Goal: Task Accomplishment & Management: Complete application form

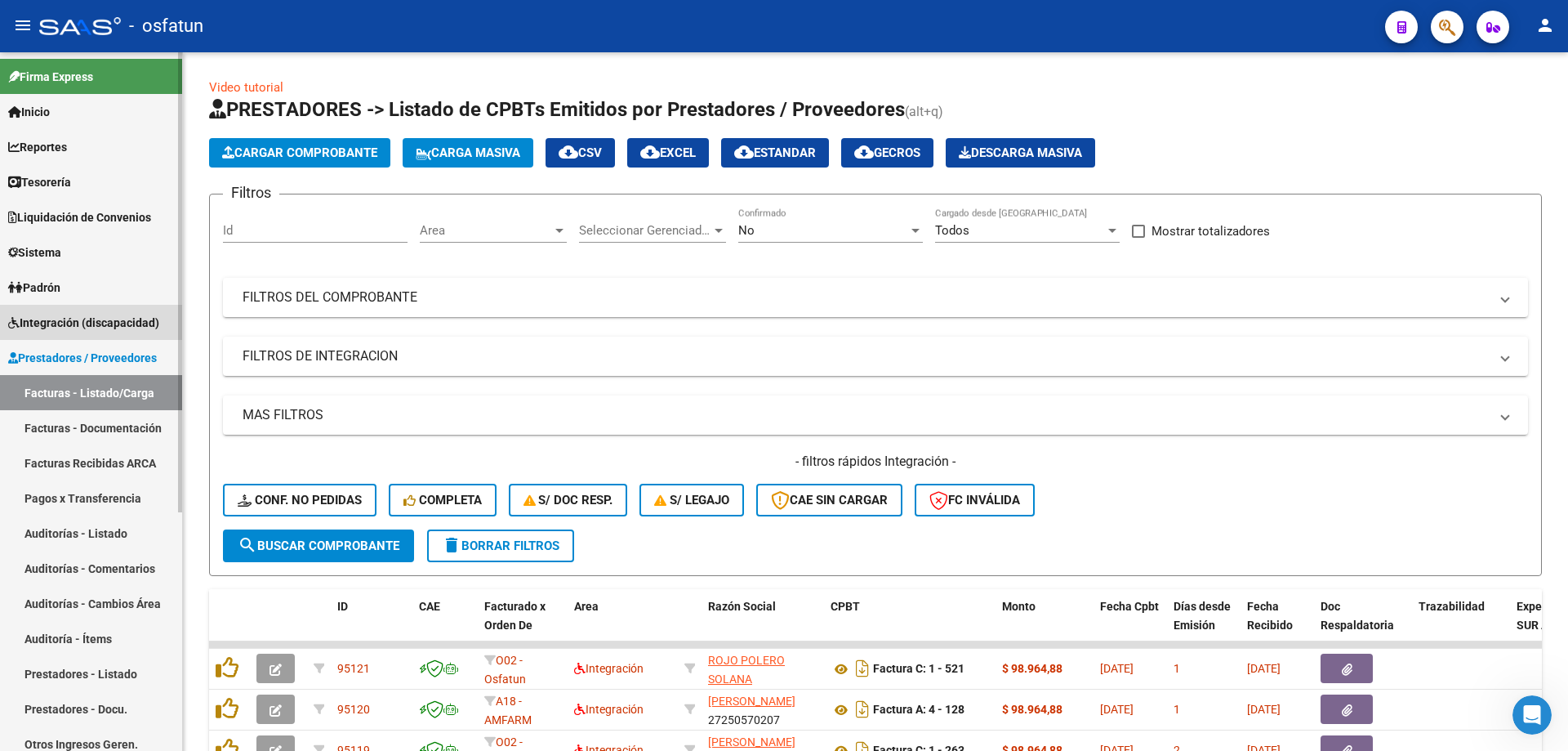
click at [120, 316] on span "Integración (discapacidad)" at bounding box center [83, 323] width 151 height 18
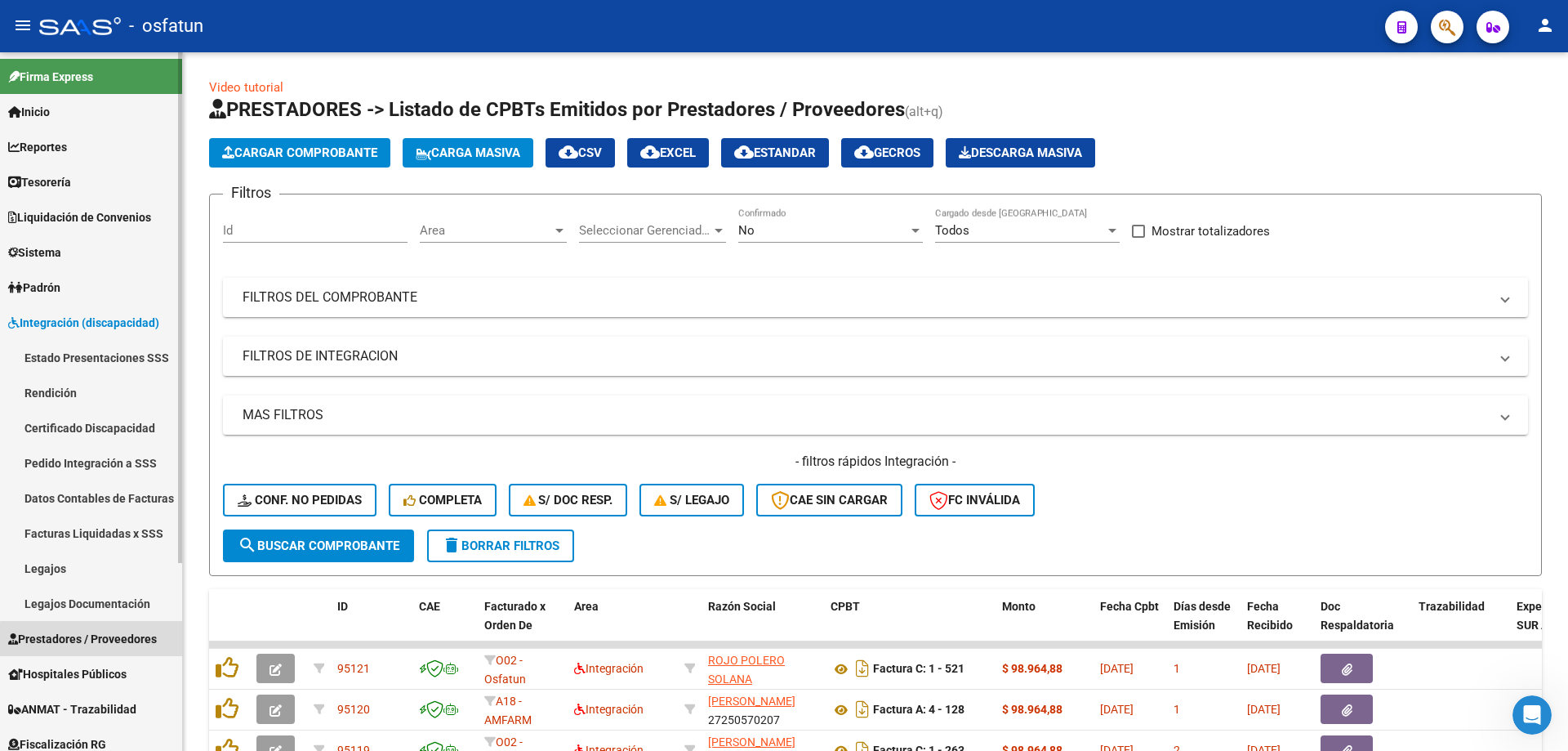
click at [102, 640] on span "Prestadores / Proveedores" at bounding box center [83, 639] width 149 height 18
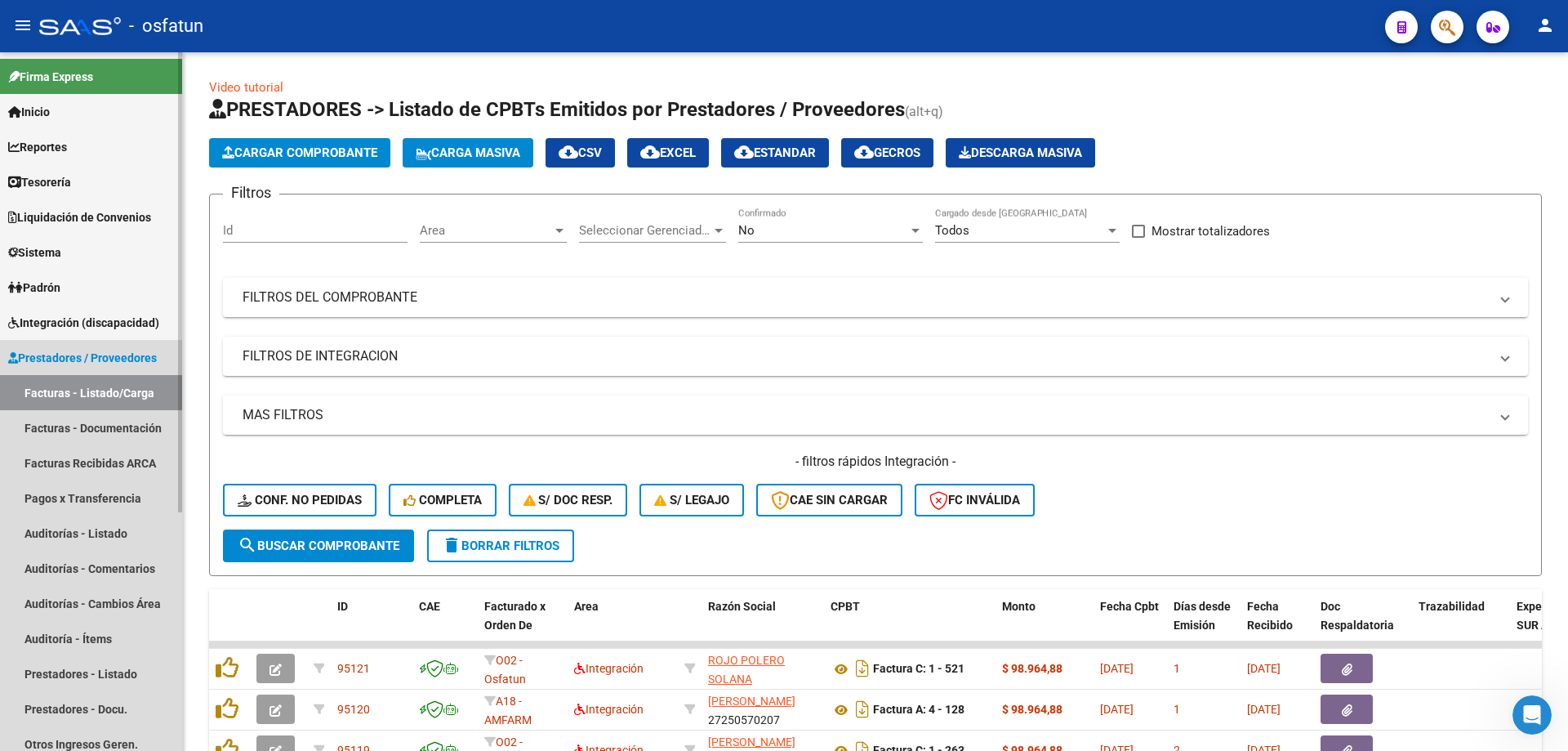
click at [112, 386] on link "Facturas - Listado/Carga" at bounding box center [91, 392] width 182 height 36
click at [146, 458] on link "Facturas Recibidas ARCA" at bounding box center [91, 463] width 182 height 36
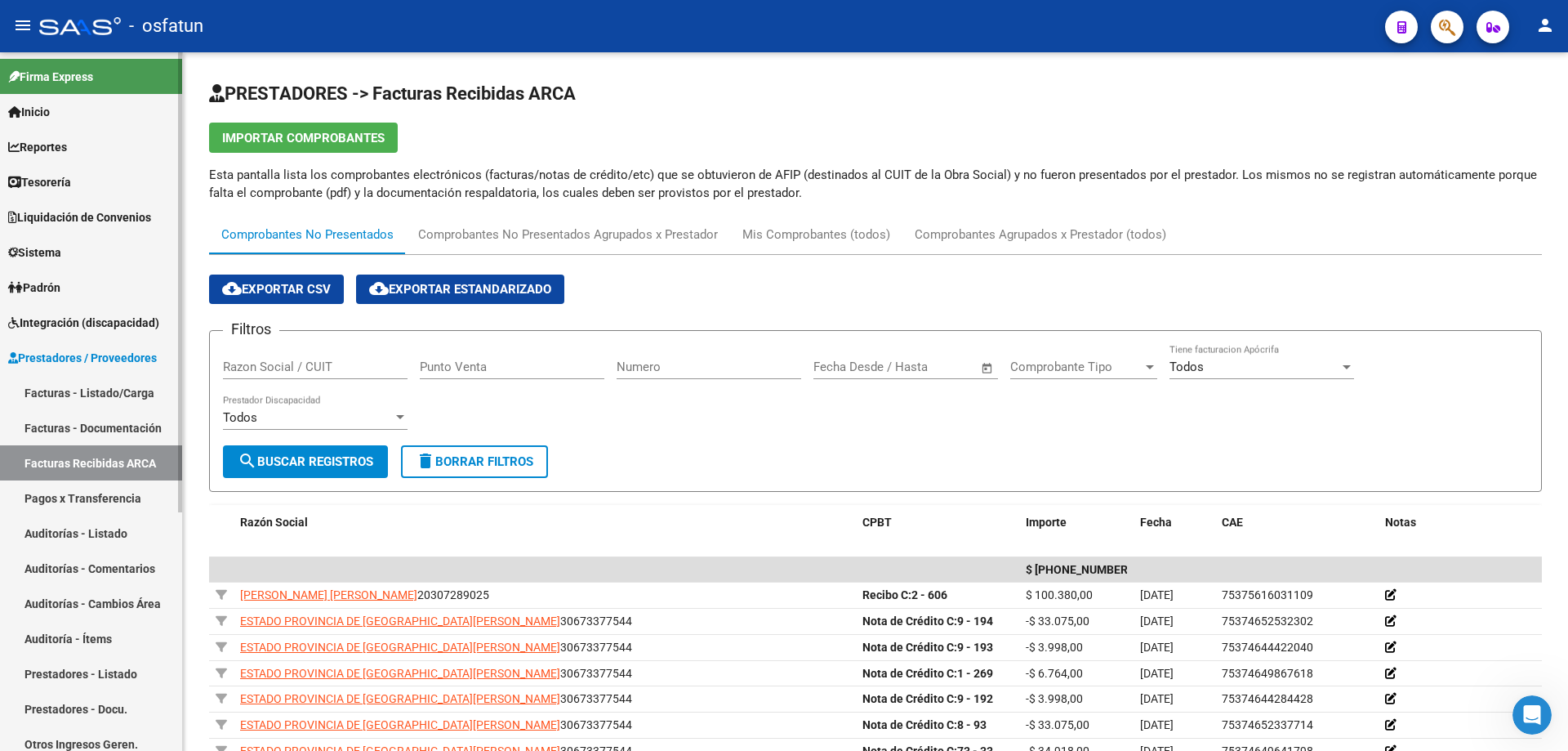
click at [151, 428] on link "Facturas - Documentación" at bounding box center [91, 427] width 182 height 36
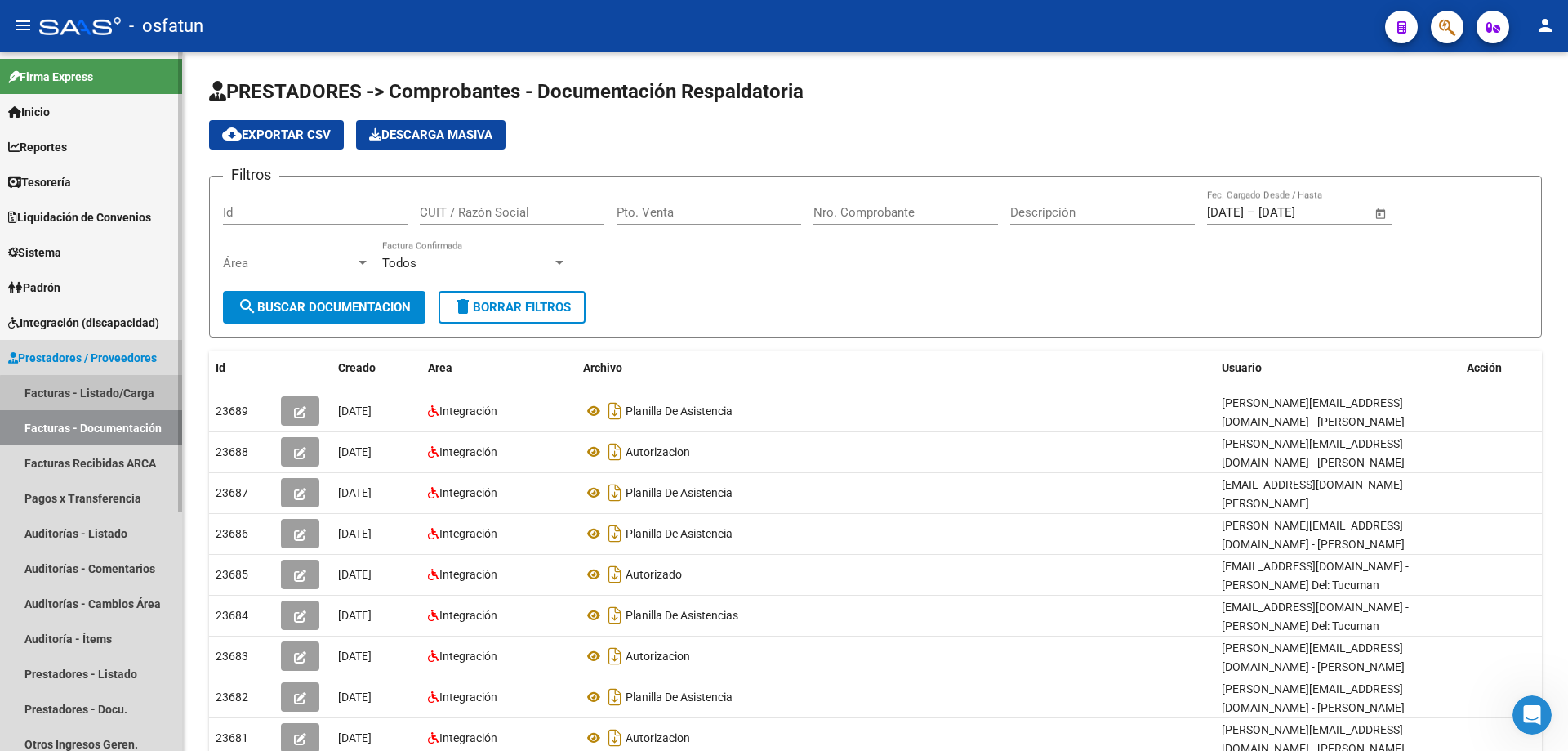
click at [147, 397] on link "Facturas - Listado/Carga" at bounding box center [91, 392] width 182 height 36
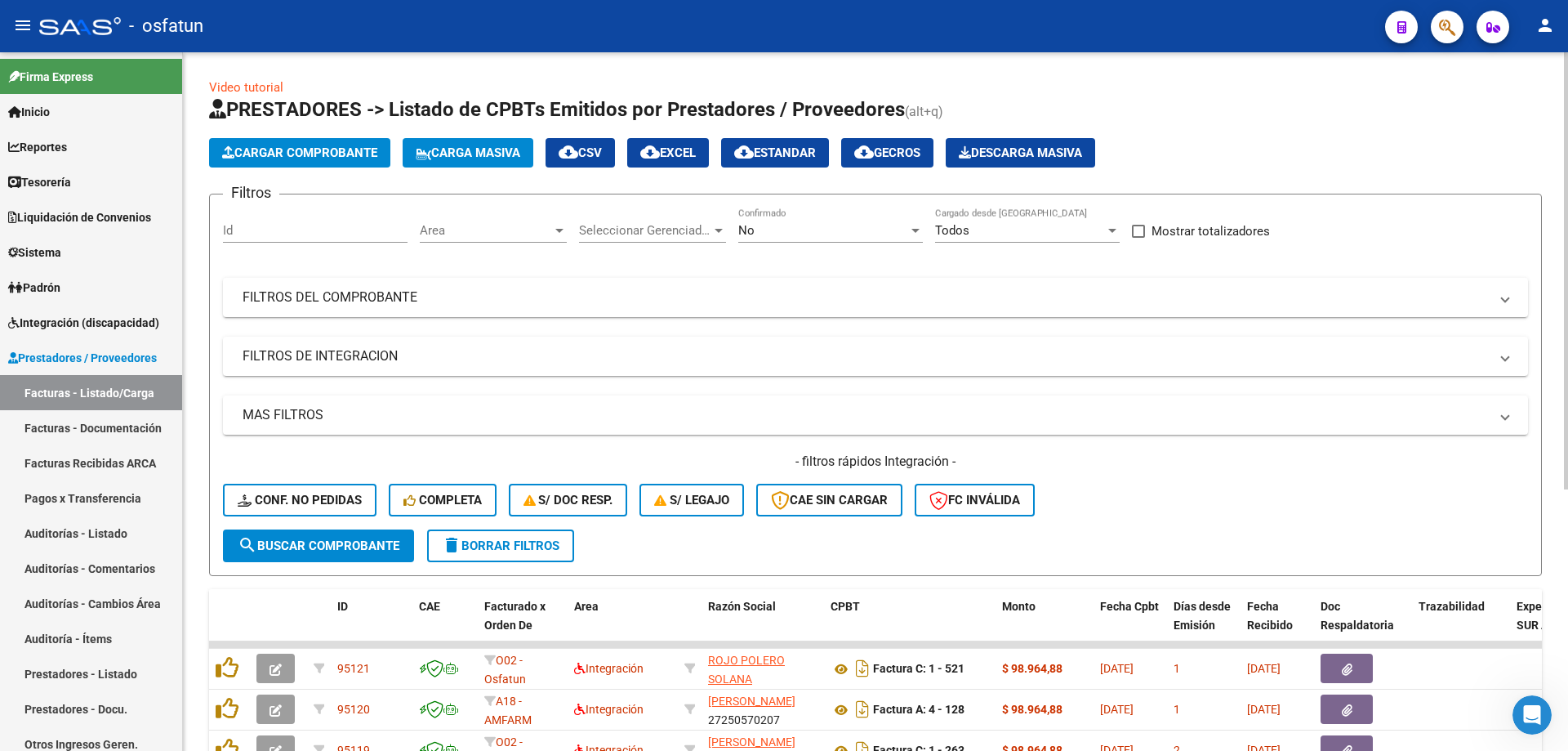
click at [450, 158] on span "Carga Masiva" at bounding box center [468, 153] width 105 height 15
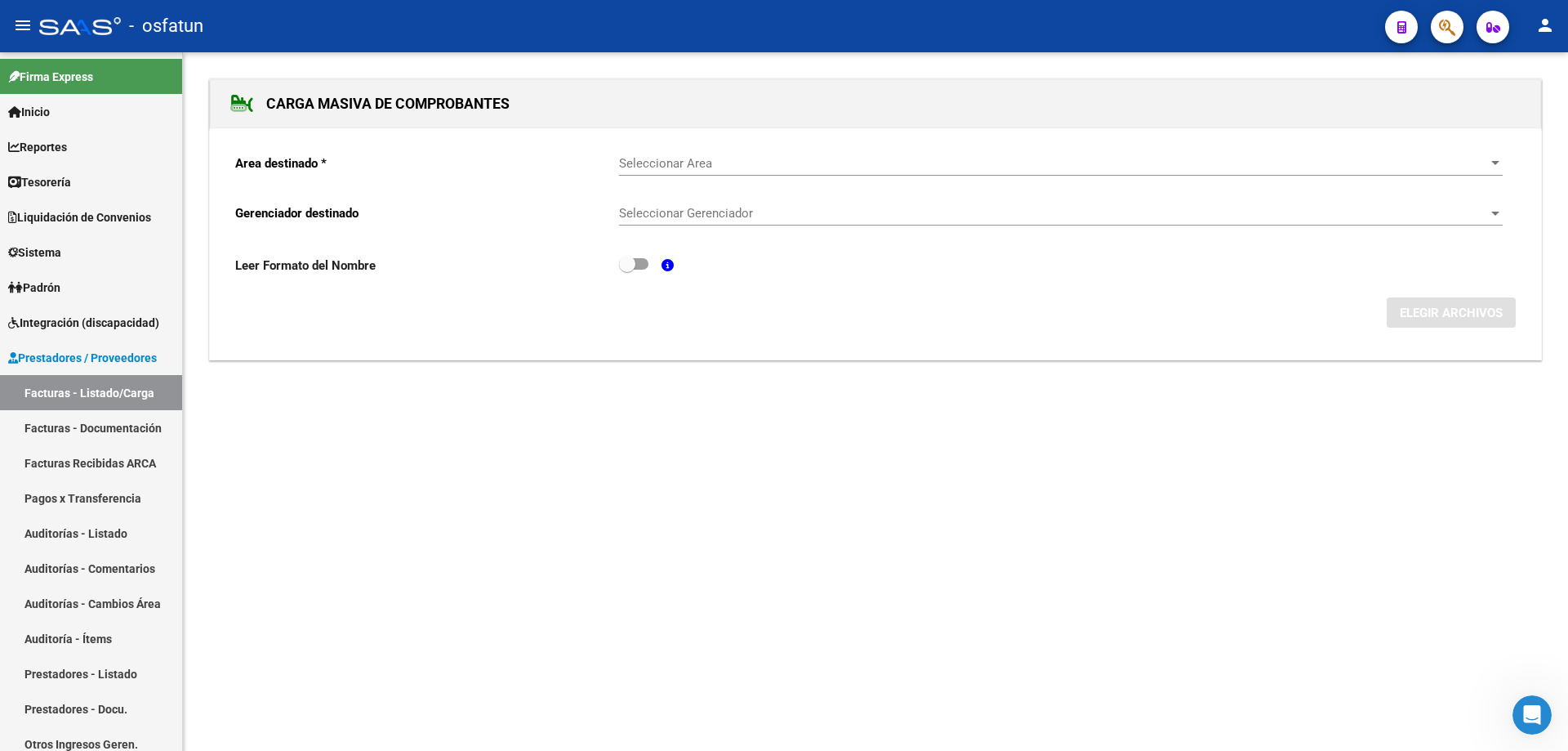
click at [711, 154] on div "Seleccionar Area Seleccionar Area" at bounding box center [1061, 158] width 884 height 36
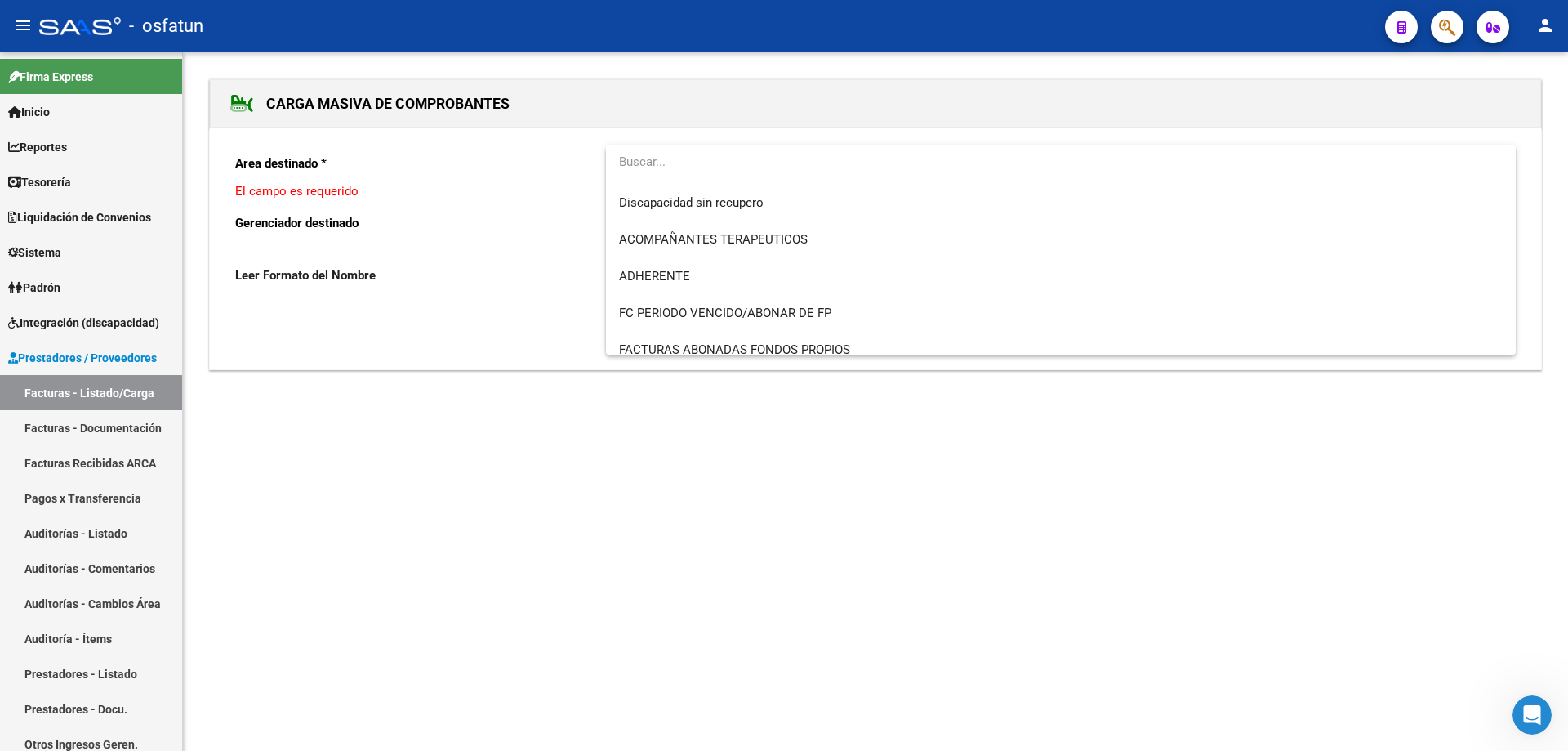
scroll to position [269, 0]
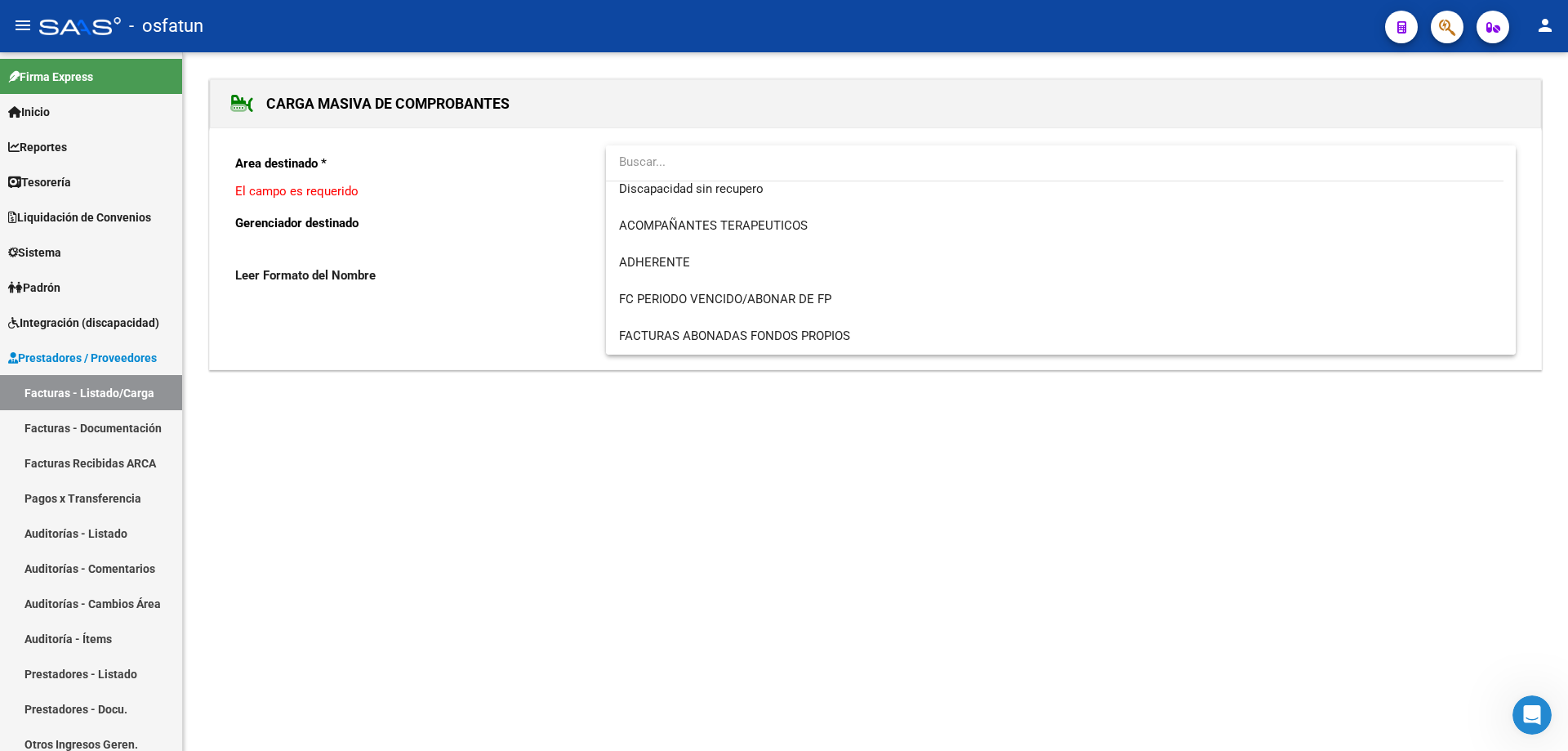
click at [554, 506] on div at bounding box center [784, 375] width 1568 height 751
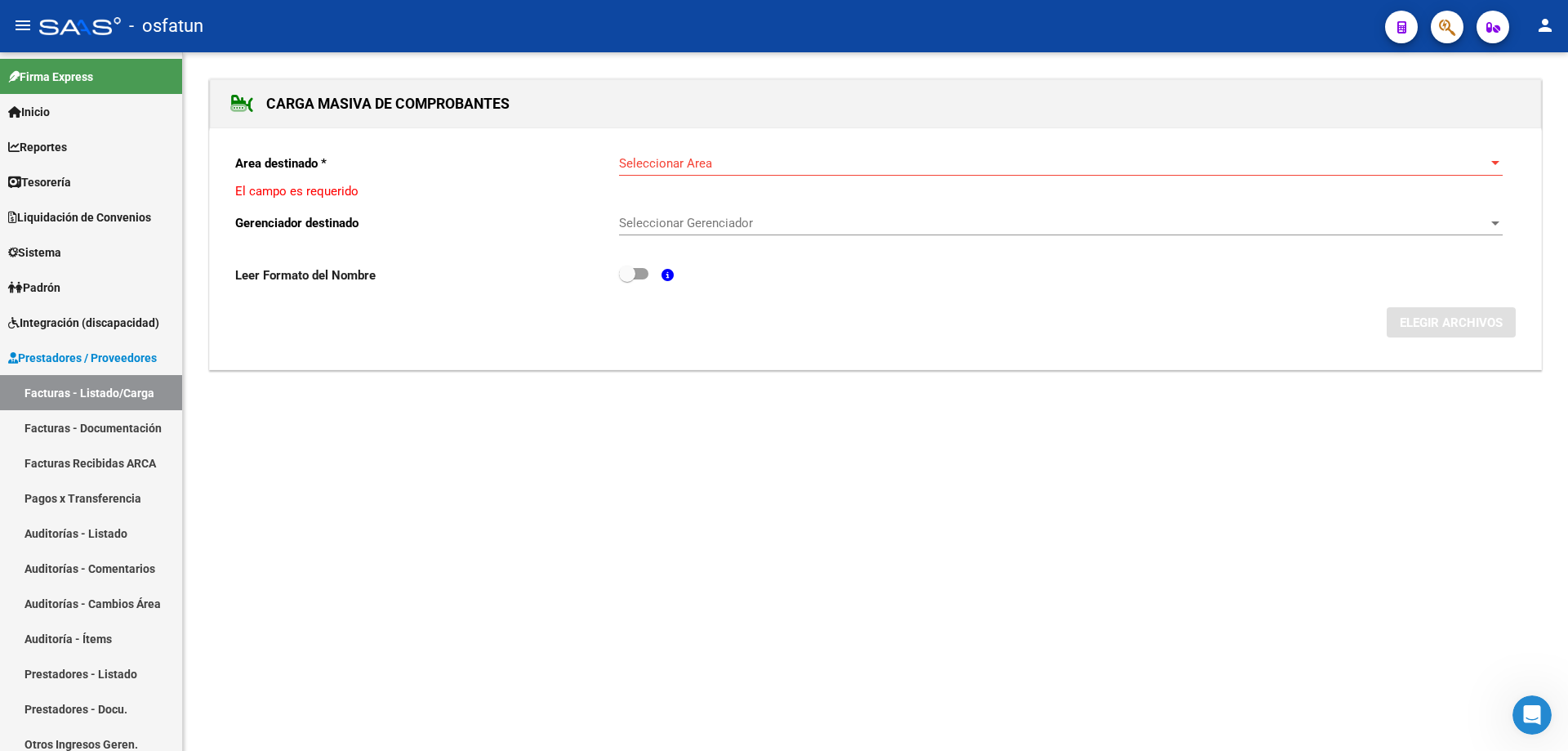
drag, startPoint x: 859, startPoint y: 193, endPoint x: 839, endPoint y: 188, distance: 20.6
click at [782, 192] on p "El campo es requerido" at bounding box center [876, 191] width 1281 height 18
click at [747, 170] on span "Seleccionar Area" at bounding box center [1053, 164] width 869 height 15
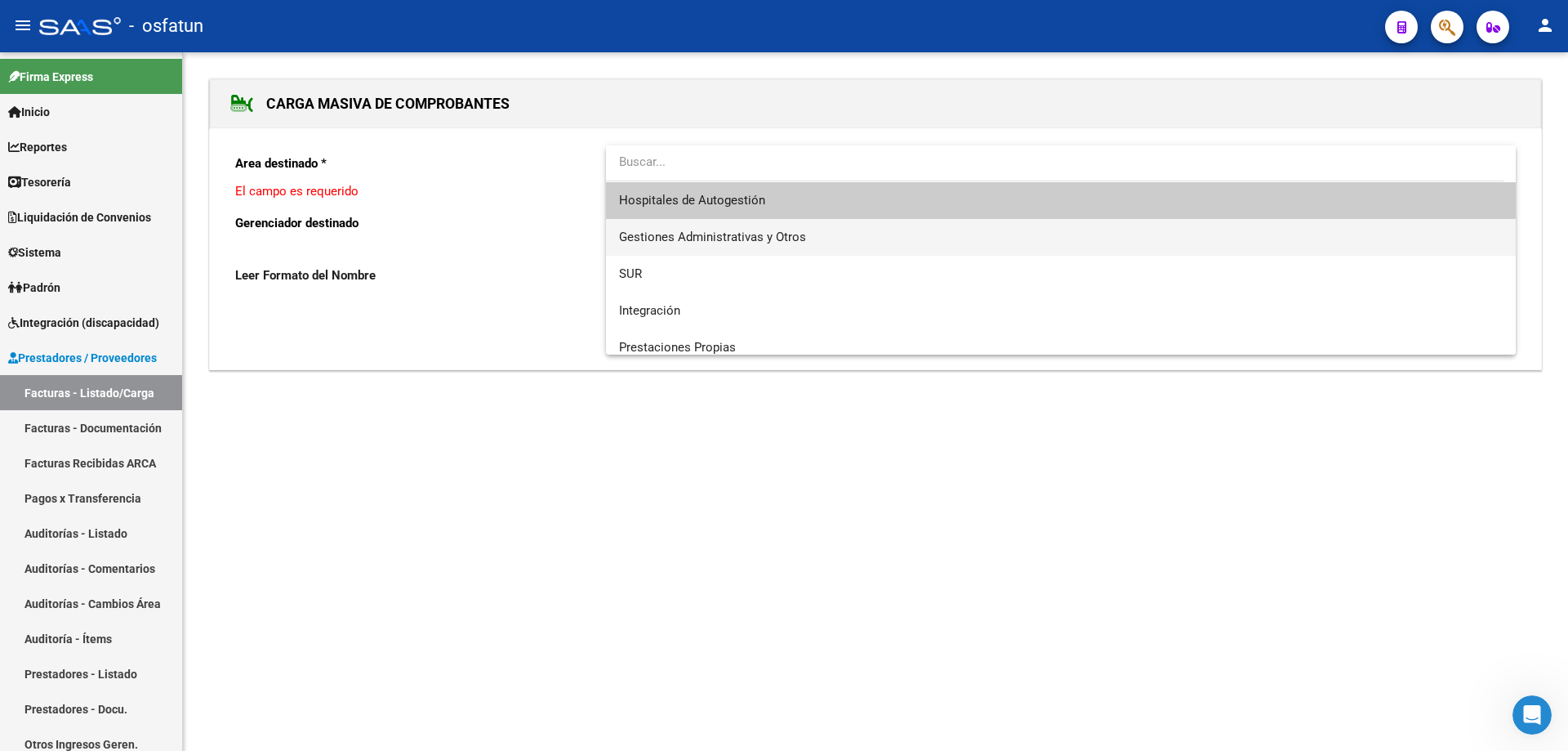
click at [782, 251] on span "Gestiones Administrativas y Otros" at bounding box center [1061, 237] width 884 height 36
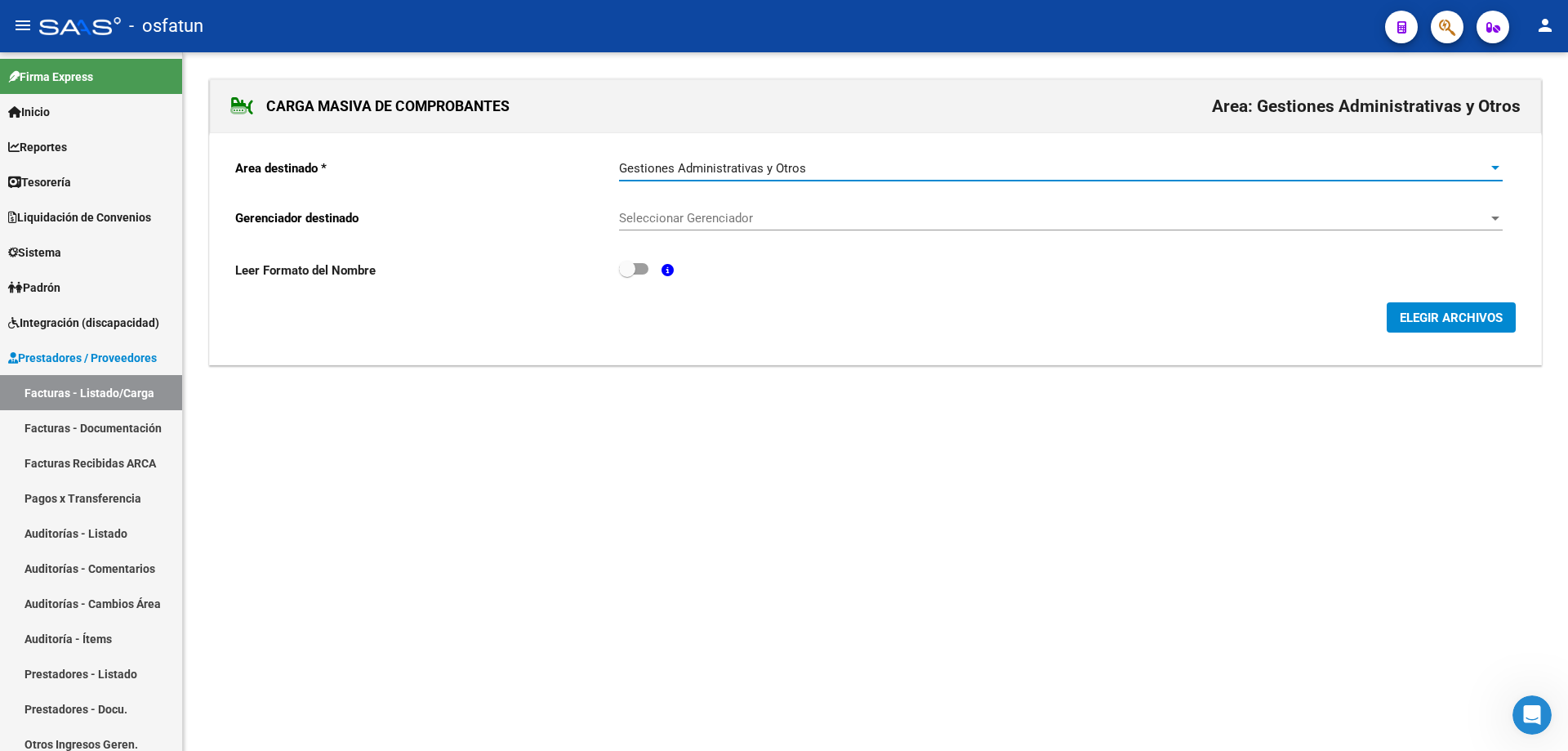
click at [756, 226] on div "Seleccionar Gerenciador Seleccionar Gerenciador" at bounding box center [1061, 212] width 884 height 36
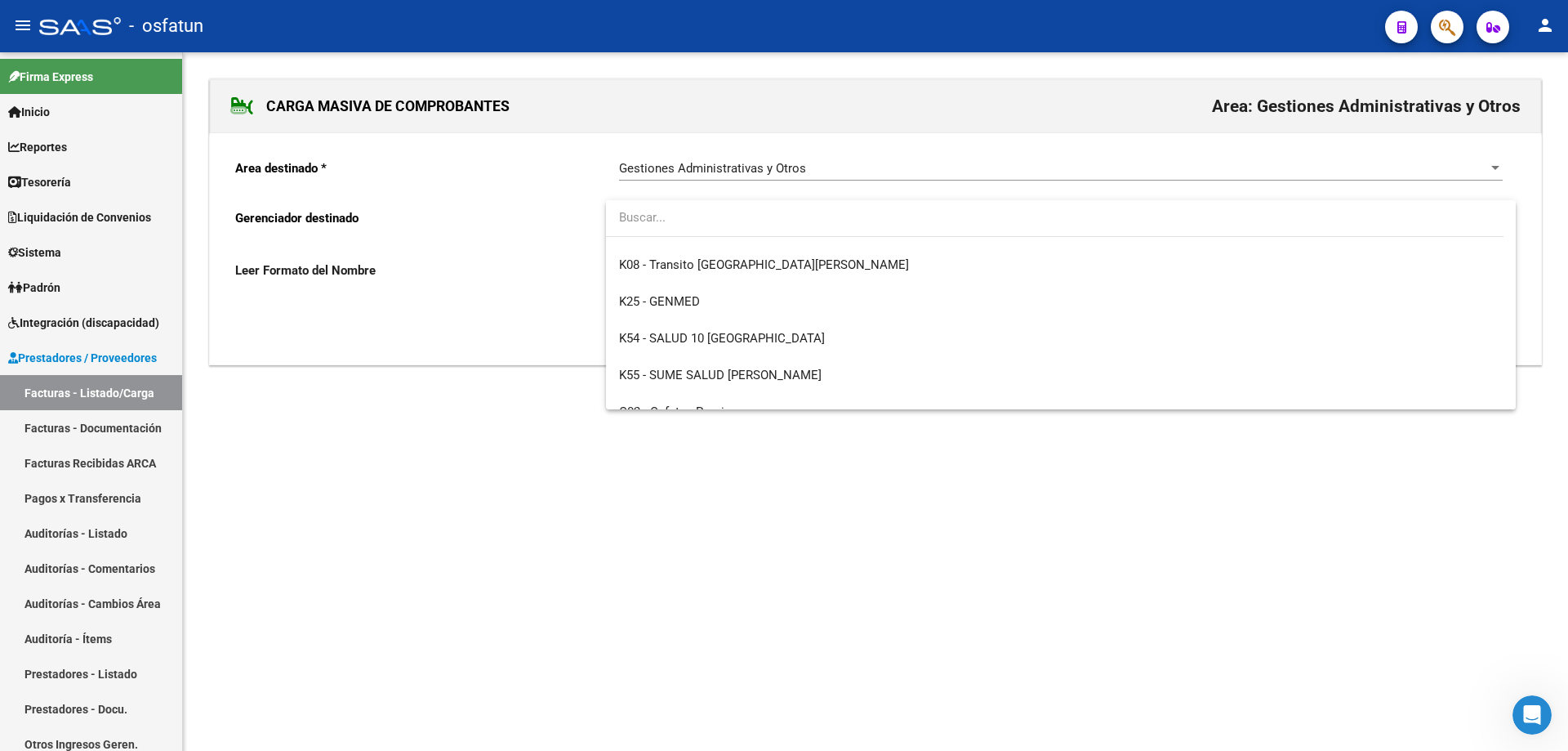
scroll to position [857, 0]
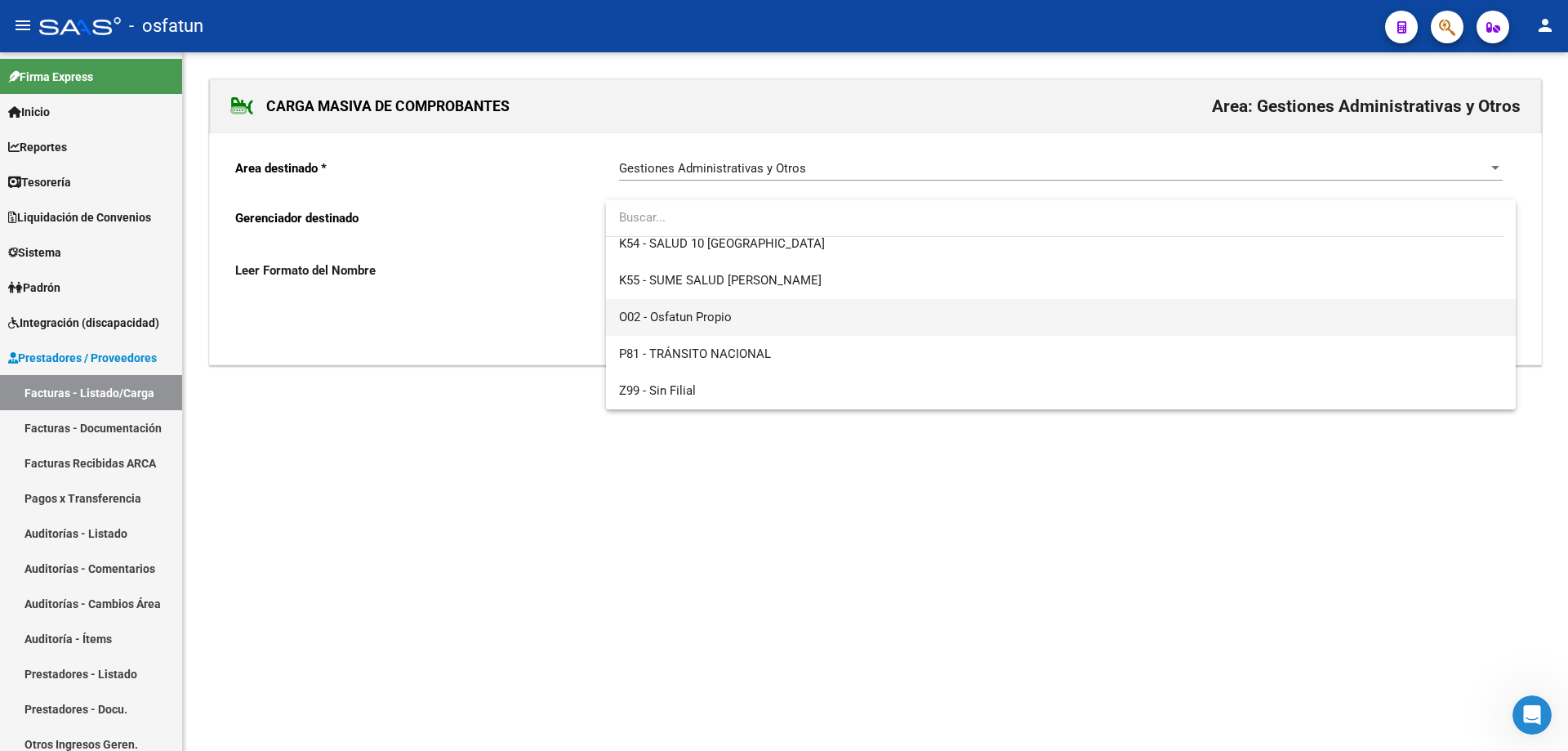
click at [771, 312] on span "O02 - Osfatun Propio" at bounding box center [1061, 317] width 884 height 36
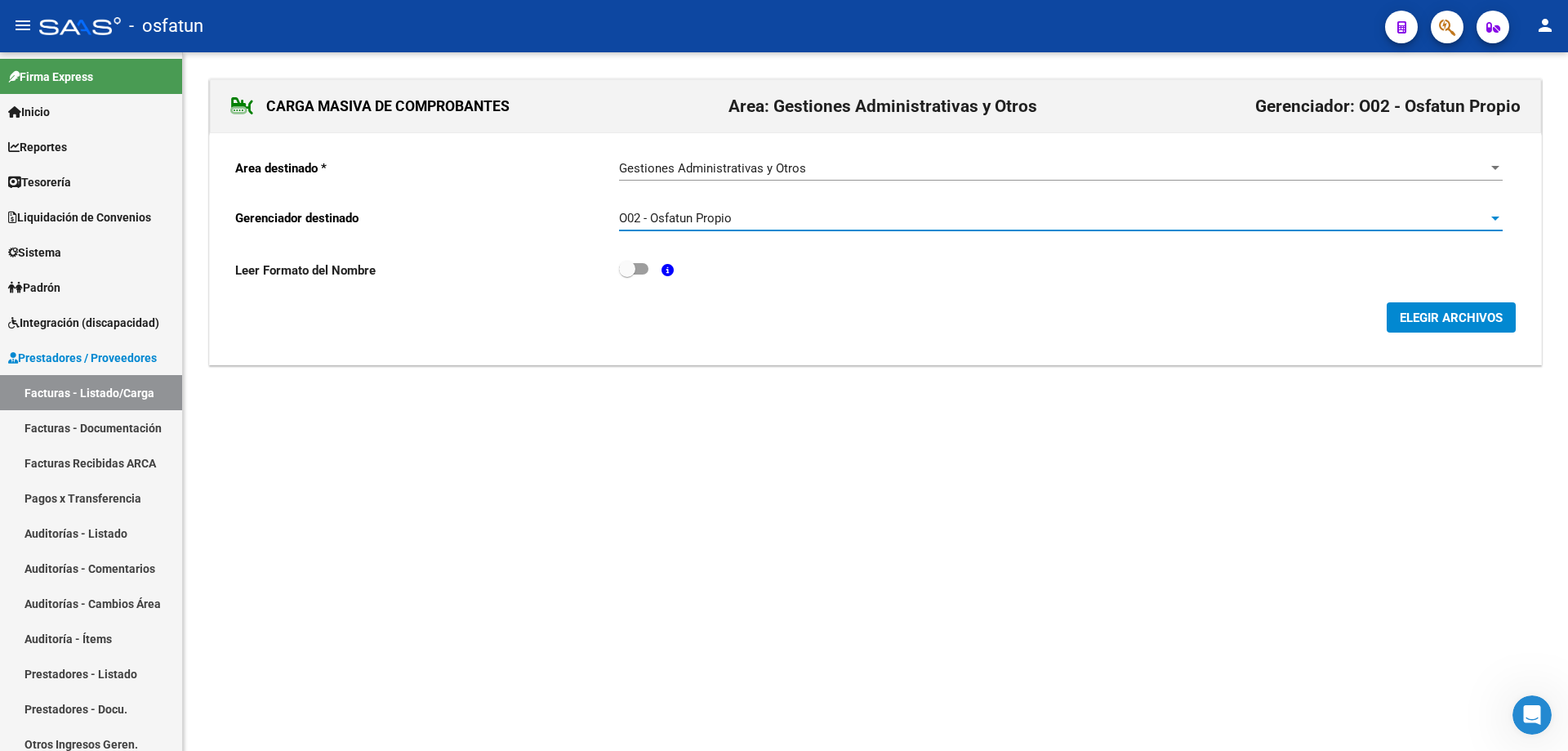
click at [782, 294] on form "Area destinado * Gestiones Administrativas y Otros Seleccionar Area Gerenciador…" at bounding box center [876, 239] width 1281 height 188
click at [782, 304] on button "ELEGIR ARCHIVOS" at bounding box center [1452, 317] width 129 height 31
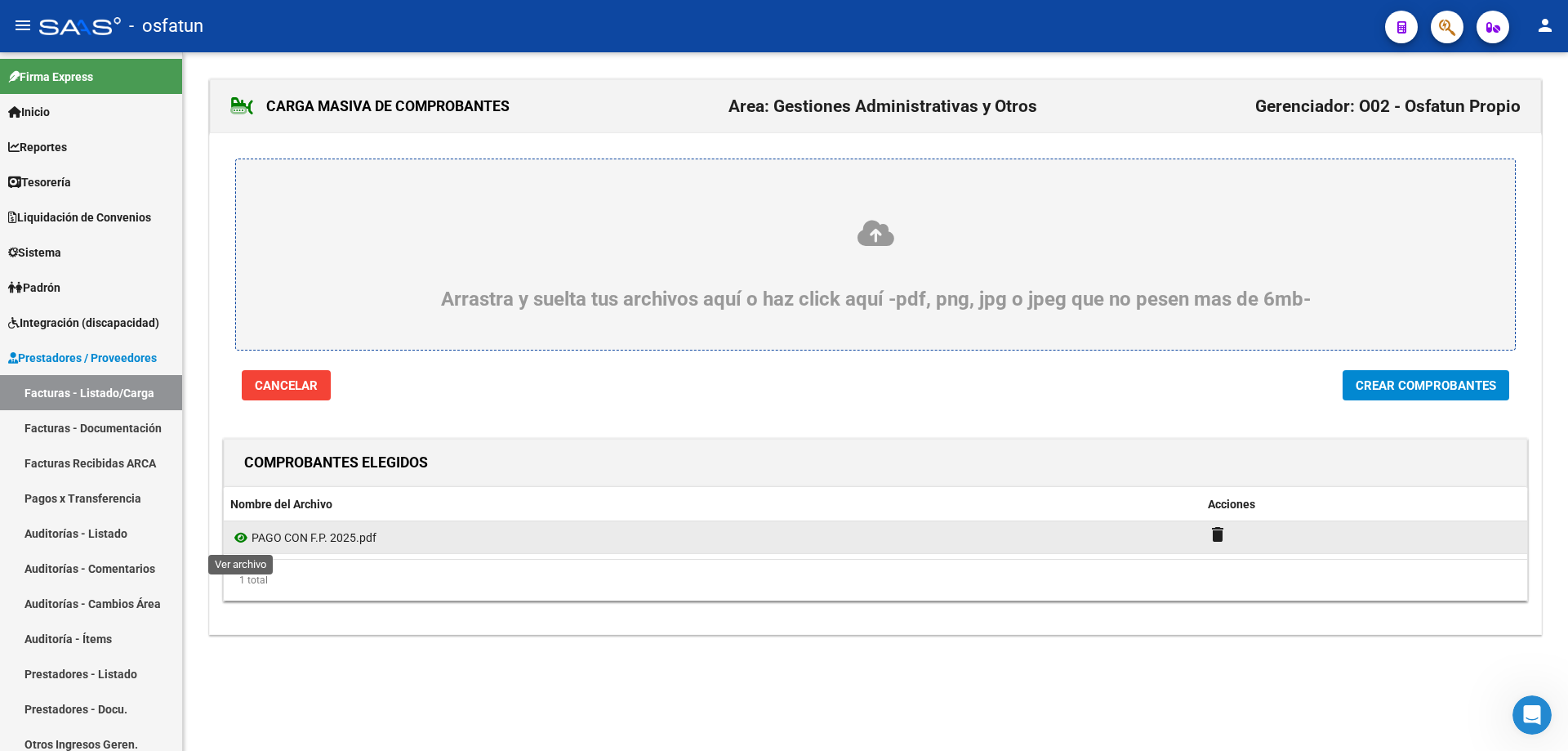
click at [248, 535] on icon at bounding box center [241, 538] width 21 height 20
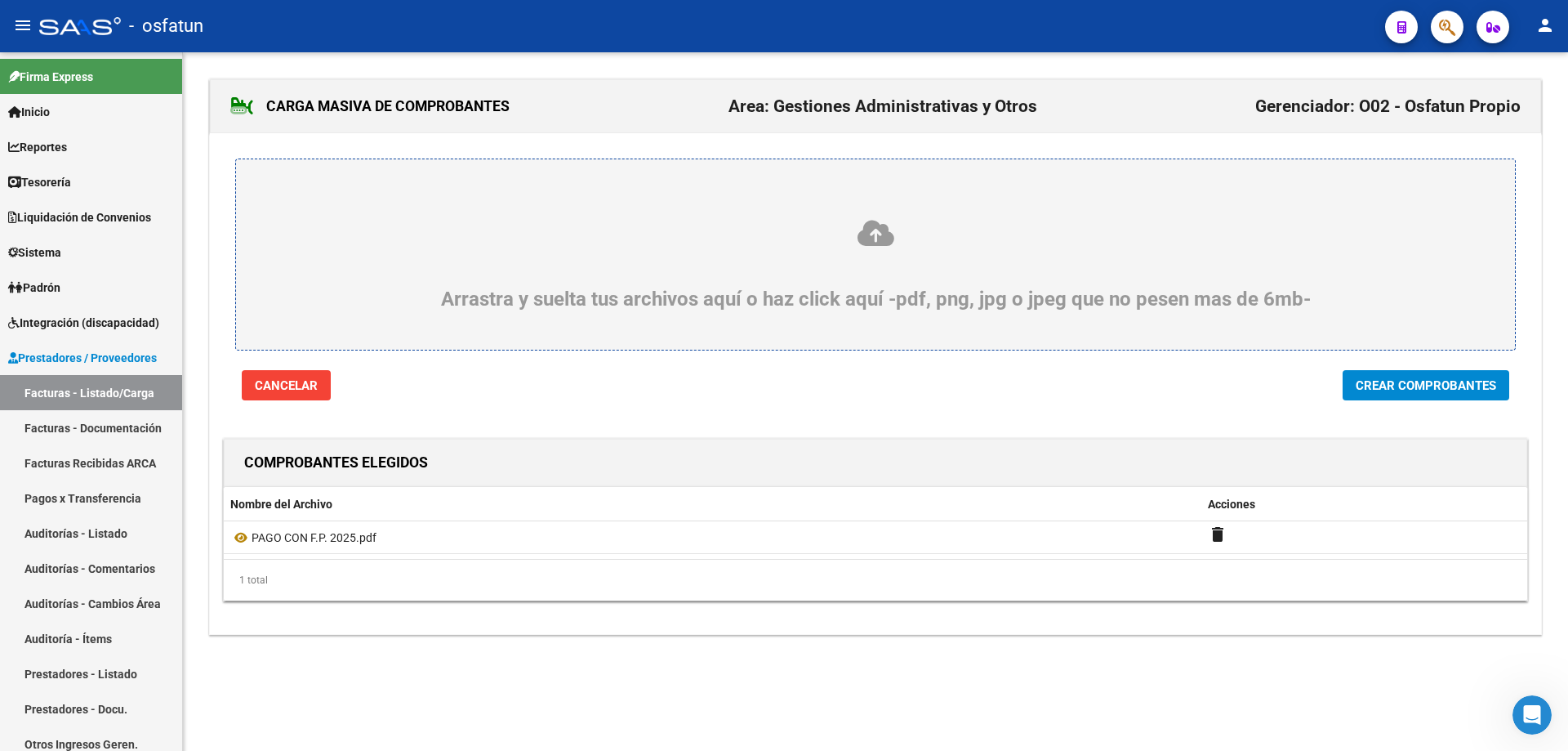
click at [782, 386] on span "Crear Comprobantes" at bounding box center [1426, 386] width 140 height 15
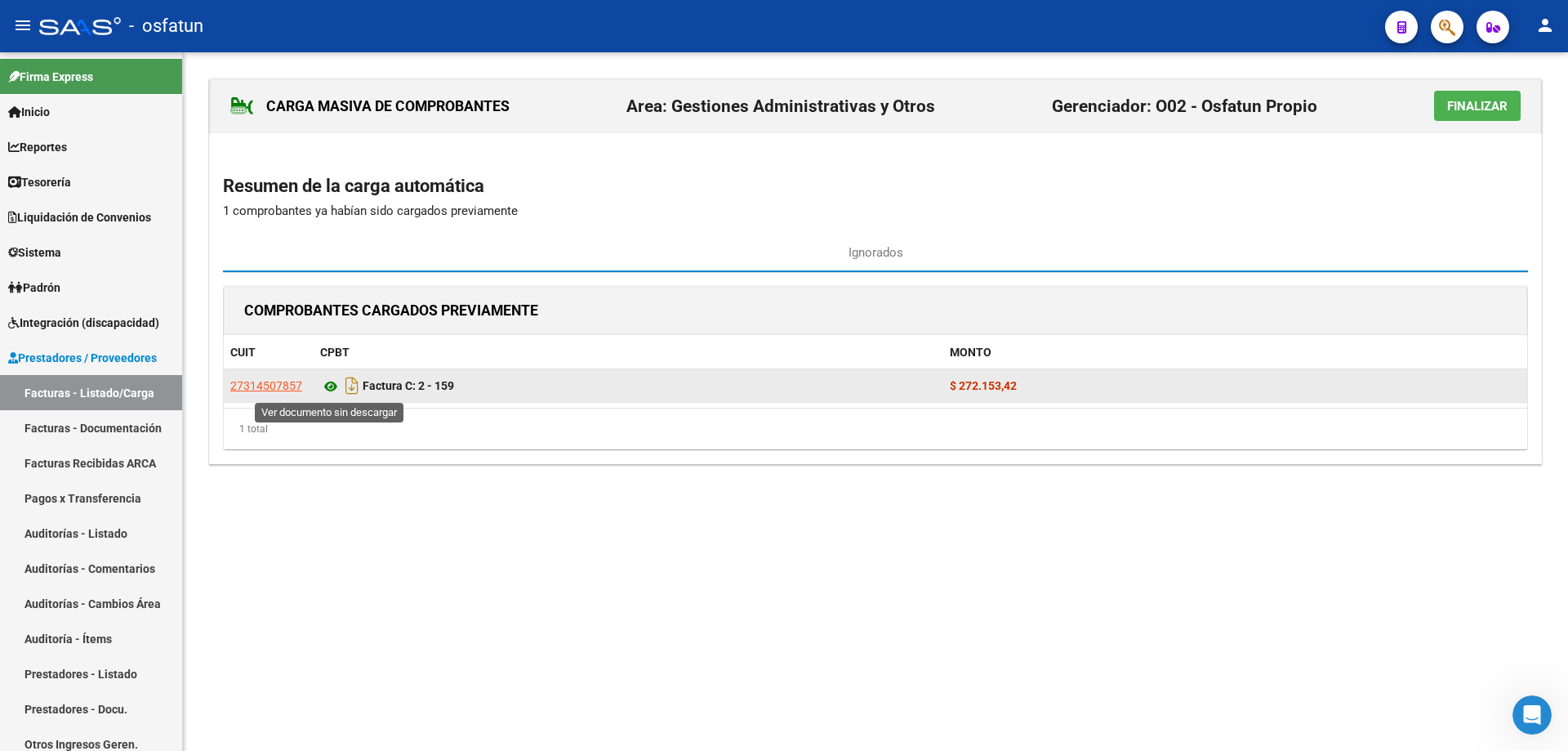
click at [331, 393] on icon at bounding box center [331, 387] width 21 height 20
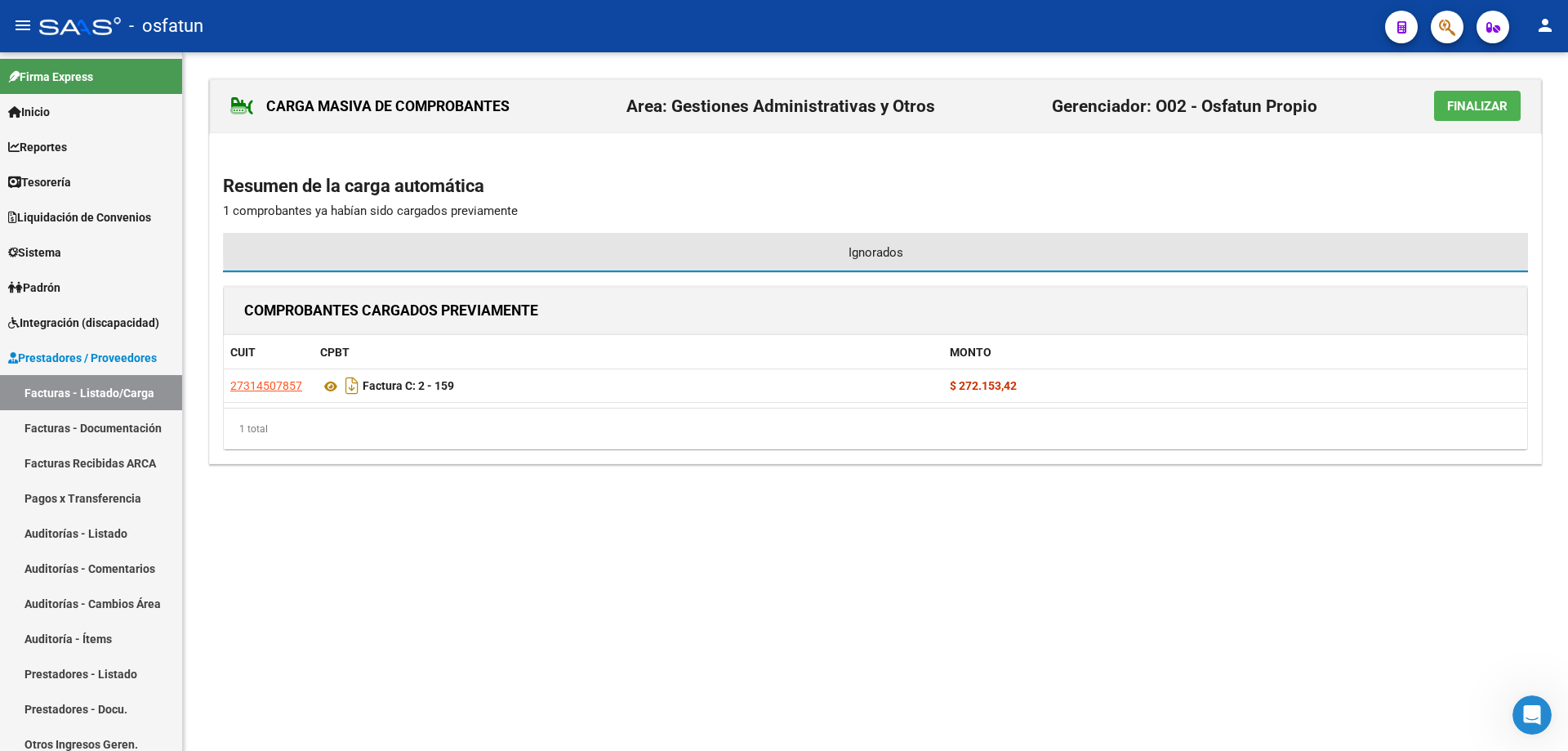
click at [782, 250] on span "Ignorados" at bounding box center [876, 253] width 55 height 18
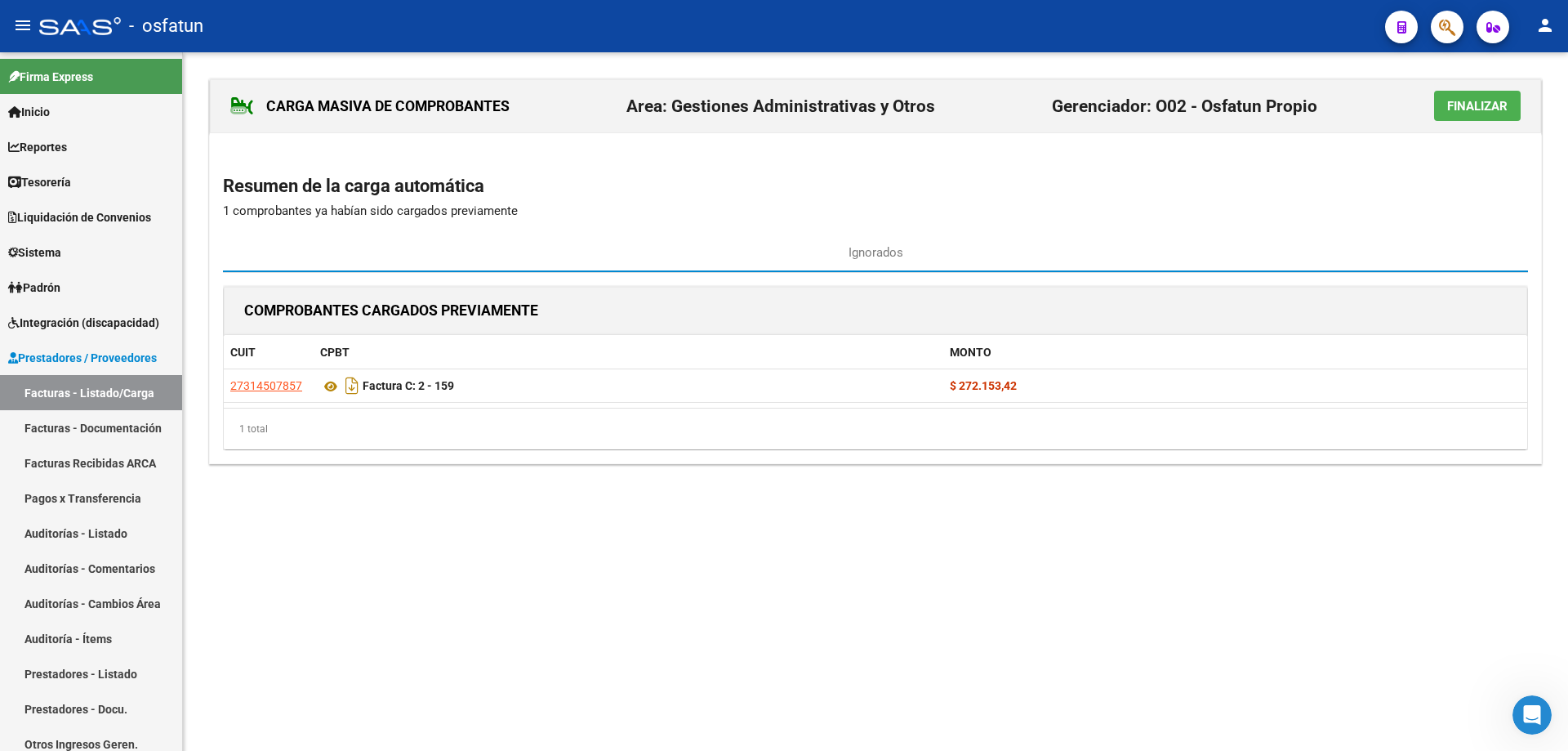
click at [782, 102] on span "Finalizar" at bounding box center [1477, 107] width 60 height 15
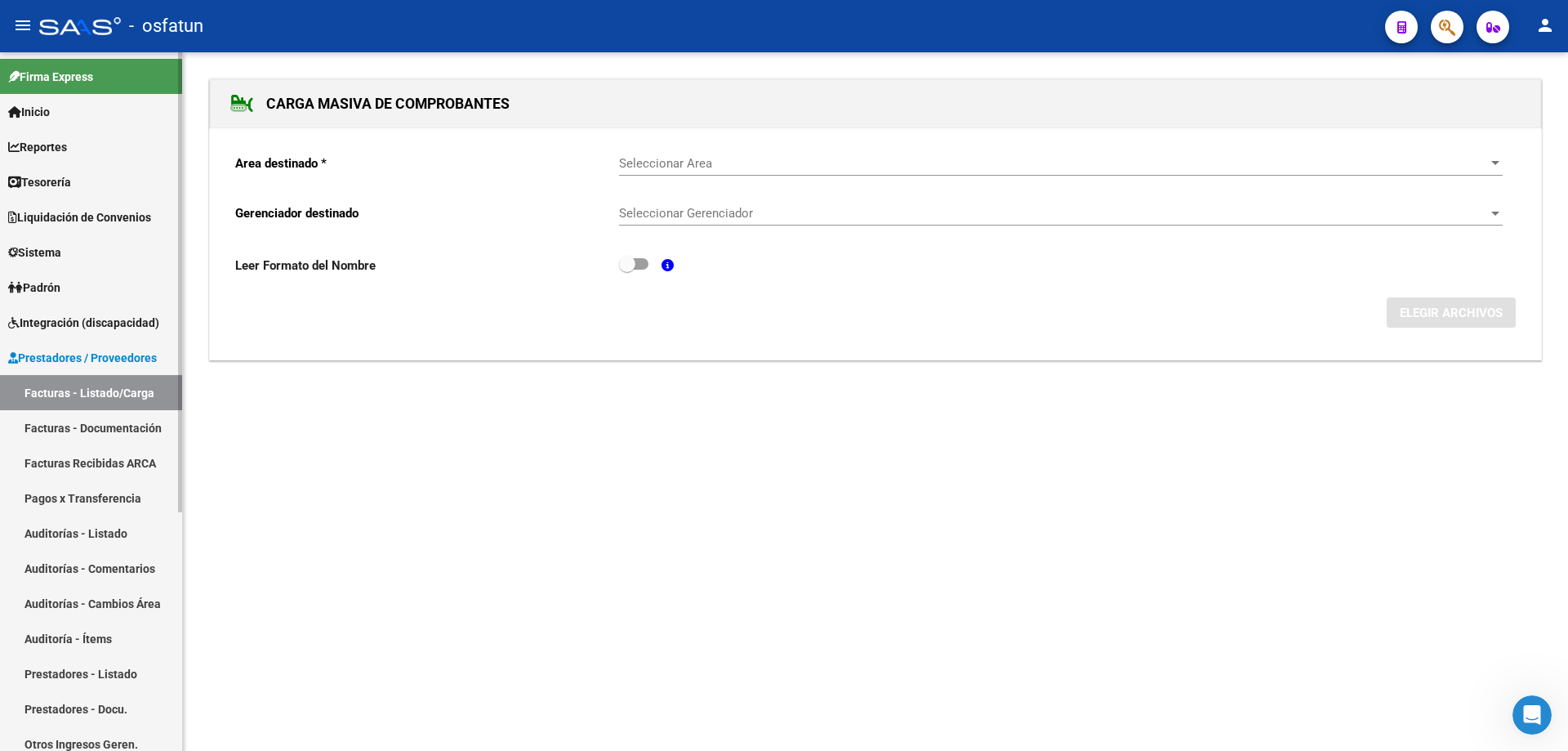
click at [114, 421] on link "Facturas - Documentación" at bounding box center [91, 427] width 182 height 36
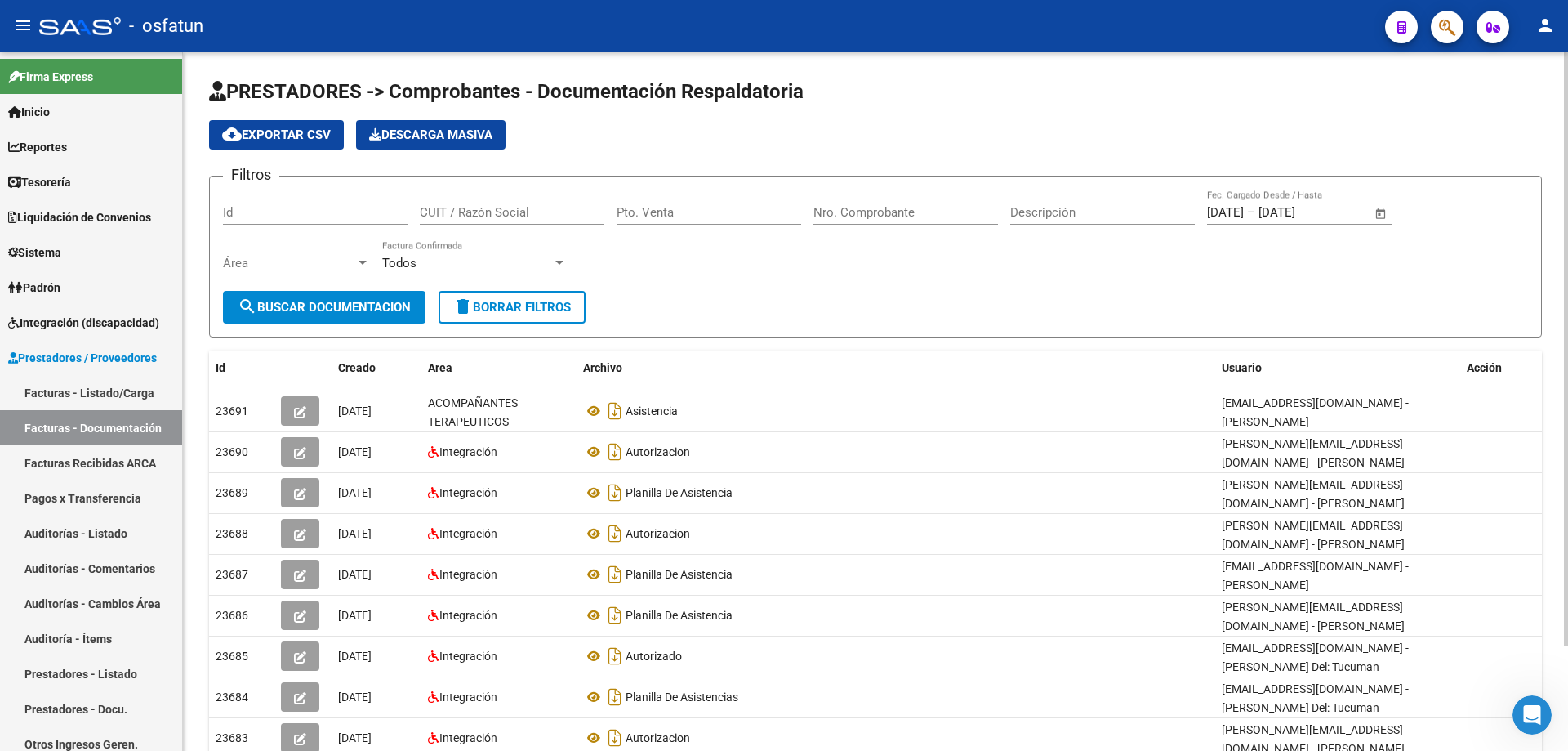
click at [782, 218] on input "[DATE]" at bounding box center [1299, 212] width 79 height 15
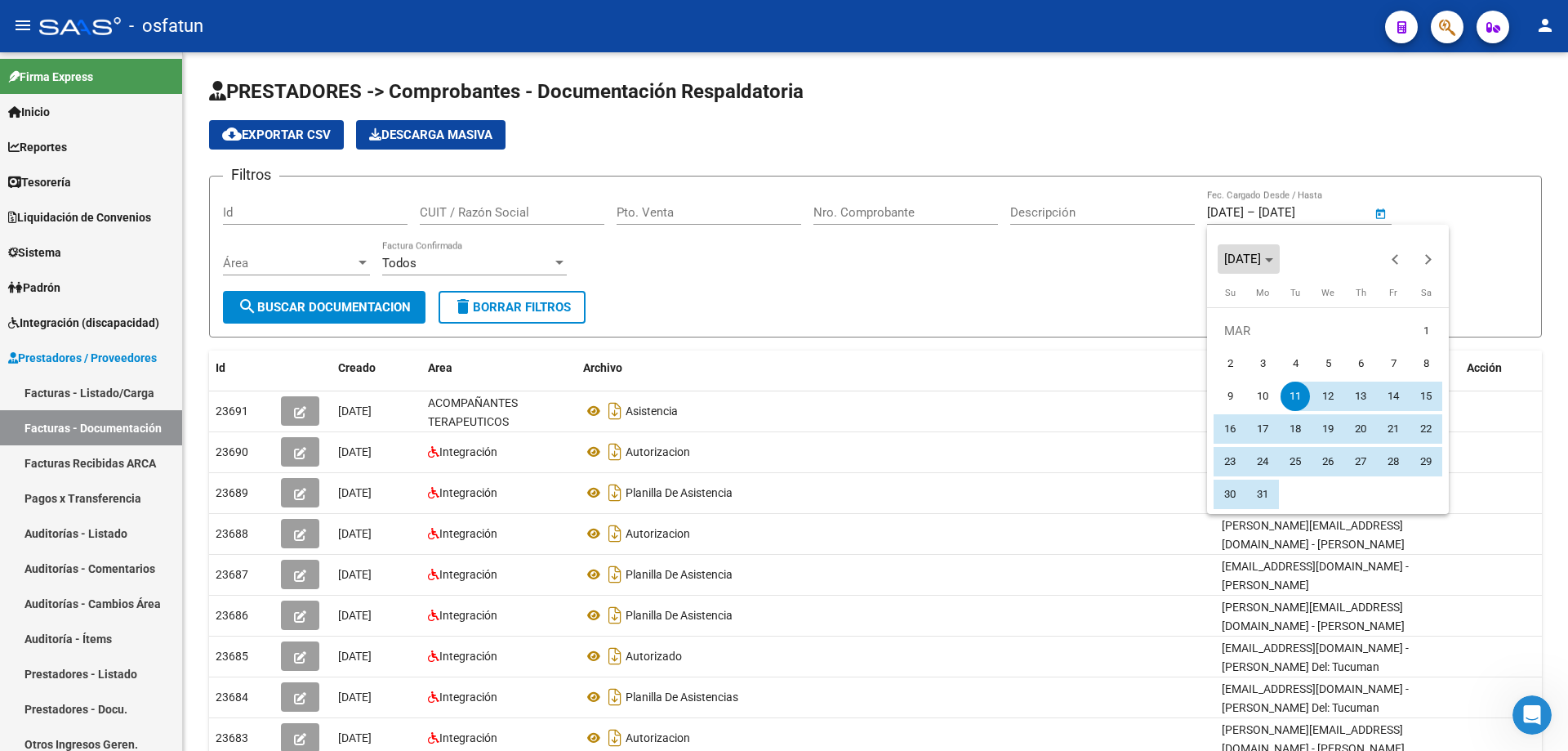
click at [782, 262] on span "MAR 2025" at bounding box center [1248, 259] width 49 height 12
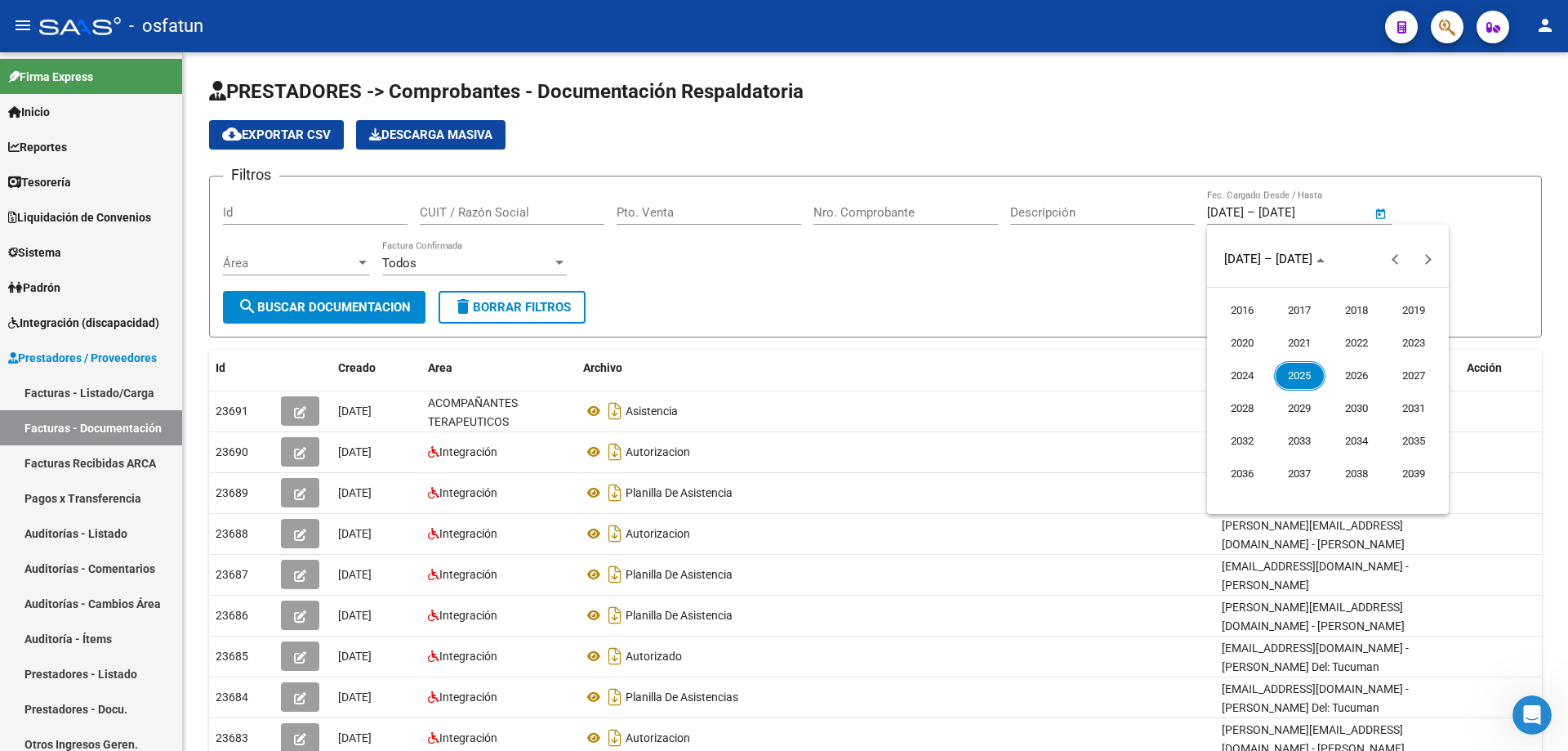
click at [782, 372] on span "2025" at bounding box center [1300, 376] width 51 height 30
click at [782, 413] on span "SEP" at bounding box center [1243, 409] width 51 height 30
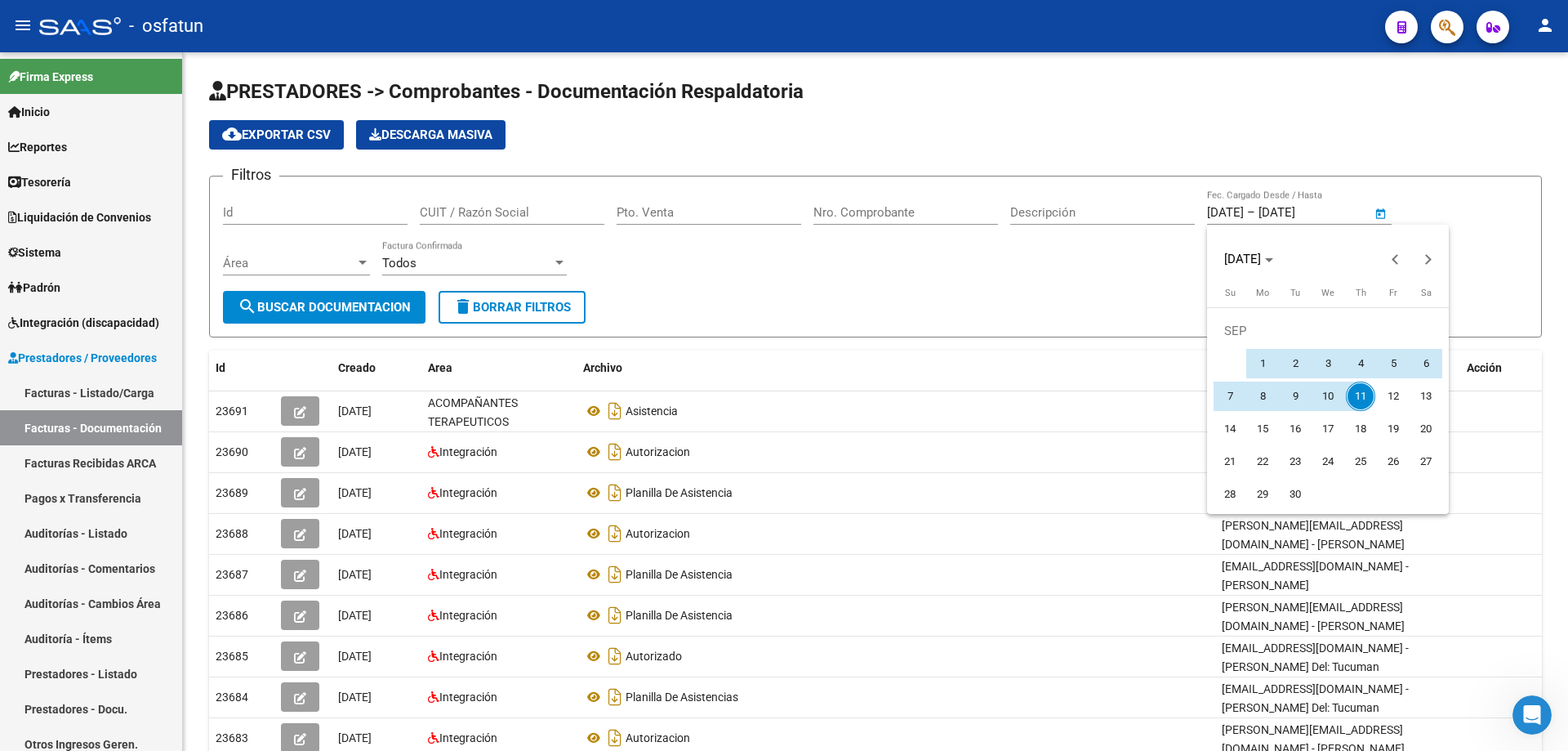
click at [782, 393] on span "11" at bounding box center [1361, 397] width 30 height 30
type input "[DATE]"
click at [782, 393] on span "11" at bounding box center [1361, 397] width 30 height 30
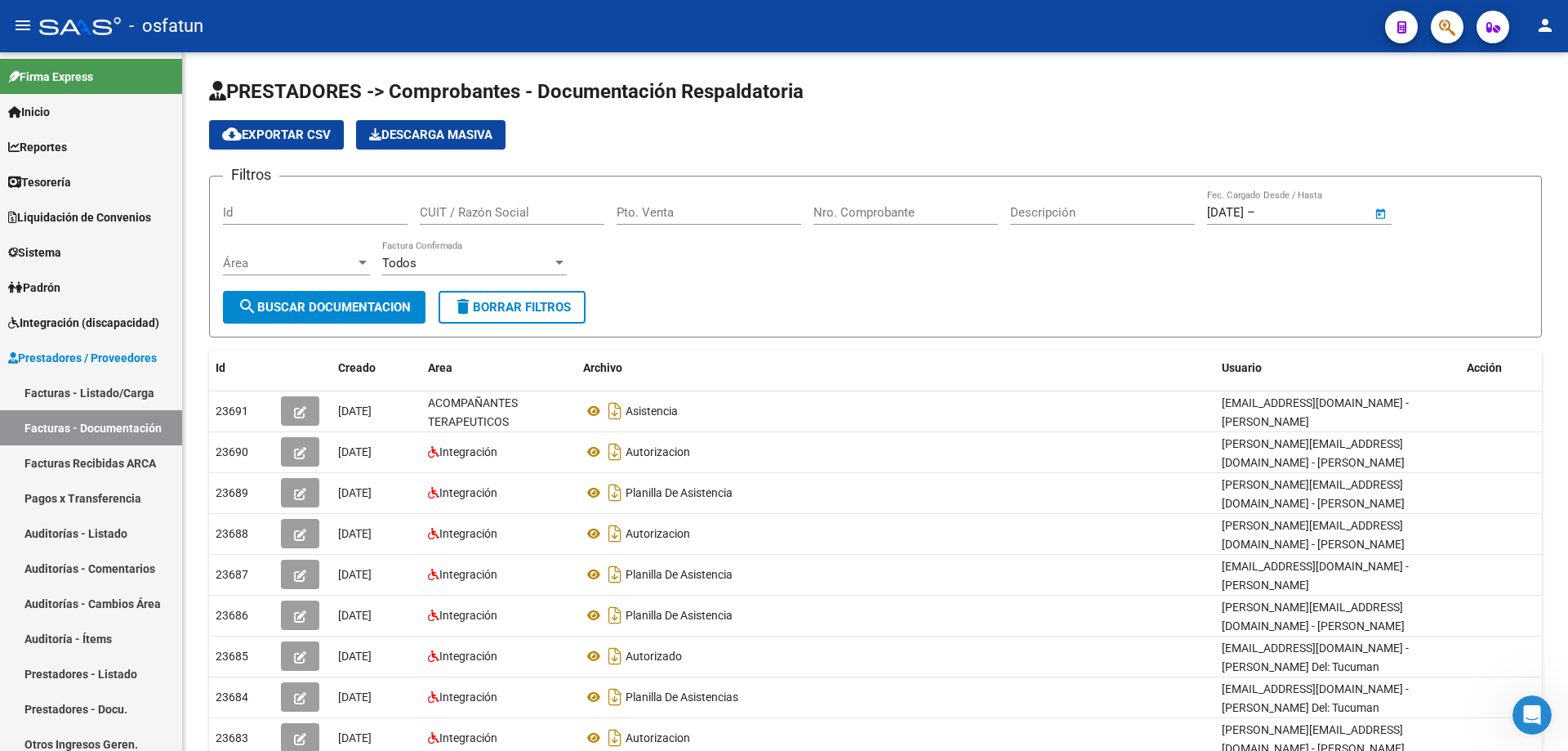
type input "[DATE]"
click at [440, 266] on div "Todos" at bounding box center [468, 263] width 170 height 15
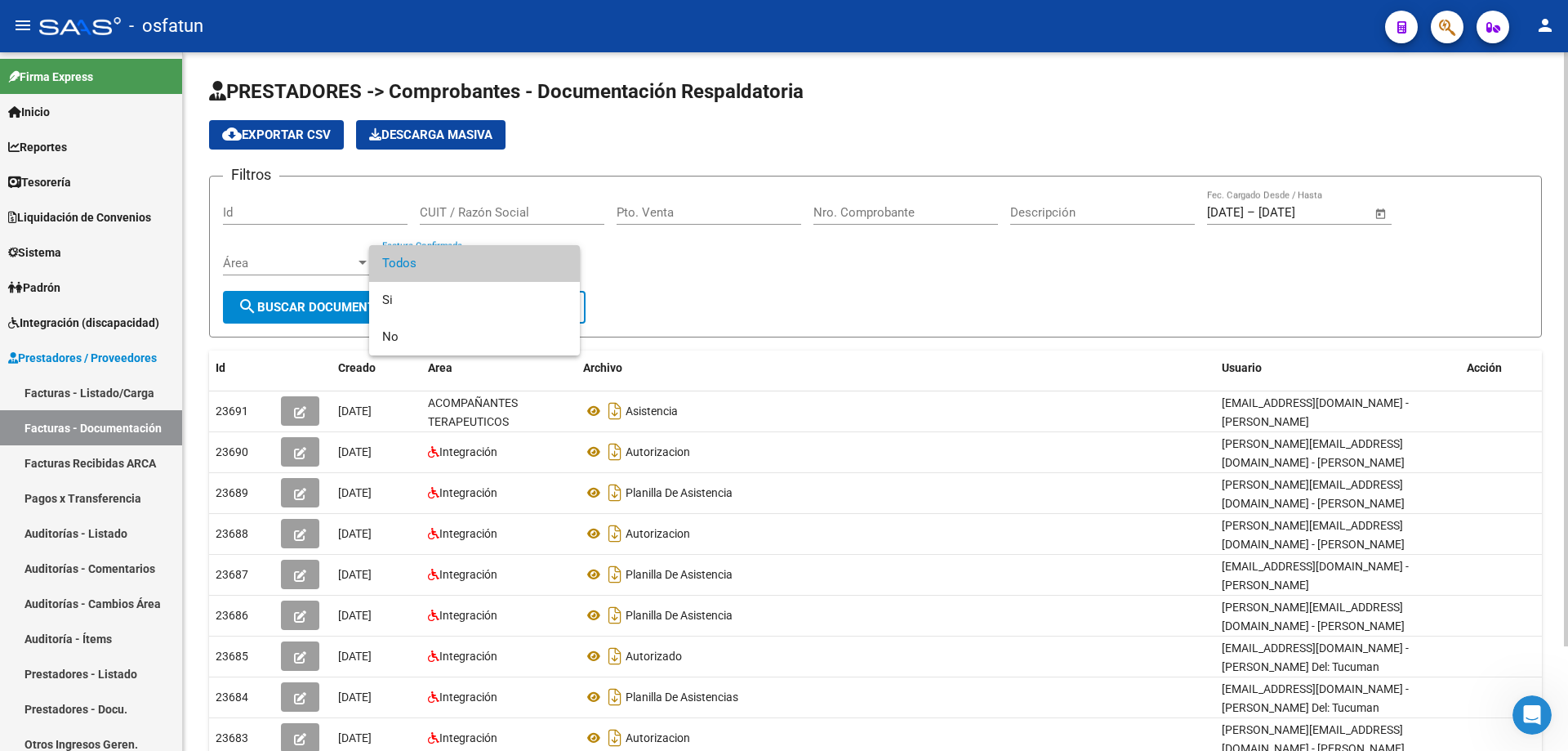
click at [440, 266] on span "Todos" at bounding box center [474, 264] width 184 height 36
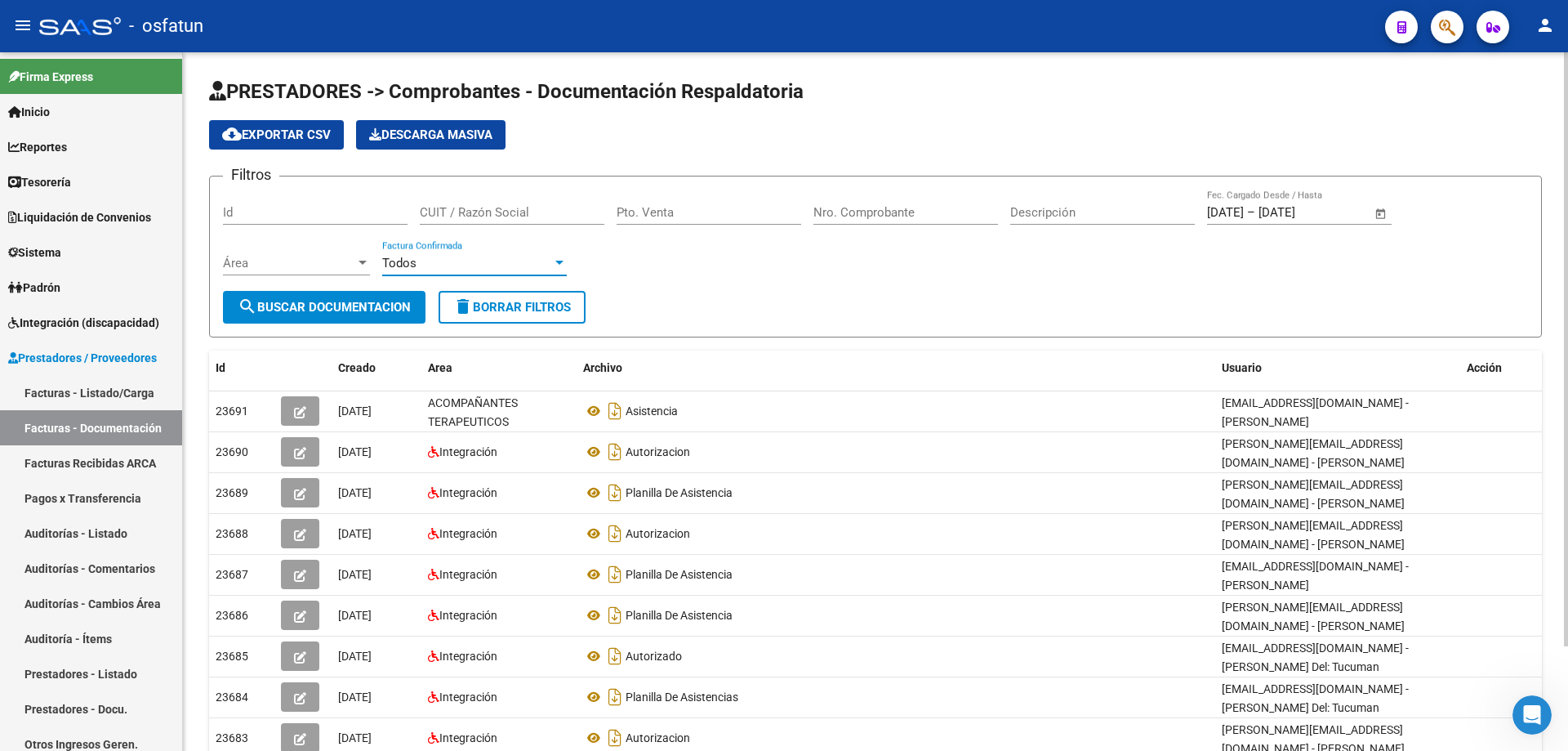
click at [335, 310] on span "search Buscar Documentacion" at bounding box center [325, 307] width 173 height 15
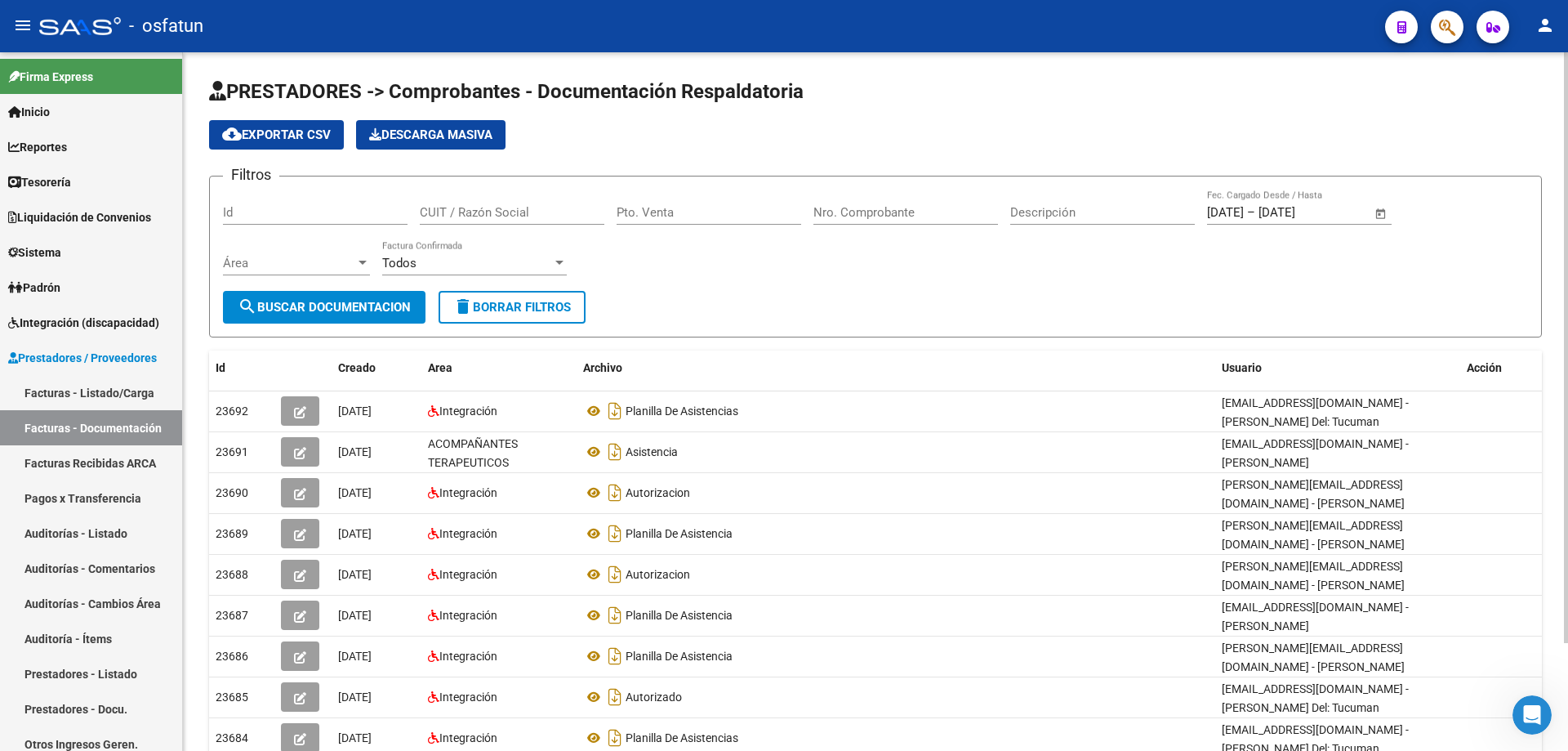
click at [441, 269] on div "Todos" at bounding box center [468, 263] width 170 height 15
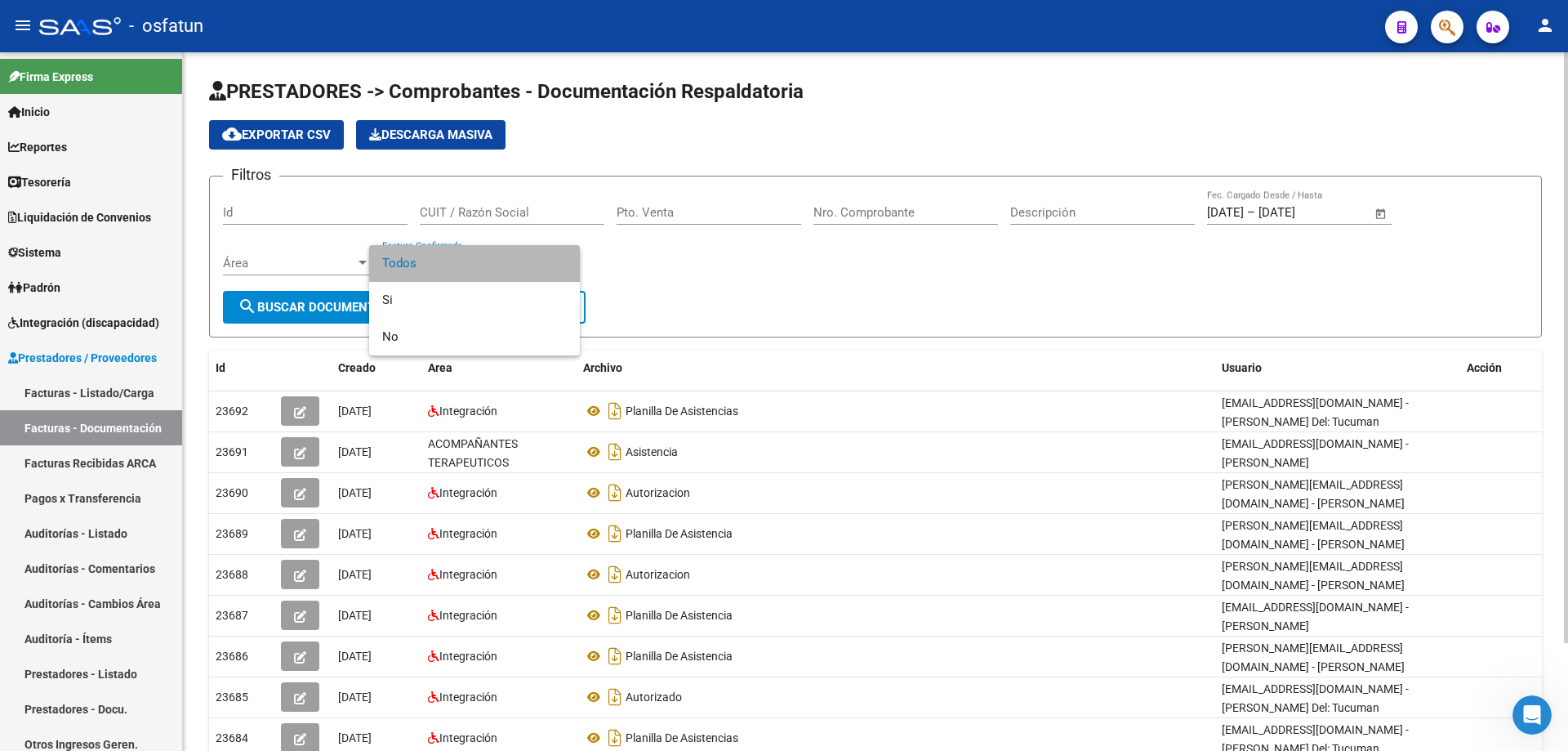
click at [441, 269] on span "Todos" at bounding box center [474, 264] width 184 height 36
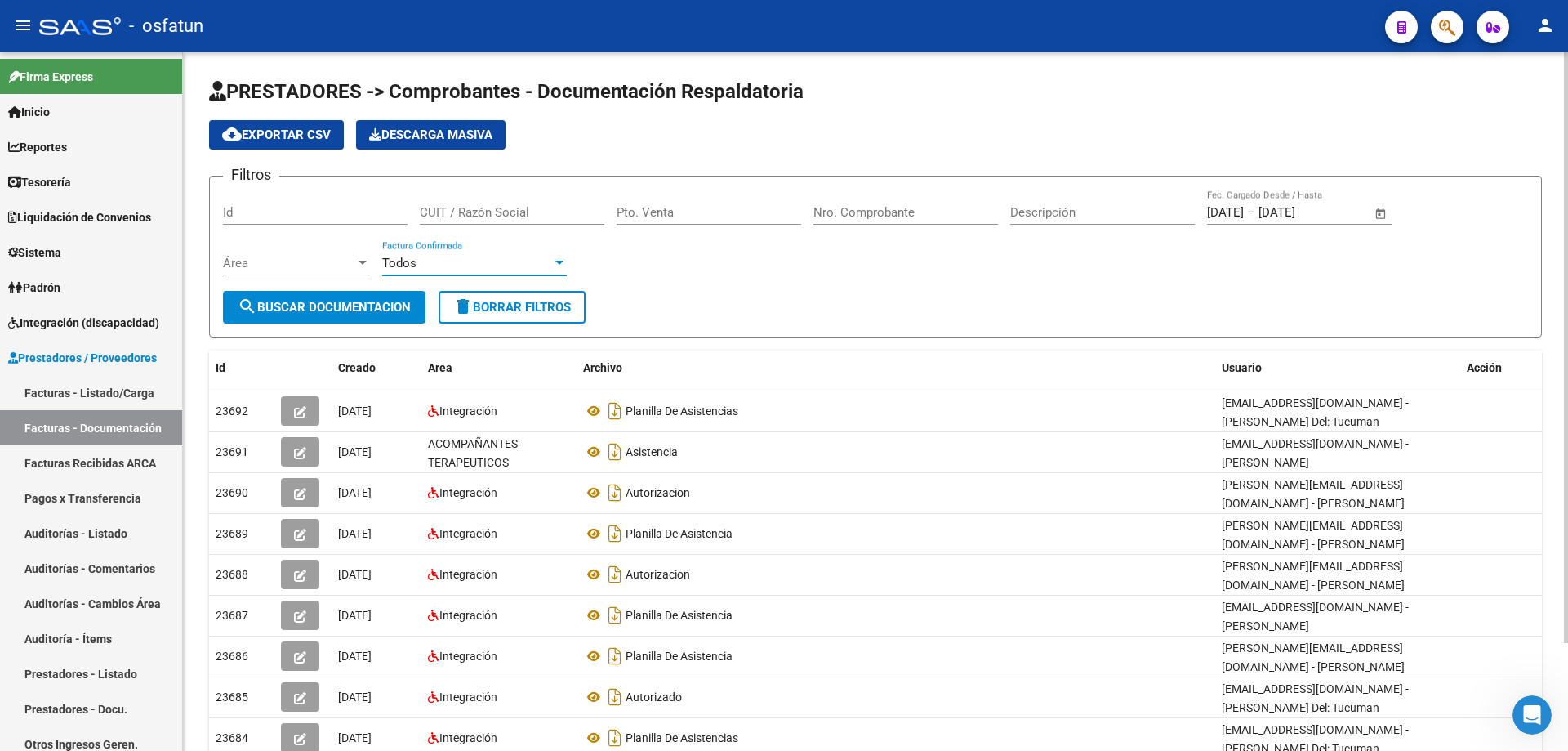
click at [264, 263] on span "Área" at bounding box center [289, 263] width 132 height 15
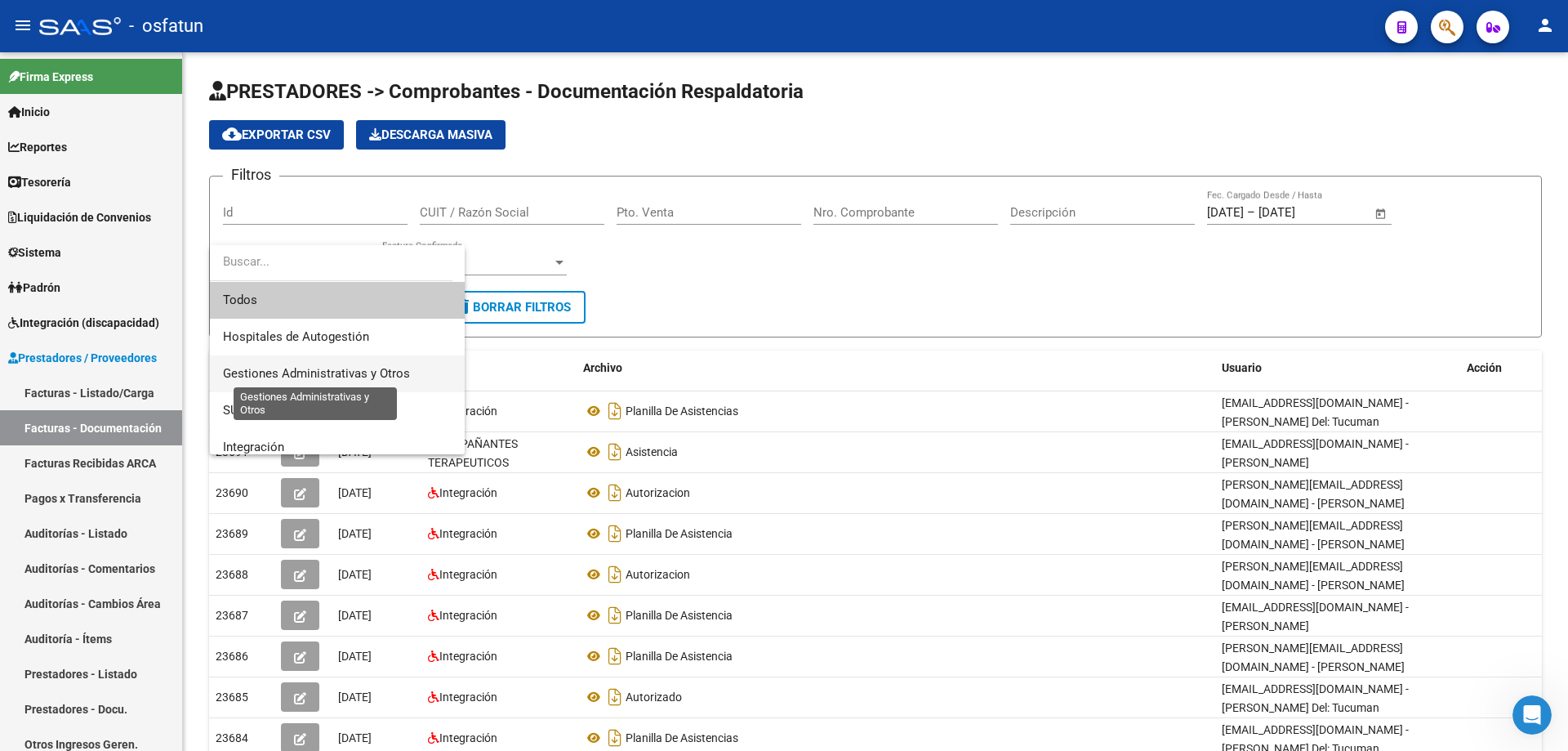
click at [321, 369] on span "Gestiones Administrativas y Otros" at bounding box center [316, 373] width 187 height 15
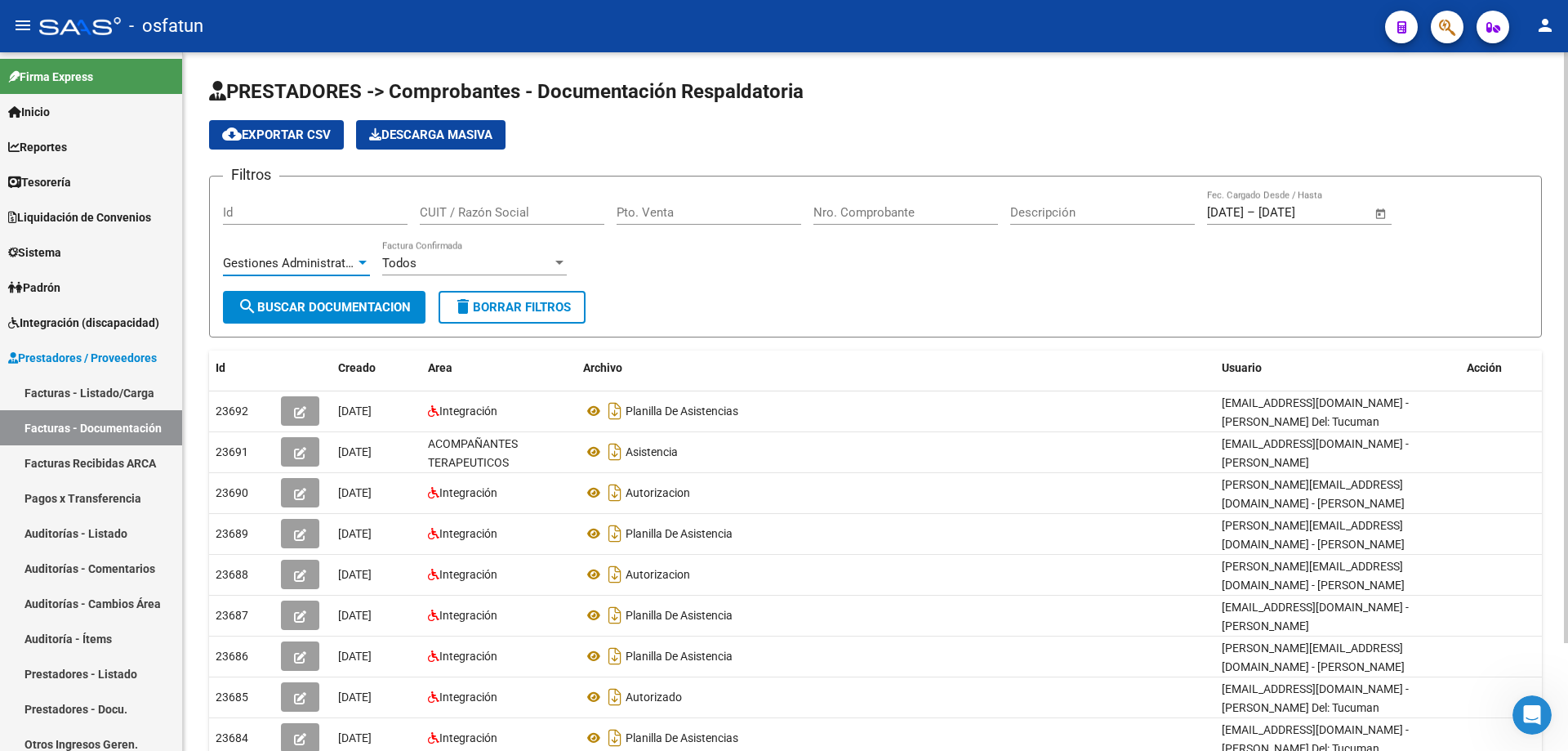
click at [316, 304] on span "search Buscar Documentacion" at bounding box center [325, 307] width 173 height 15
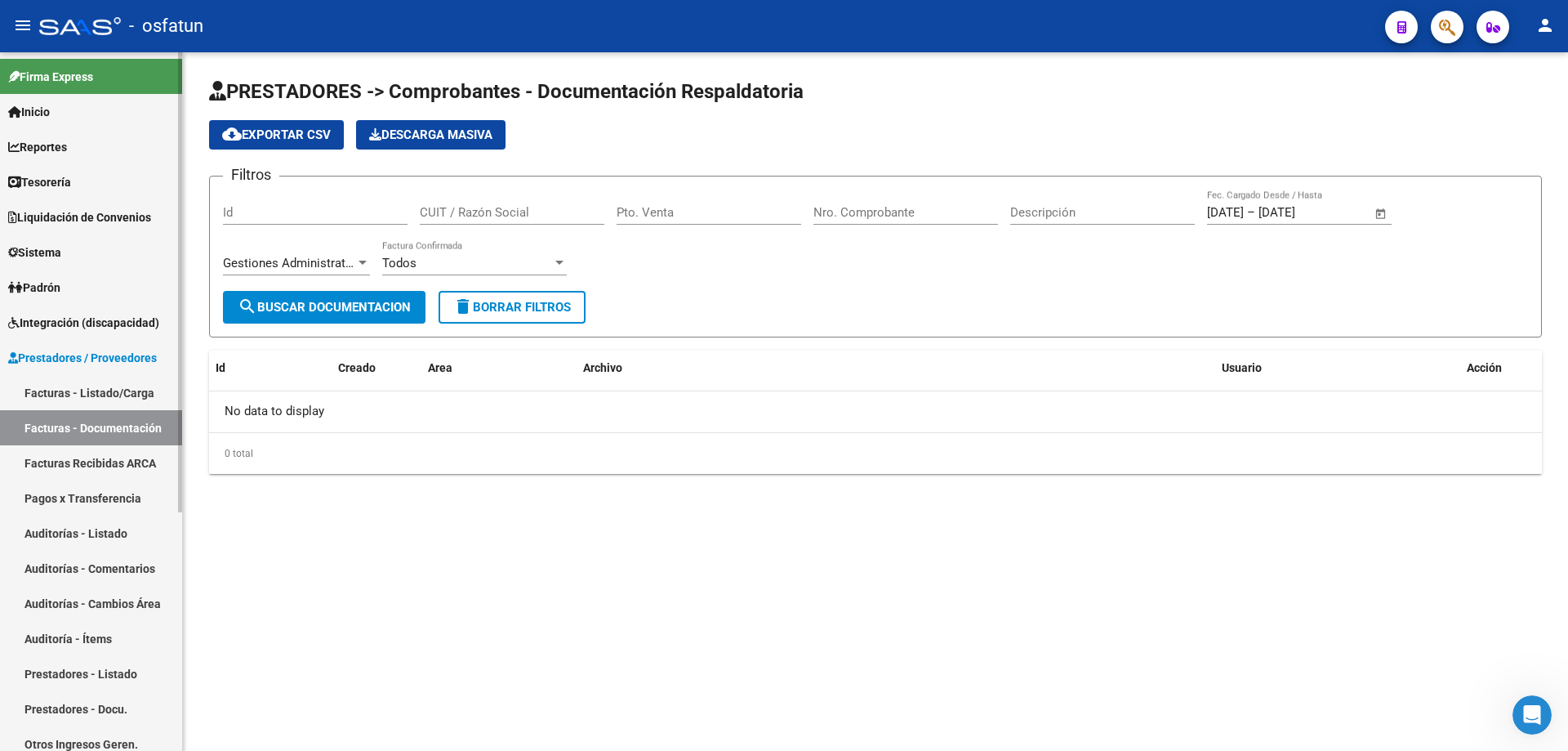
click at [113, 389] on link "Facturas - Listado/Carga" at bounding box center [91, 392] width 182 height 36
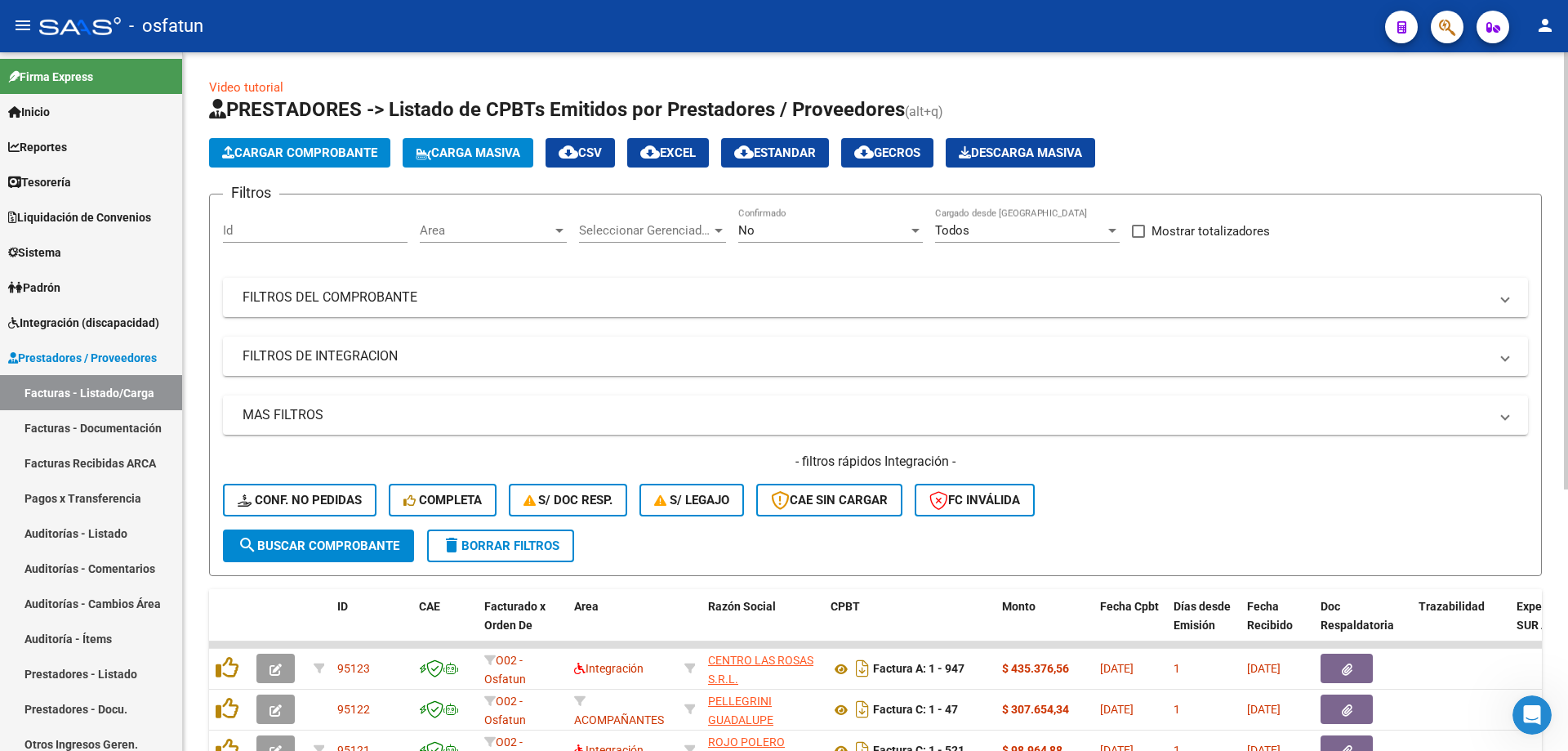
click at [655, 231] on span "Seleccionar Gerenciador" at bounding box center [645, 231] width 132 height 15
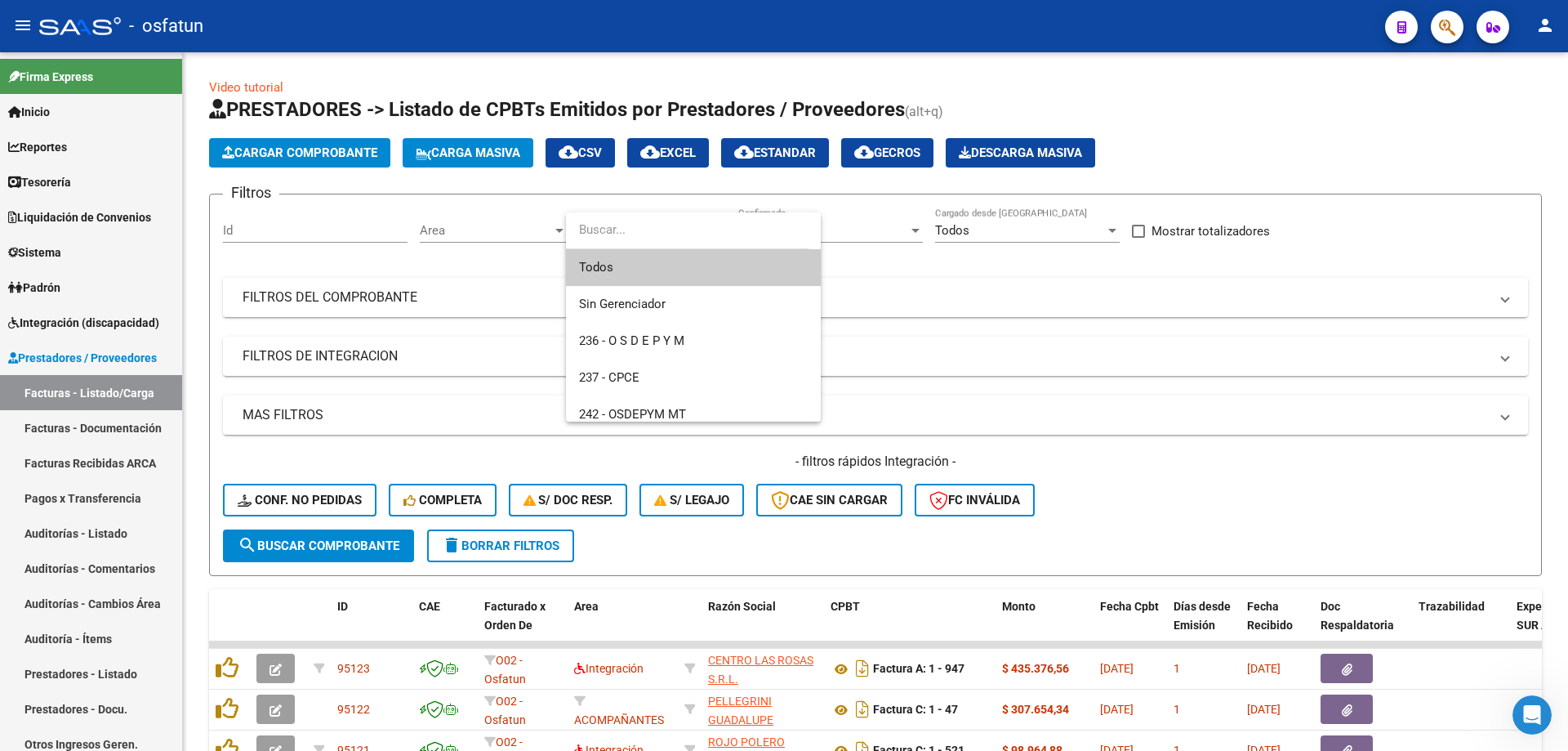
click at [650, 230] on input "dropdown search" at bounding box center [687, 230] width 243 height 36
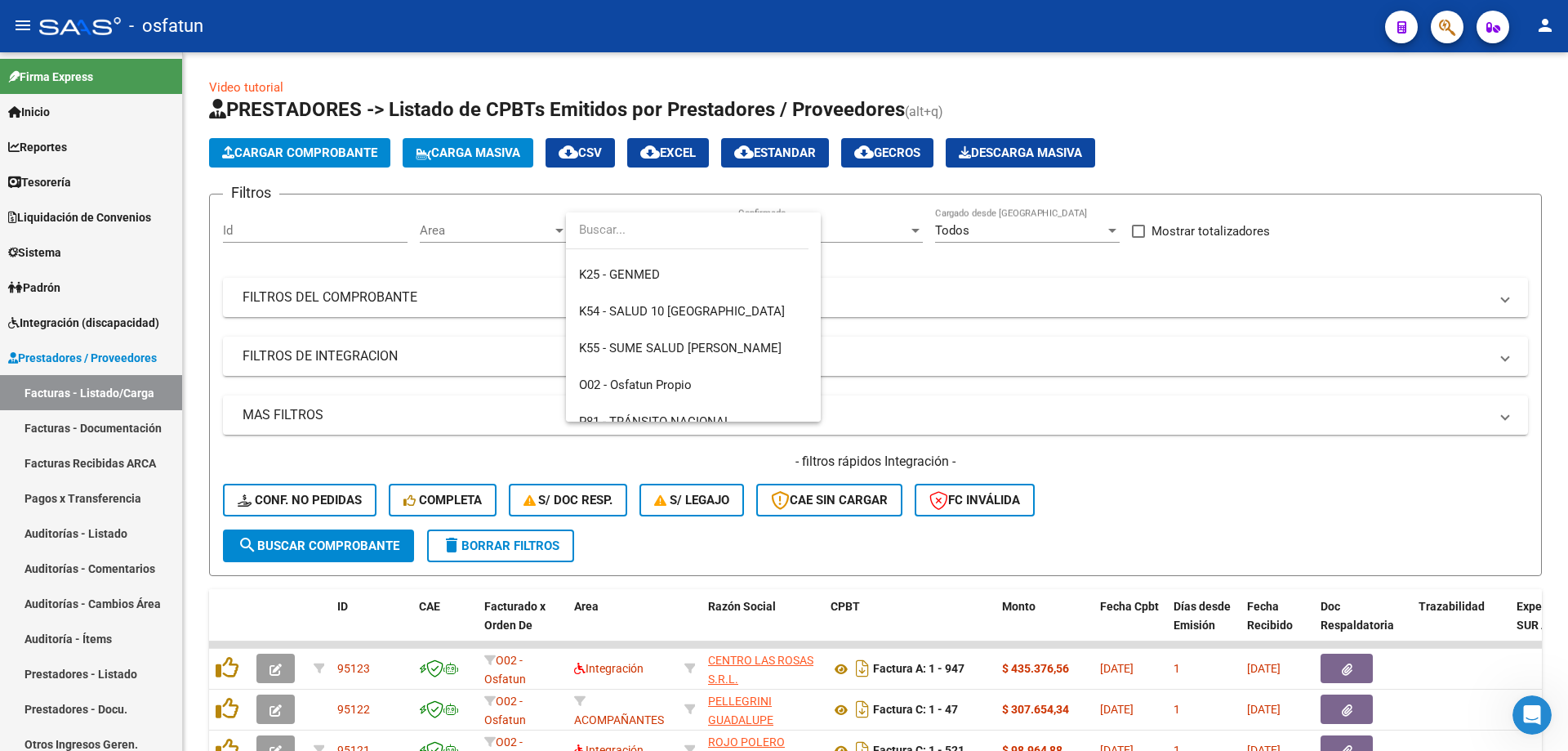
scroll to position [894, 0]
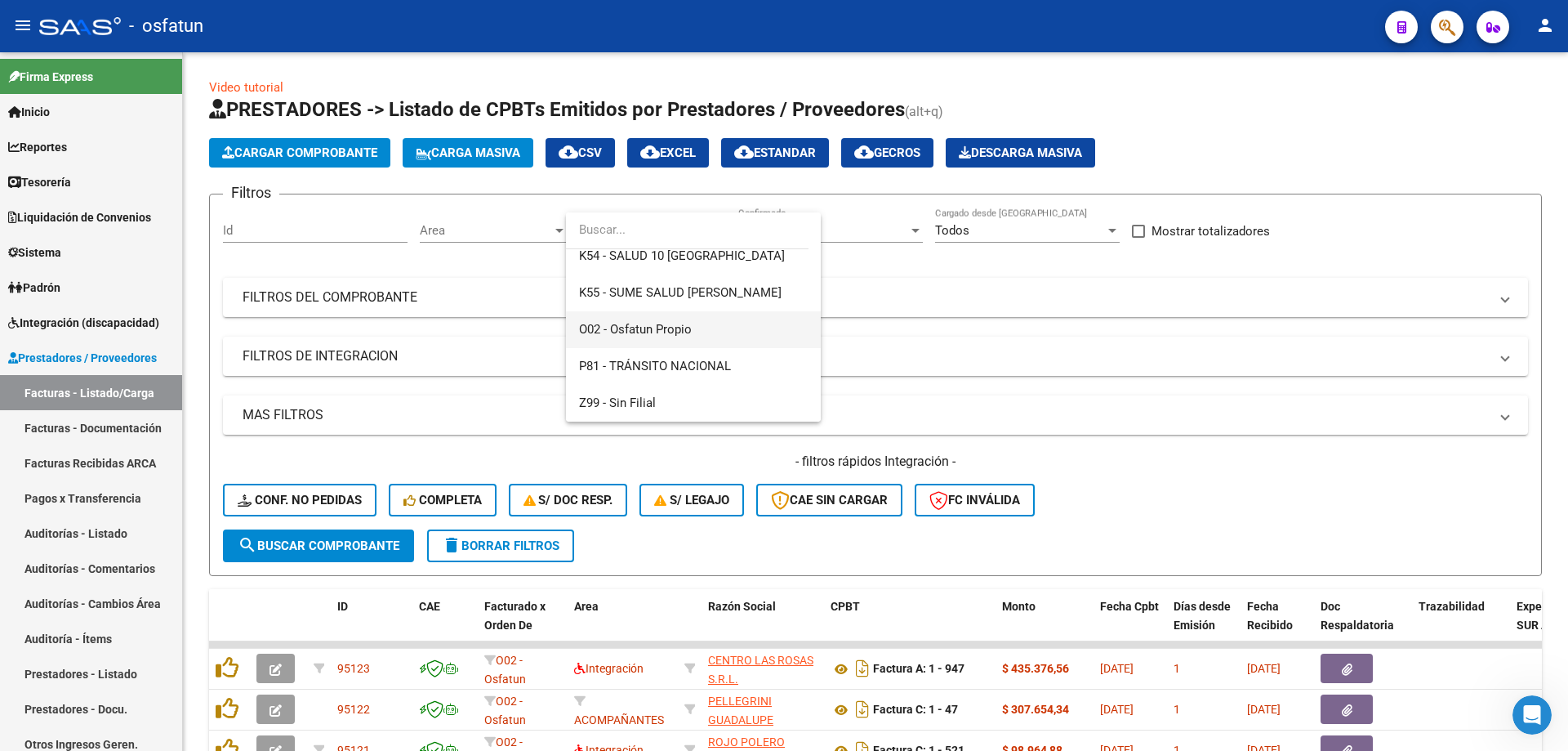
click at [672, 338] on span "O02 - Osfatun Propio" at bounding box center [693, 330] width 229 height 36
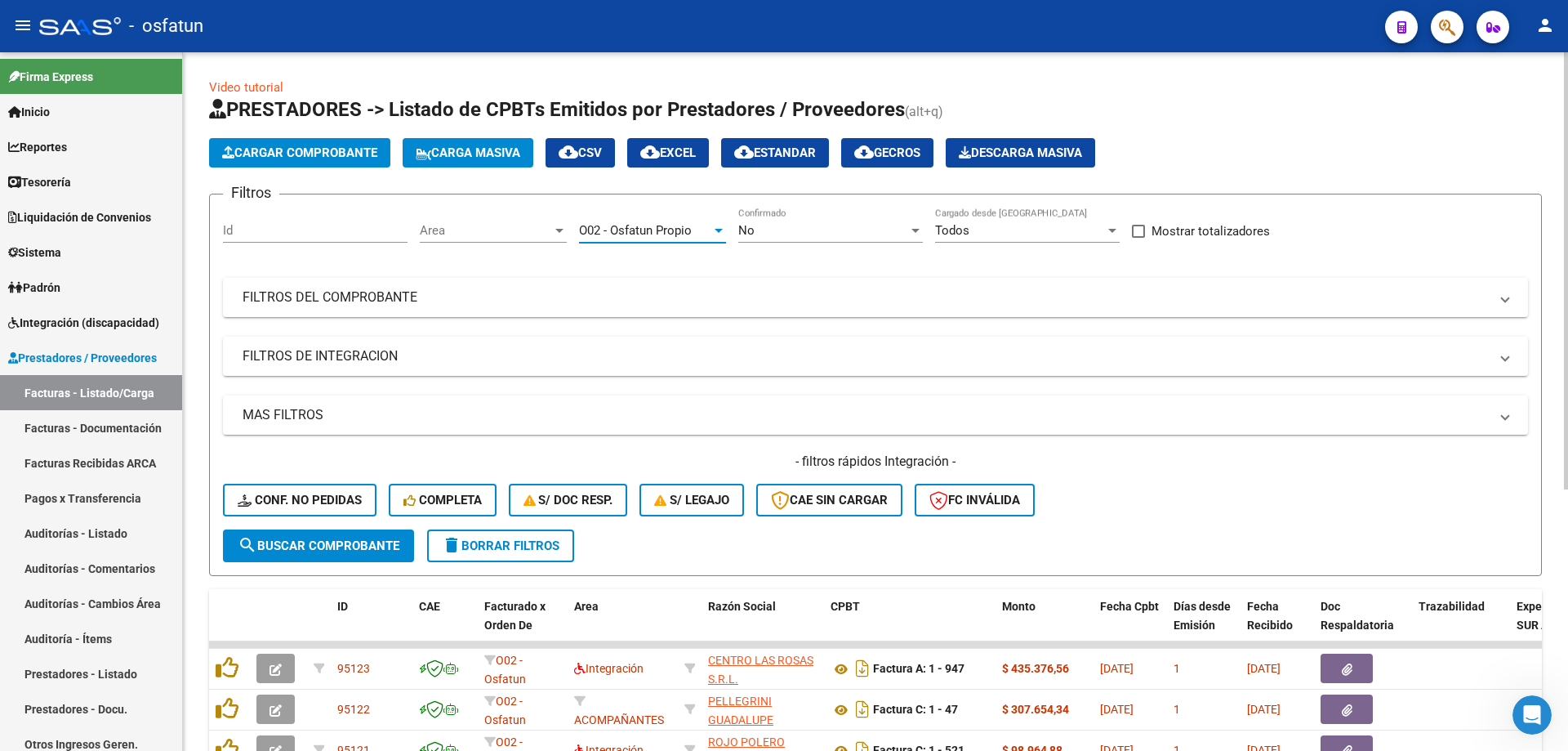
click at [448, 225] on span "Area" at bounding box center [486, 231] width 132 height 15
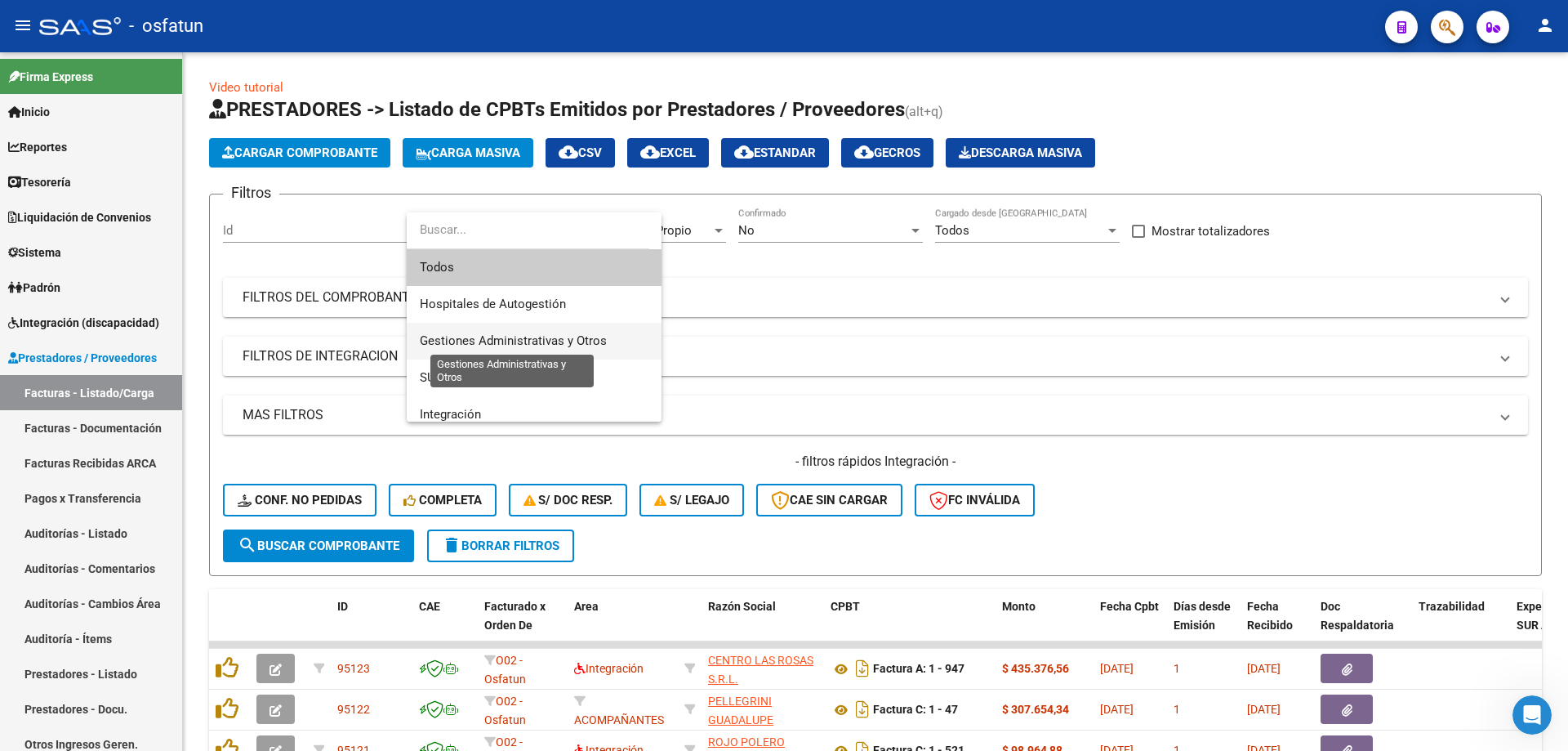
click at [539, 339] on span "Gestiones Administrativas y Otros" at bounding box center [513, 340] width 187 height 15
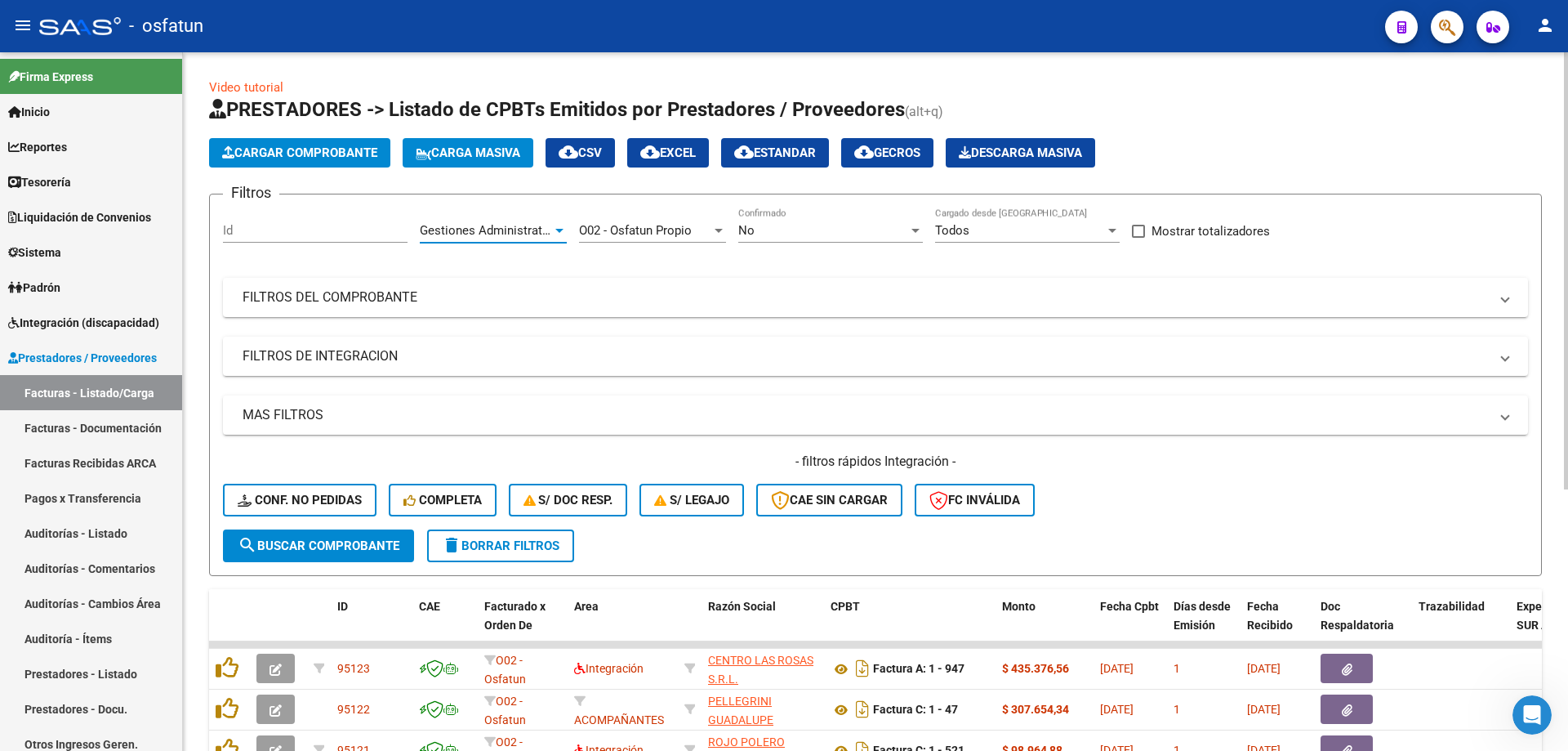
click at [782, 231] on div "Todos" at bounding box center [1020, 231] width 170 height 15
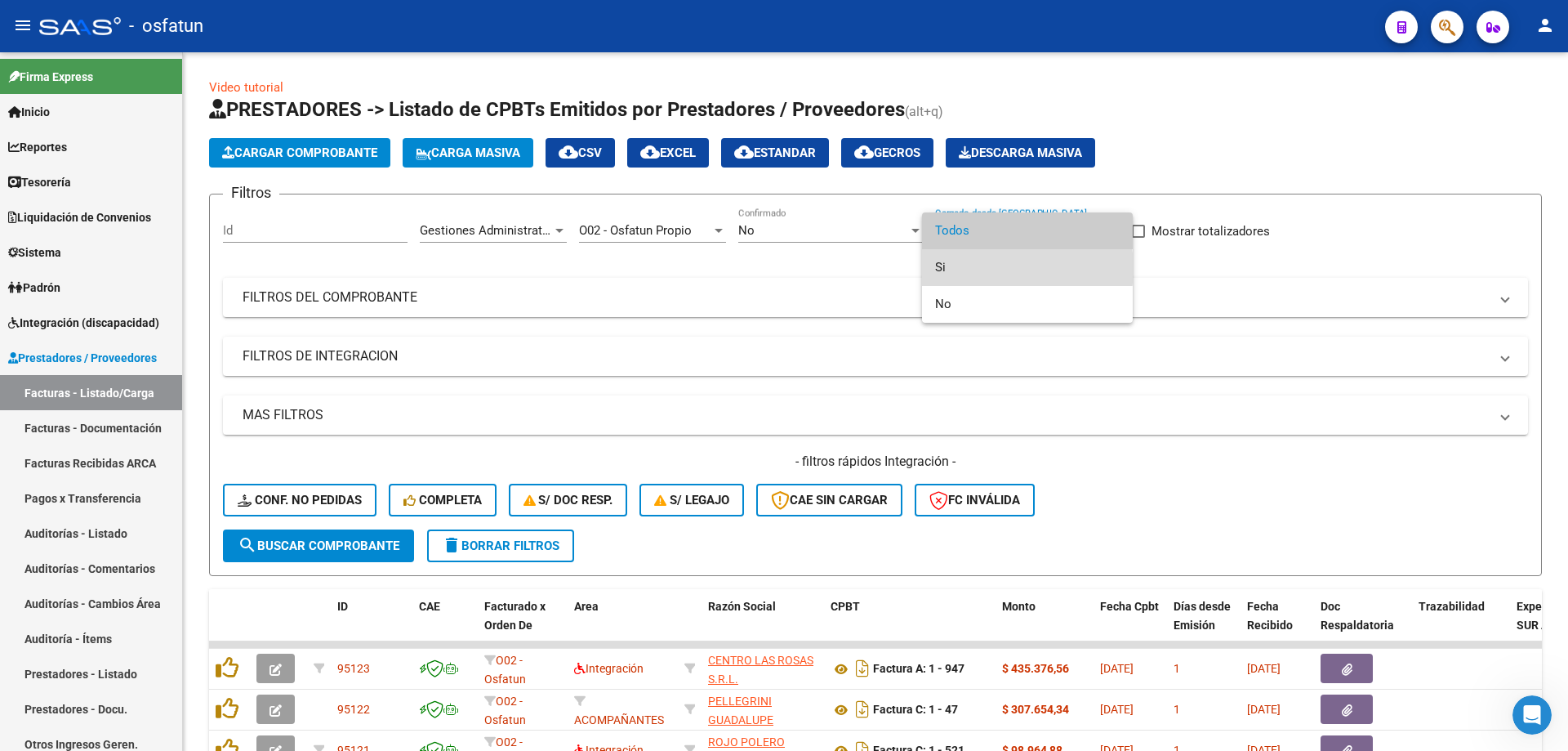
click at [782, 268] on span "Si" at bounding box center [1027, 268] width 184 height 36
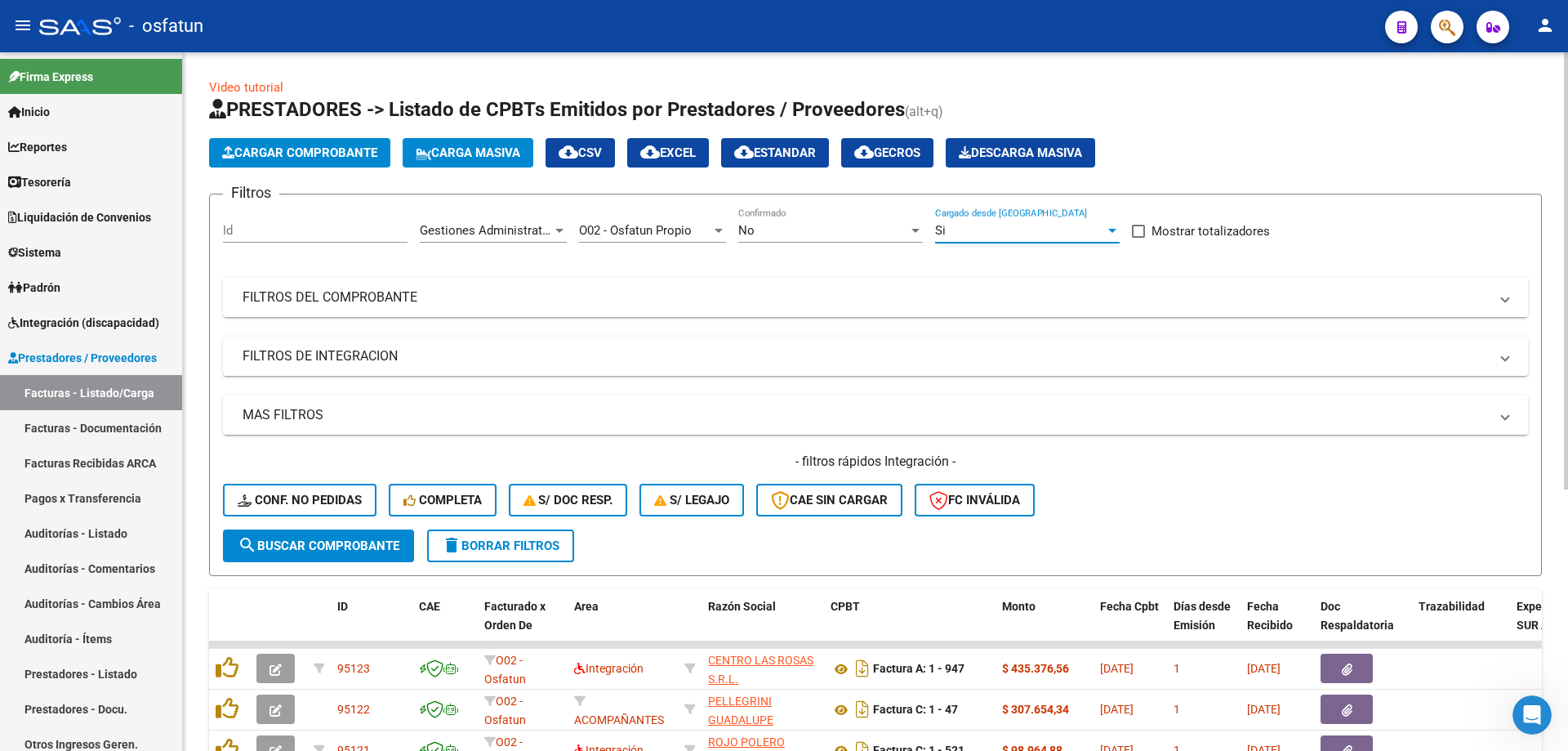
click at [354, 295] on mat-panel-title "FILTROS DEL COMPROBANTE" at bounding box center [866, 297] width 1247 height 18
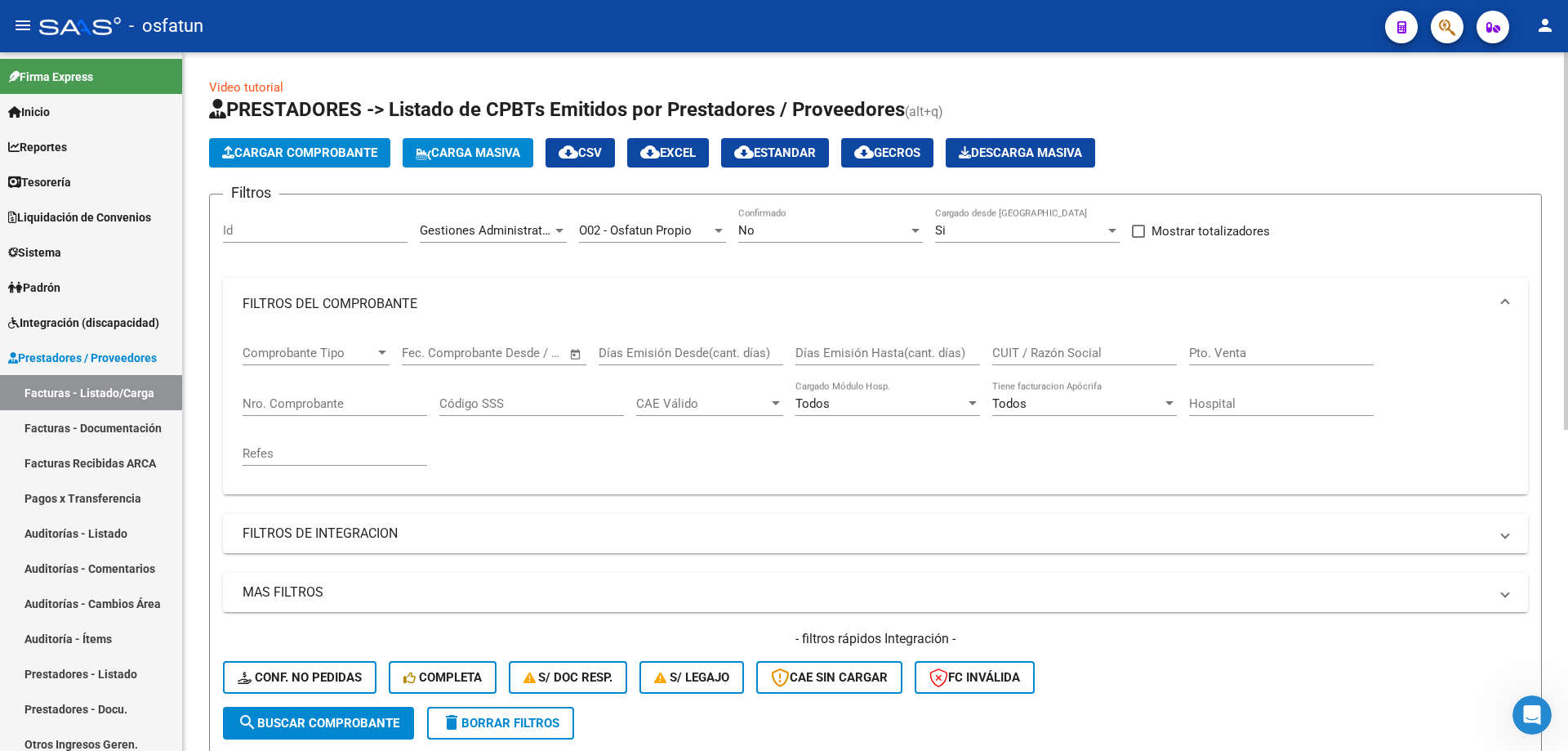
click at [380, 297] on mat-panel-title "FILTROS DEL COMPROBANTE" at bounding box center [866, 304] width 1247 height 18
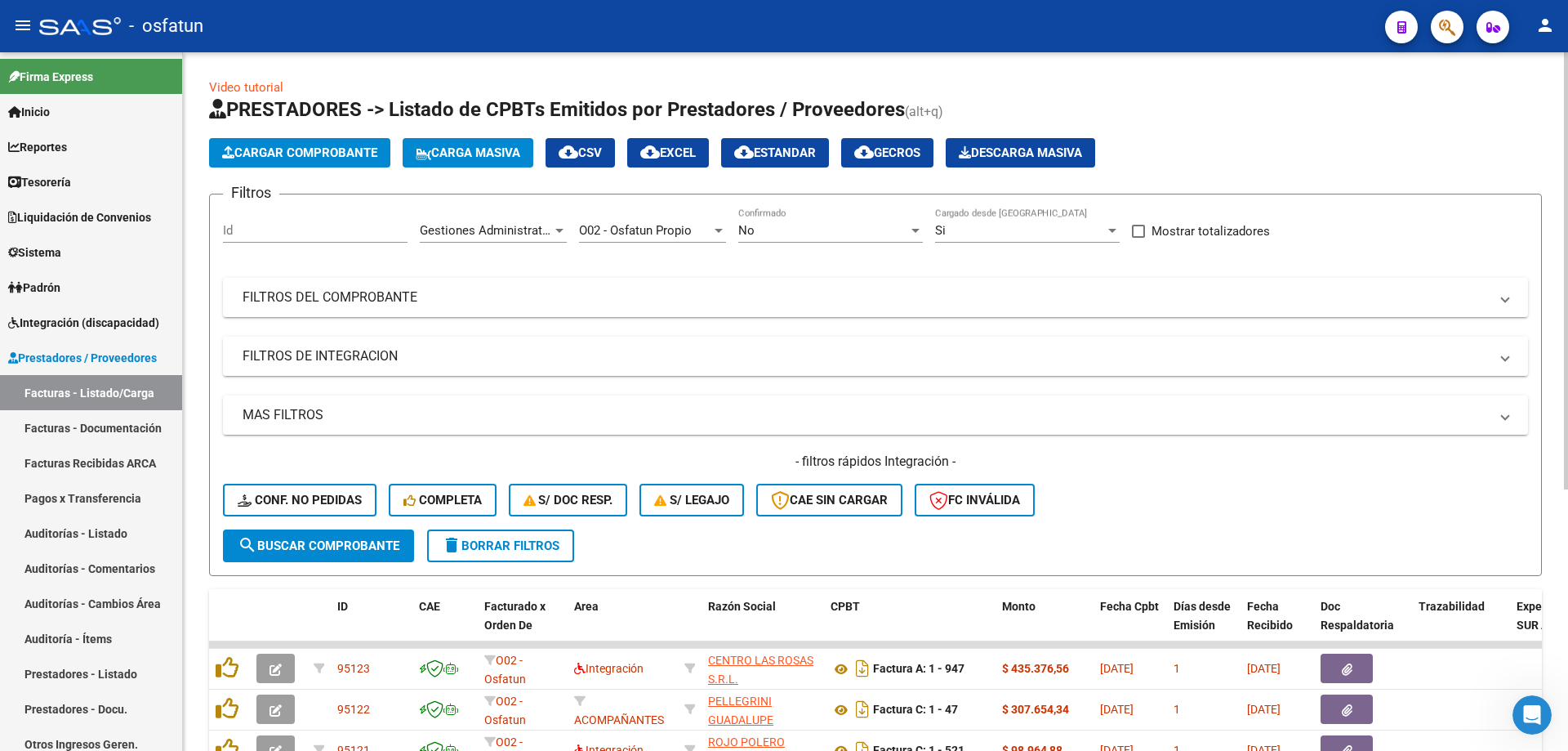
click at [402, 343] on mat-expansion-panel-header "FILTROS DE INTEGRACION" at bounding box center [876, 355] width 1305 height 39
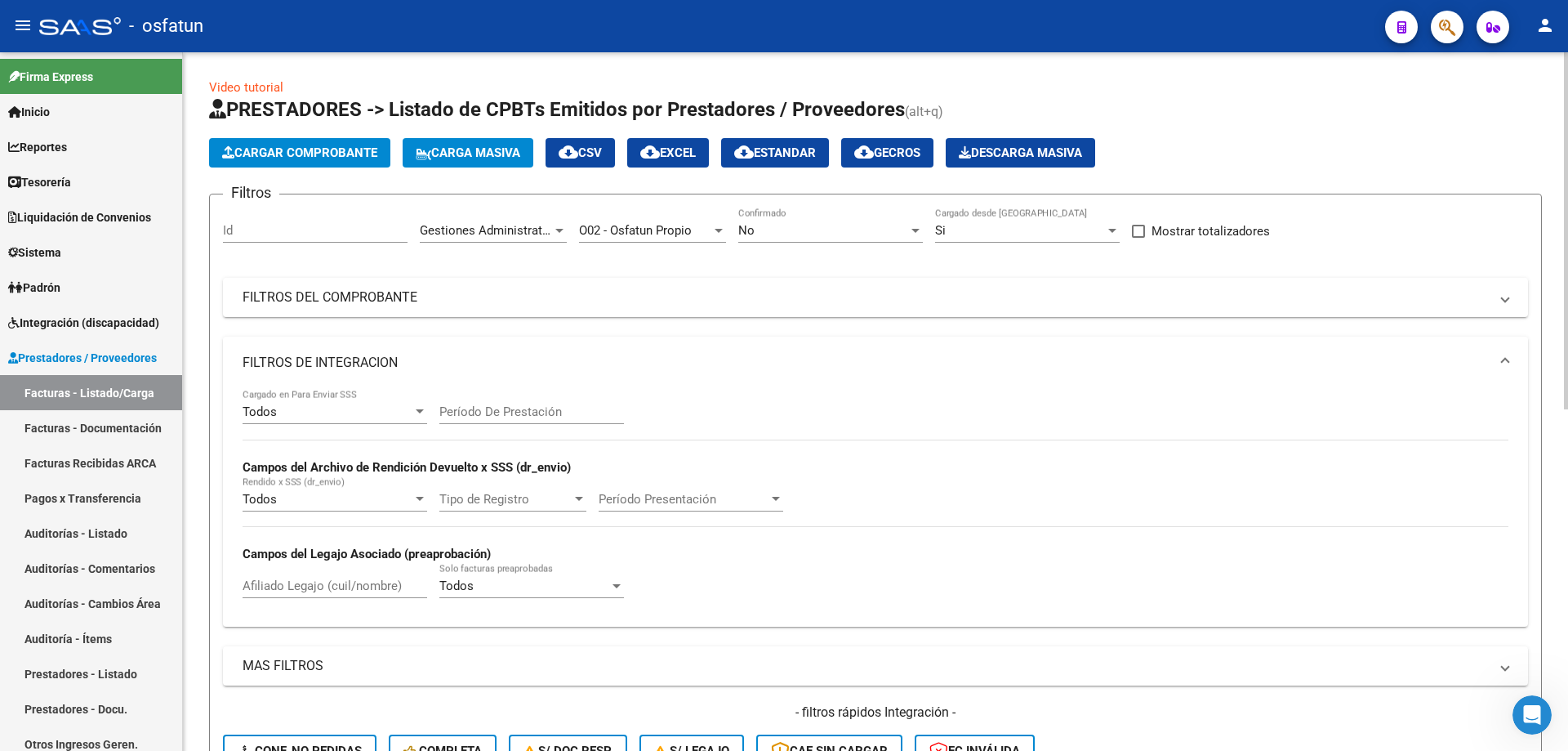
click at [402, 343] on mat-expansion-panel-header "FILTROS DE INTEGRACION" at bounding box center [876, 362] width 1305 height 52
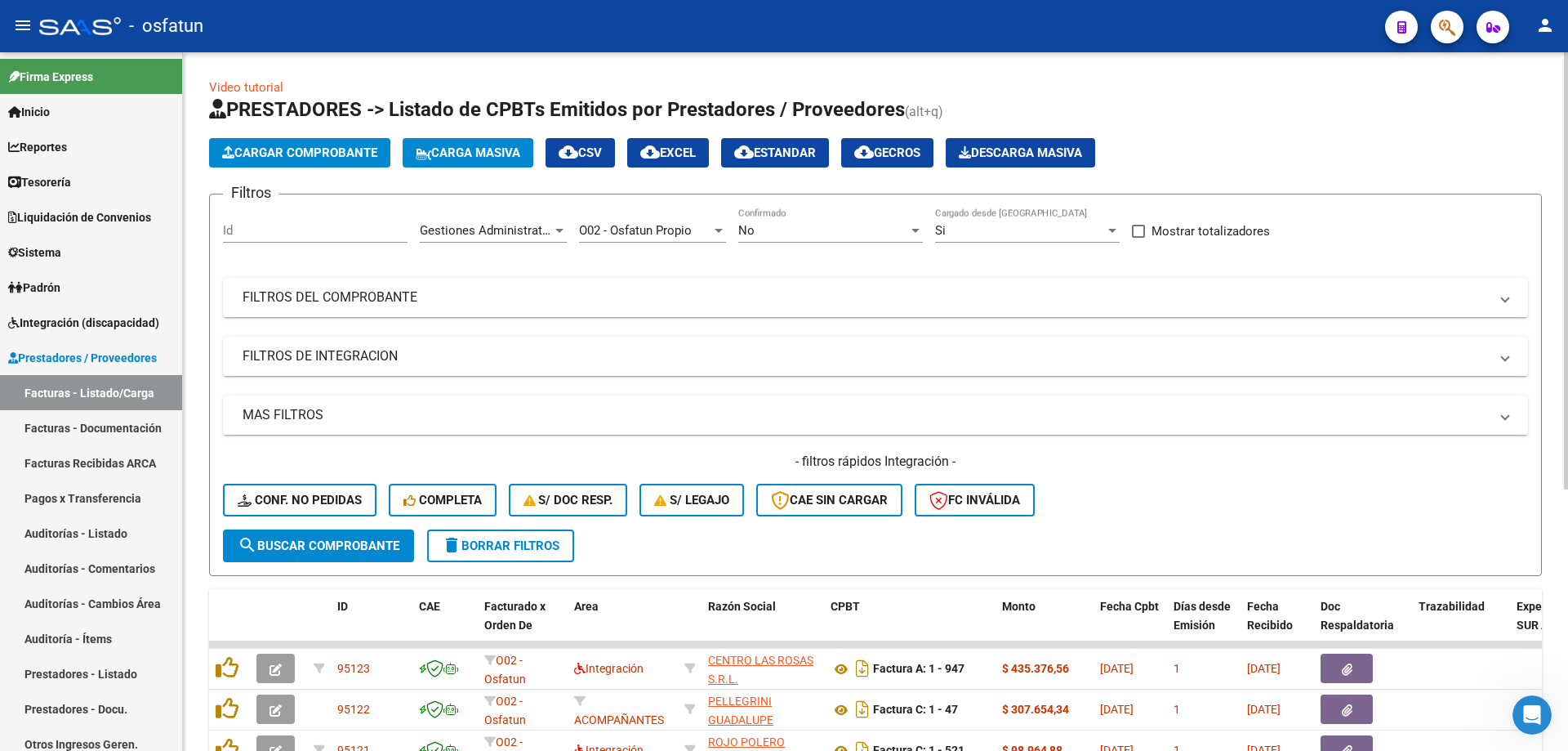
click at [363, 402] on mat-expansion-panel-header "MAS FILTROS" at bounding box center [876, 415] width 1305 height 39
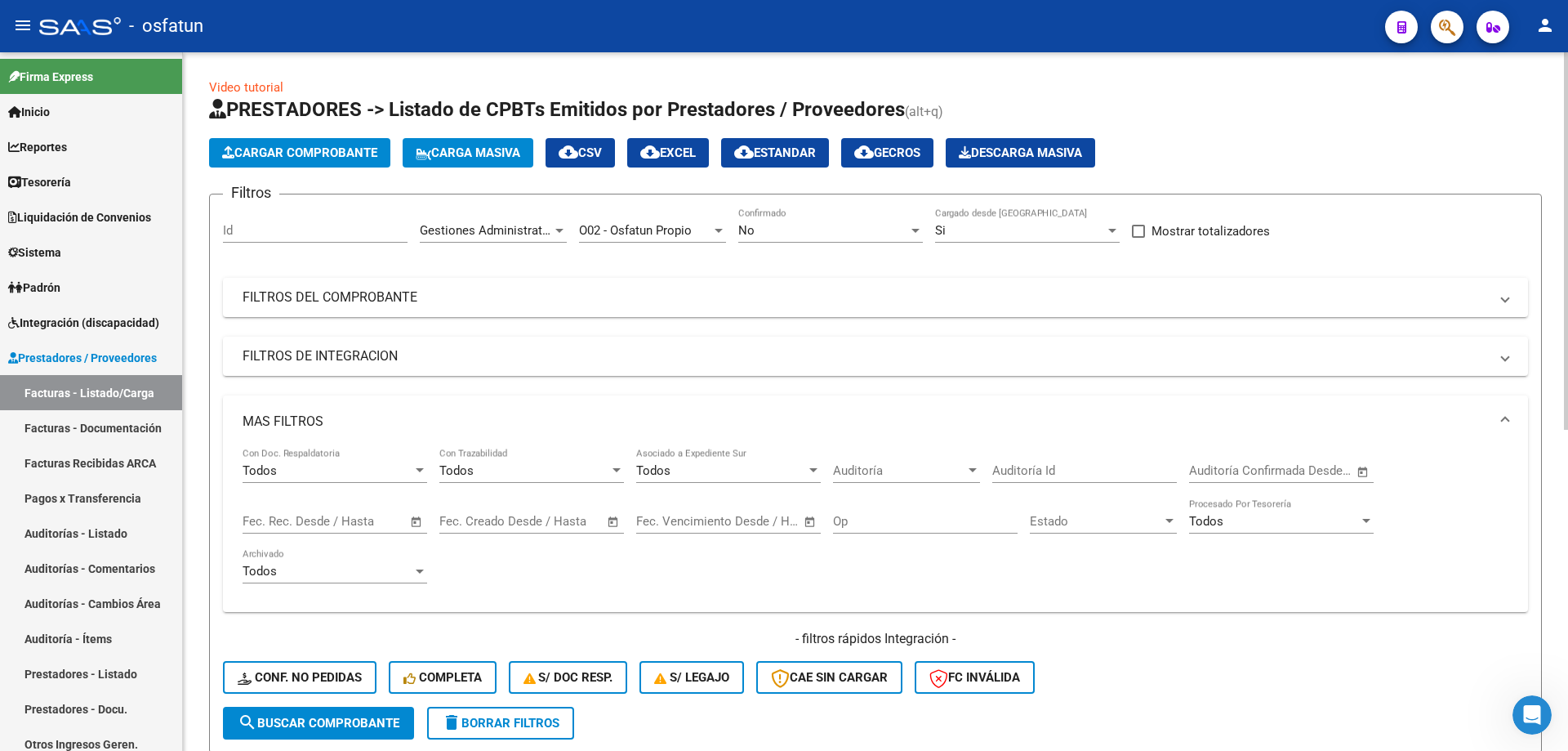
click at [359, 511] on div "Fecha inicio – Fecha fin Fec. Rec. Desde / Hasta" at bounding box center [325, 516] width 165 height 36
click at [379, 713] on button "search Buscar Comprobante" at bounding box center [318, 723] width 191 height 33
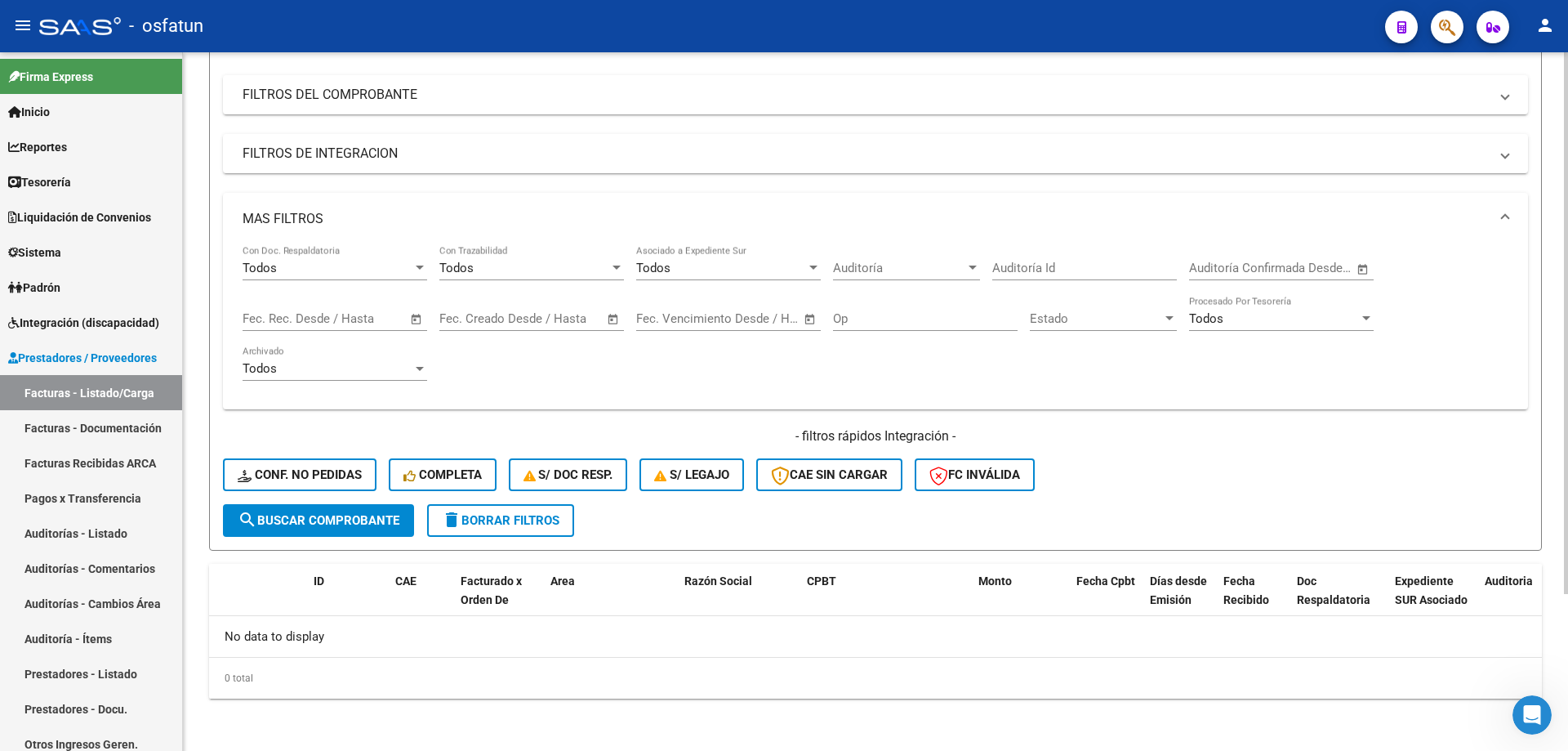
click at [339, 514] on span "search Buscar Comprobante" at bounding box center [319, 520] width 162 height 15
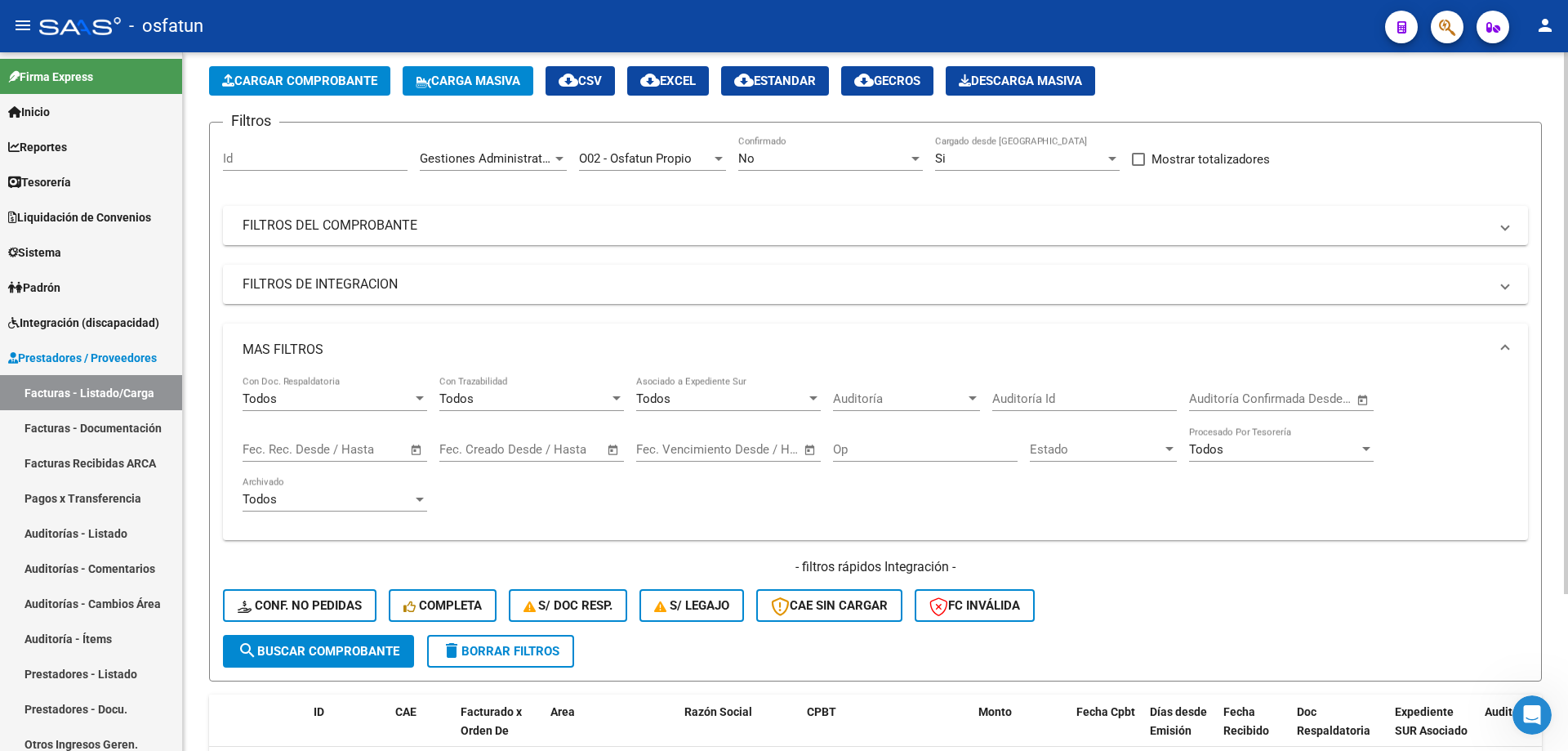
scroll to position [0, 0]
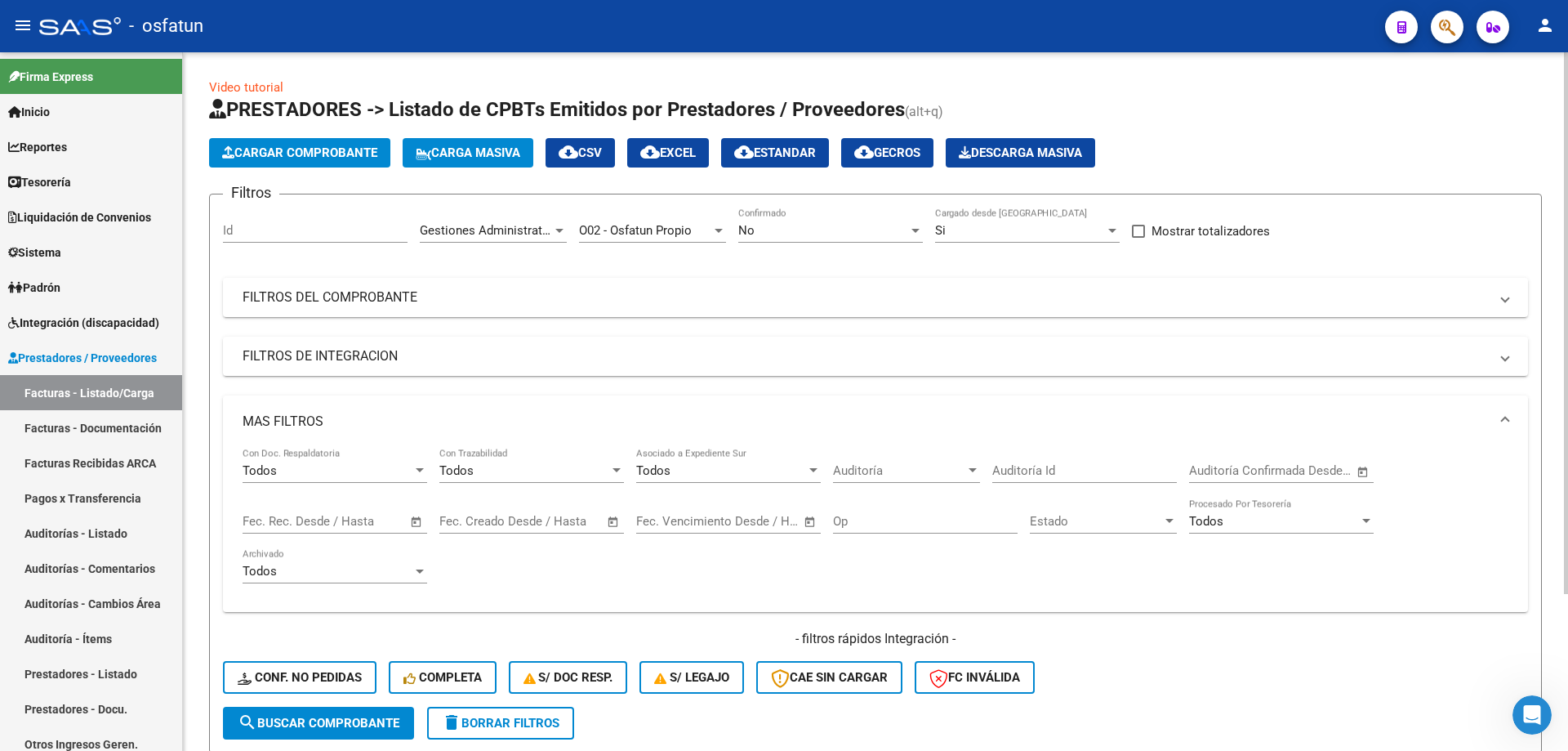
click at [782, 229] on div "No" at bounding box center [824, 231] width 170 height 15
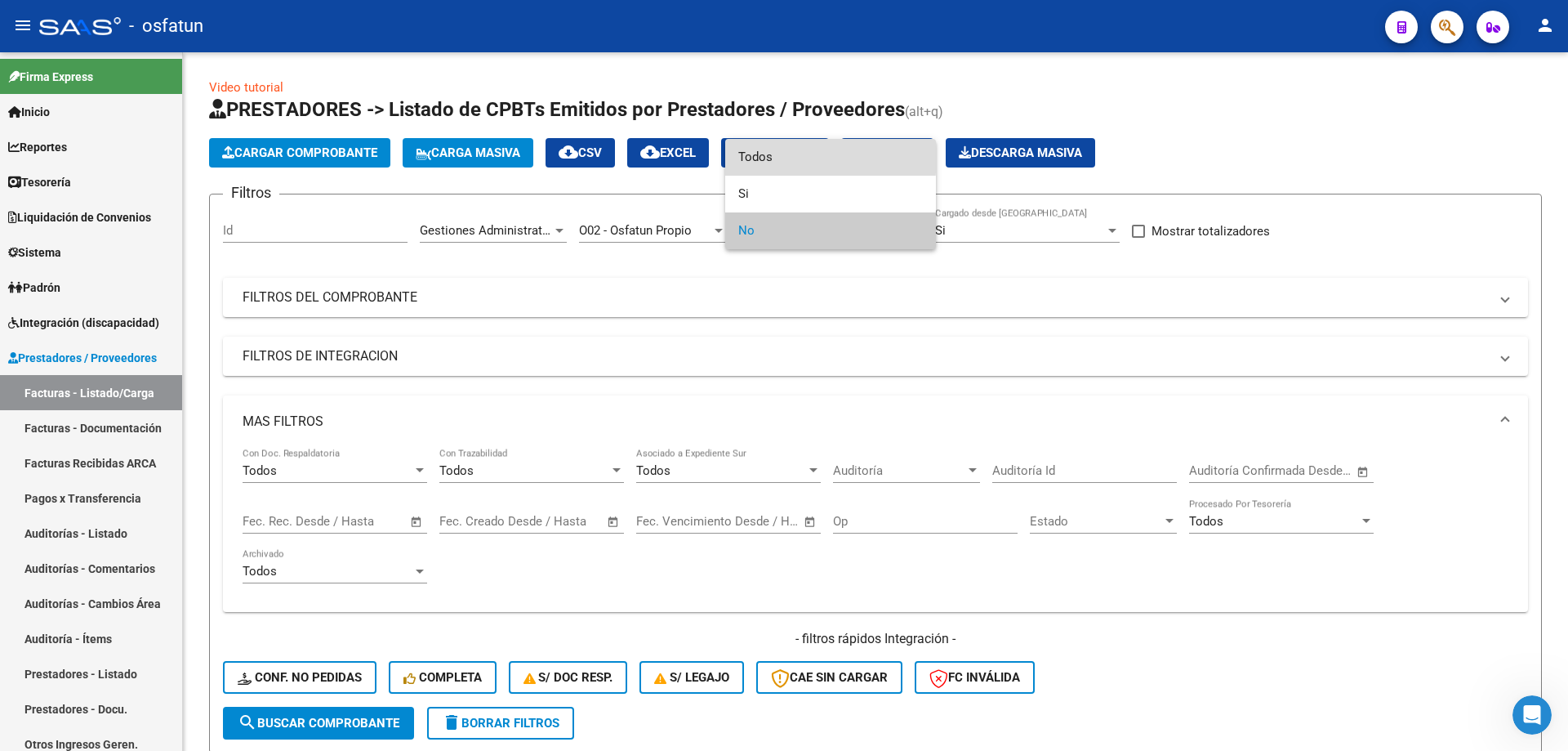
click at [764, 156] on span "Todos" at bounding box center [830, 157] width 184 height 36
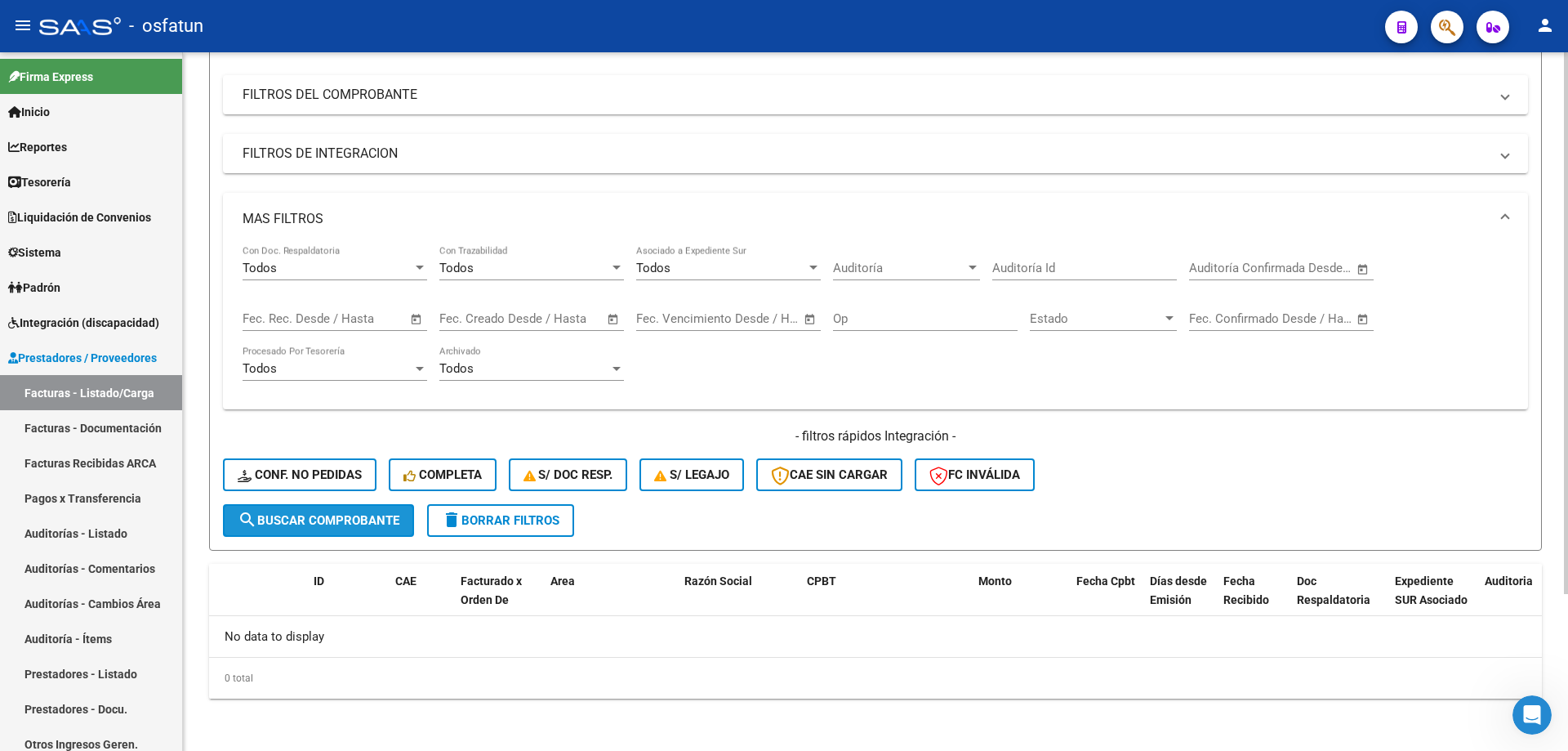
click at [340, 528] on button "search Buscar Comprobante" at bounding box center [318, 520] width 191 height 33
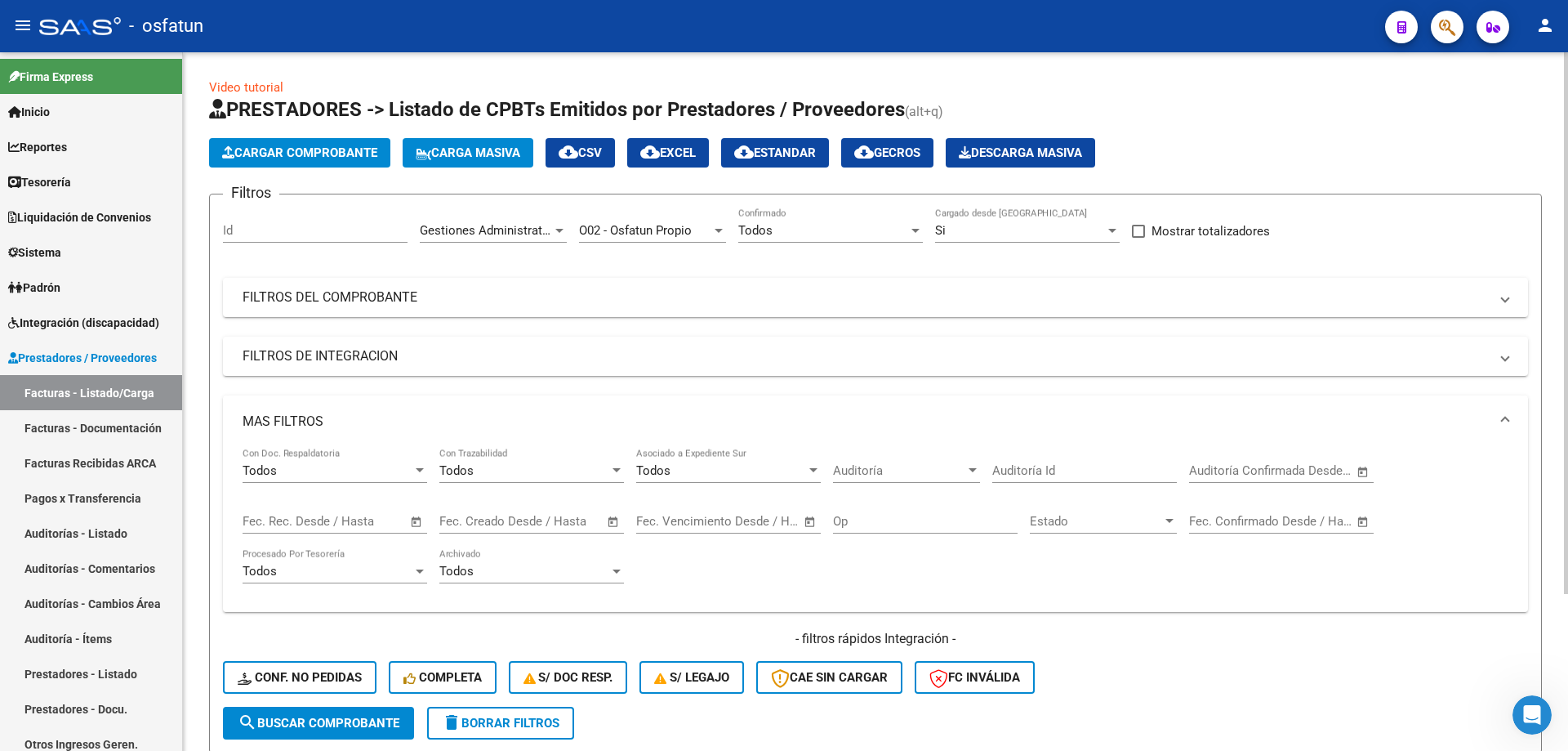
click at [679, 156] on span "cloud_download EXCEL" at bounding box center [668, 153] width 55 height 15
click at [340, 154] on span "Cargar Comprobante" at bounding box center [300, 153] width 155 height 15
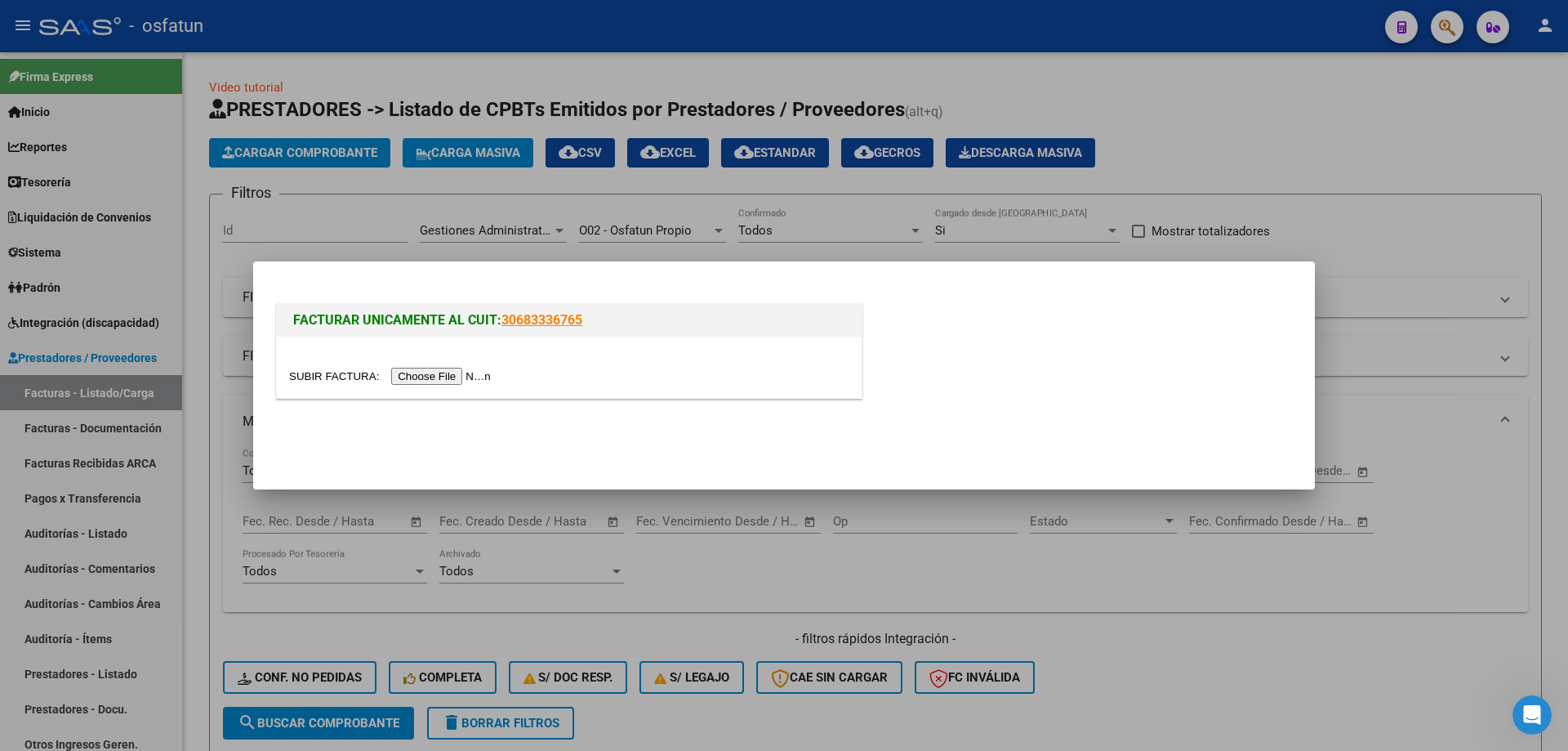
click at [409, 374] on input "file" at bounding box center [392, 376] width 207 height 17
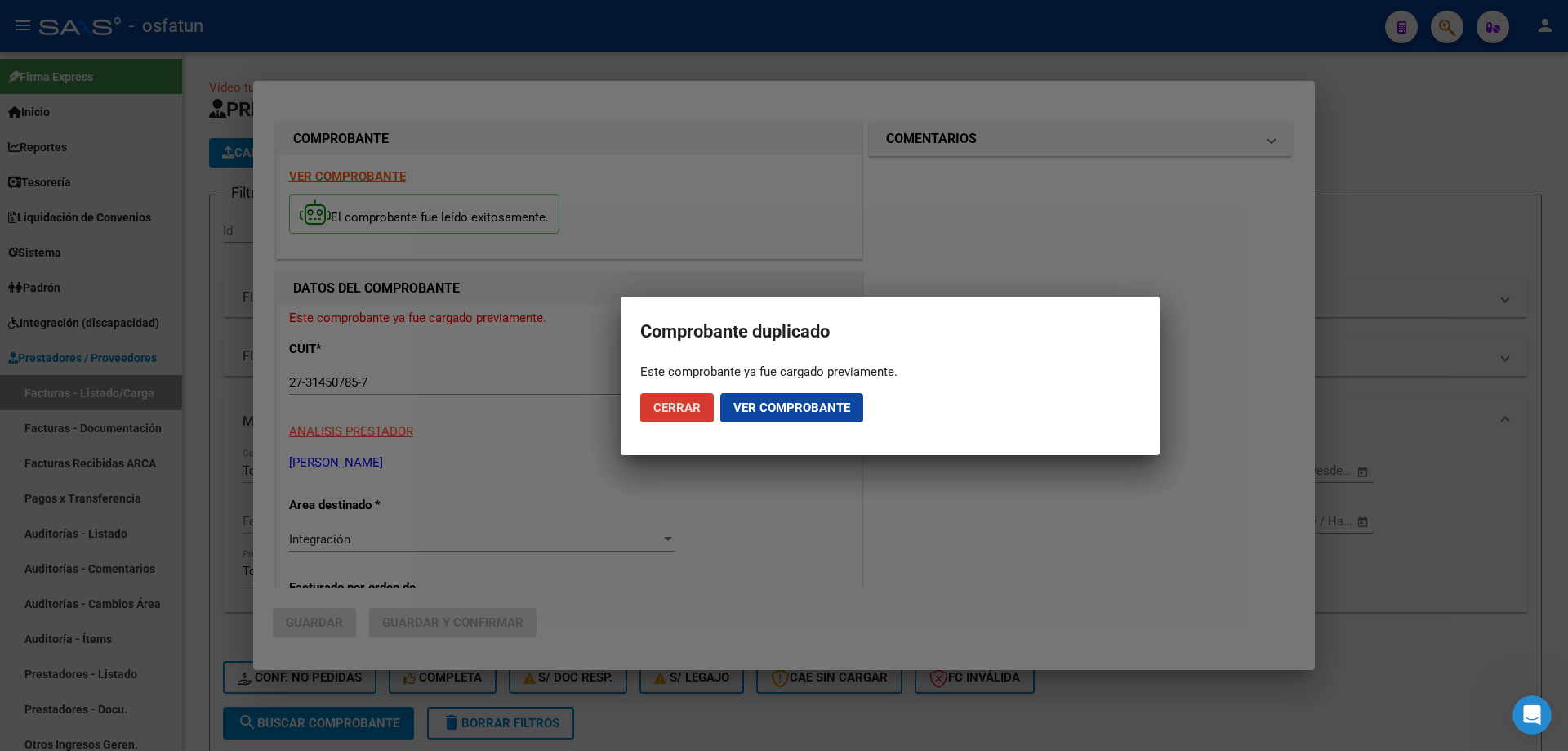
click at [682, 410] on span "Cerrar" at bounding box center [677, 407] width 47 height 15
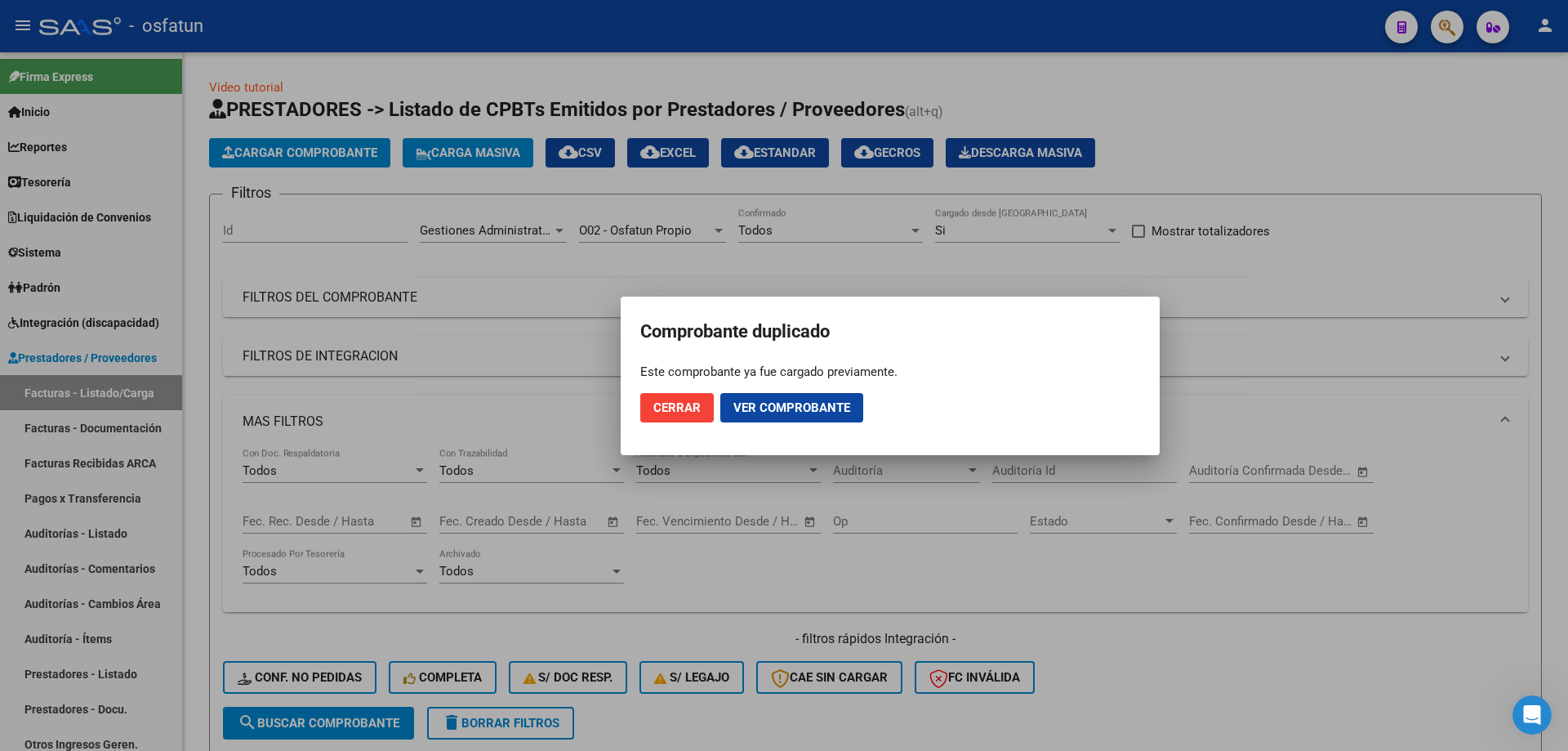
click at [763, 405] on span "Ver comprobante" at bounding box center [791, 407] width 116 height 15
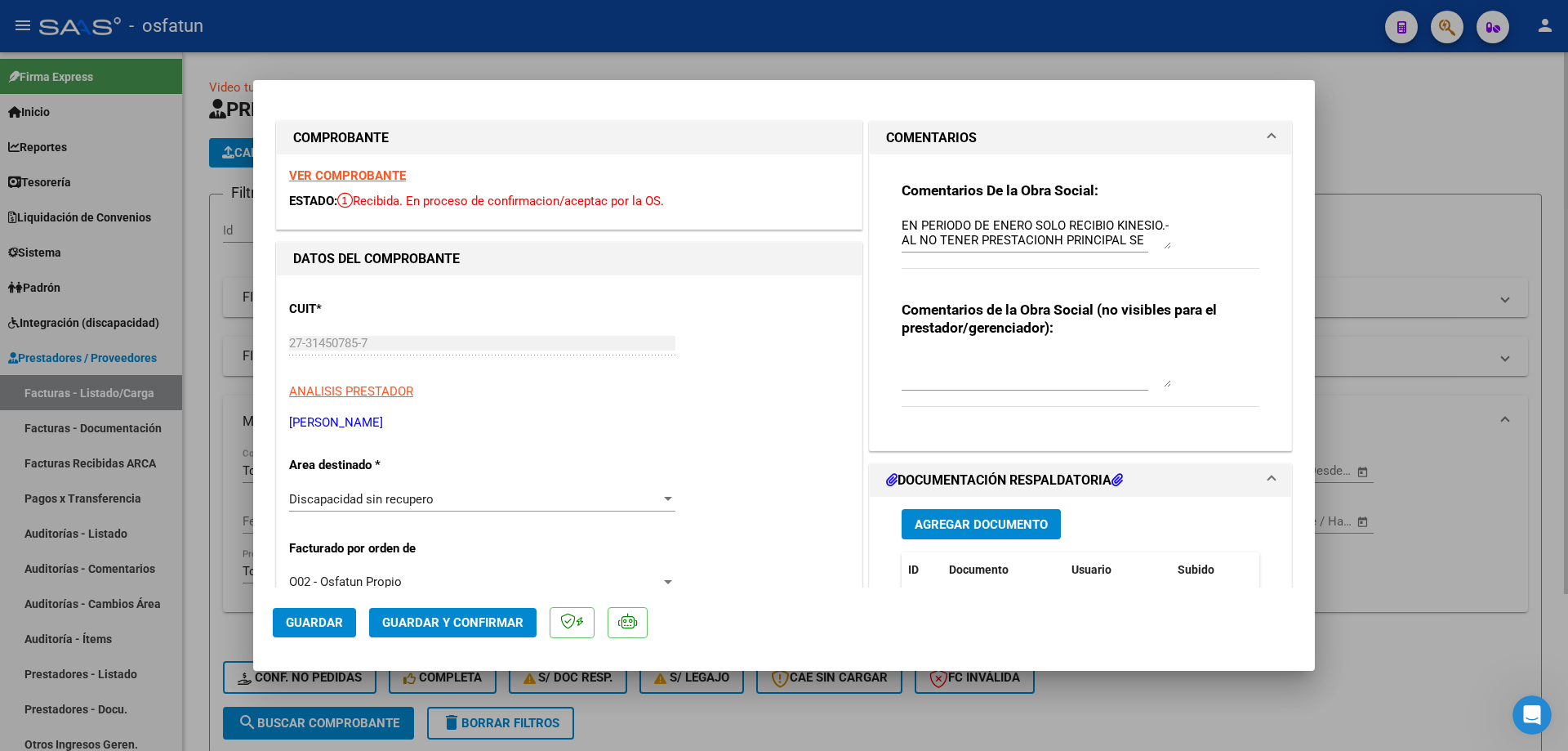
click at [782, 169] on div at bounding box center [784, 375] width 1568 height 751
type input "$ 0,00"
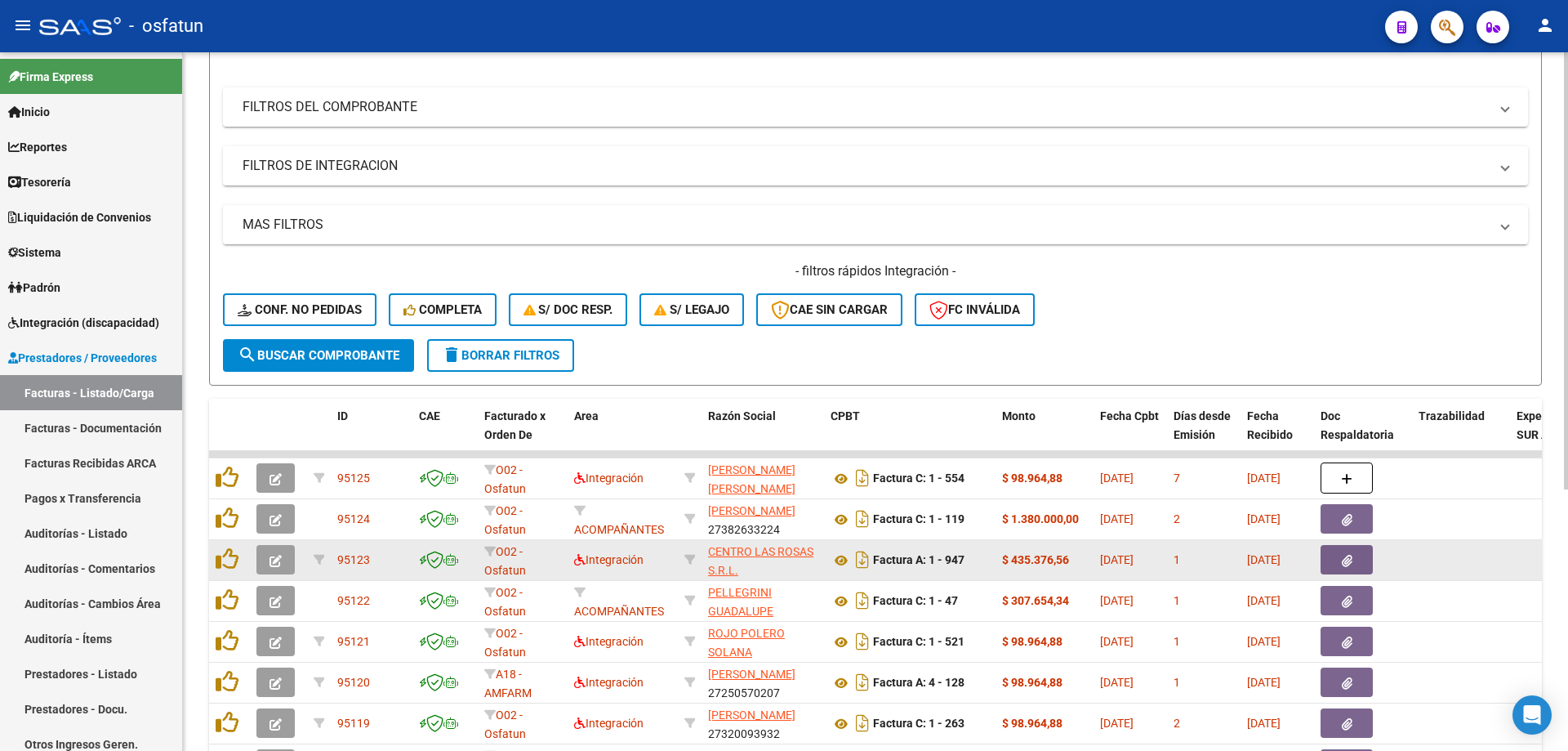
scroll to position [382, 0]
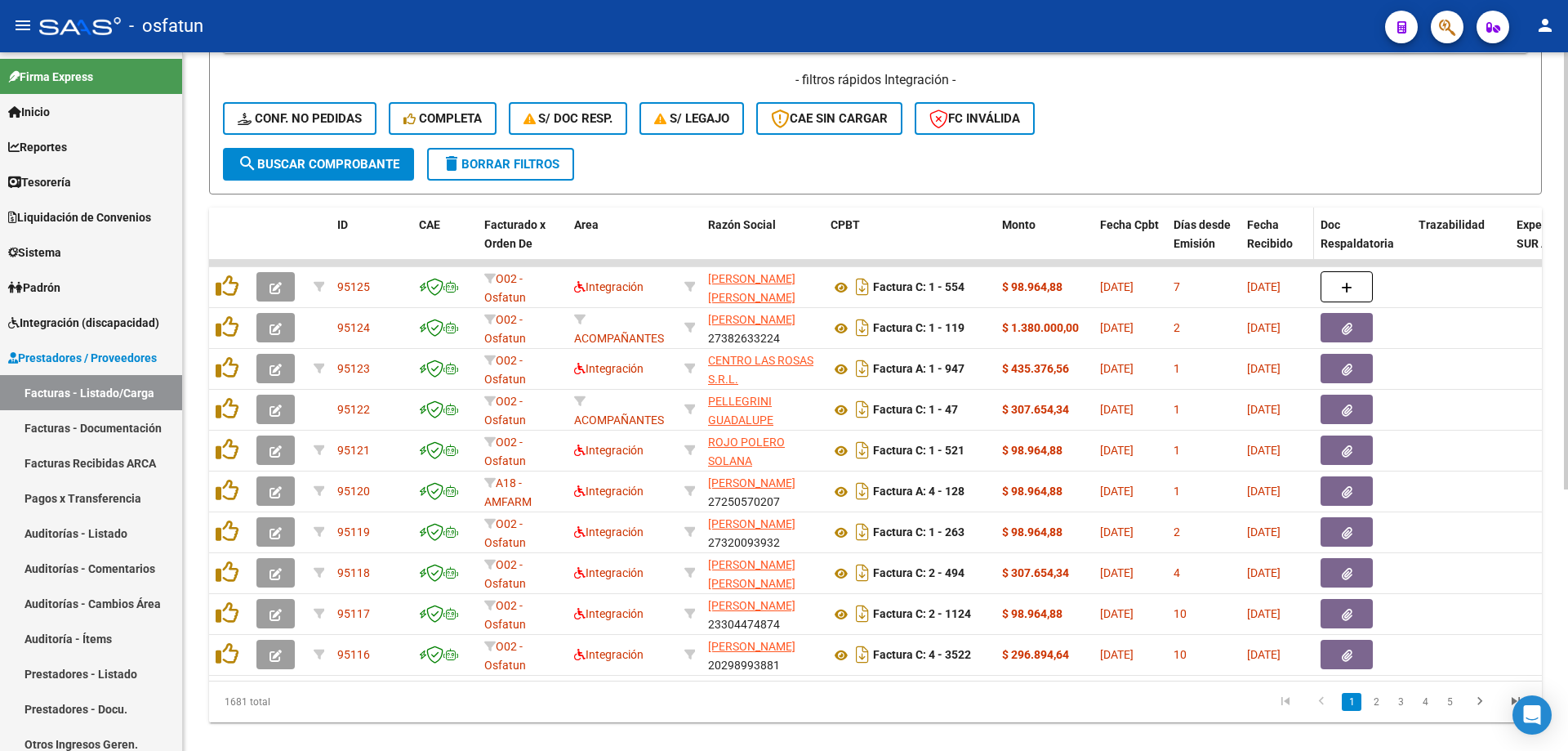
click at [1271, 240] on span "Fecha Recibido" at bounding box center [1270, 234] width 45 height 32
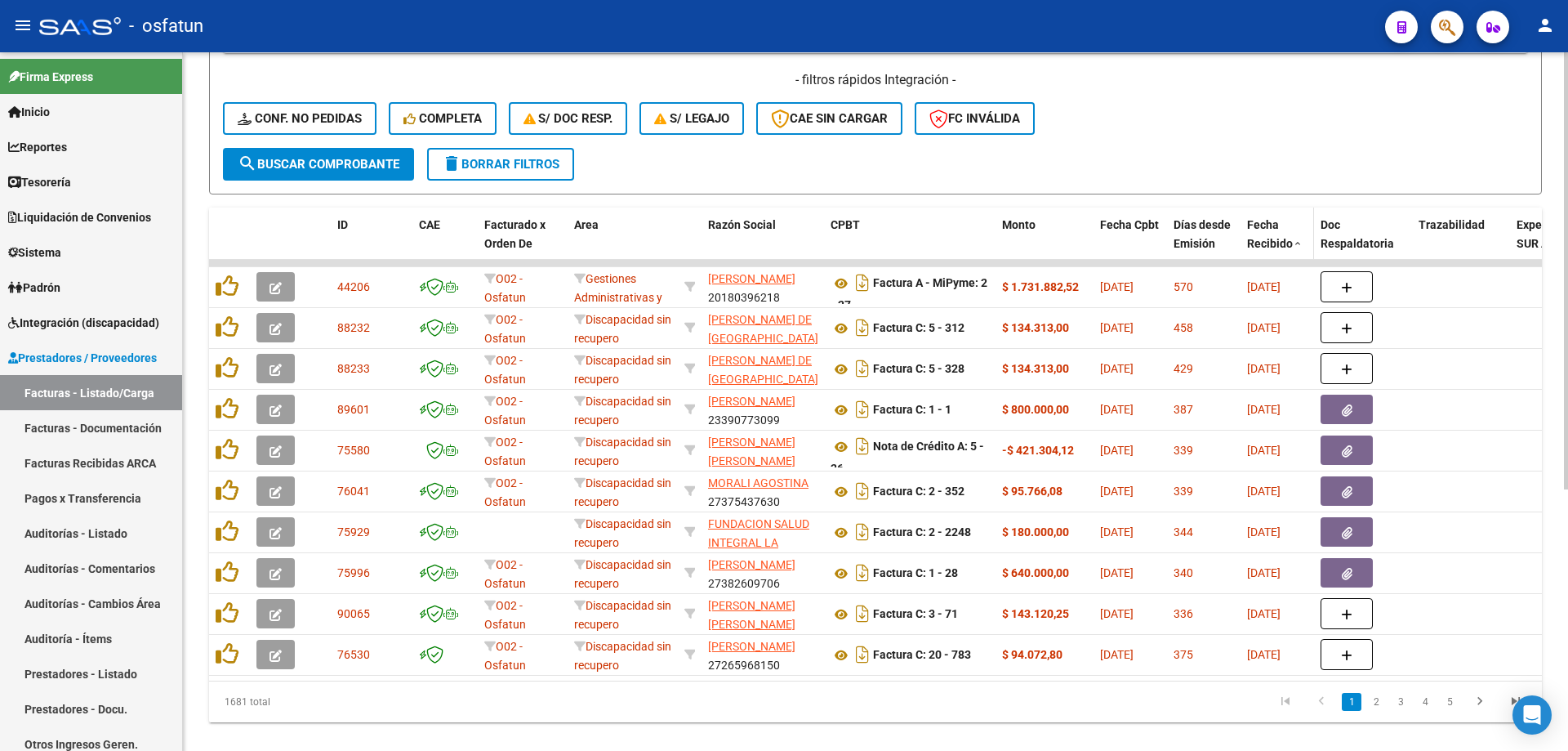
click at [1271, 240] on span "Fecha Recibido" at bounding box center [1270, 234] width 45 height 32
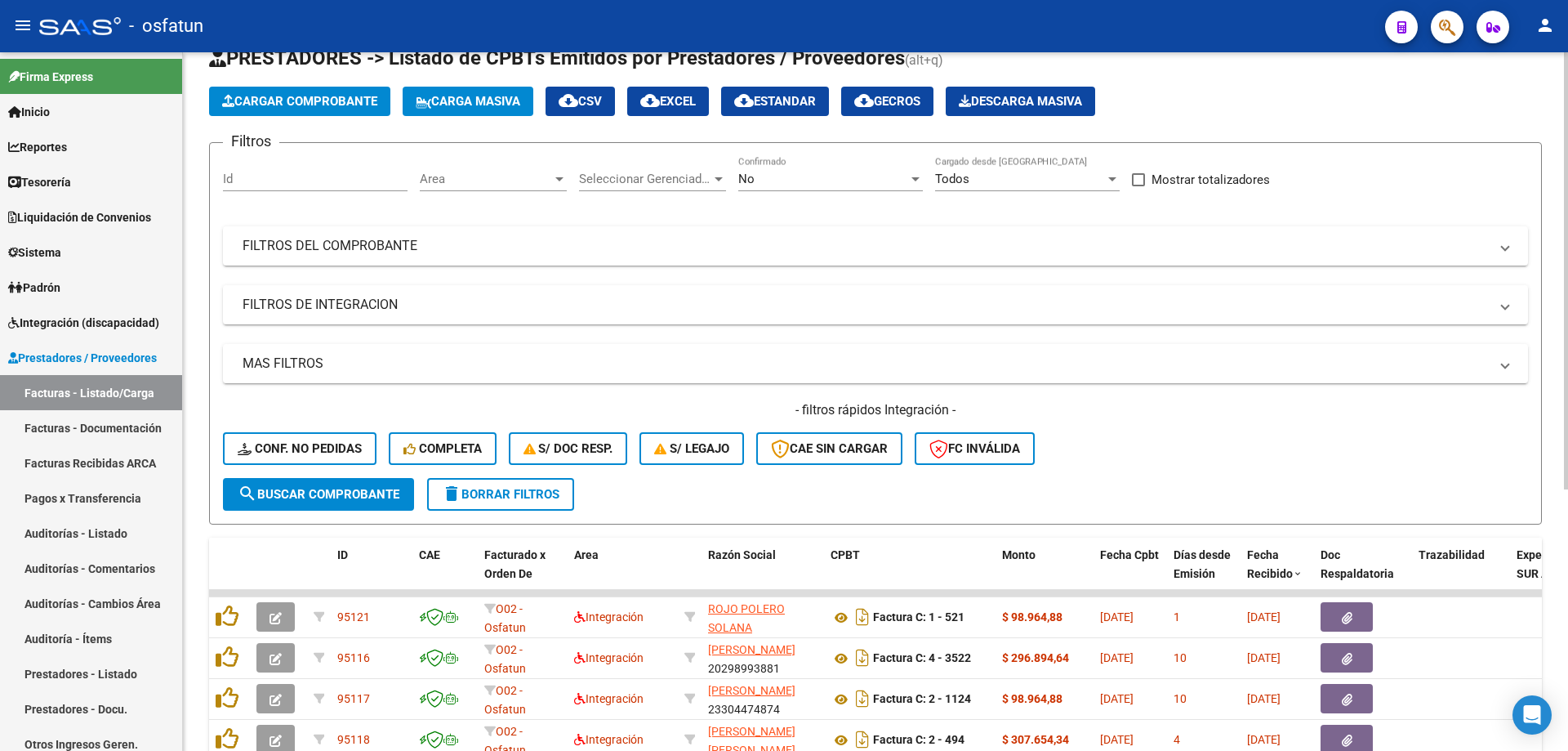
scroll to position [0, 0]
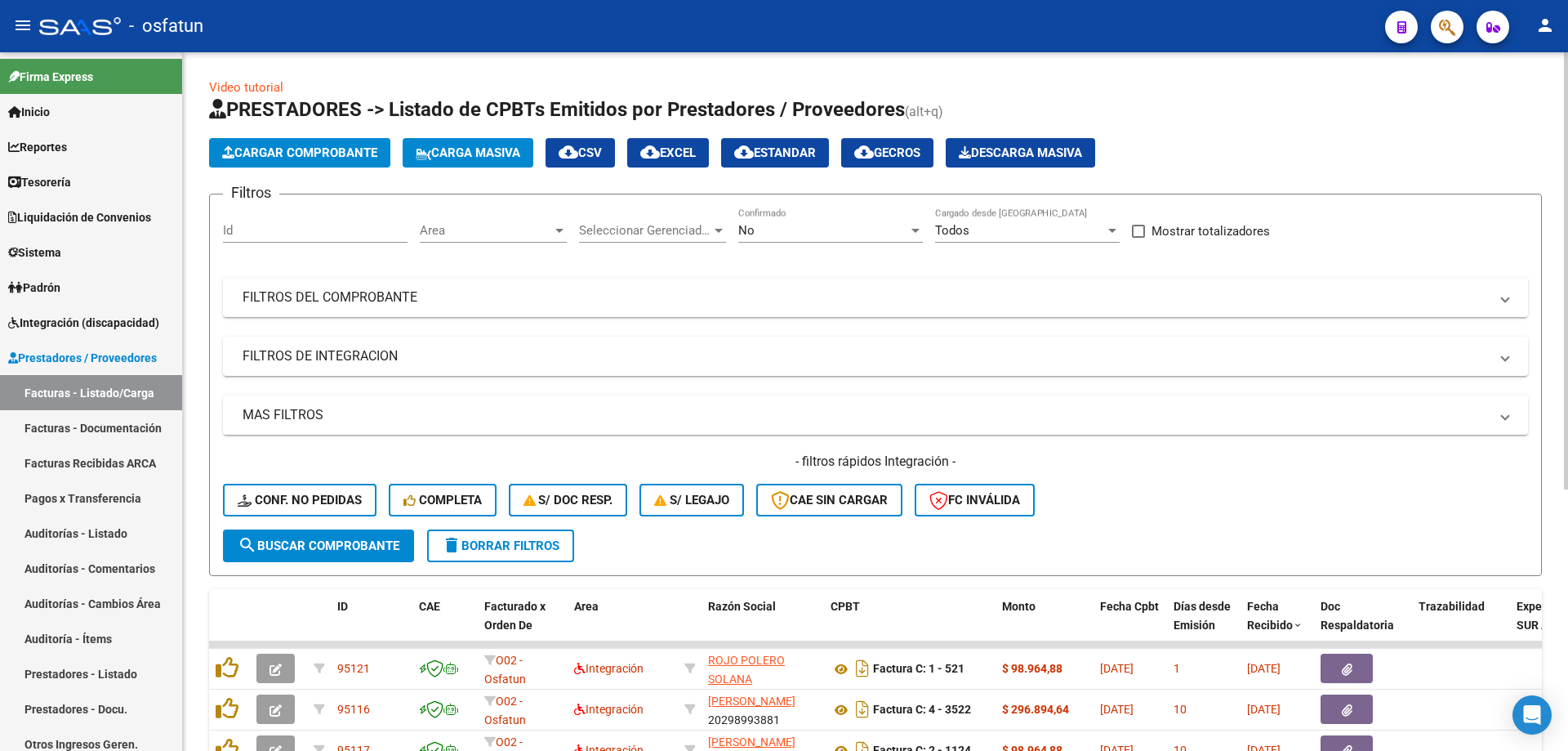
click at [393, 435] on div "MAS FILTROS Todos Con Doc. Respaldatoria Todos Con Trazabilidad Todos Asociado …" at bounding box center [876, 463] width 1305 height 134
click at [373, 421] on mat-panel-title "MAS FILTROS" at bounding box center [866, 415] width 1247 height 18
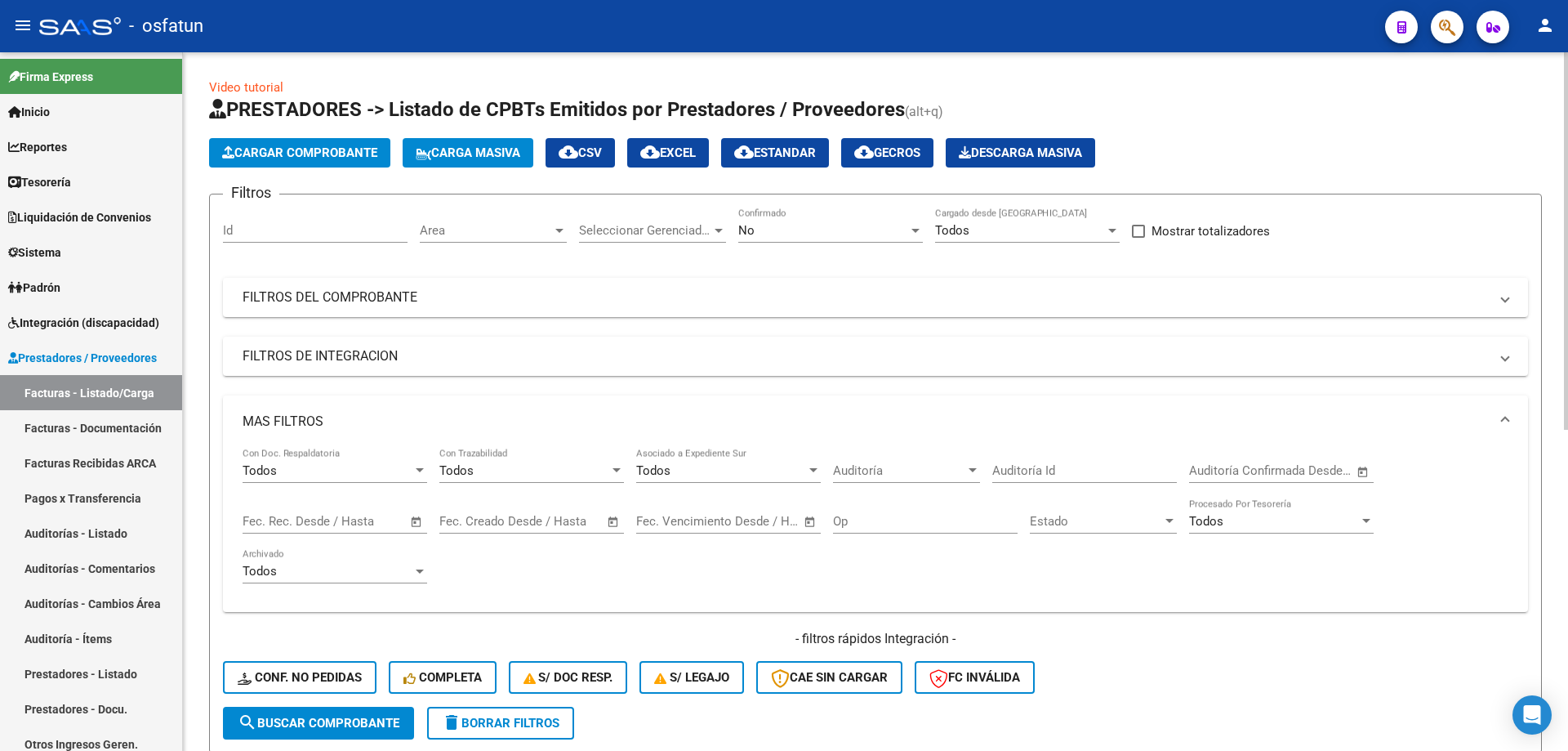
click at [330, 523] on input "text" at bounding box center [363, 521] width 79 height 15
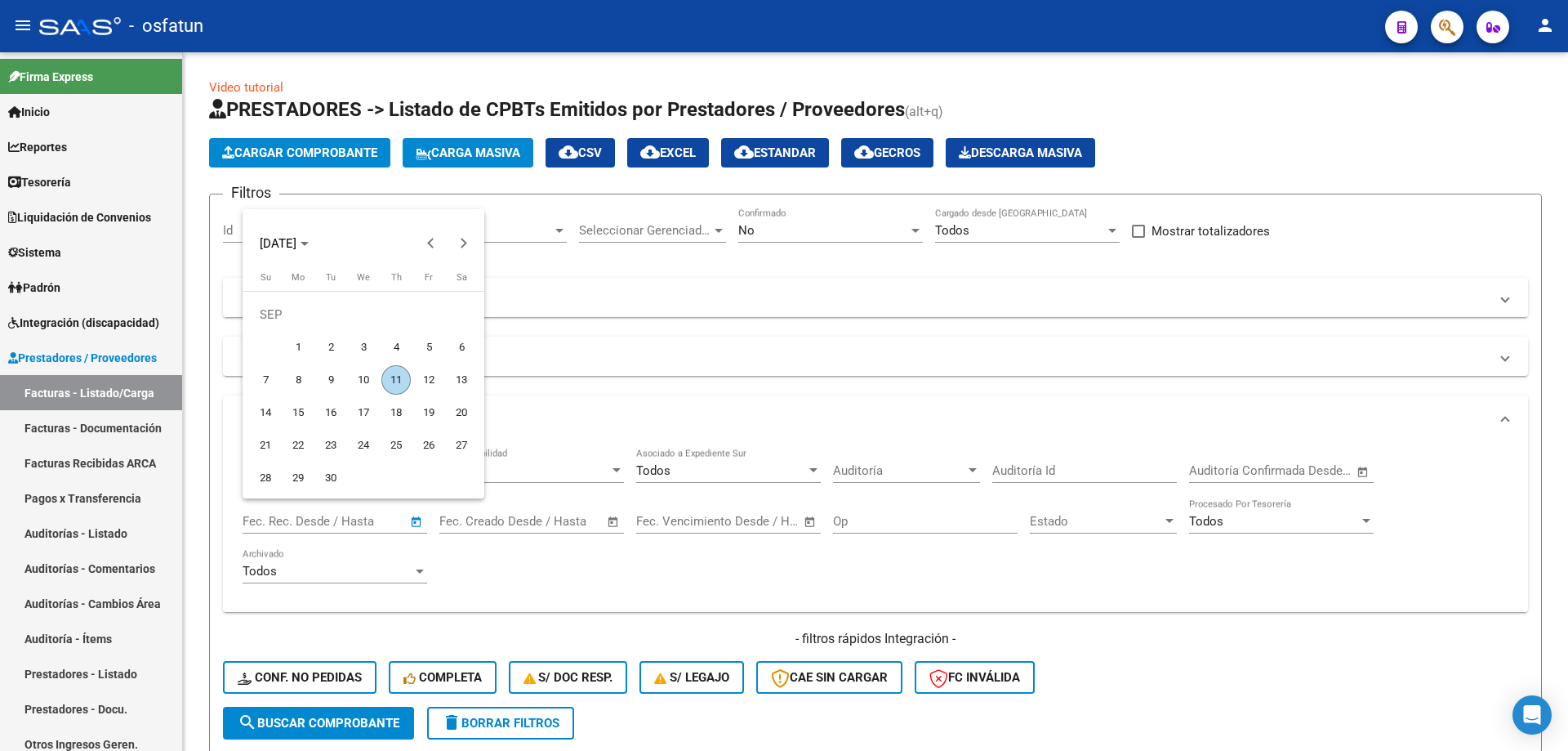
click at [396, 382] on span "11" at bounding box center [397, 380] width 30 height 30
type input "[DATE]"
click at [395, 383] on span "11" at bounding box center [397, 380] width 30 height 30
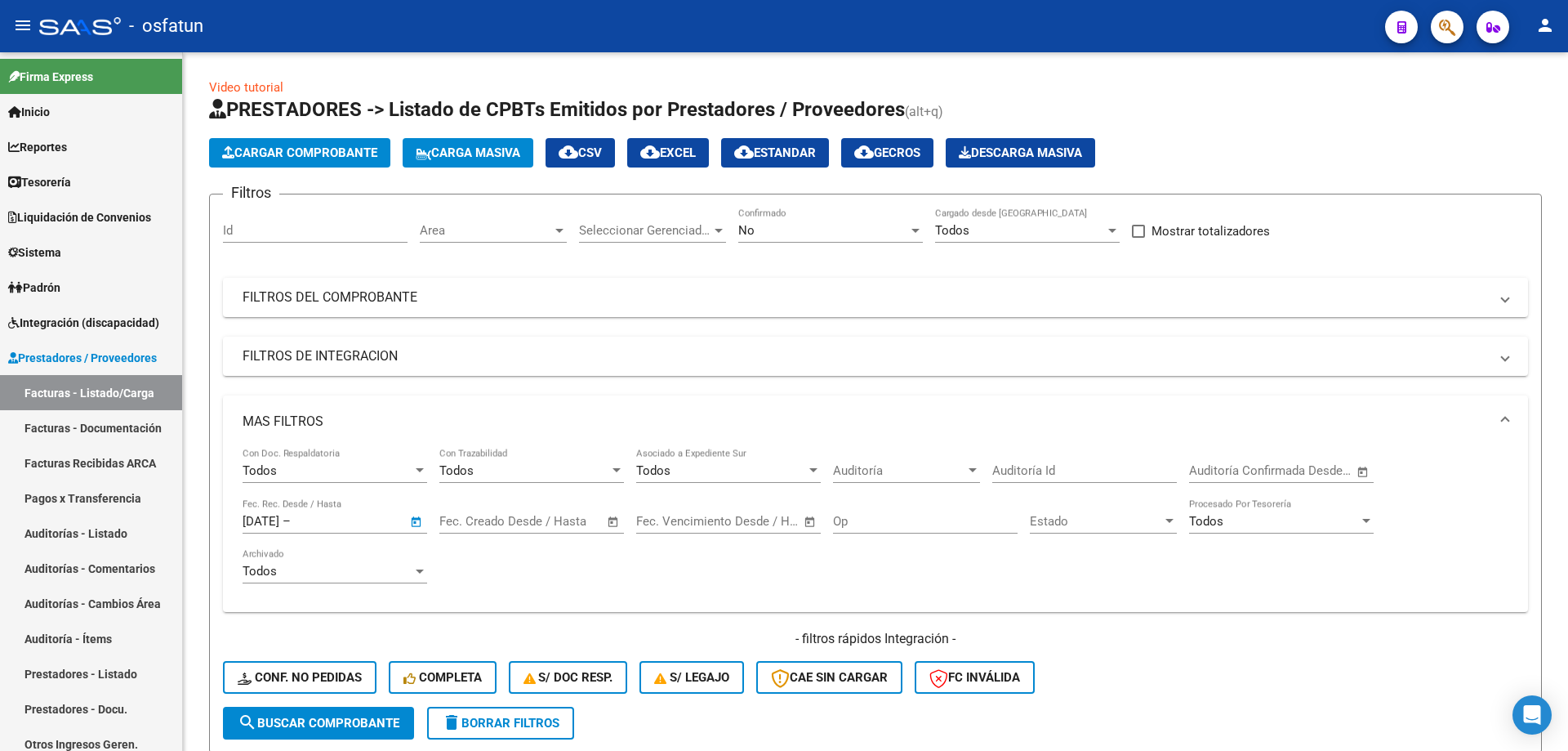
type input "[DATE]"
click at [360, 724] on span "search Buscar Comprobante" at bounding box center [319, 723] width 162 height 15
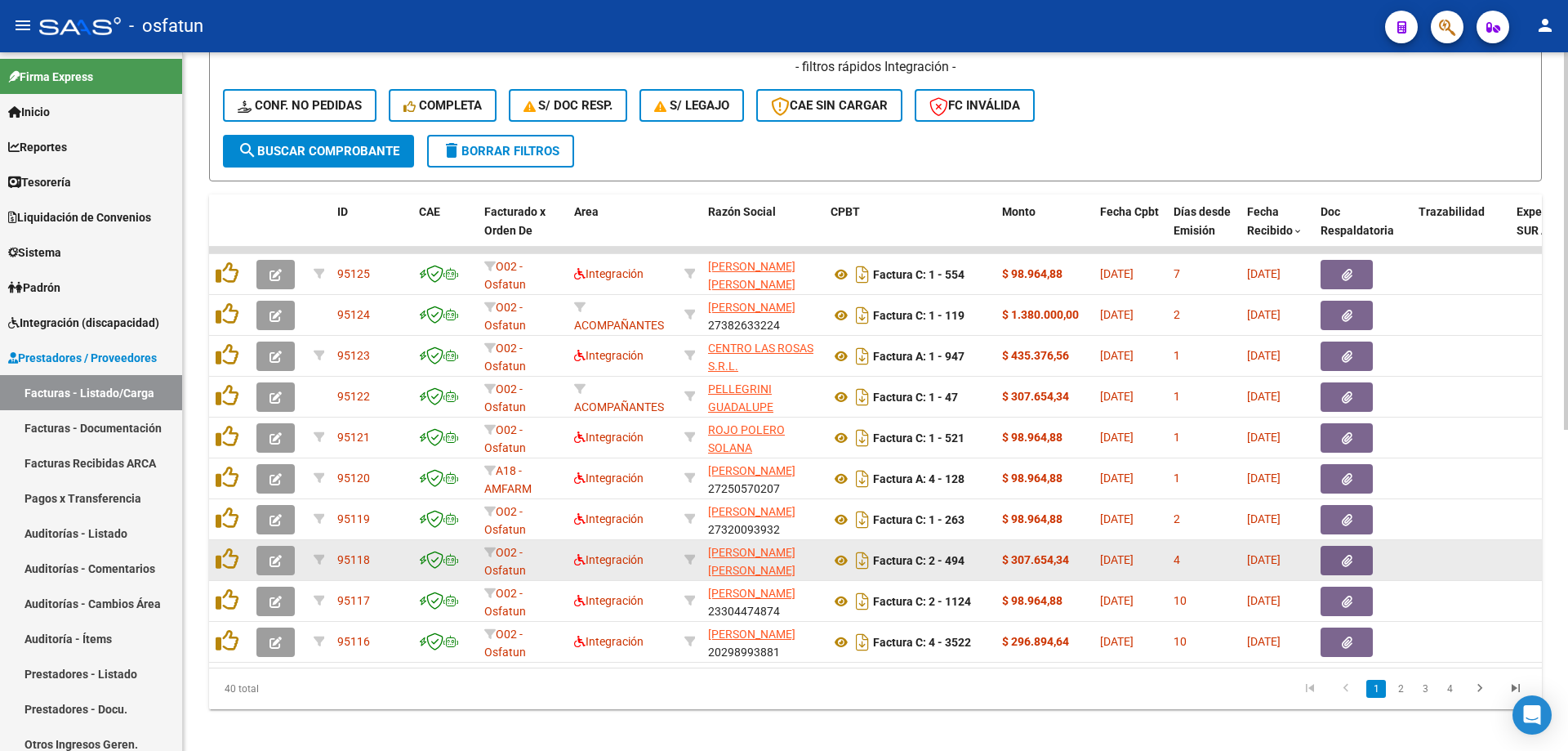
scroll to position [595, 0]
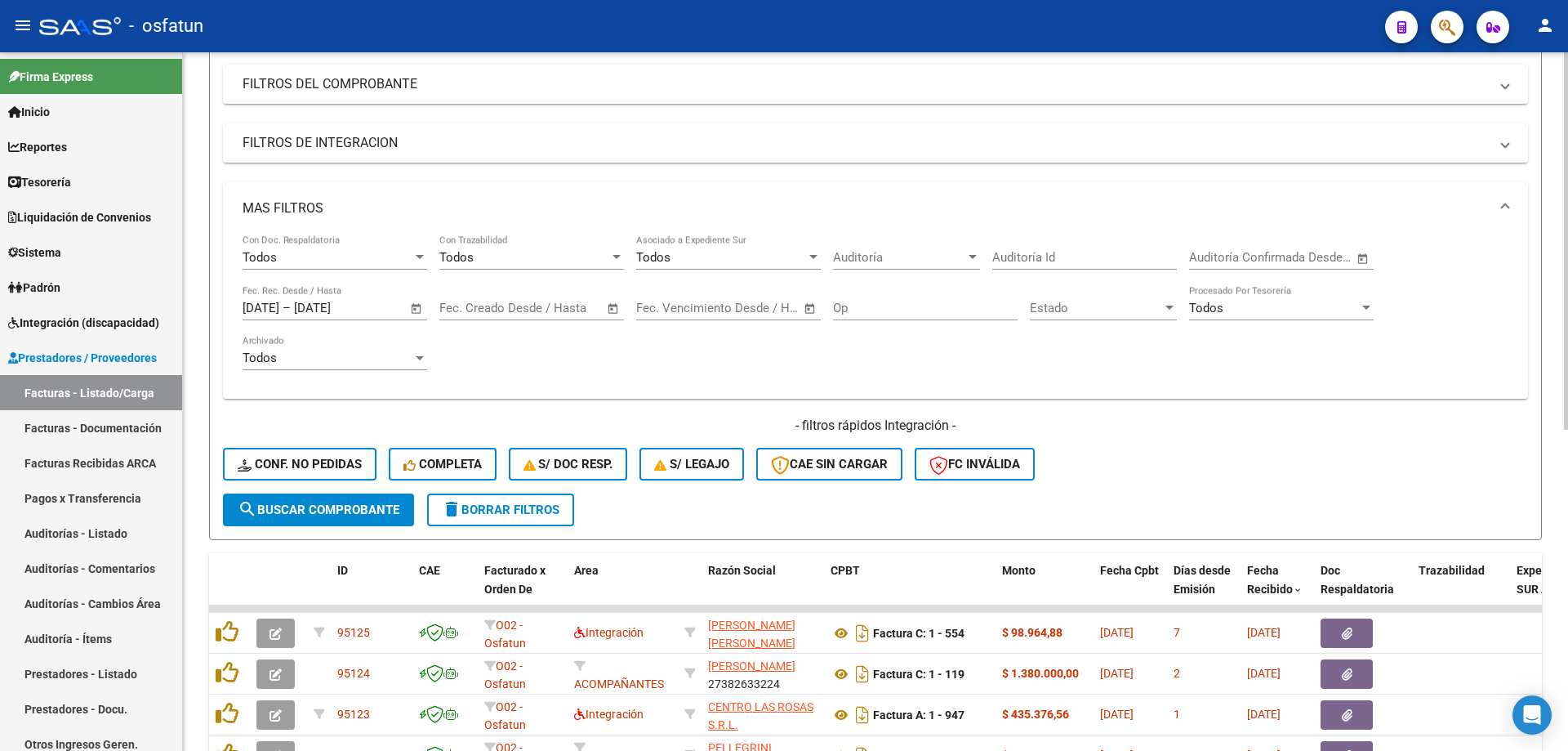
click at [915, 260] on span "Auditoría" at bounding box center [900, 258] width 132 height 15
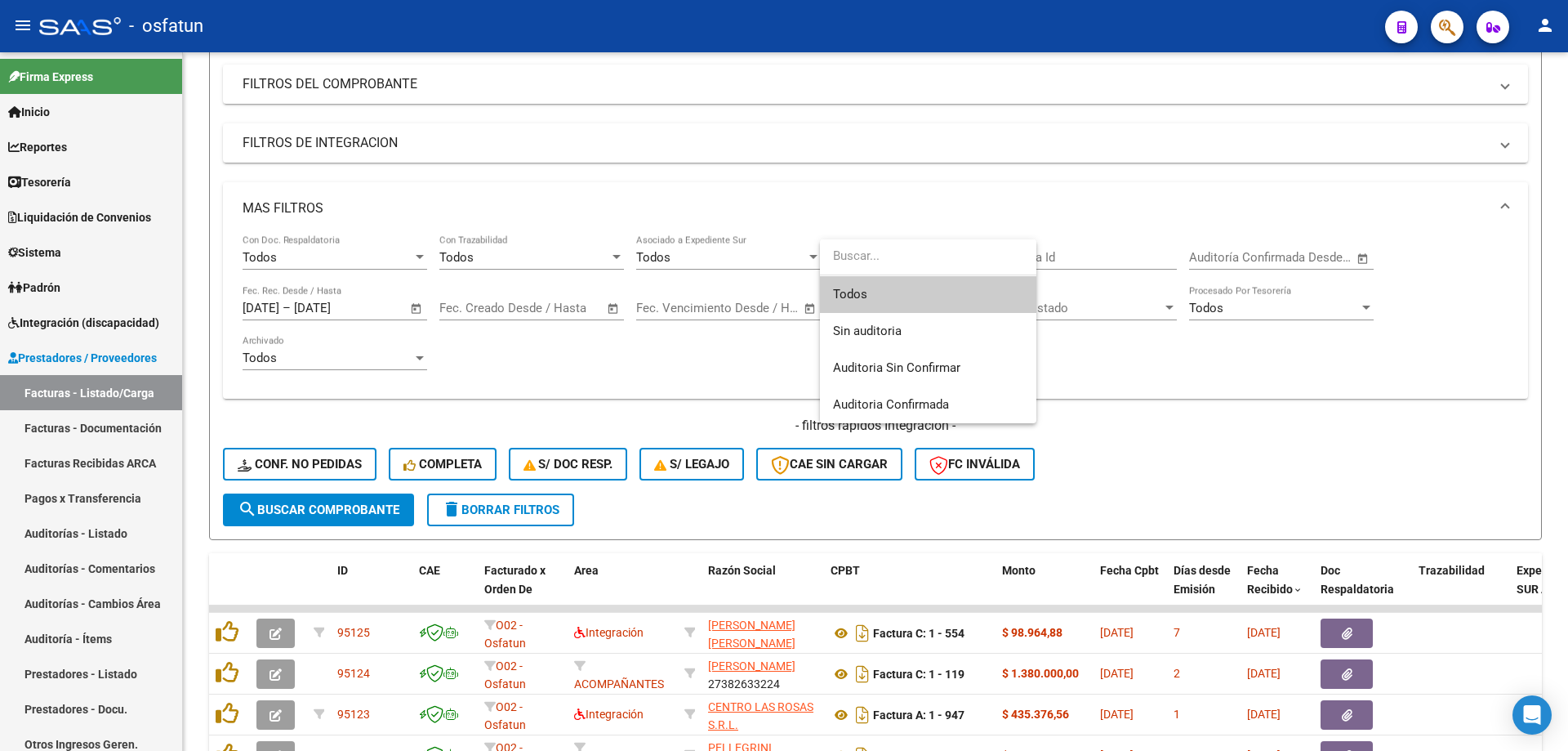
click at [1101, 260] on div at bounding box center [784, 375] width 1568 height 751
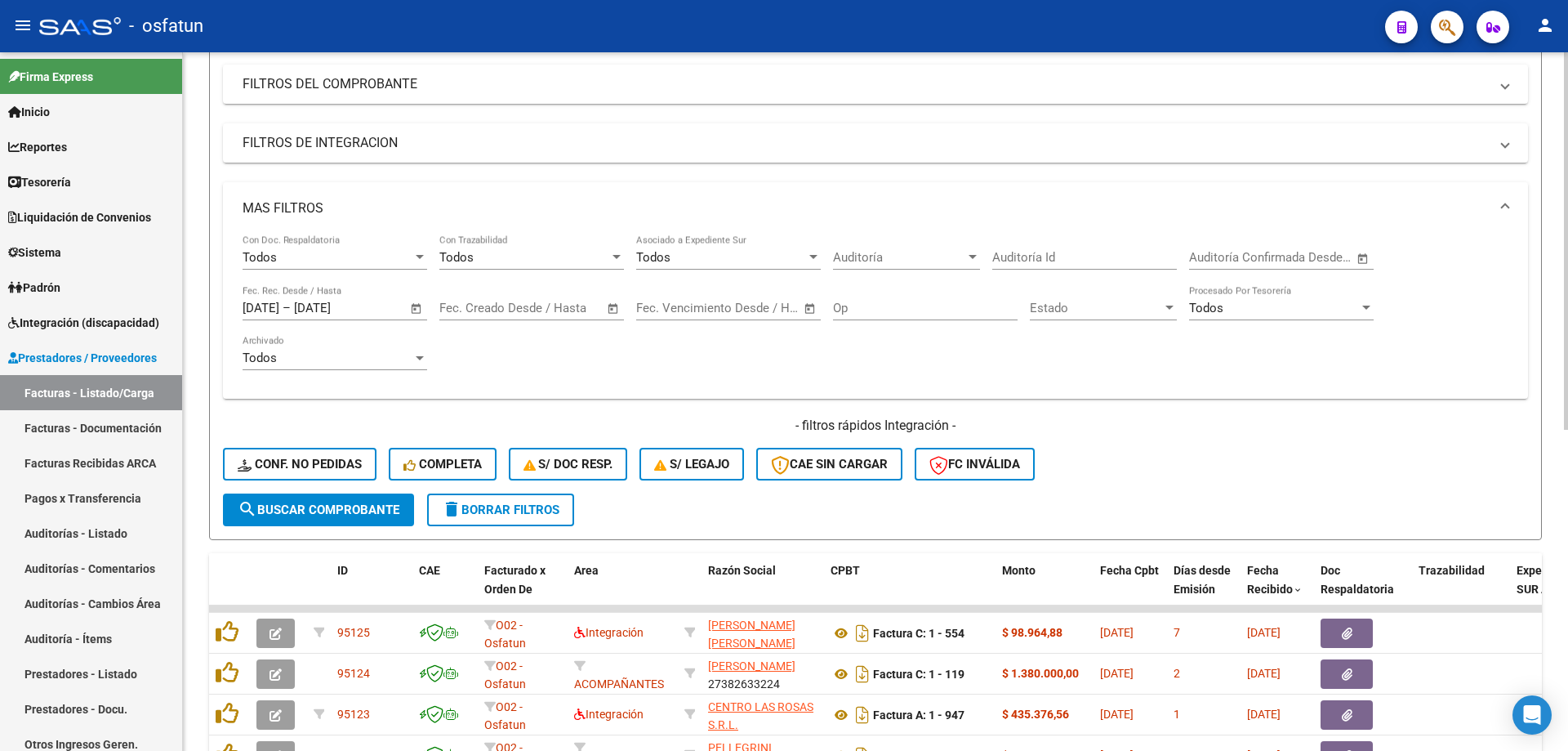
scroll to position [23, 0]
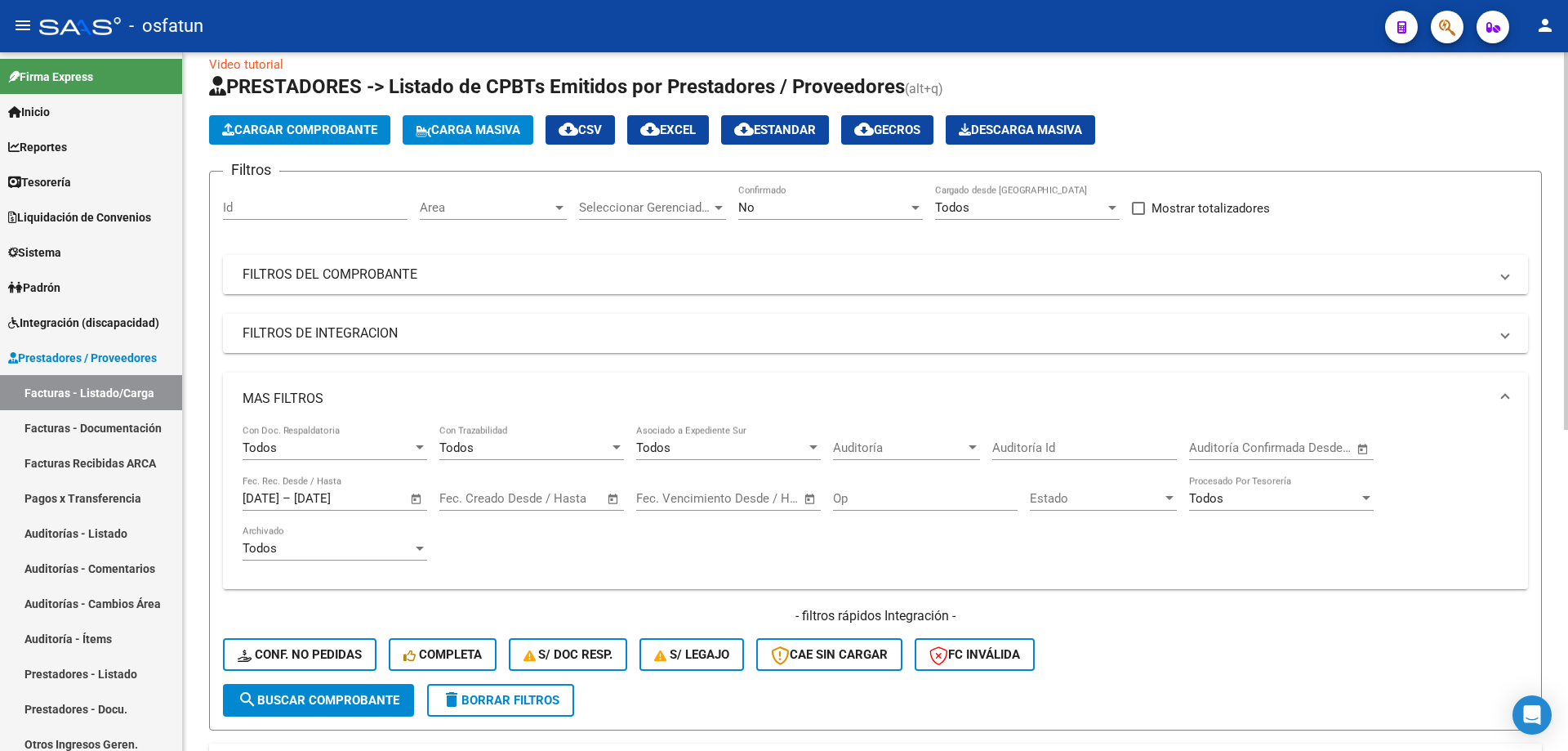
click at [366, 275] on mat-panel-title "FILTROS DEL COMPROBANTE" at bounding box center [866, 274] width 1247 height 18
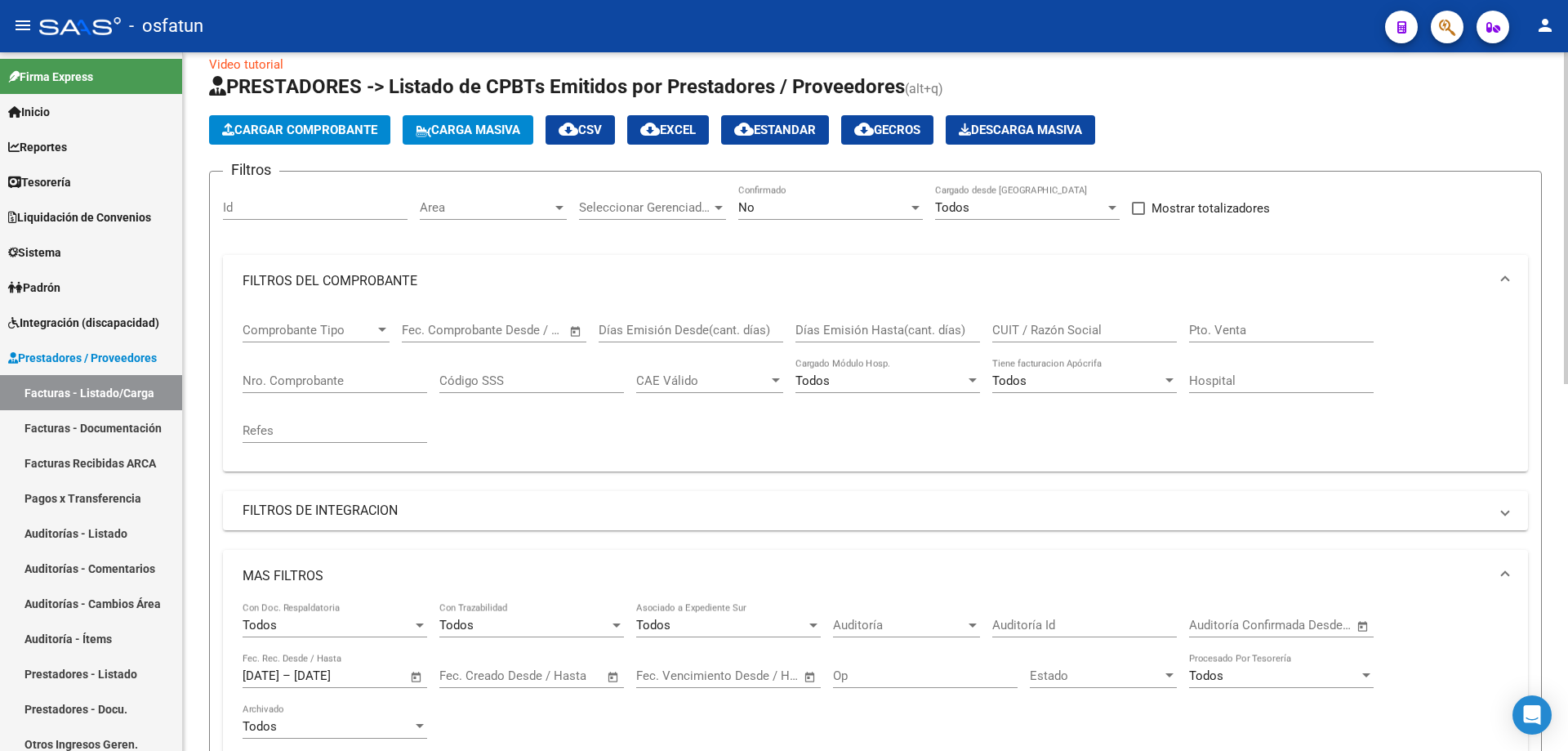
click at [371, 279] on mat-panel-title "FILTROS DEL COMPROBANTE" at bounding box center [866, 281] width 1247 height 18
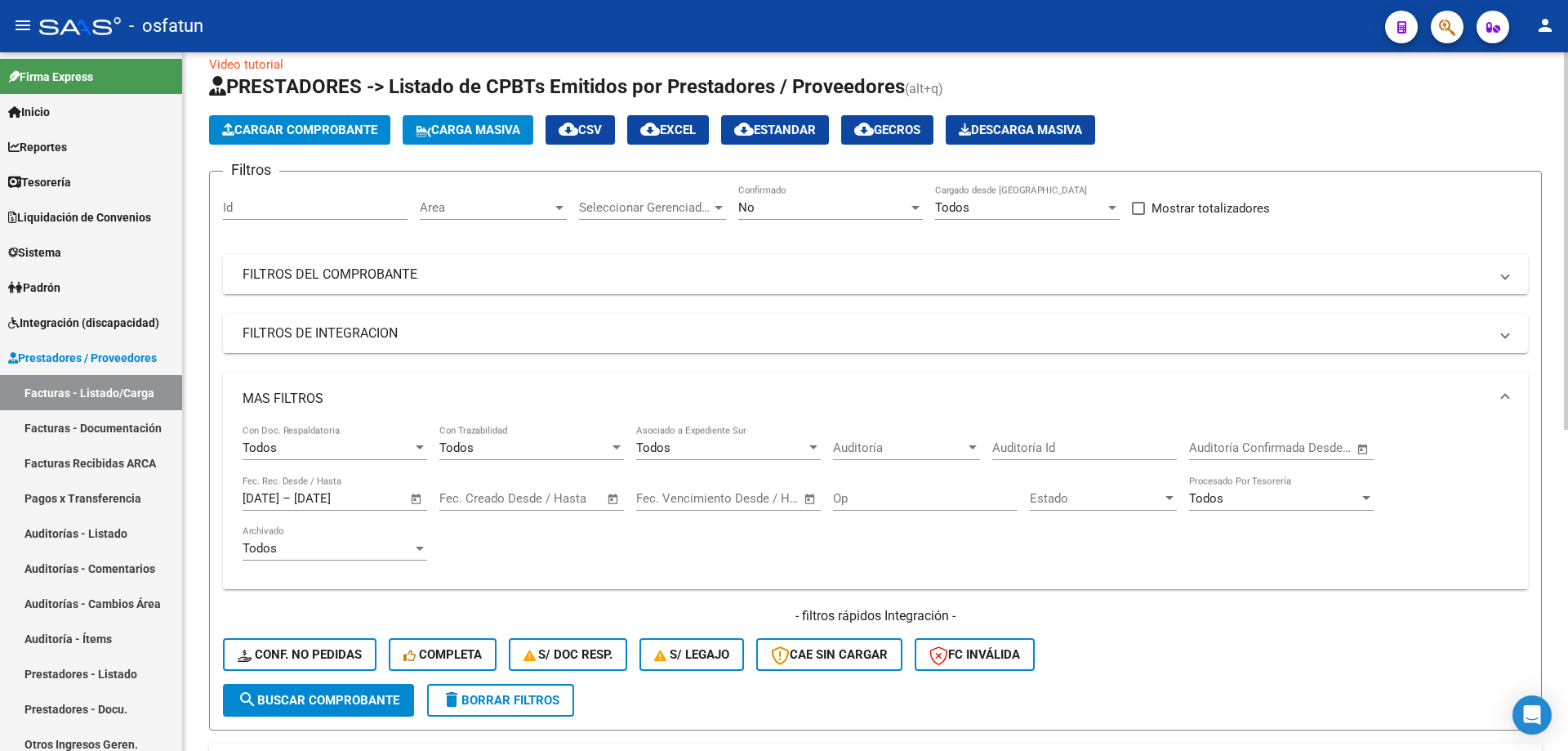
click at [618, 214] on span "Seleccionar Gerenciador" at bounding box center [645, 207] width 132 height 15
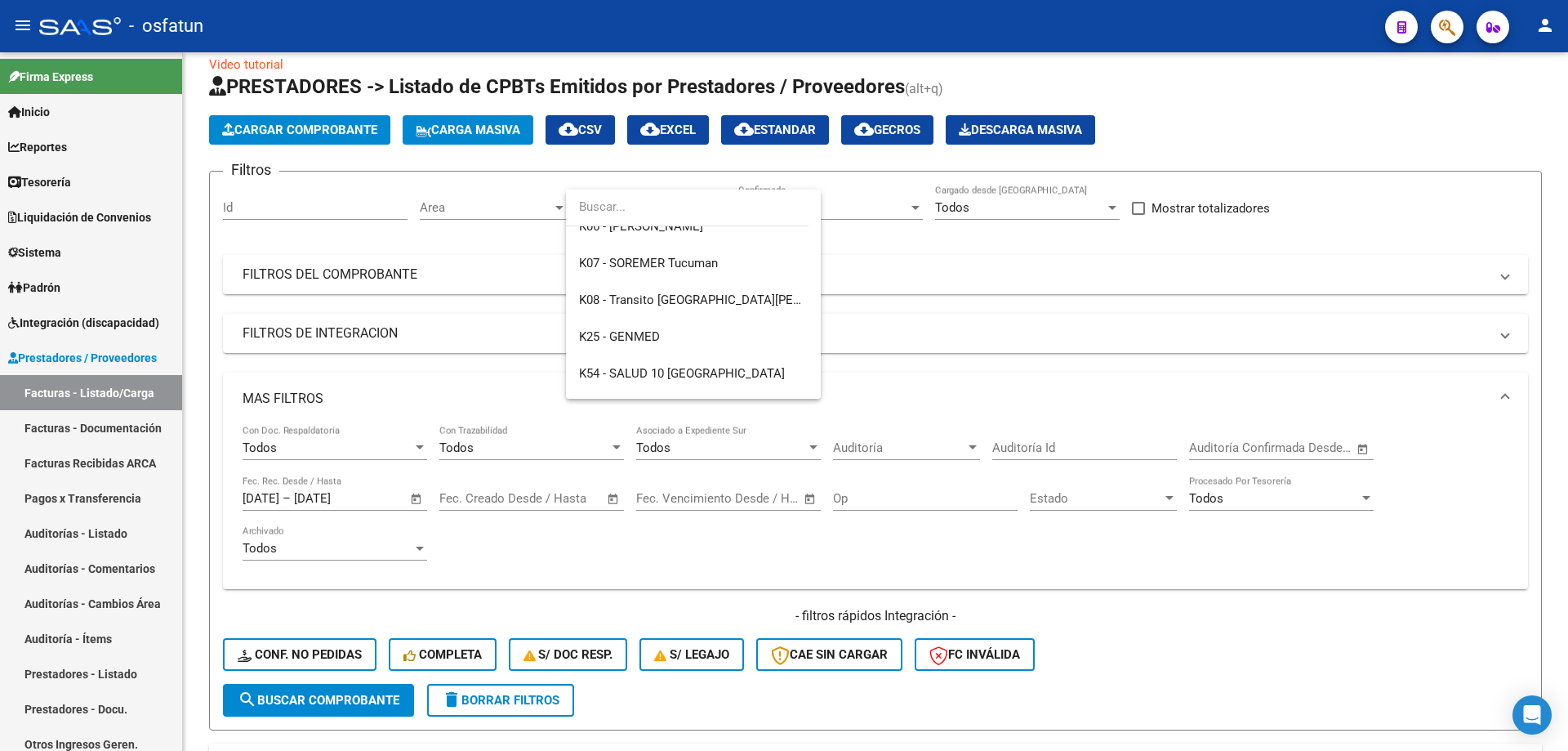
scroll to position [321, 0]
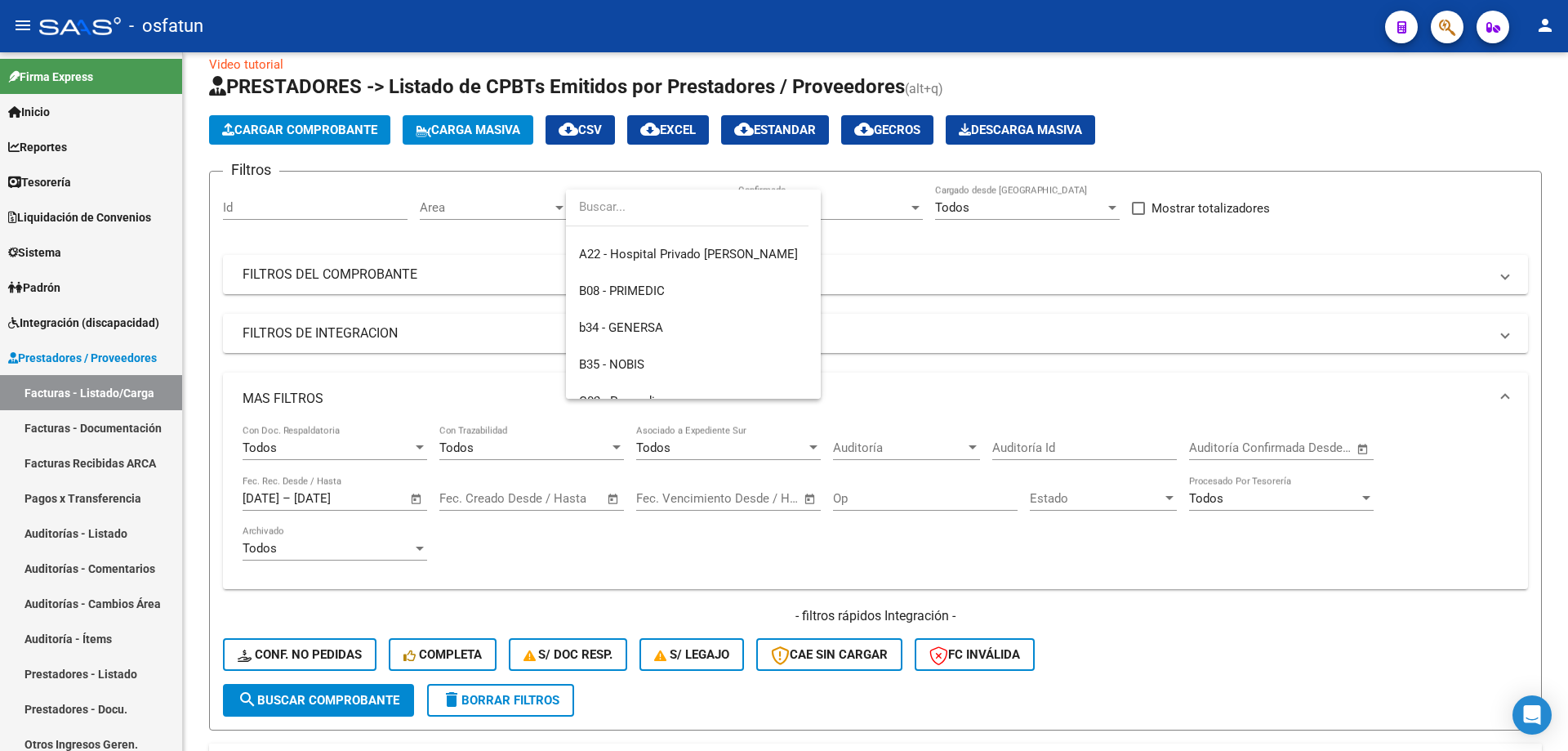
click at [505, 216] on div at bounding box center [784, 375] width 1568 height 751
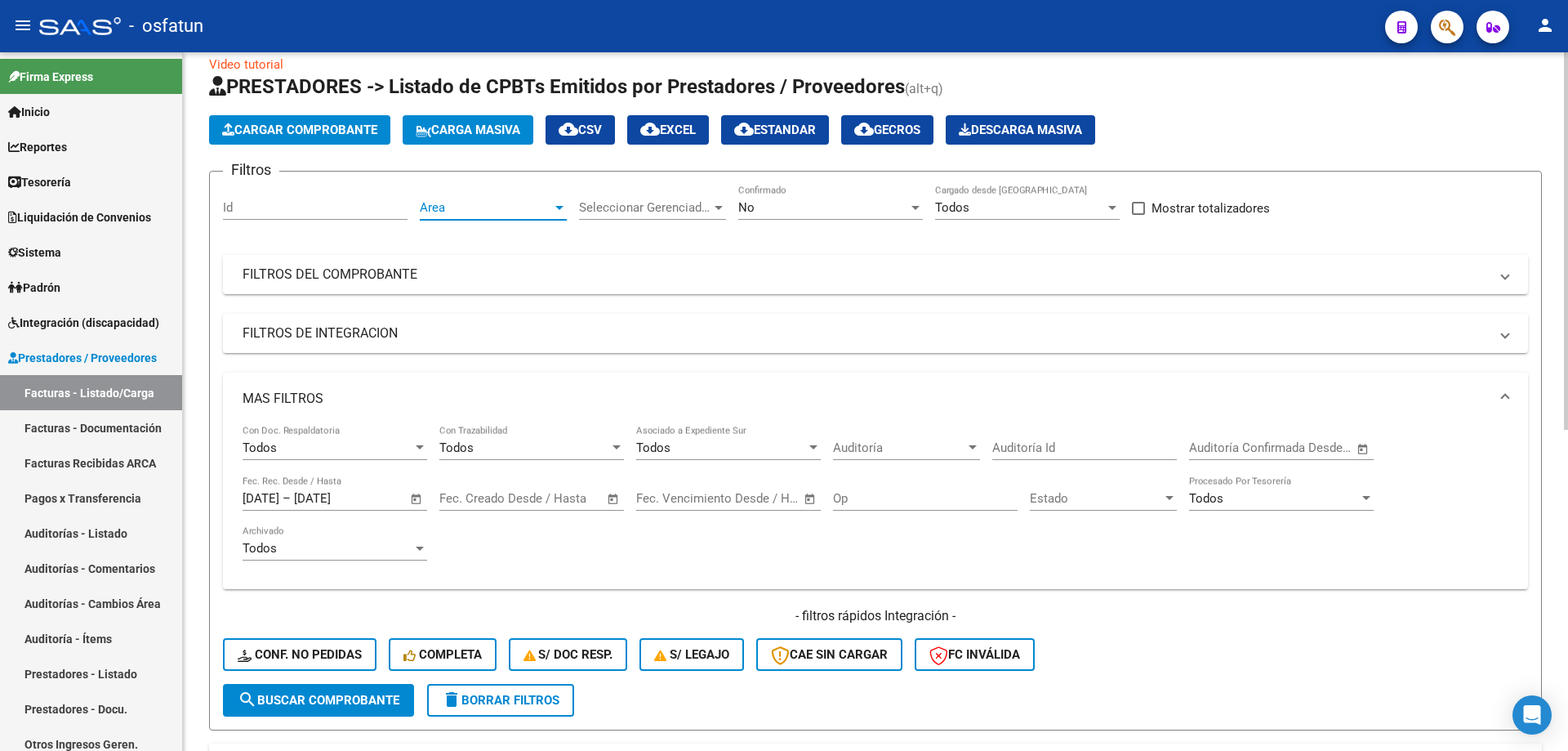
click at [485, 208] on span "Area" at bounding box center [486, 207] width 132 height 15
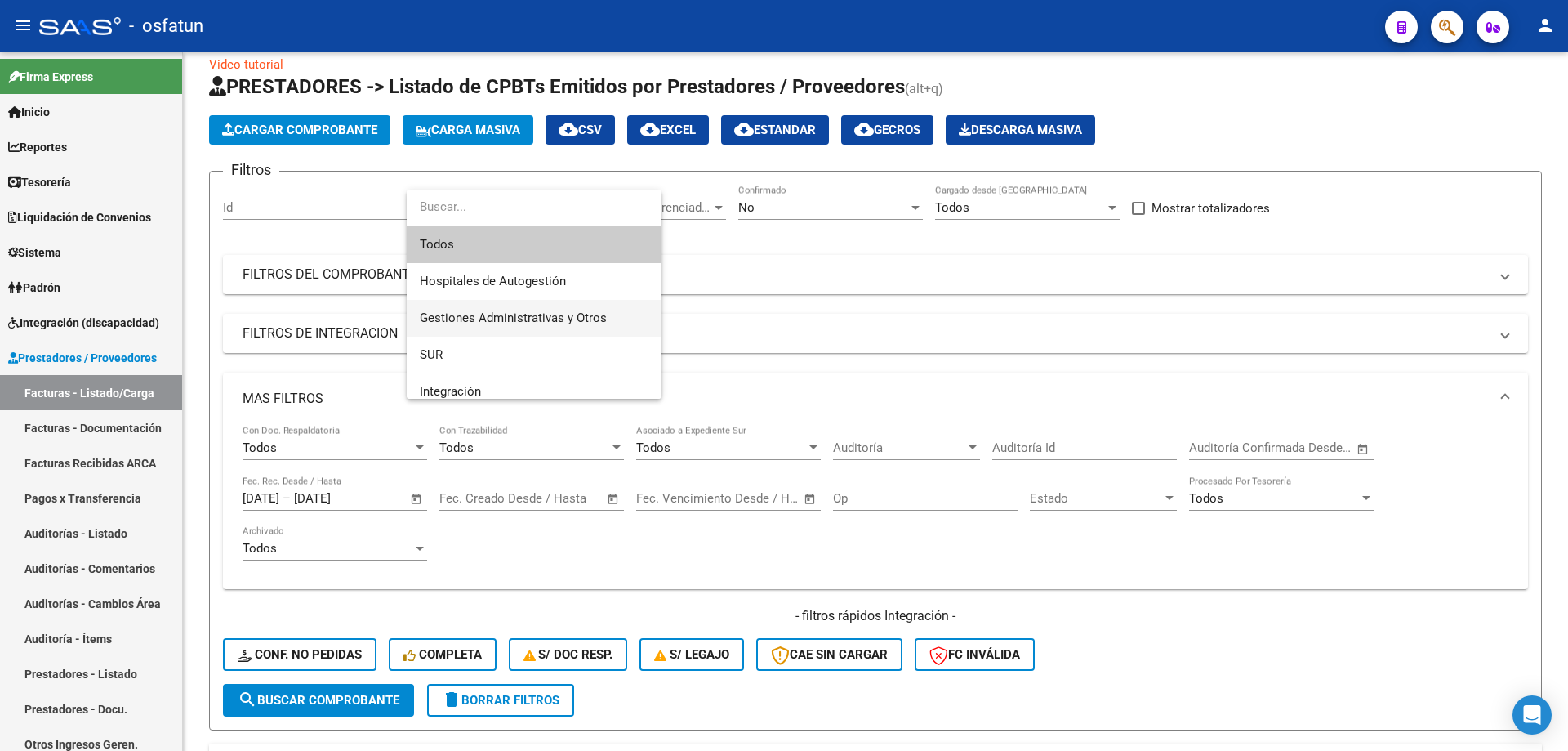
click at [493, 307] on span "Gestiones Administrativas y Otros" at bounding box center [534, 318] width 229 height 36
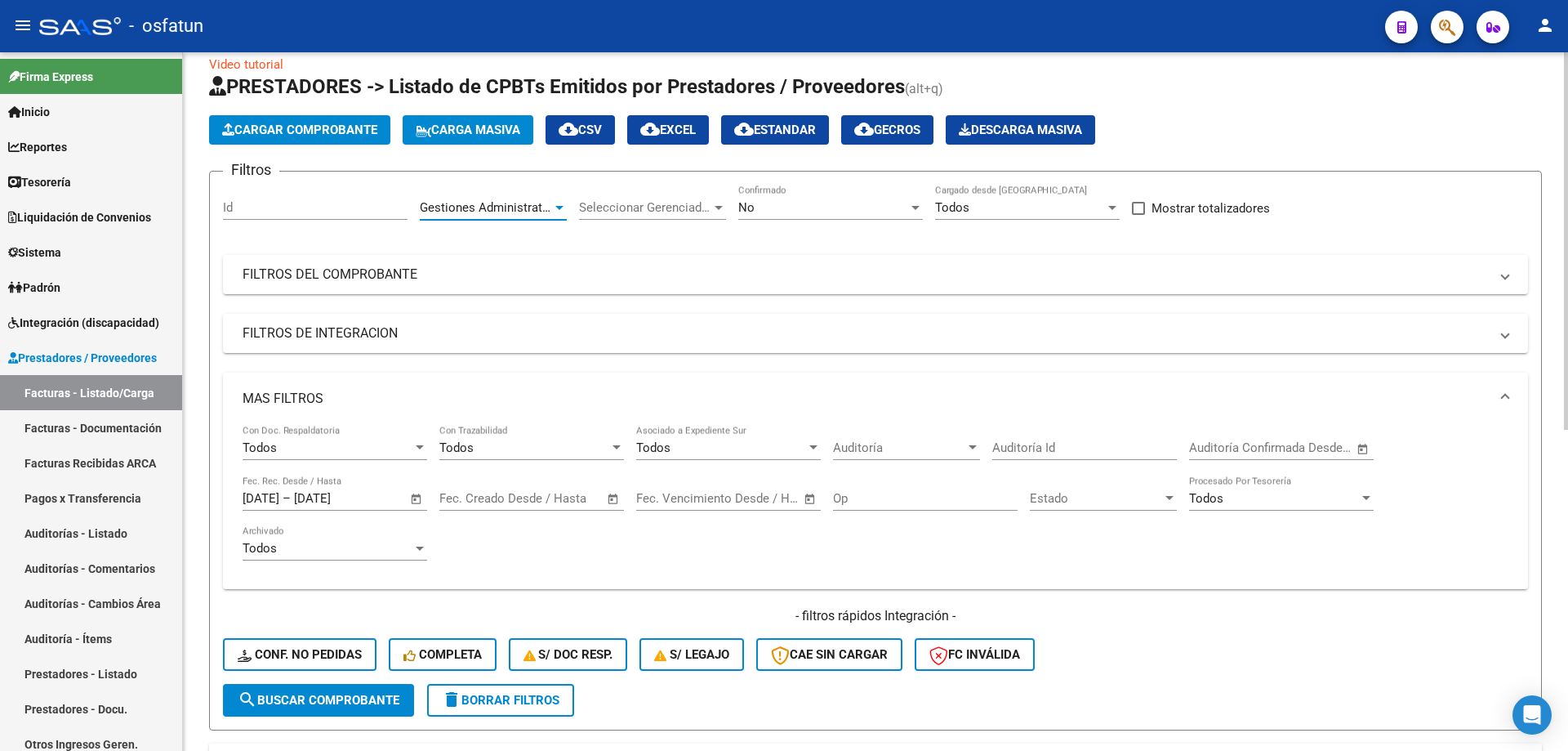
scroll to position [595, 0]
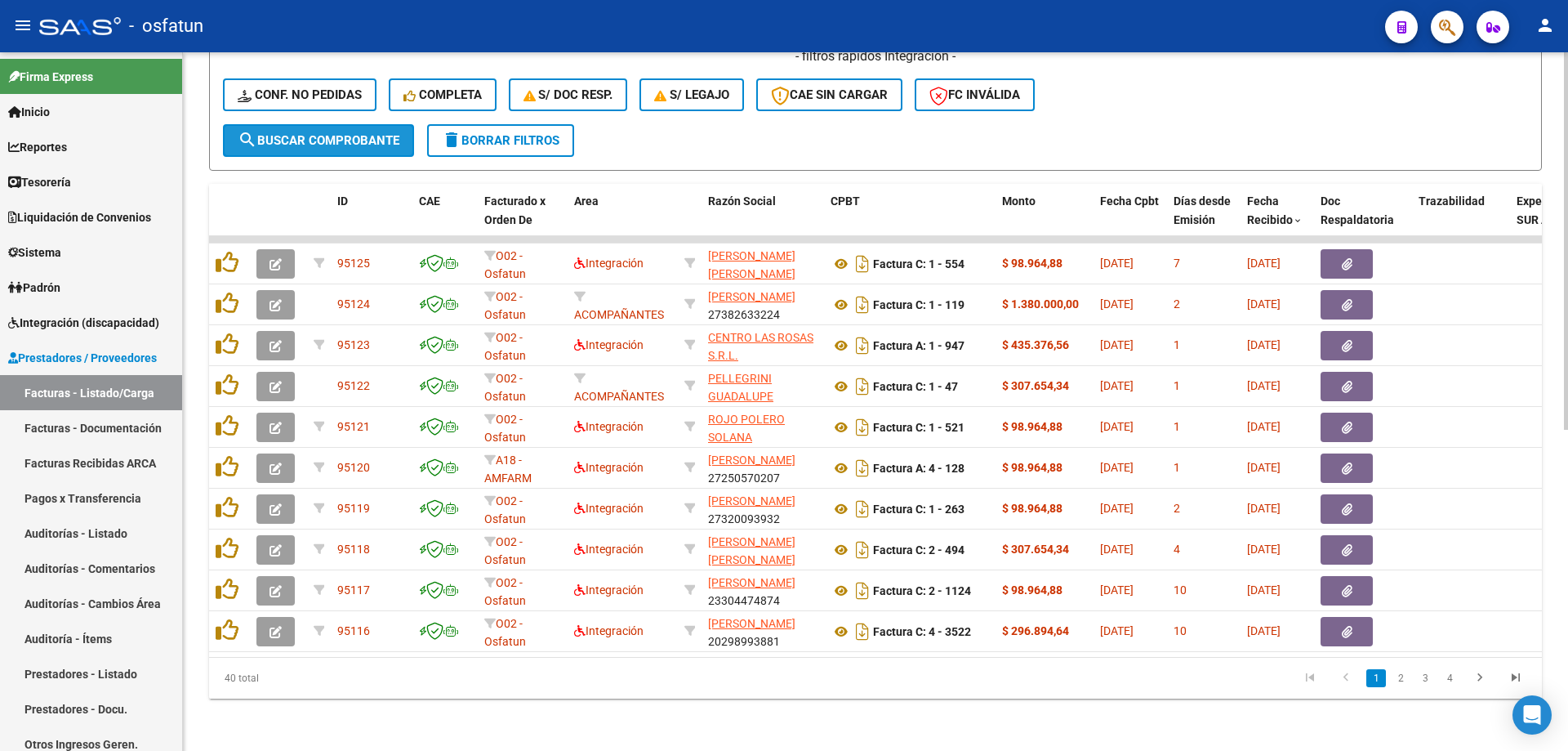
click at [333, 133] on span "search Buscar Comprobante" at bounding box center [319, 140] width 162 height 15
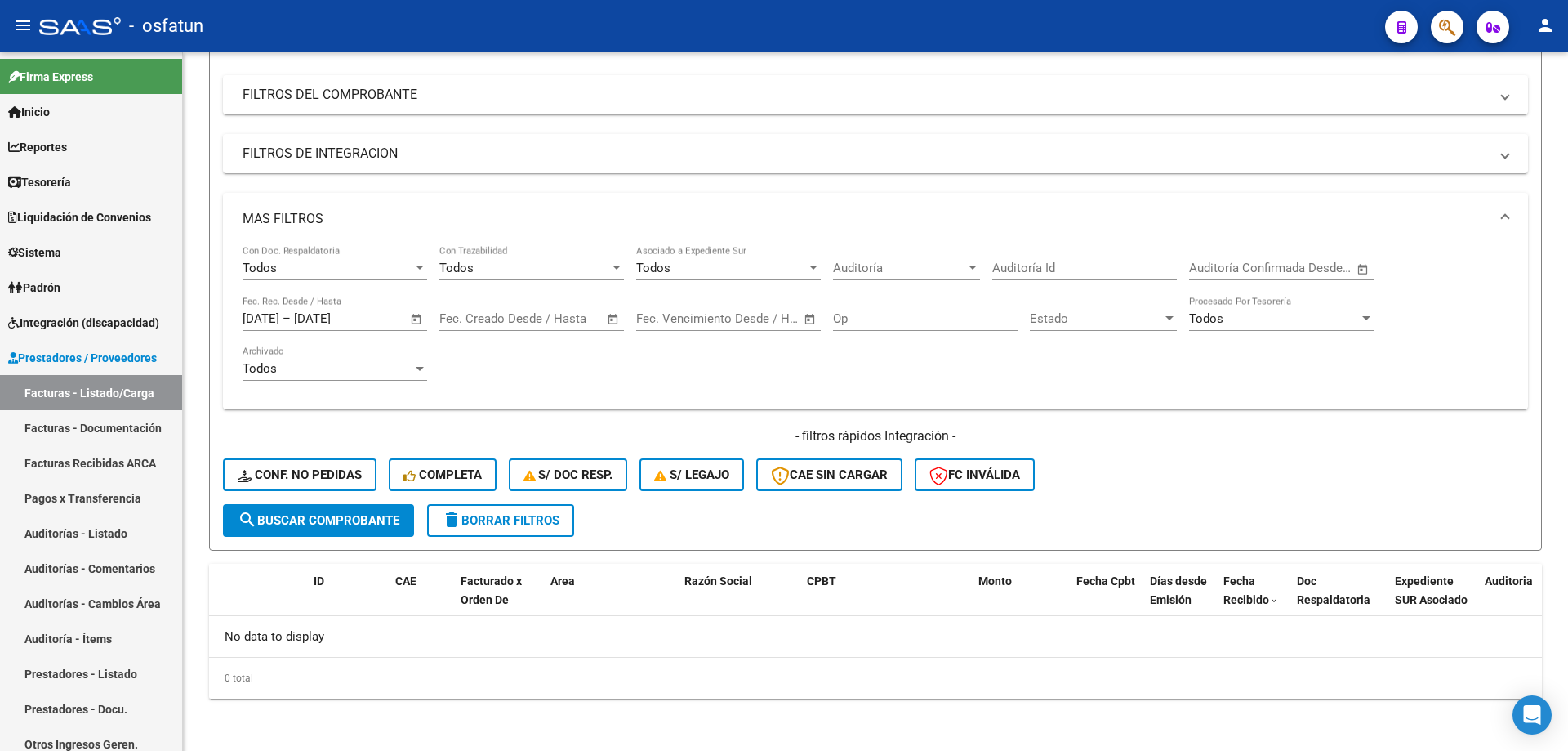
scroll to position [202, 0]
click at [482, 518] on span "delete Borrar Filtros" at bounding box center [501, 520] width 117 height 15
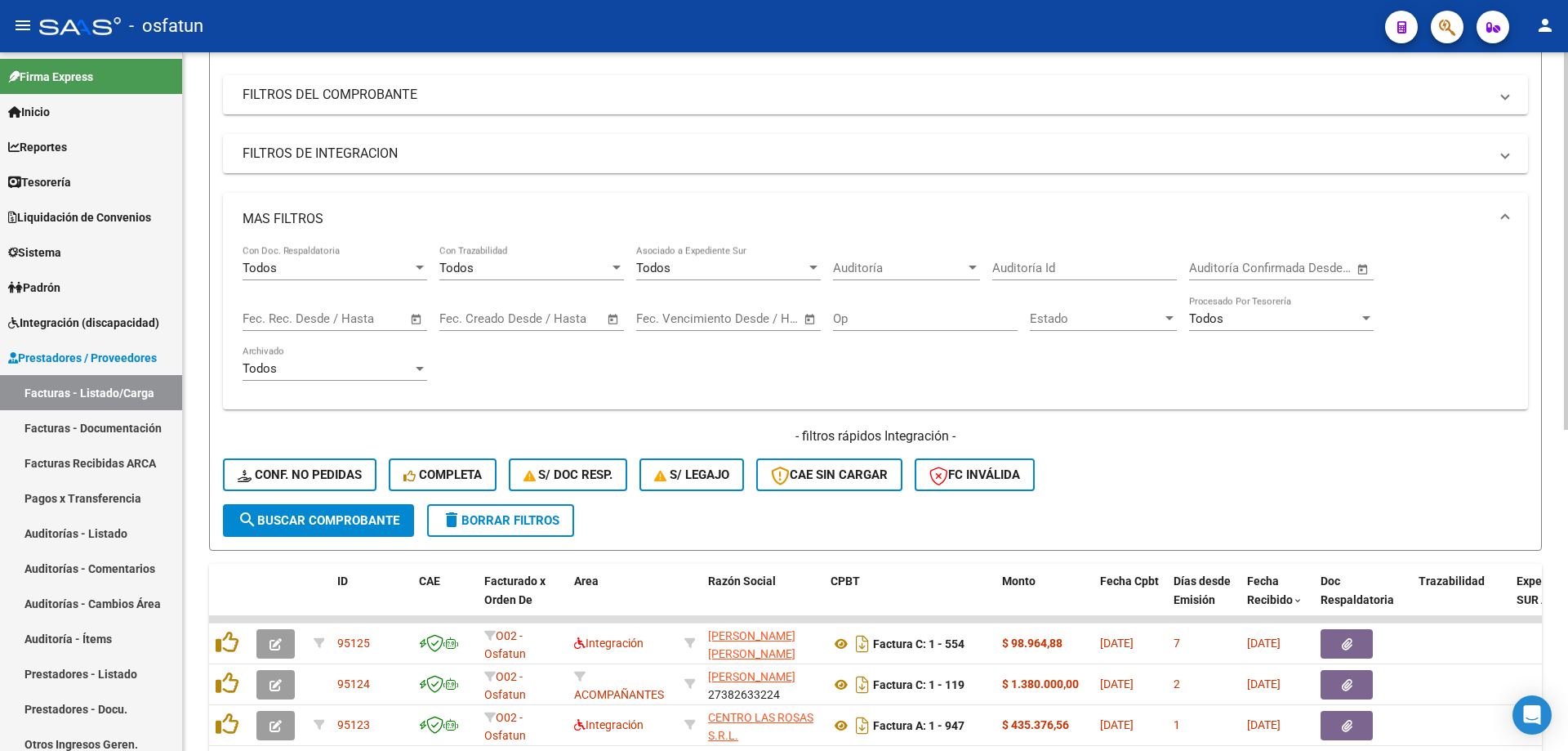
click at [340, 320] on input "text" at bounding box center [363, 319] width 79 height 15
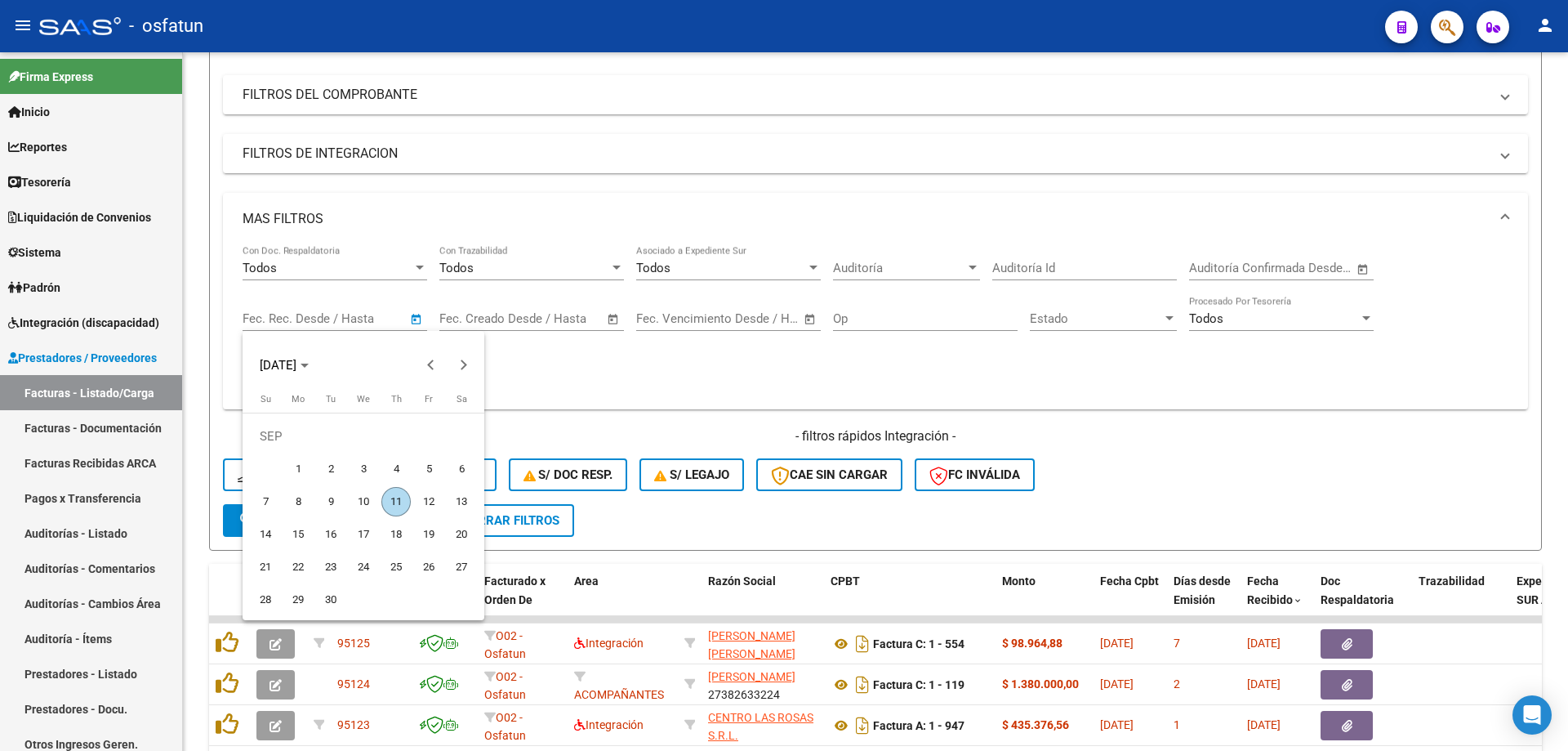
click at [398, 508] on span "11" at bounding box center [397, 501] width 30 height 30
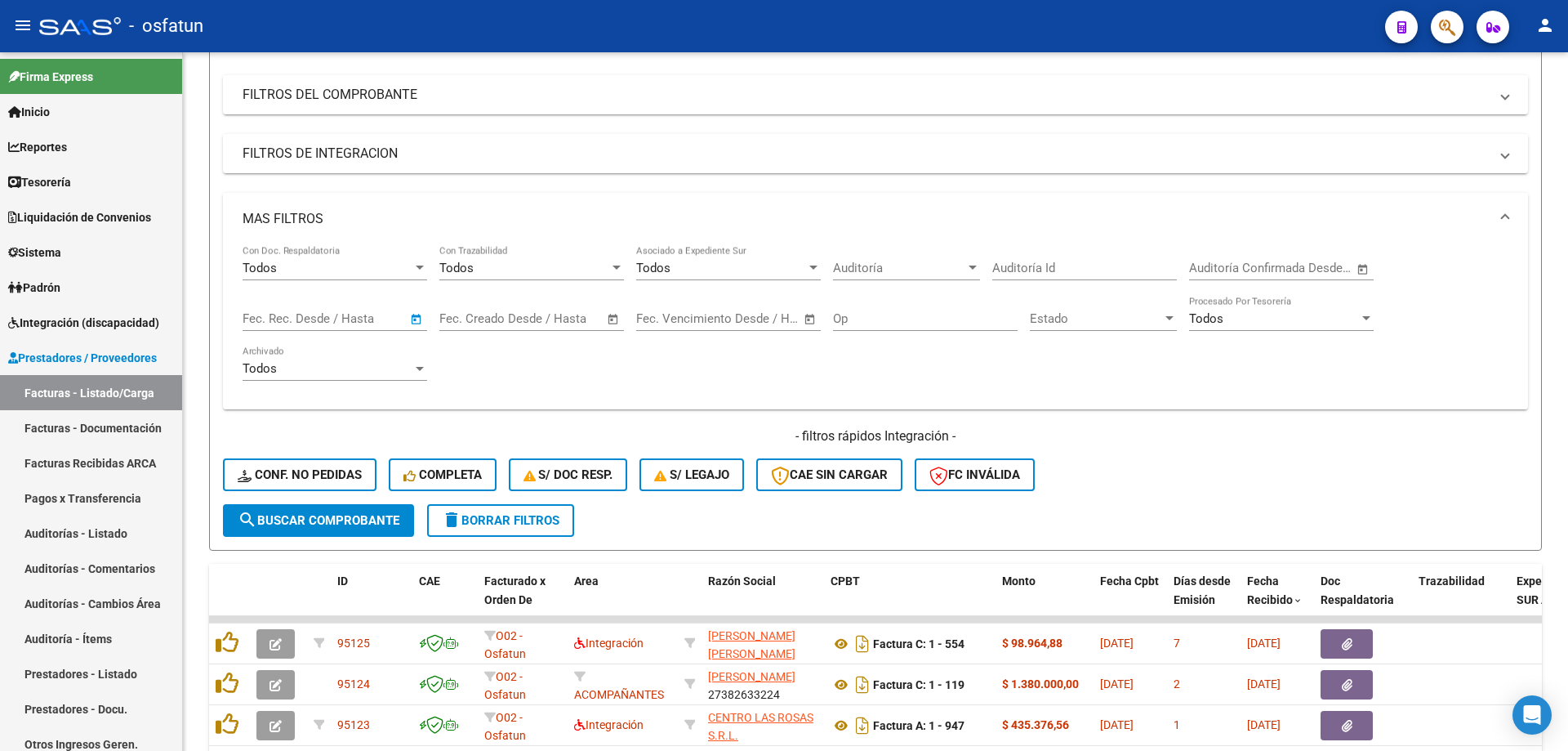
type input "[DATE]"
click at [319, 526] on span "search Buscar Comprobante" at bounding box center [319, 520] width 162 height 15
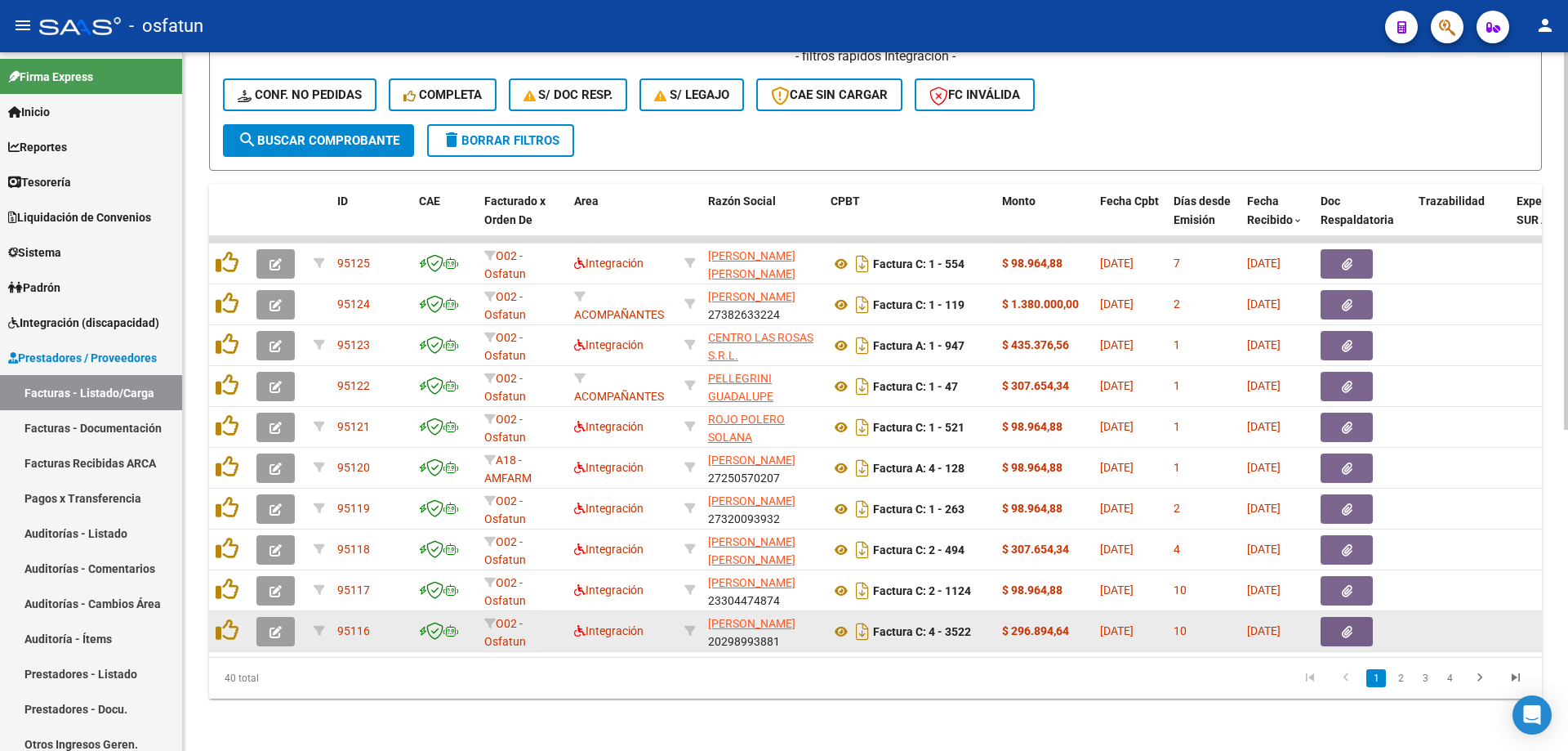
scroll to position [595, 0]
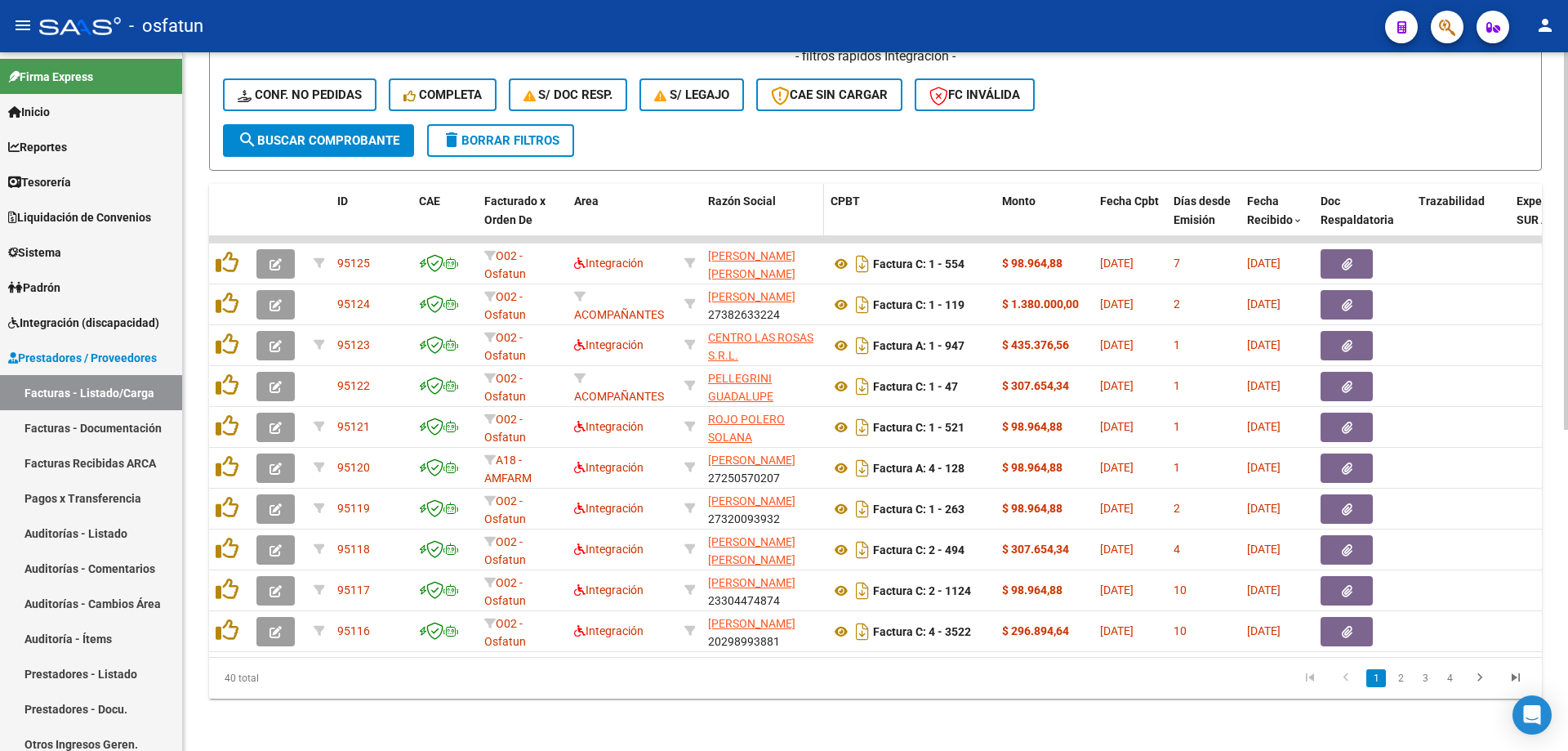
click at [767, 194] on span "Razón Social" at bounding box center [742, 201] width 68 height 13
click at [747, 211] on datatable-header-cell "Razón Social" at bounding box center [763, 219] width 122 height 72
click at [744, 194] on span "Razón Social" at bounding box center [742, 201] width 68 height 13
click at [728, 194] on span "Razón Social" at bounding box center [742, 201] width 68 height 13
click at [686, 192] on datatable-header-cell at bounding box center [690, 219] width 24 height 72
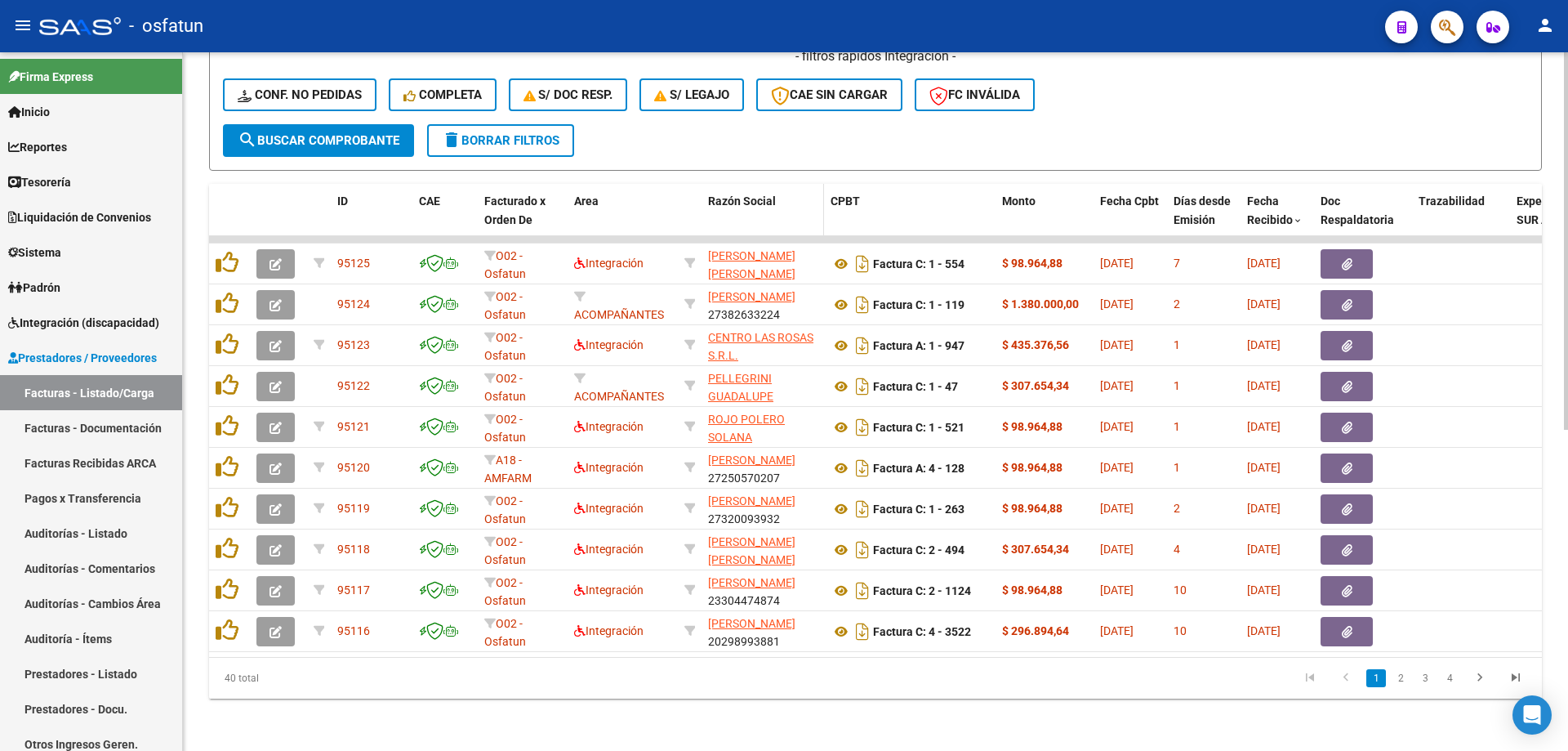
click at [757, 194] on span "Razón Social" at bounding box center [742, 201] width 68 height 13
click at [784, 193] on div "Razón Social" at bounding box center [763, 201] width 109 height 19
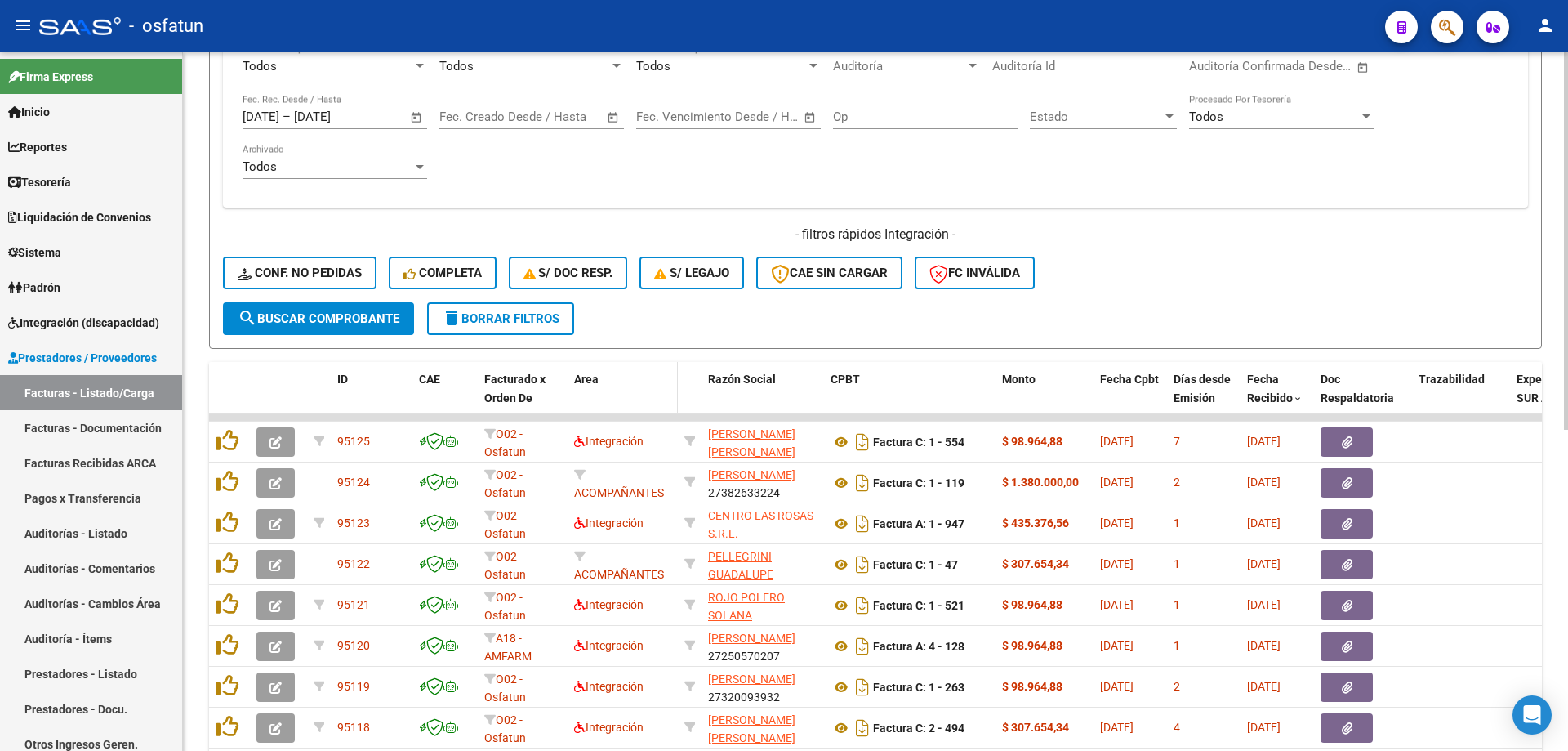
click at [588, 378] on span "Area" at bounding box center [587, 379] width 25 height 13
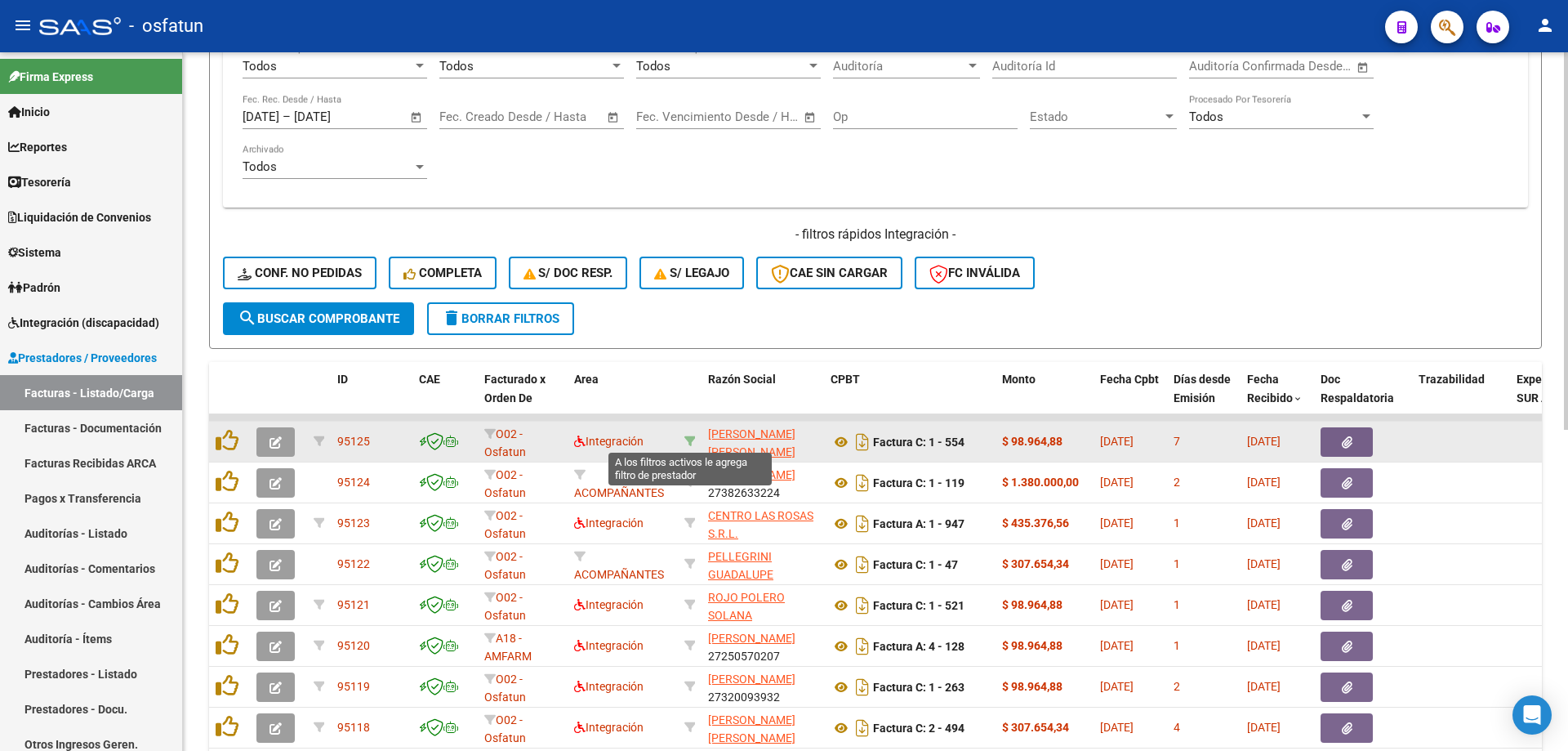
click at [686, 435] on icon at bounding box center [691, 441] width 12 height 12
type input "27300492598"
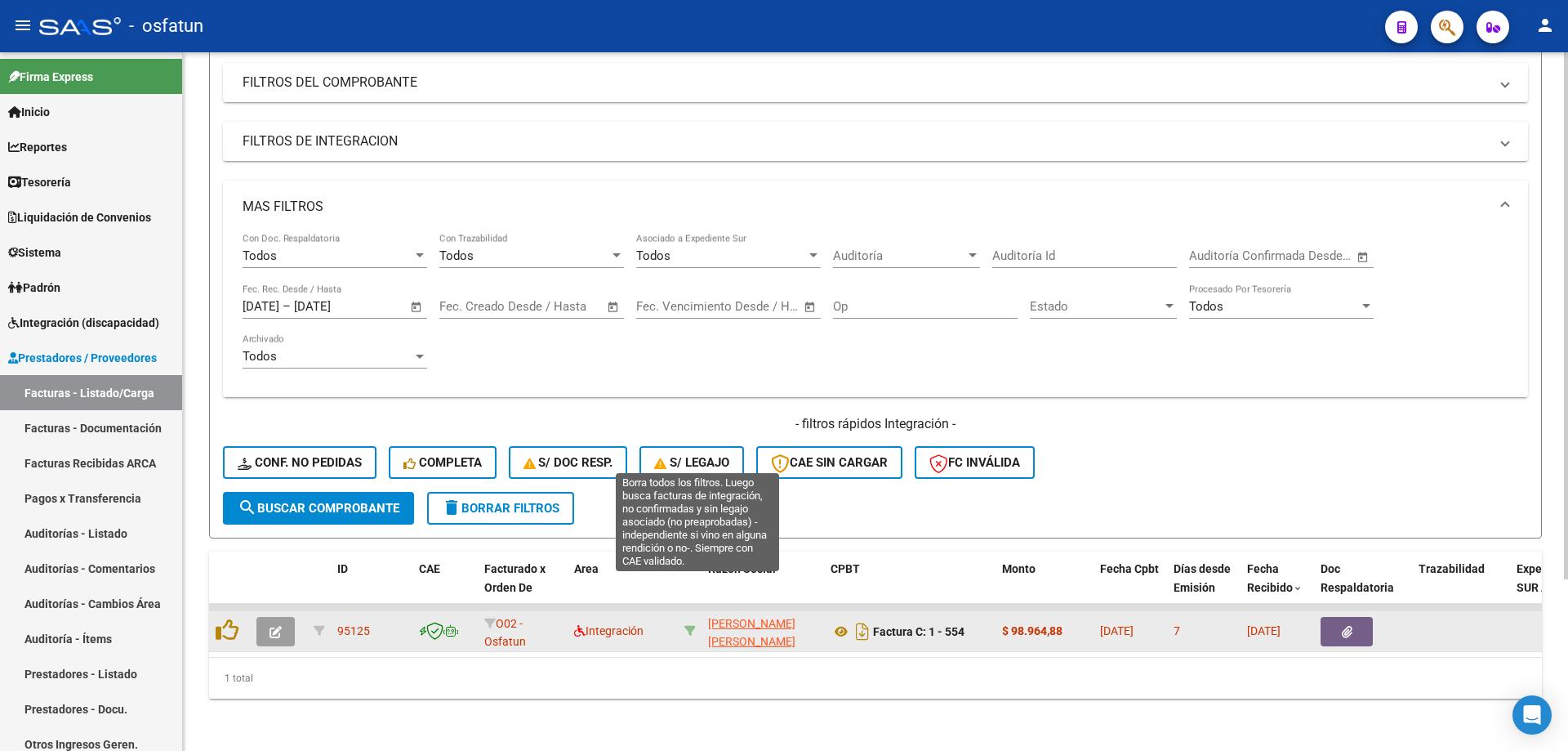
scroll to position [227, 0]
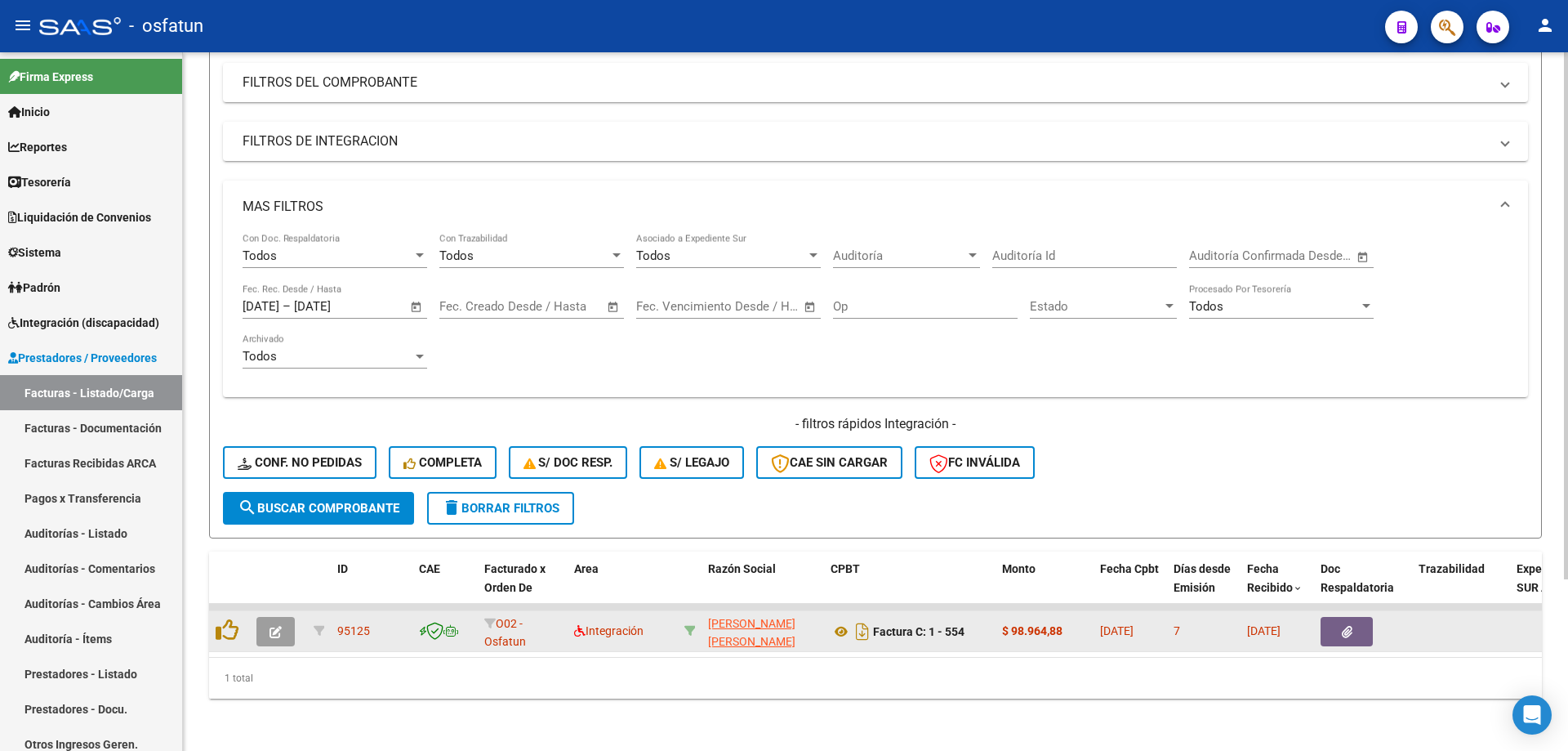
click at [692, 621] on div at bounding box center [690, 630] width 11 height 19
click at [691, 625] on icon at bounding box center [691, 630] width 12 height 12
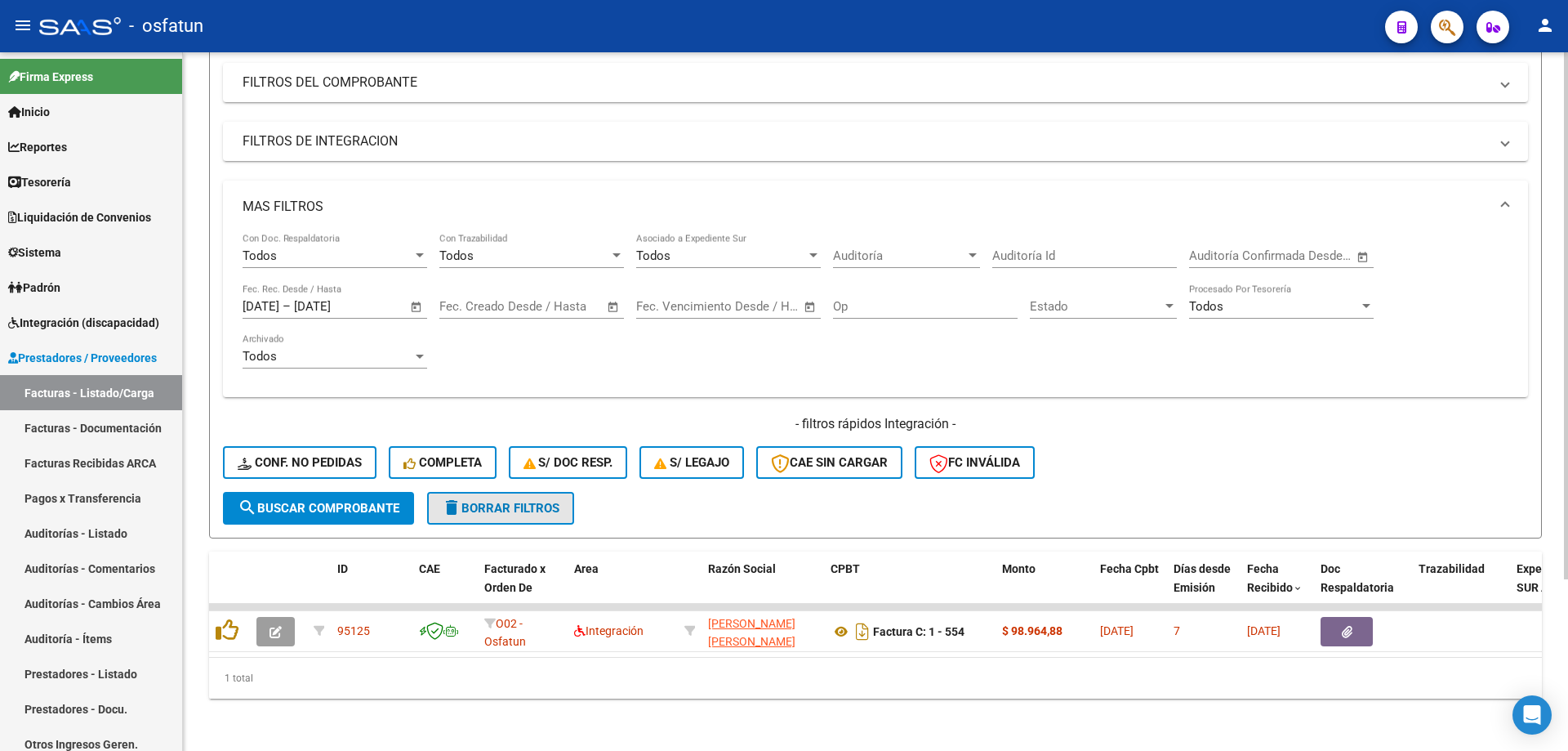
click at [498, 501] on span "delete Borrar Filtros" at bounding box center [501, 508] width 117 height 15
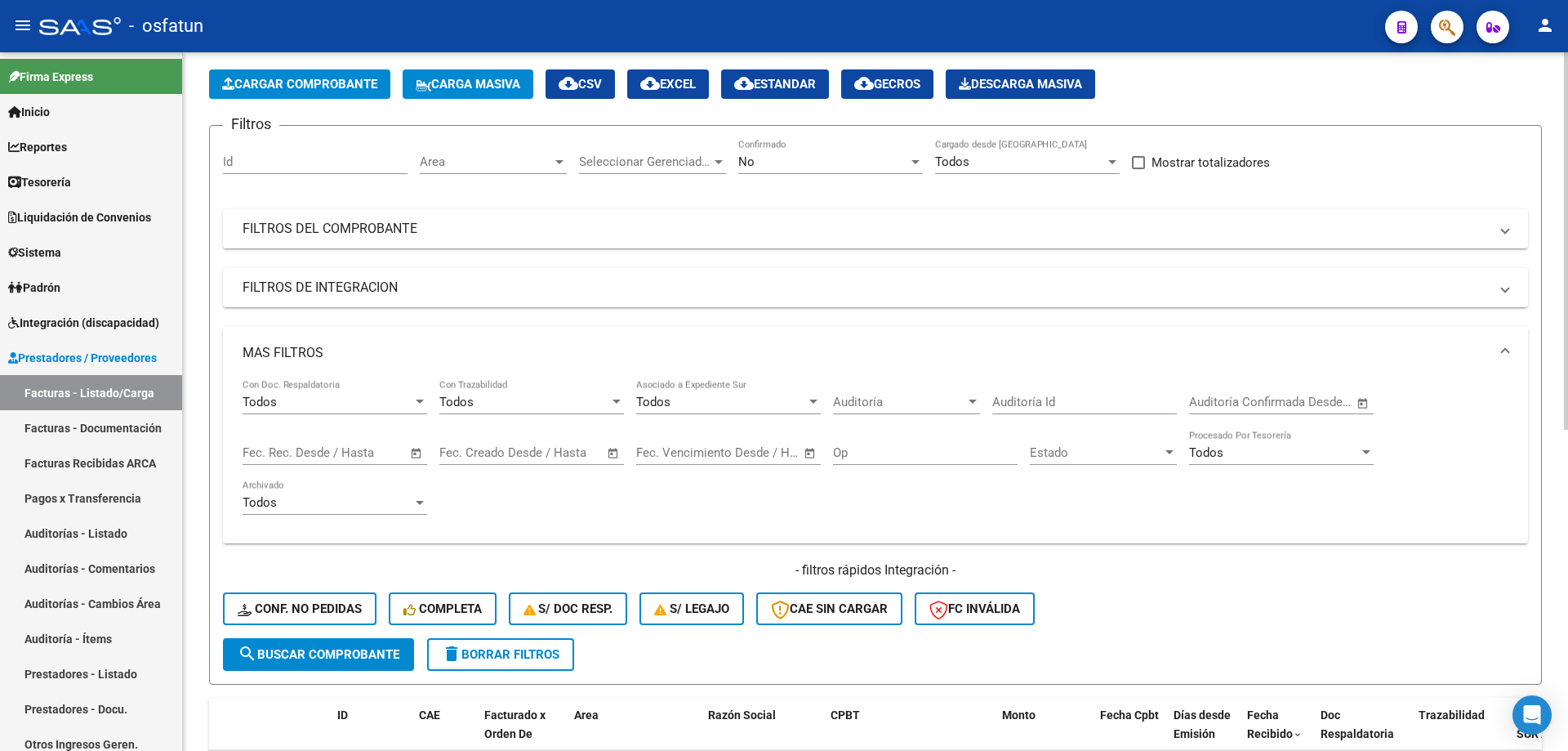
scroll to position [0, 0]
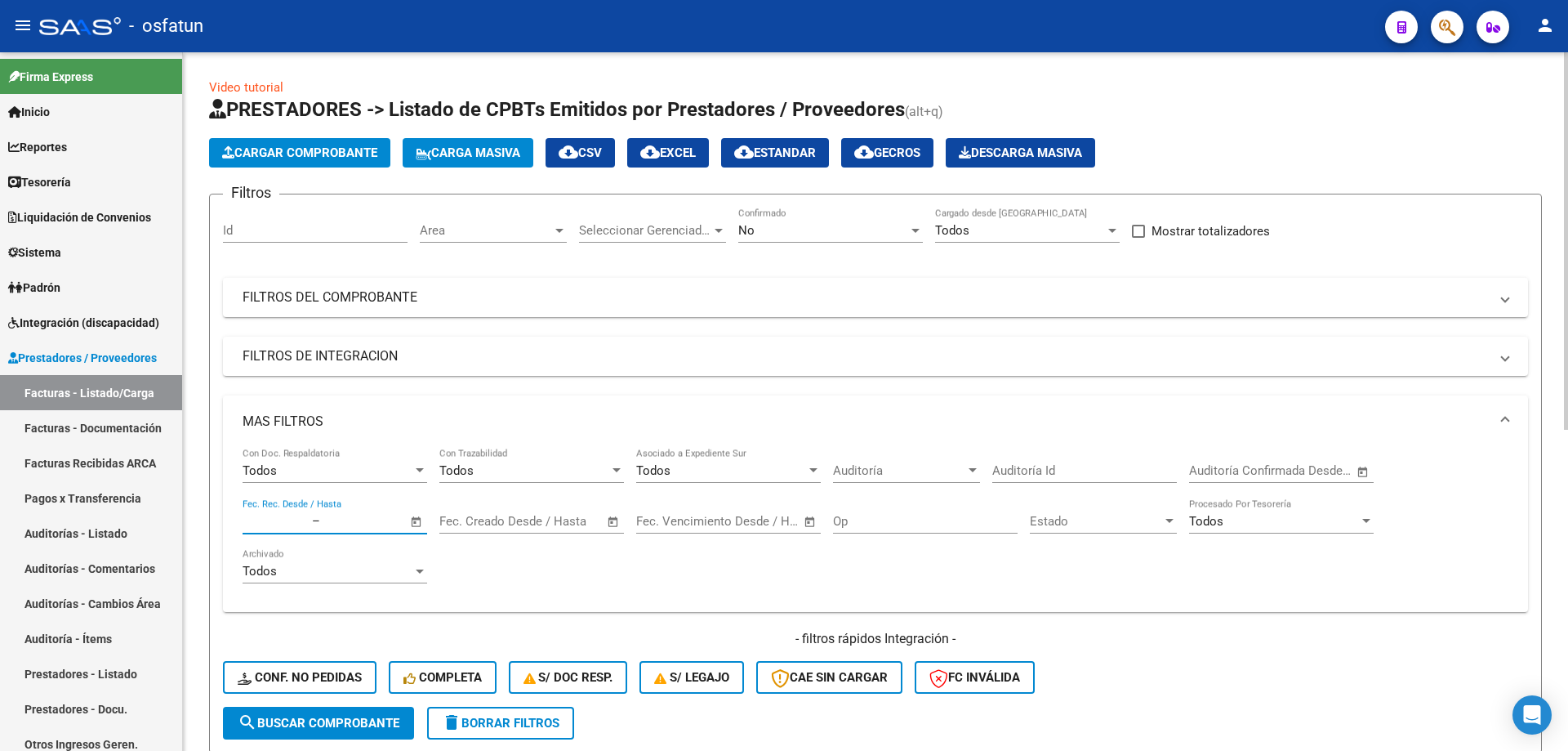
click at [327, 525] on input "text" at bounding box center [363, 521] width 79 height 15
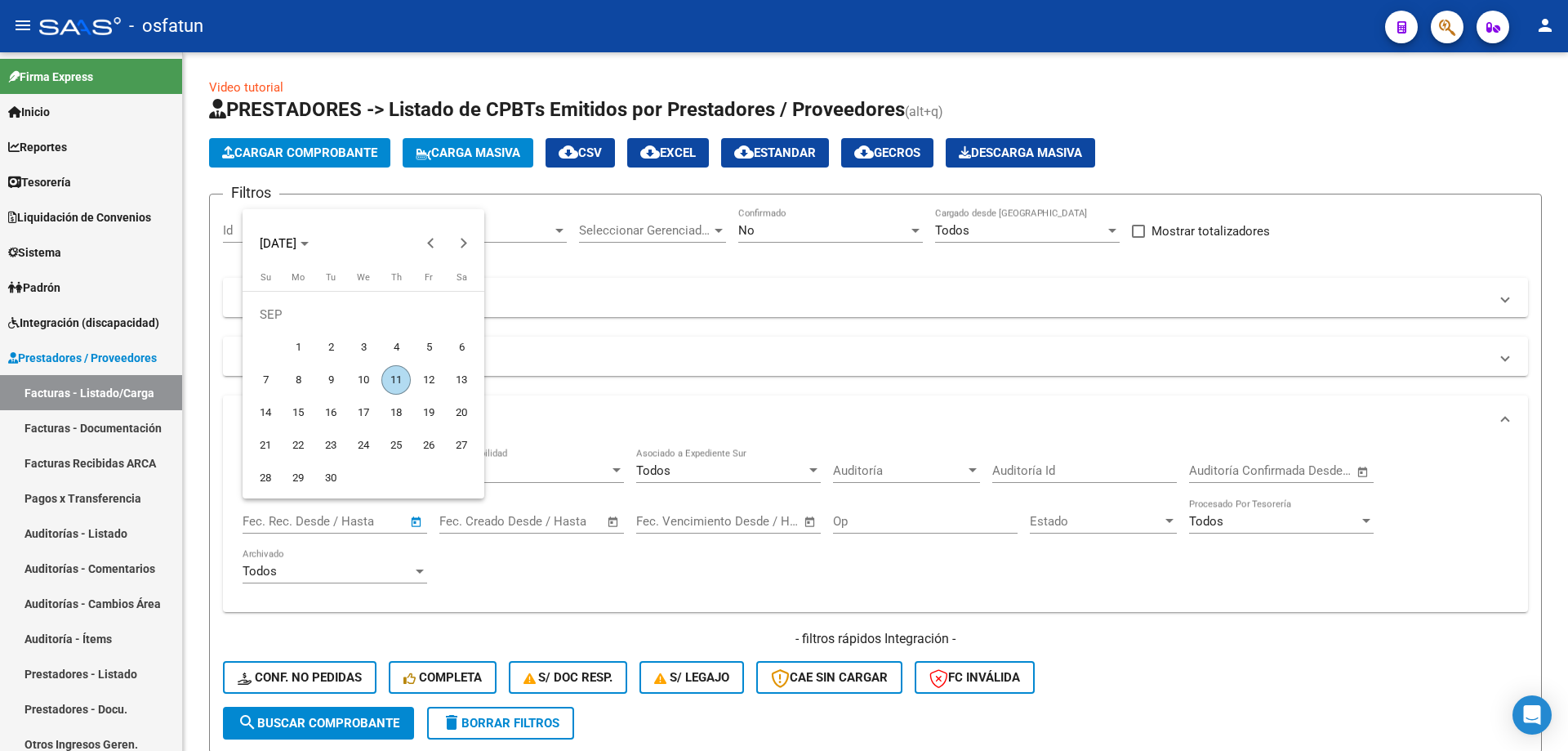
click at [396, 385] on span "11" at bounding box center [397, 380] width 30 height 30
type input "[DATE]"
click at [396, 385] on span "11" at bounding box center [397, 380] width 30 height 30
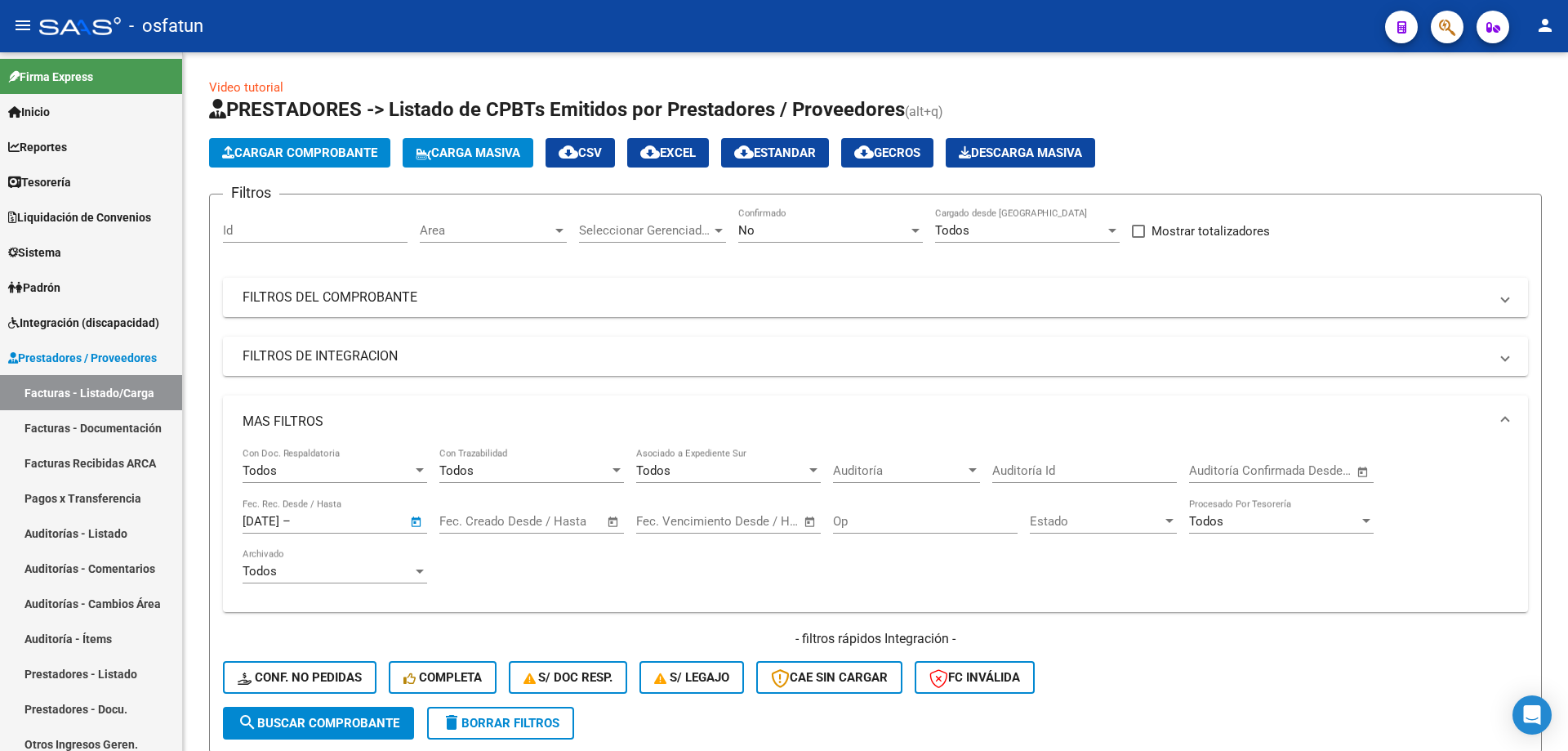
type input "[DATE]"
click at [324, 744] on form "Filtros Id Area Area Seleccionar Gerenciador Seleccionar Gerenciador No Confirm…" at bounding box center [876, 473] width 1333 height 559
click at [326, 723] on span "search Buscar Comprobante" at bounding box center [319, 723] width 162 height 15
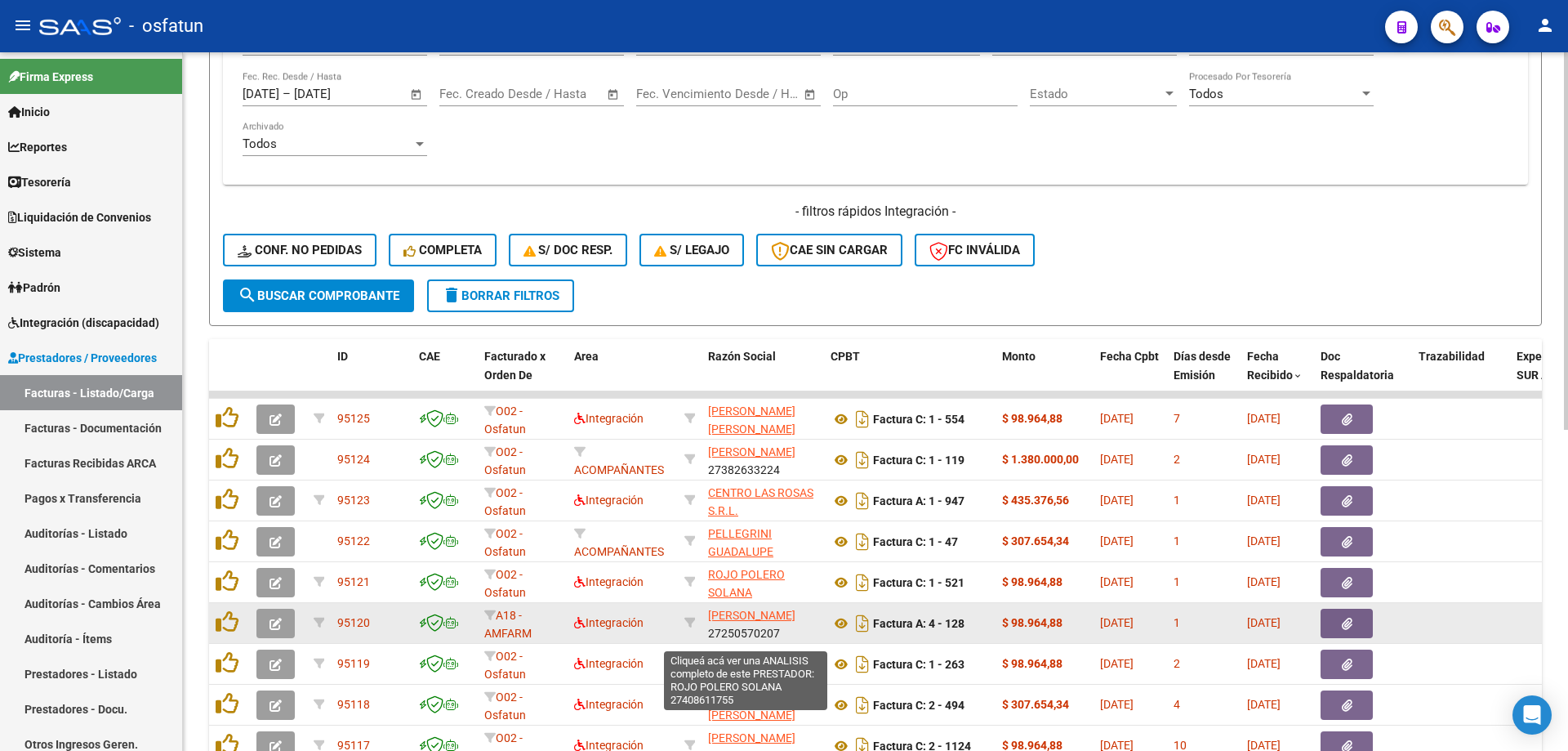
scroll to position [382, 0]
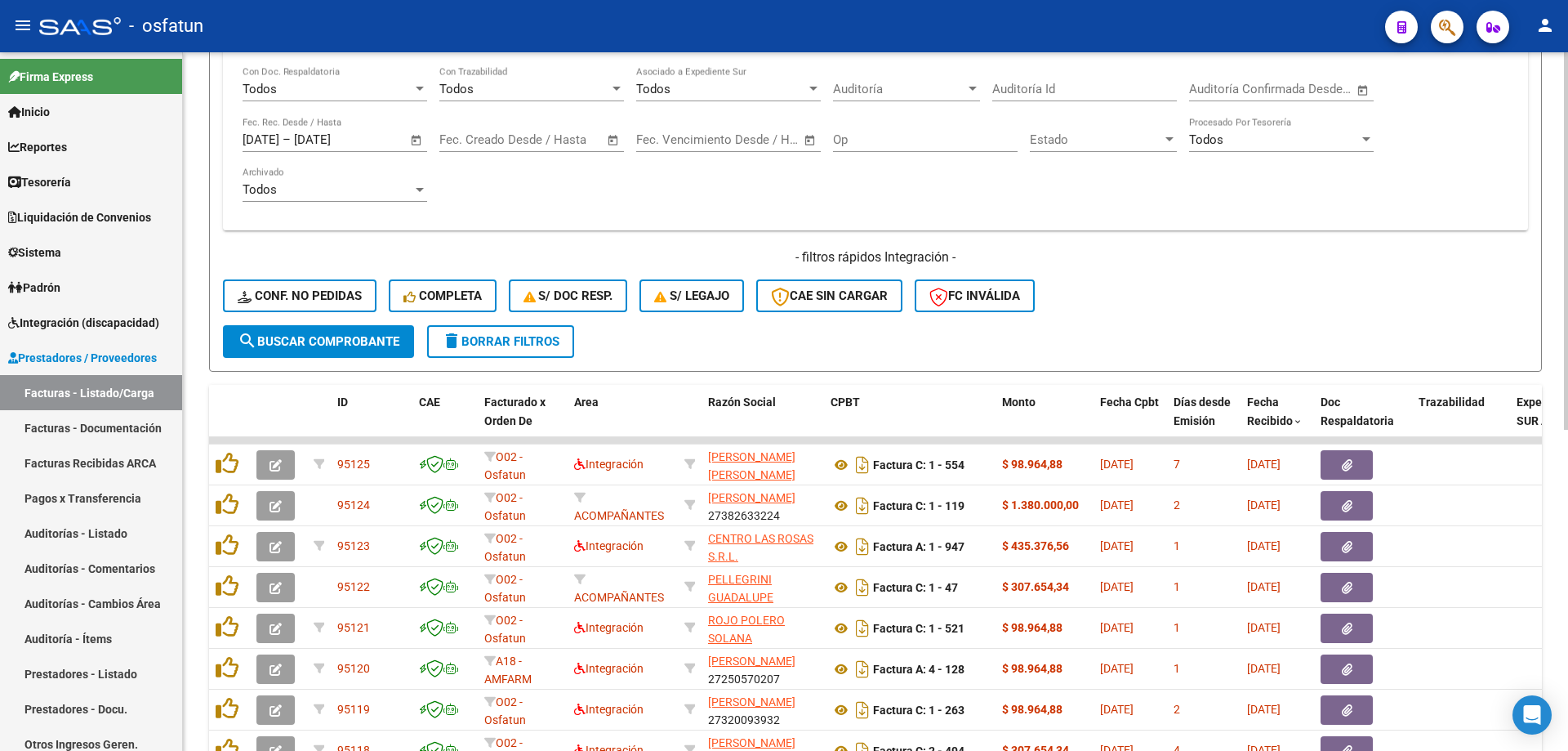
click at [619, 240] on div "MAS FILTROS Todos Con Doc. Respaldatoria Todos Con Trazabilidad Todos Asociado …" at bounding box center [876, 169] width 1305 height 311
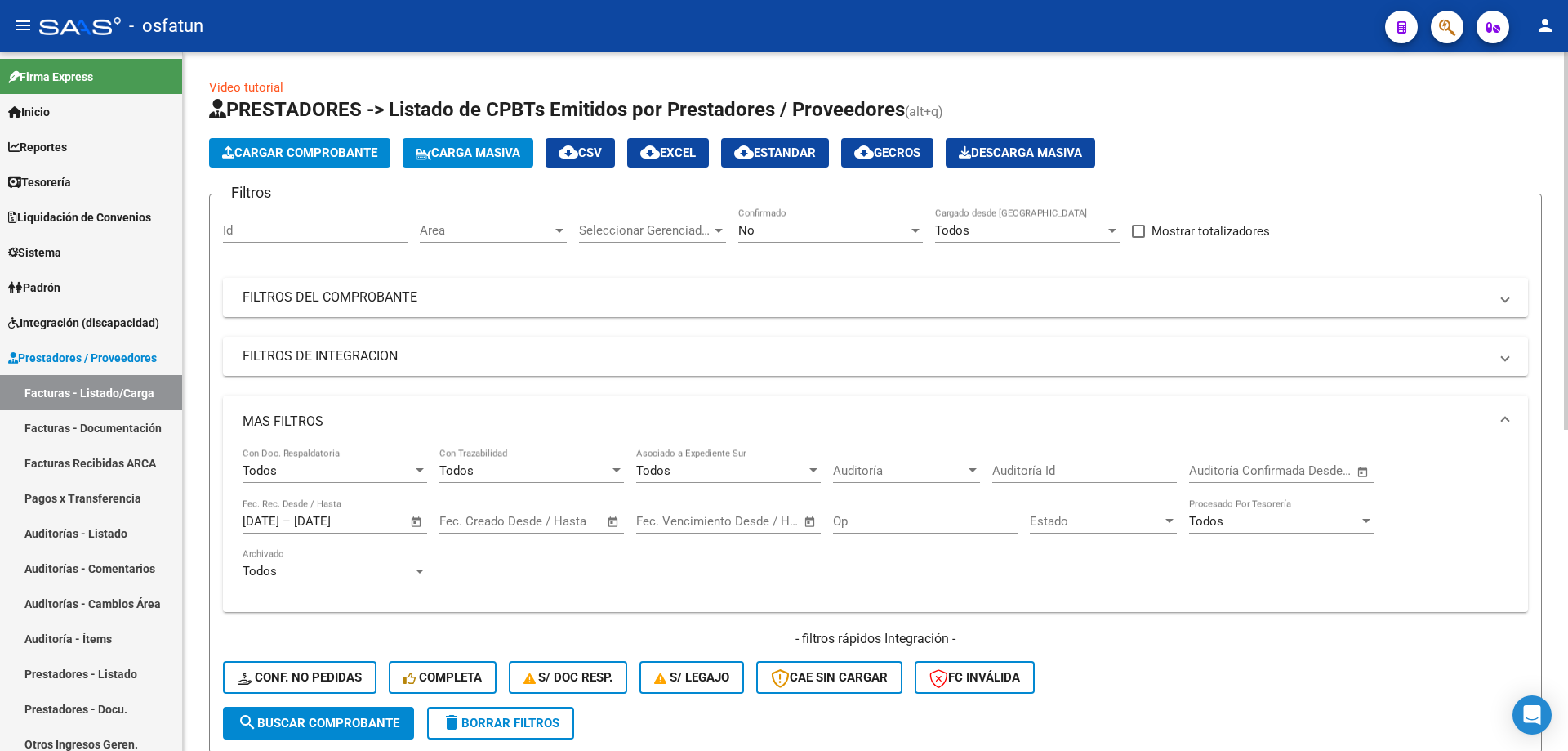
click at [372, 305] on mat-panel-title "FILTROS DEL COMPROBANTE" at bounding box center [866, 297] width 1247 height 18
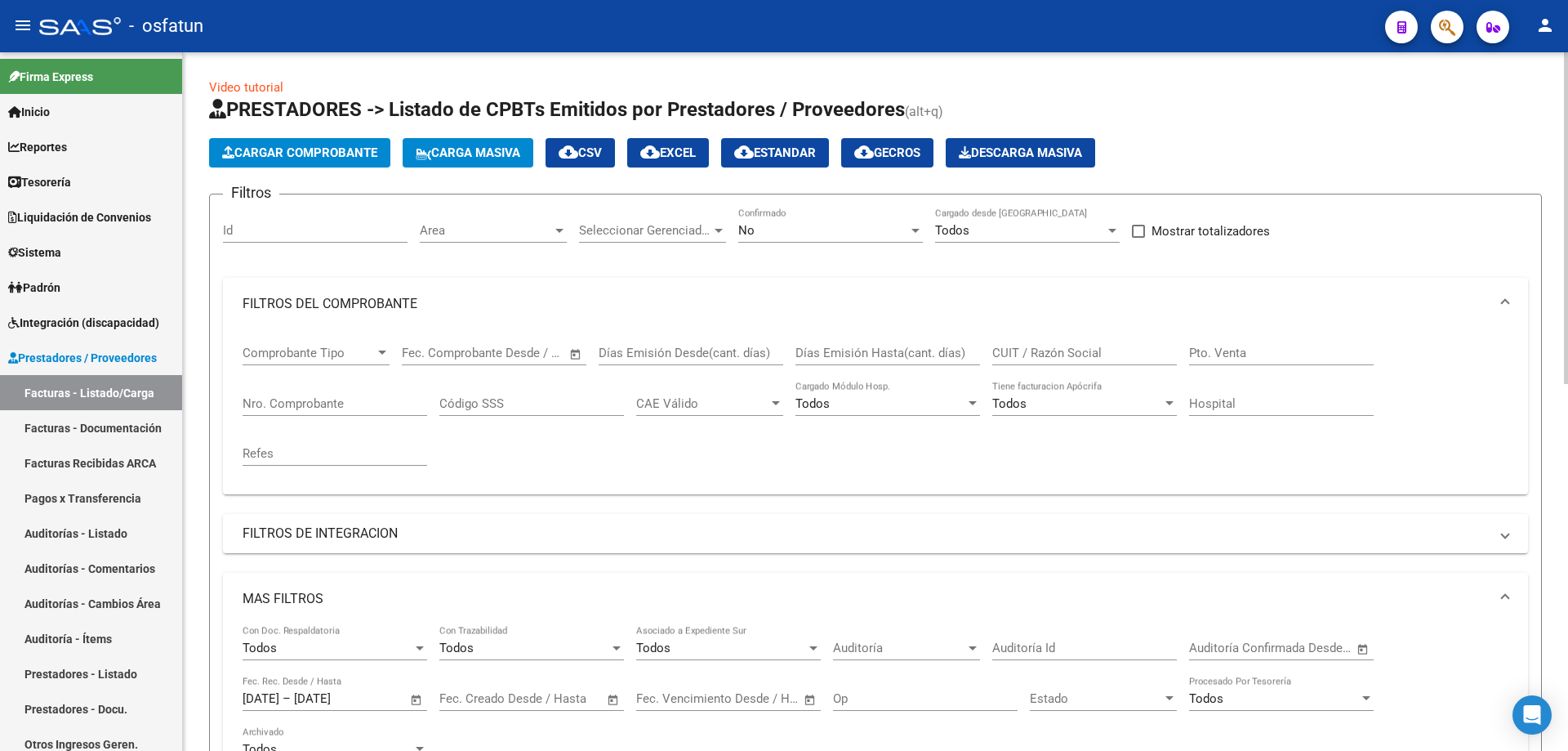
click at [1054, 354] on input "CUIT / Razón Social" at bounding box center [1084, 353] width 184 height 15
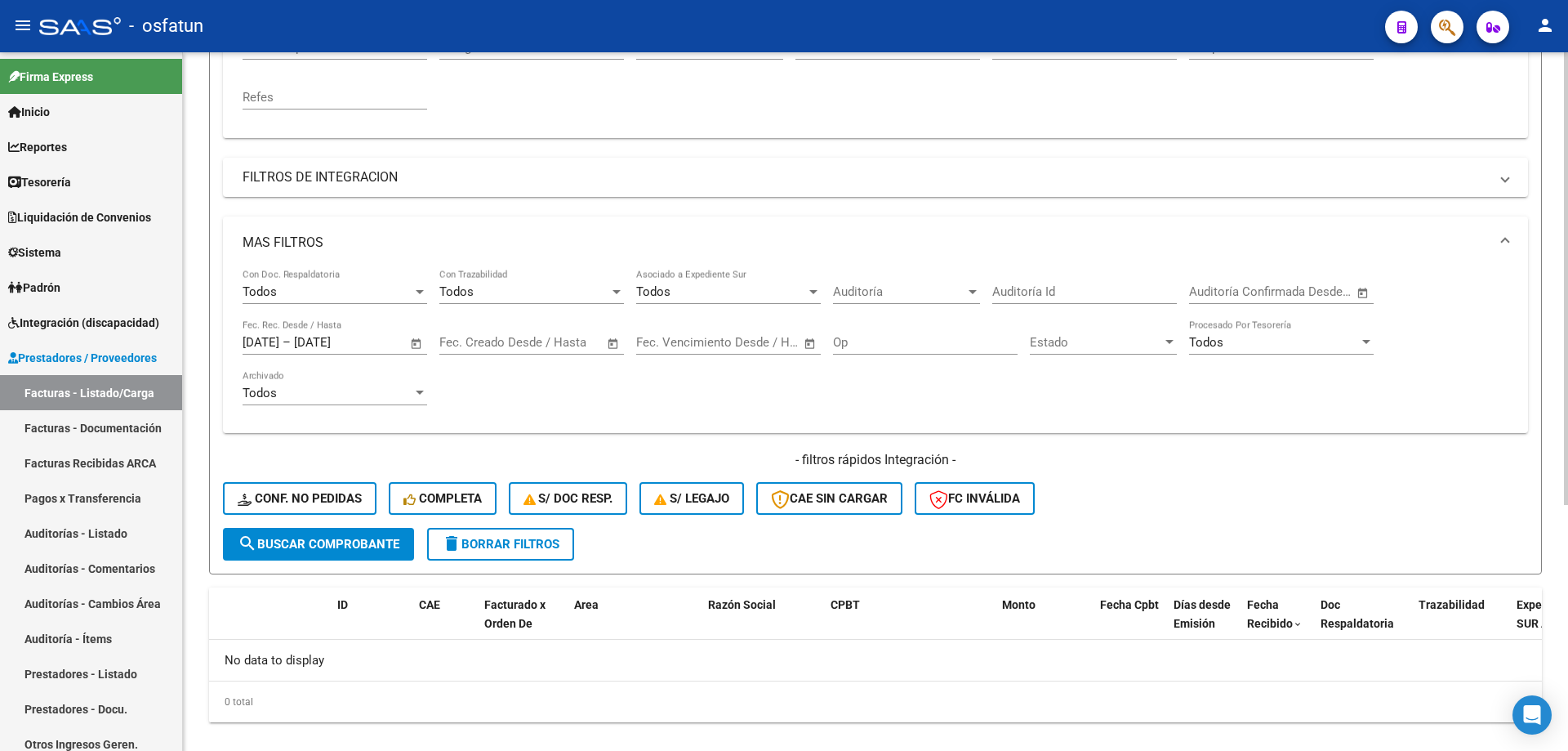
scroll to position [380, 0]
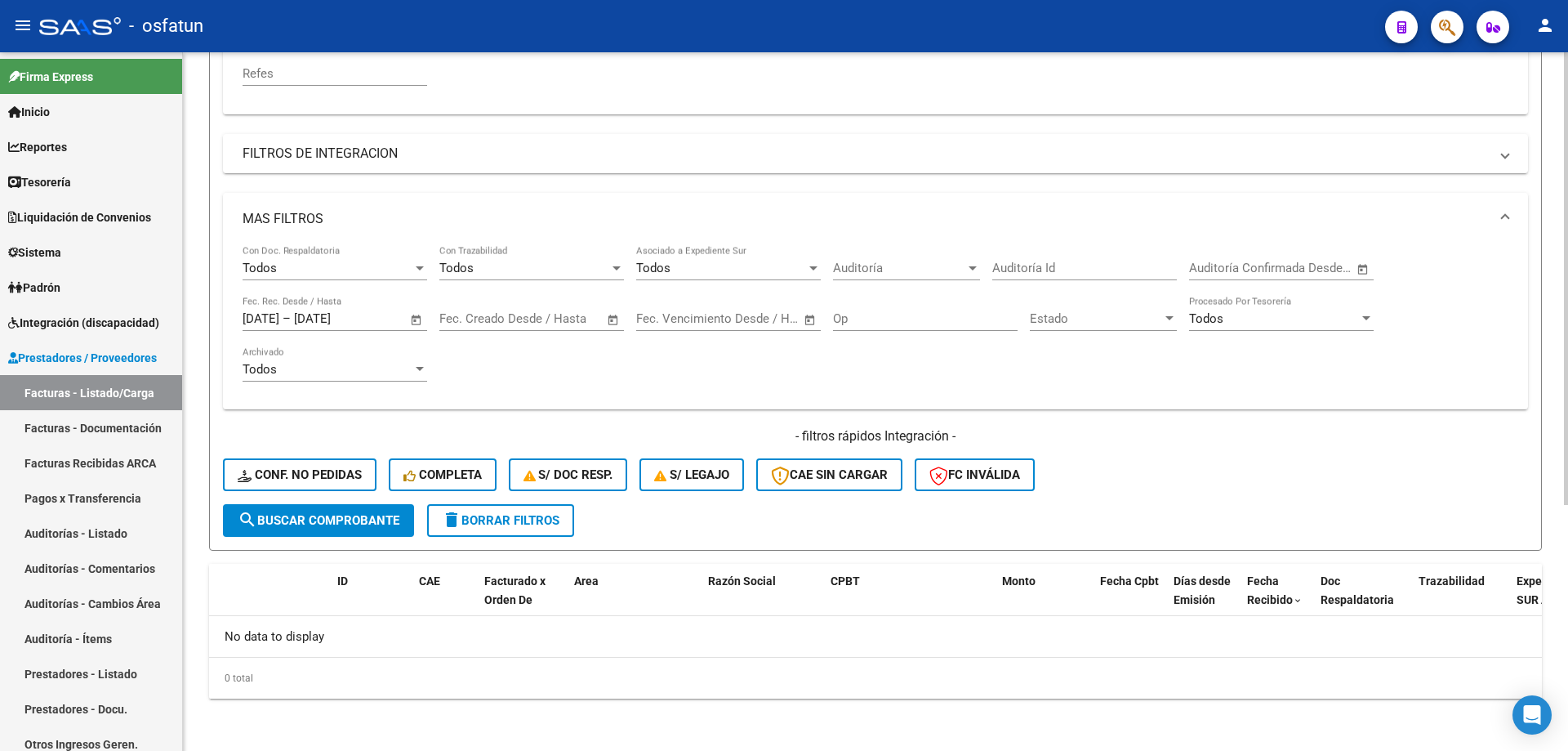
type input "arias"
click at [279, 320] on input "[DATE]" at bounding box center [261, 319] width 36 height 15
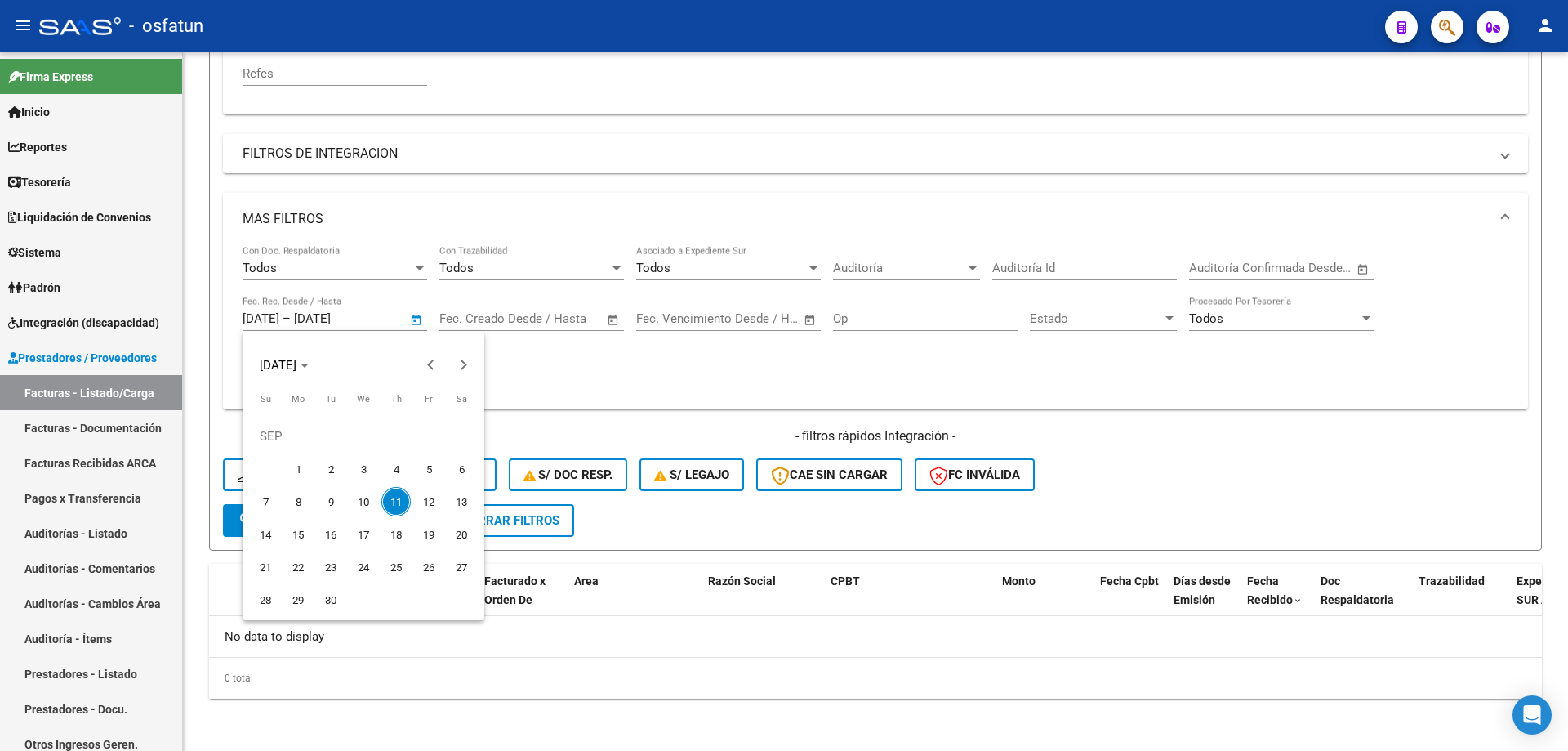
click at [434, 317] on div at bounding box center [784, 375] width 1568 height 751
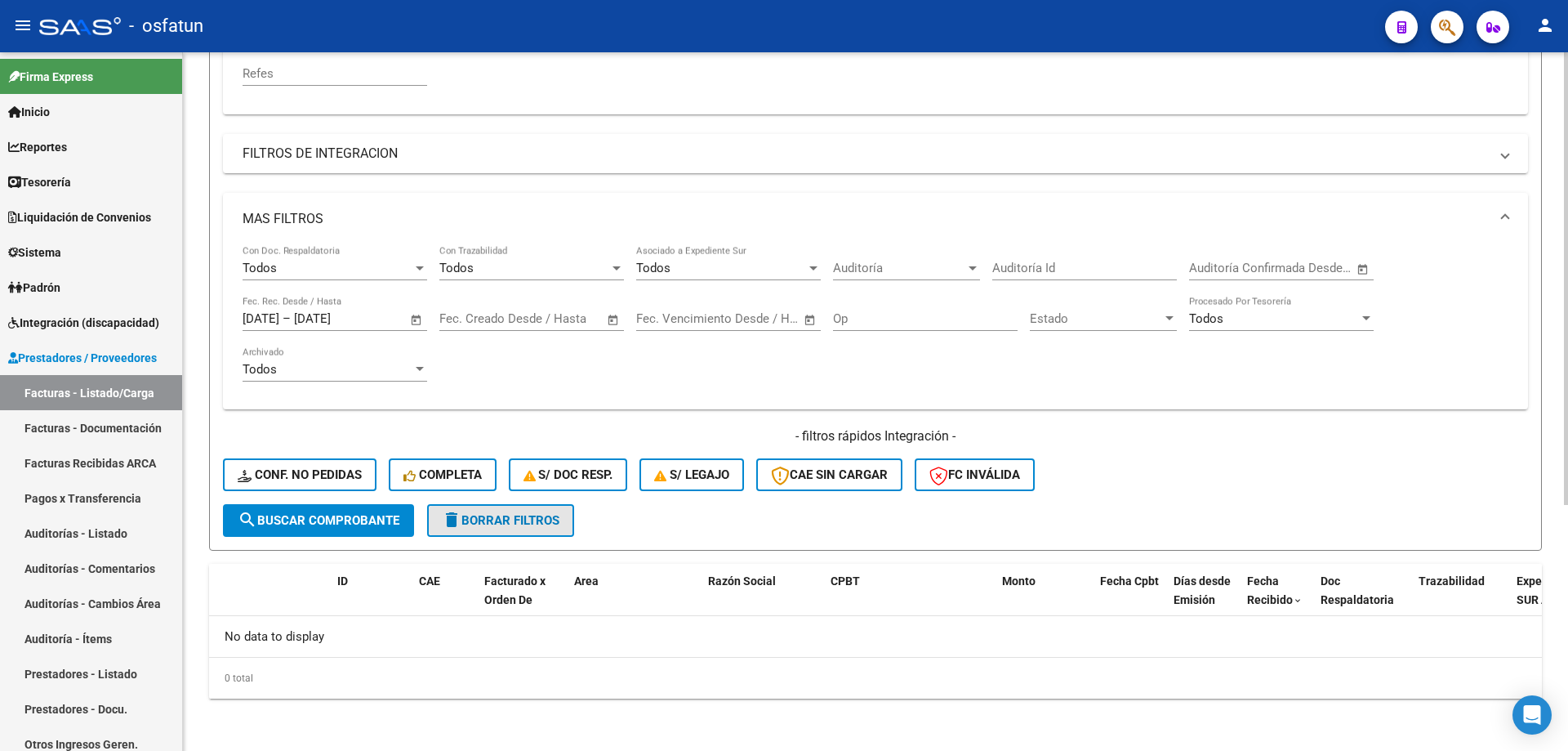
click at [487, 535] on button "delete Borrar Filtros" at bounding box center [501, 520] width 147 height 33
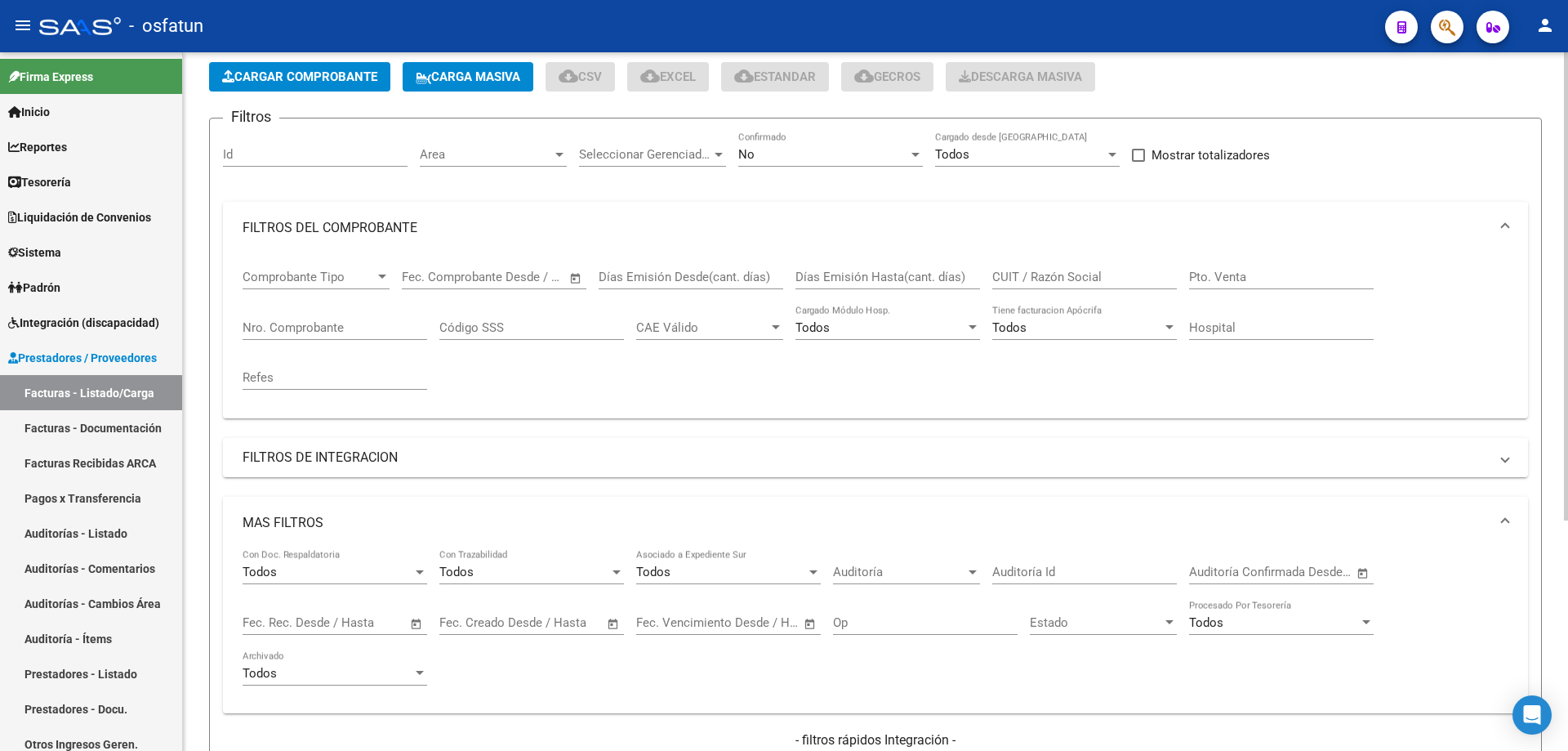
scroll to position [0, 0]
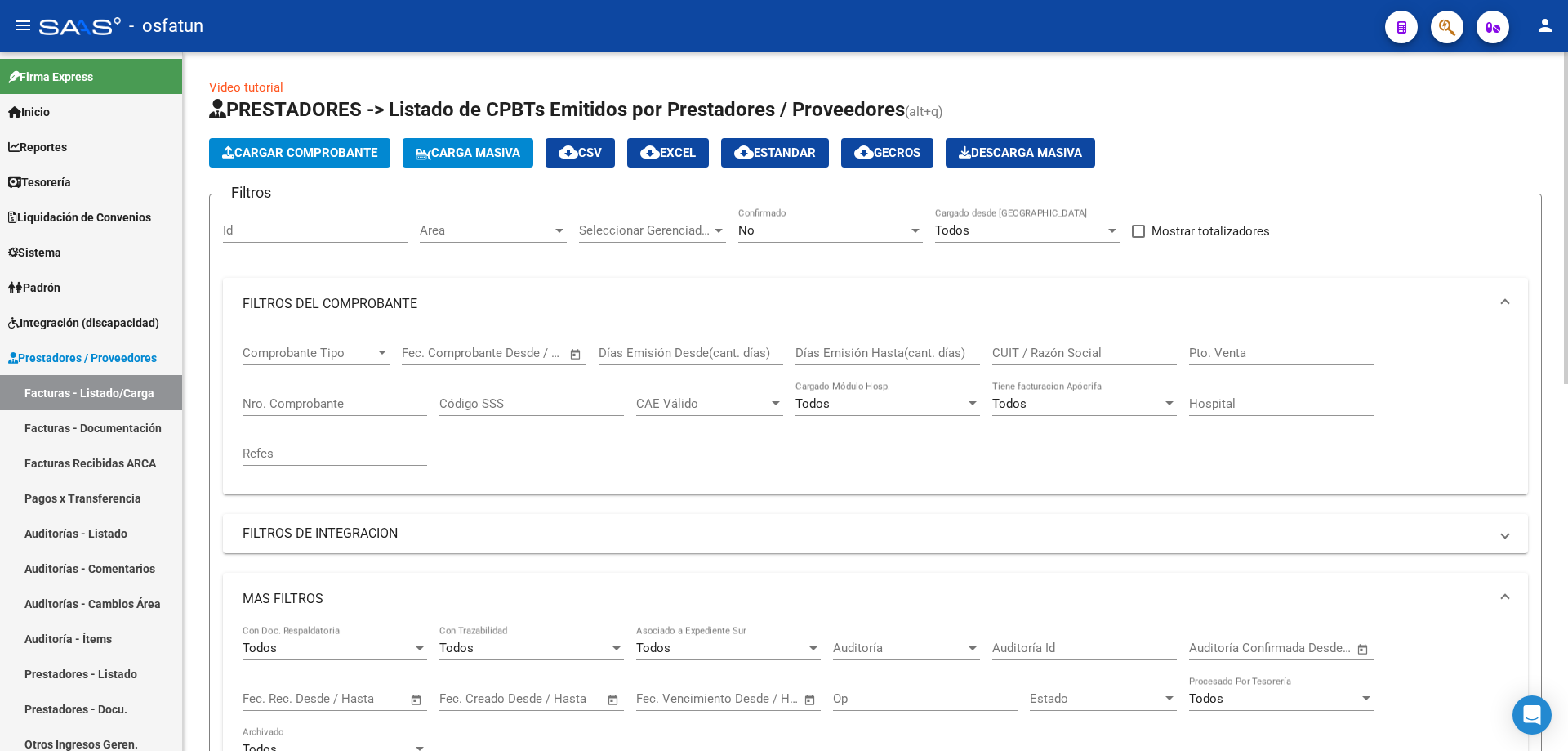
click at [1043, 362] on div "CUIT / Razón Social" at bounding box center [1084, 347] width 184 height 36
click at [1057, 360] on div "CUIT / Razón Social" at bounding box center [1084, 347] width 184 height 36
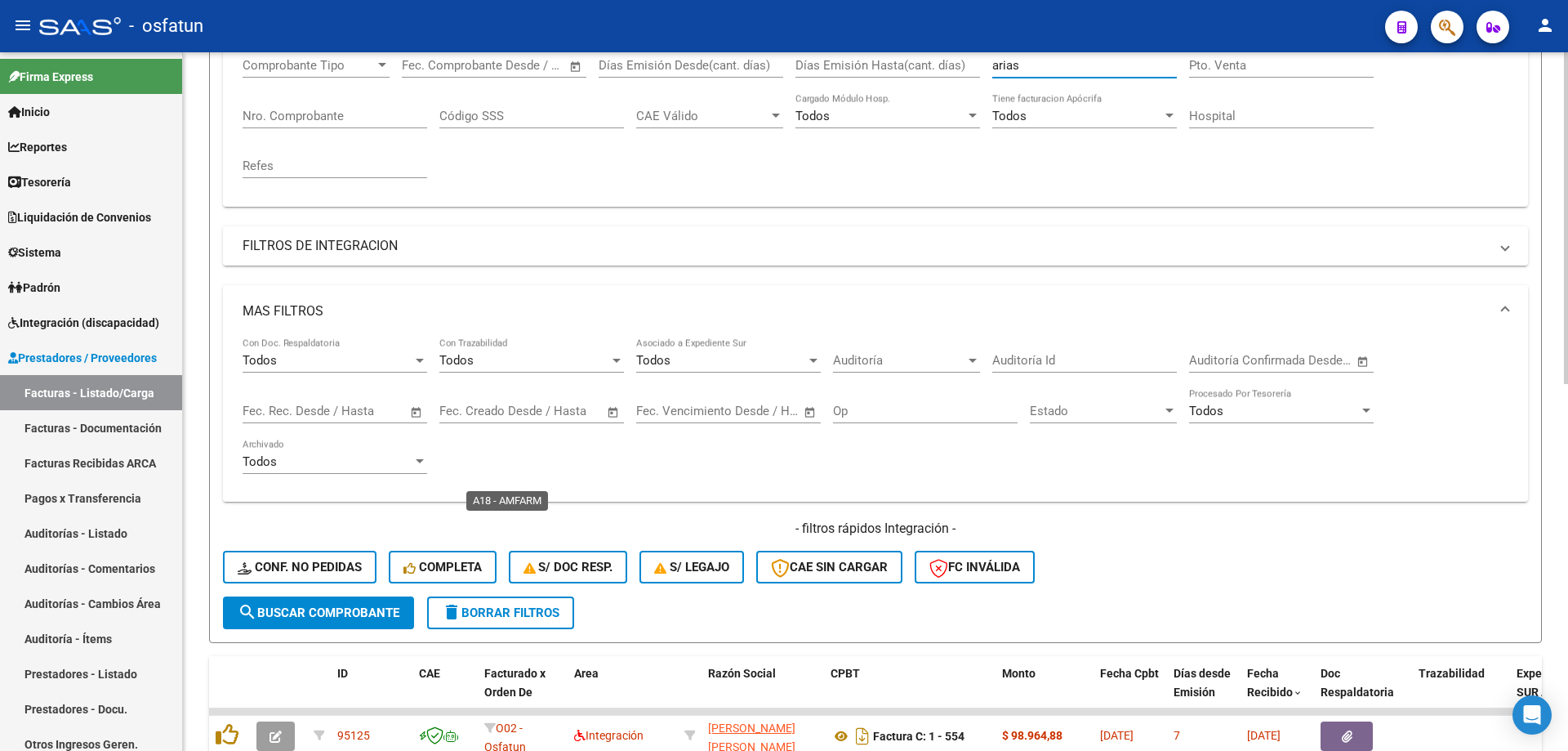
scroll to position [763, 0]
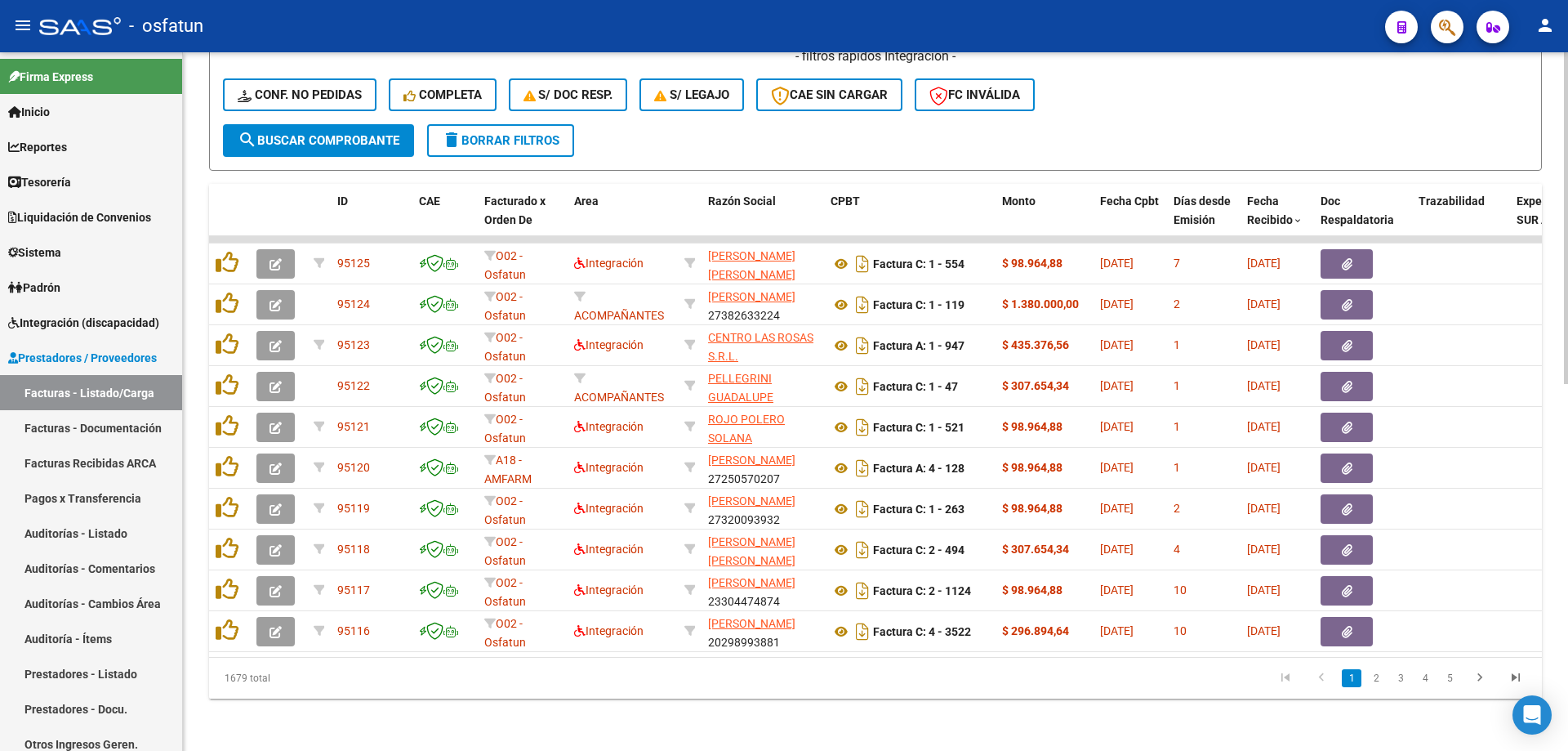
click at [312, 141] on span "search Buscar Comprobante" at bounding box center [319, 140] width 162 height 15
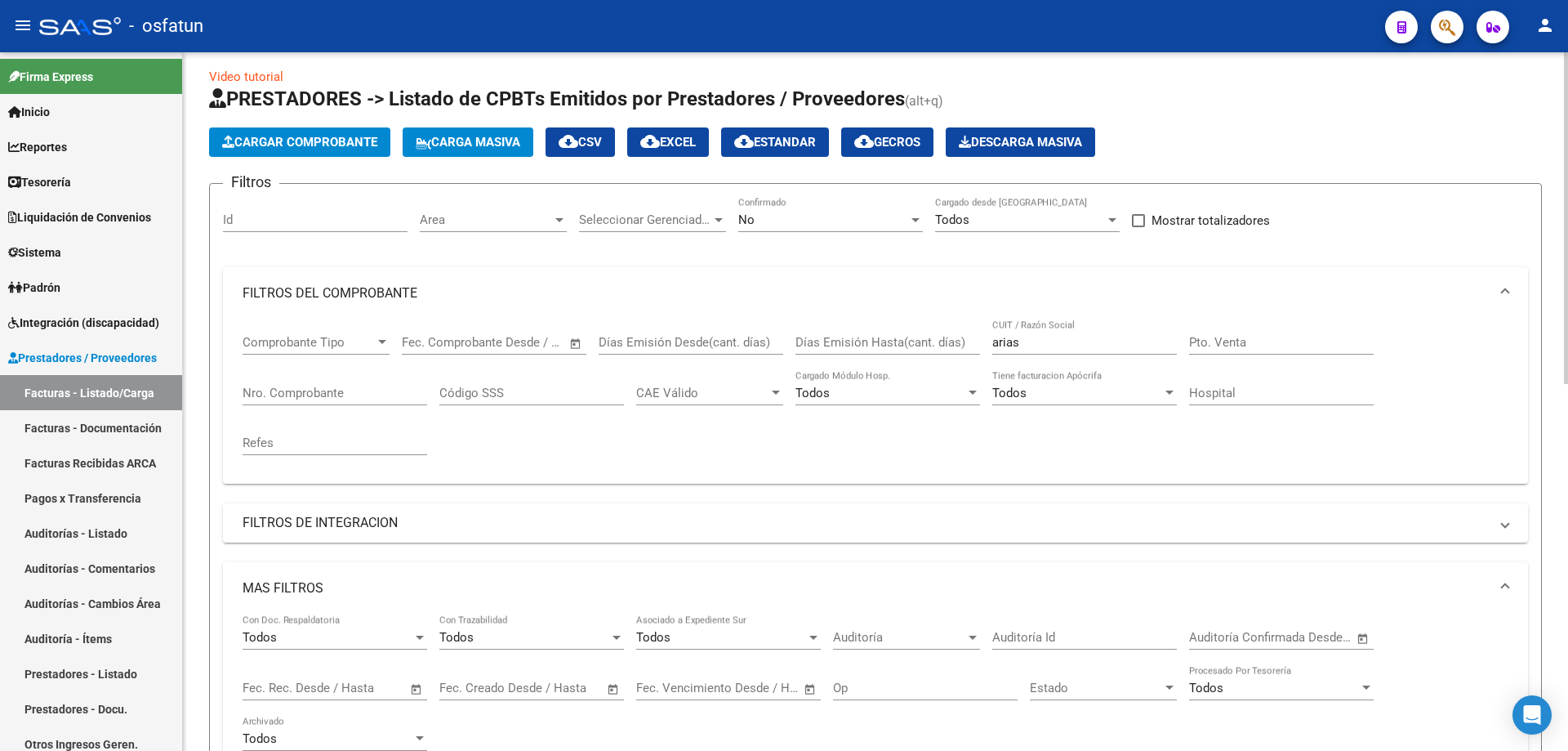
scroll to position [0, 0]
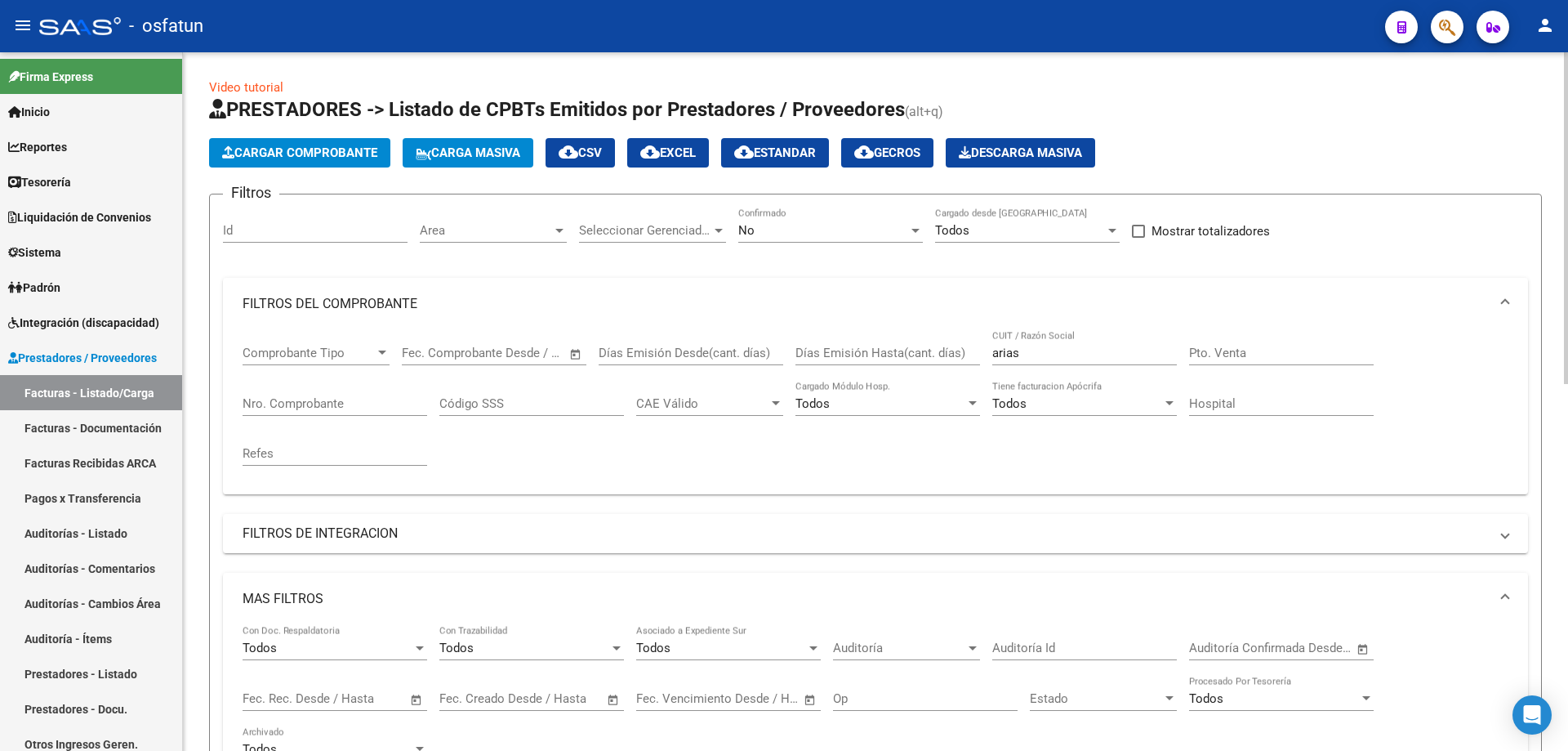
click at [1043, 354] on input "arias" at bounding box center [1084, 353] width 184 height 15
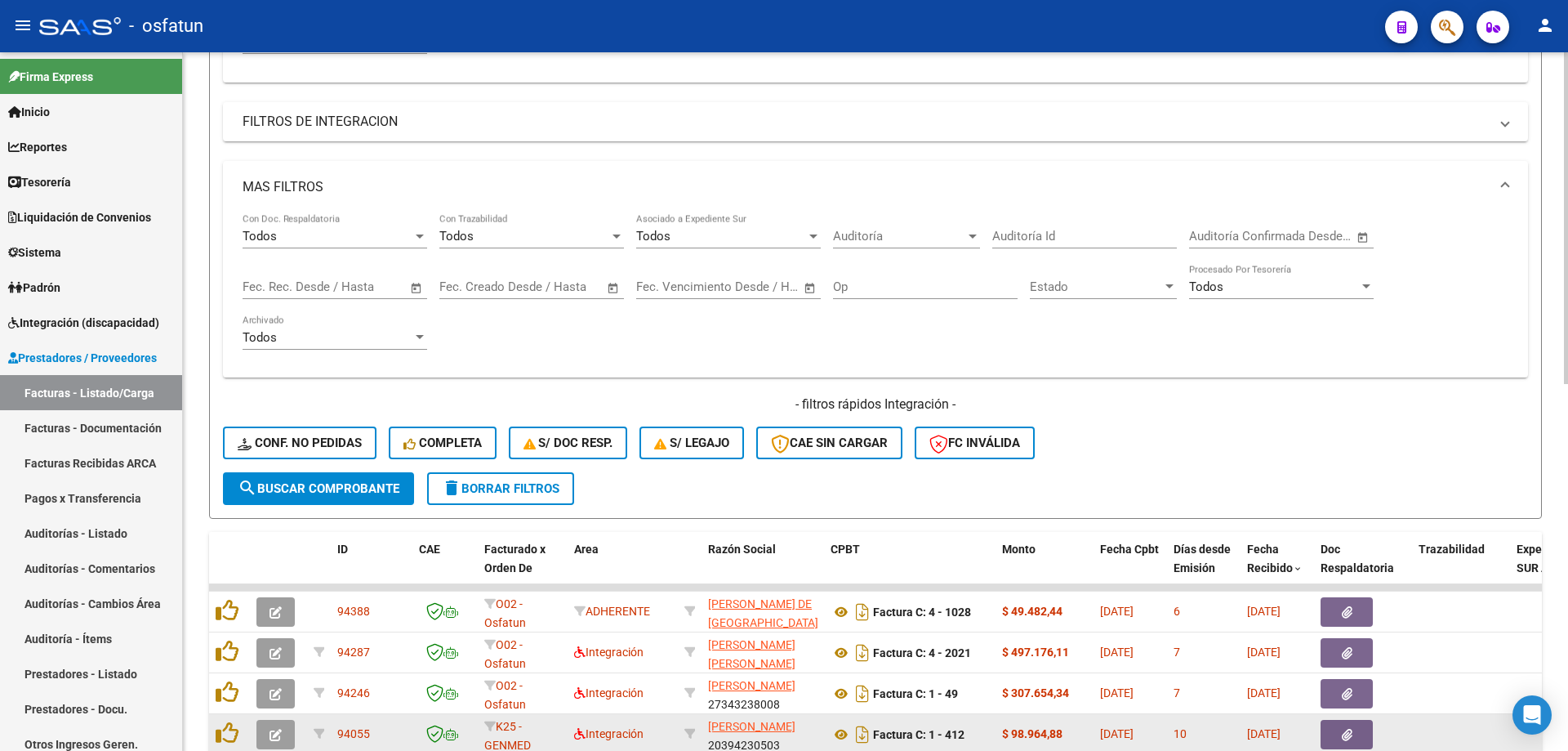
scroll to position [772, 0]
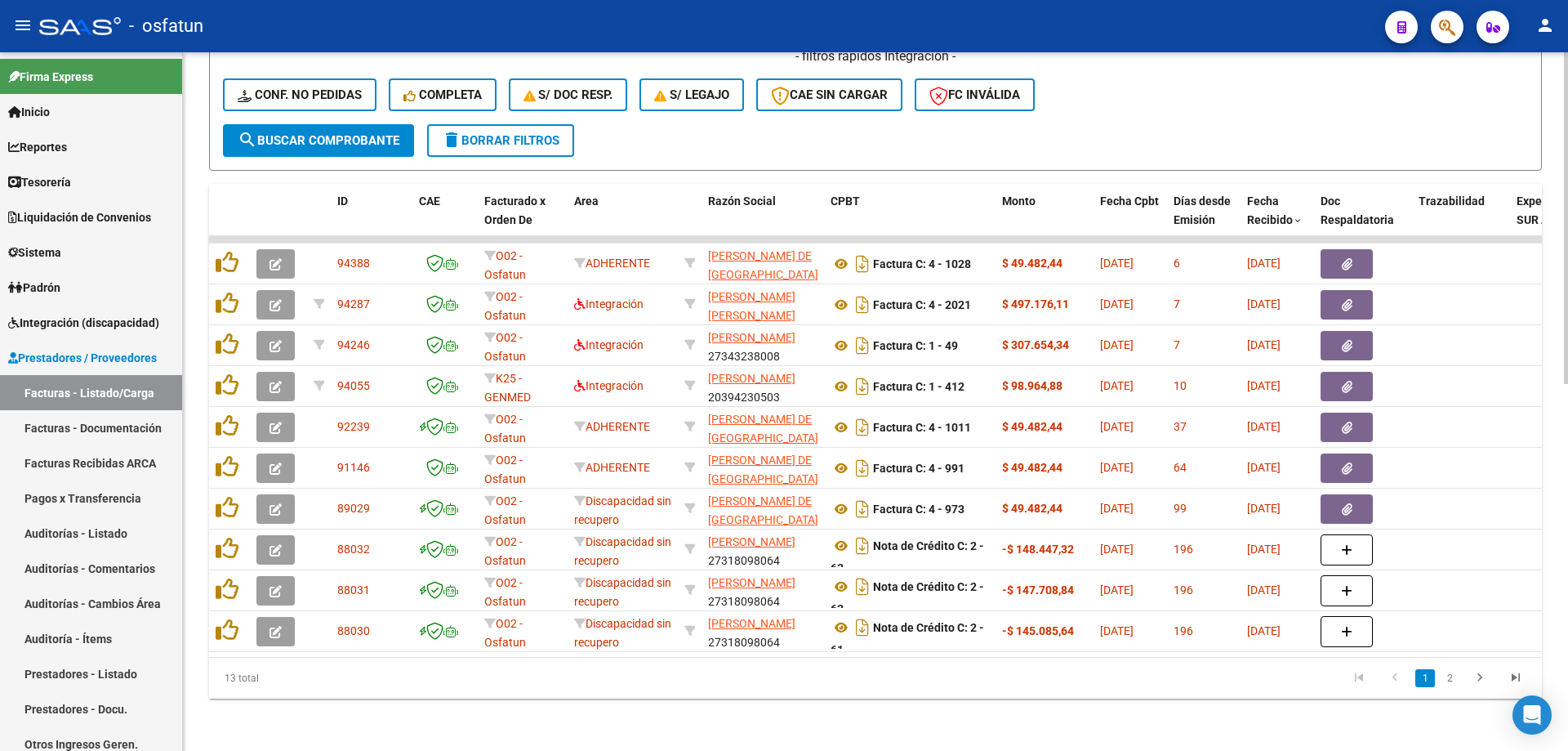
type input "[PERSON_NAME]"
click at [349, 133] on span "search Buscar Comprobante" at bounding box center [319, 140] width 162 height 15
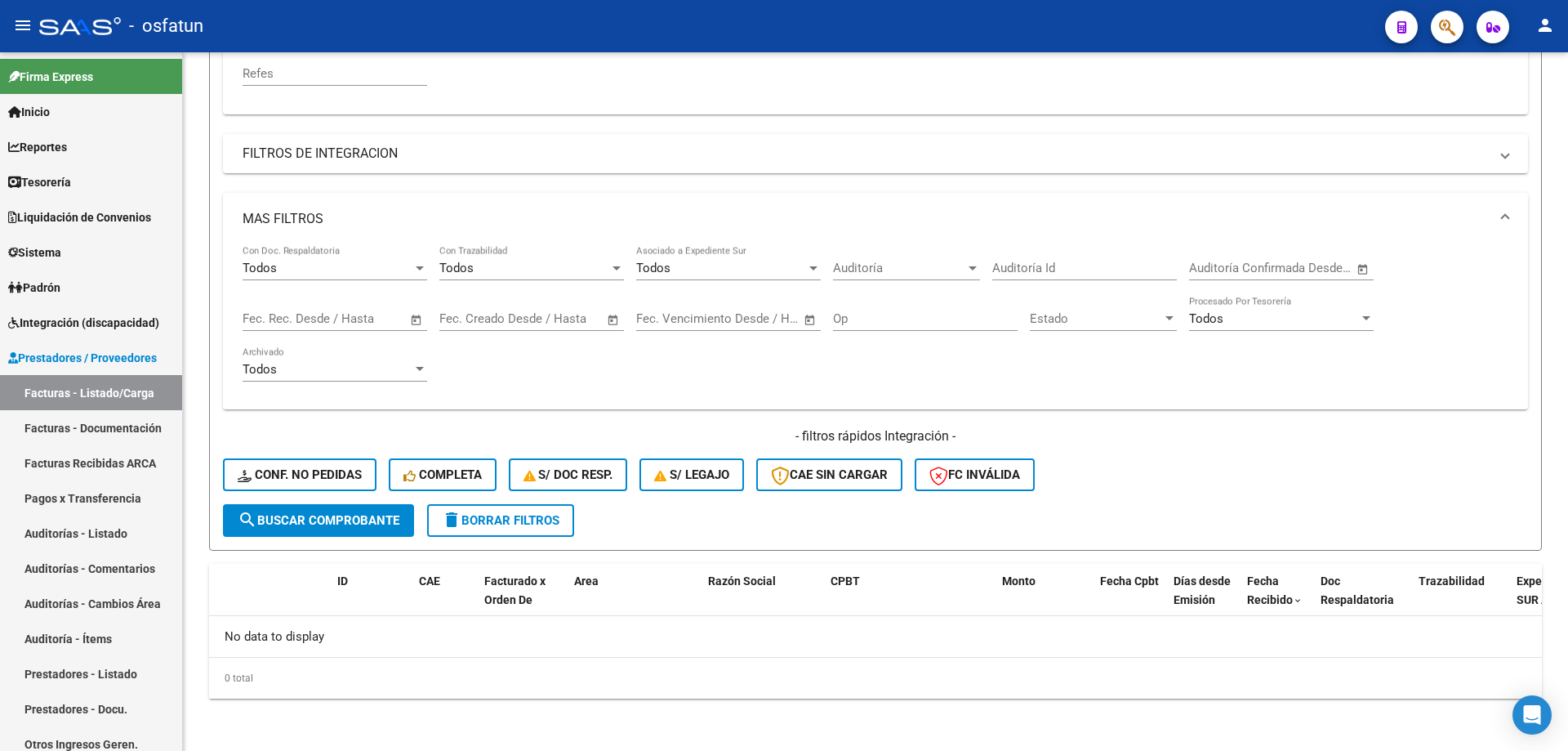
scroll to position [380, 0]
click at [554, 405] on div "Todos Con Doc. Respaldatoria Todos Con Trazabilidad Todos Asociado a Expediente…" at bounding box center [876, 327] width 1305 height 164
click at [109, 467] on link "Facturas Recibidas ARCA" at bounding box center [91, 463] width 182 height 36
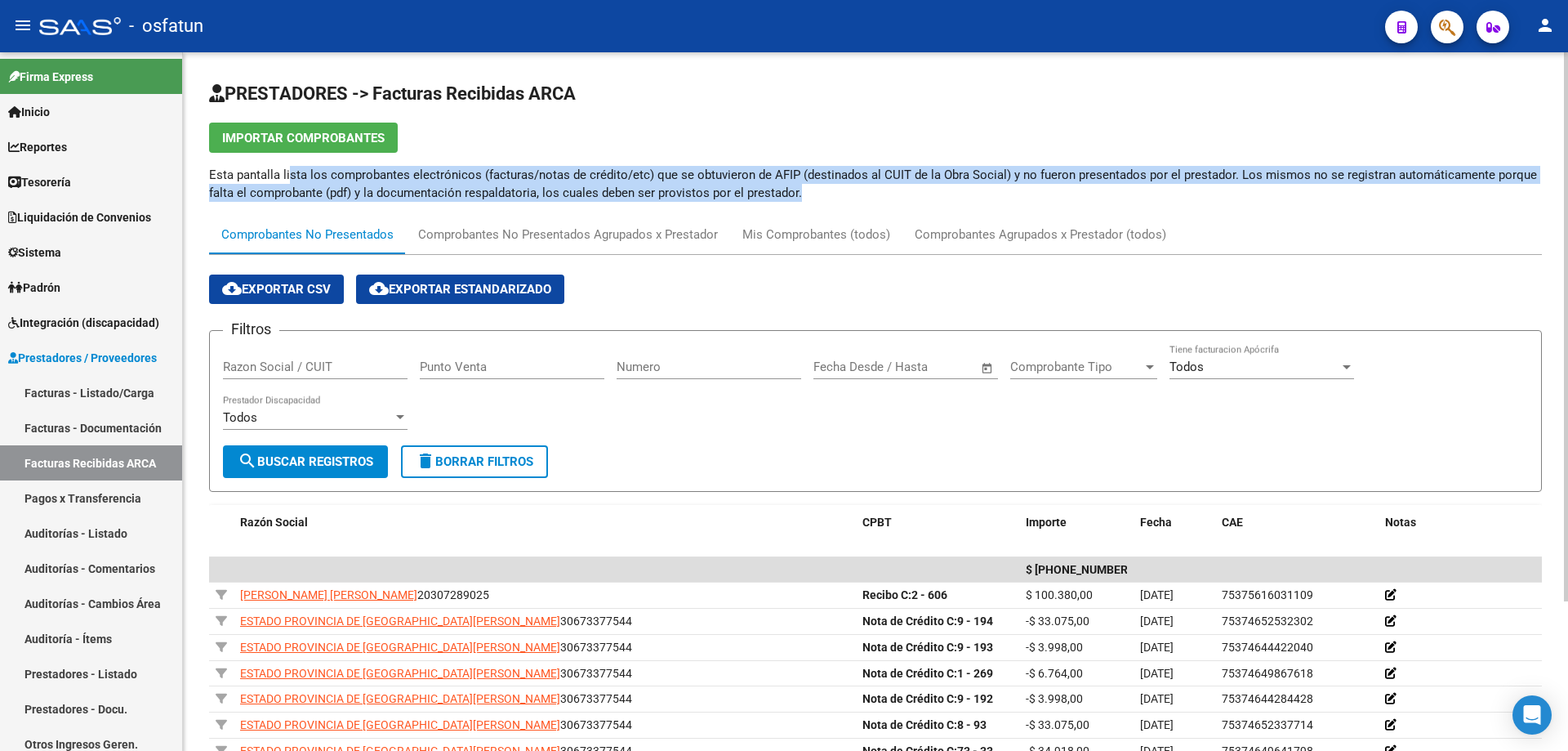
drag, startPoint x: 288, startPoint y: 171, endPoint x: 828, endPoint y: 194, distance: 540.5
click at [828, 194] on p "Esta pantalla lista los comprobantes electrónicos (facturas/notas de crédito/et…" at bounding box center [876, 184] width 1333 height 36
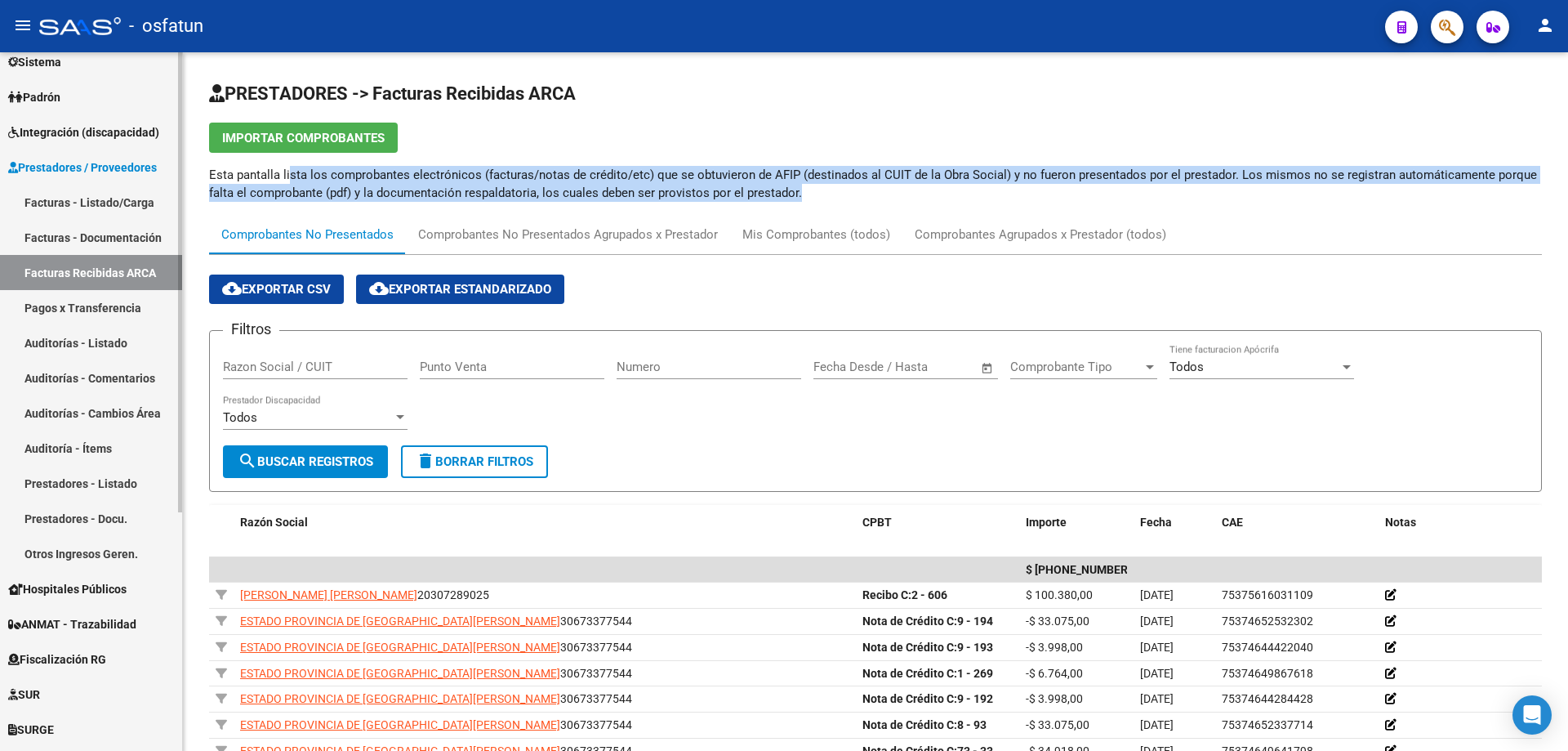
click at [115, 344] on link "Auditorías - Listado" at bounding box center [91, 343] width 182 height 36
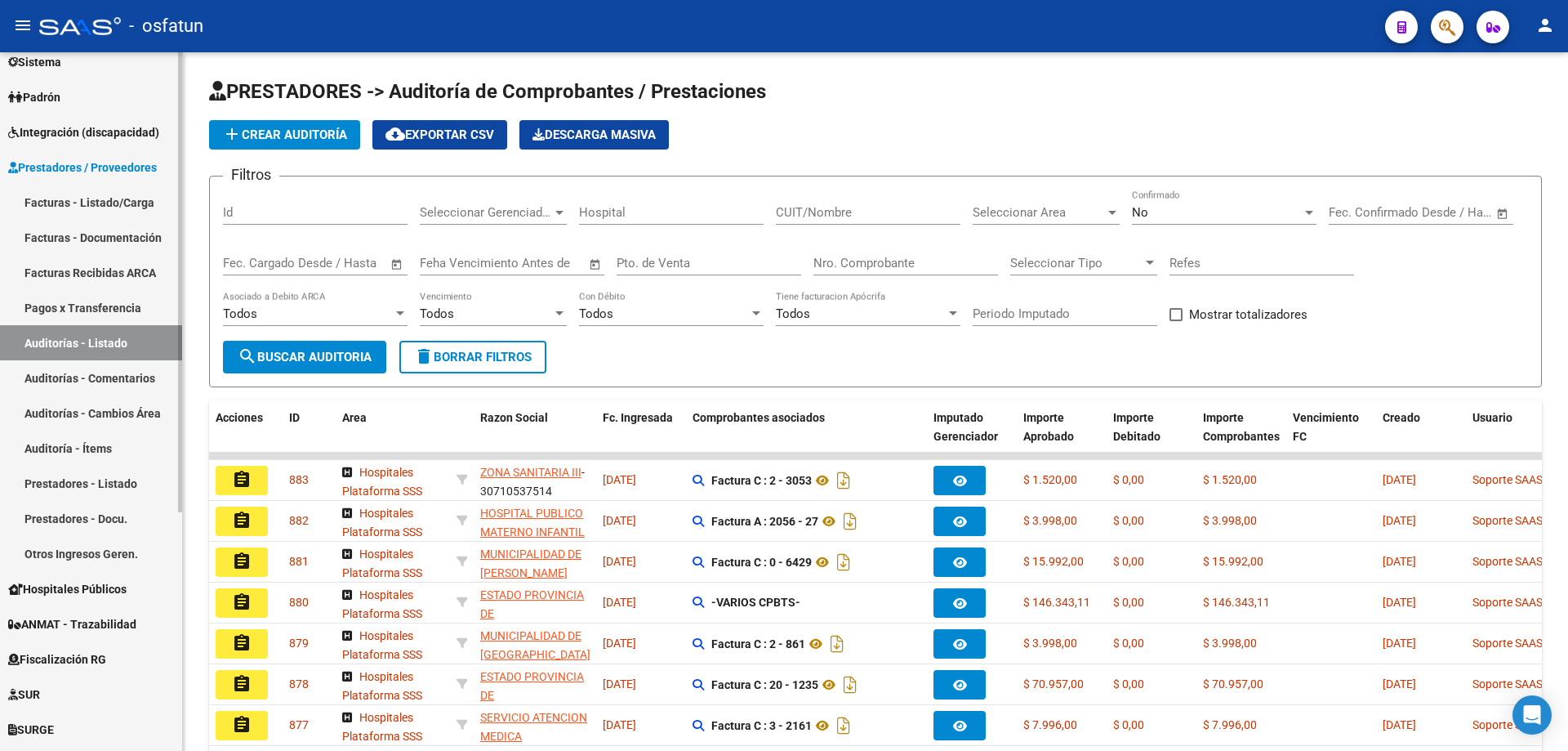
click at [125, 210] on link "Facturas - Listado/Carga" at bounding box center [91, 202] width 182 height 36
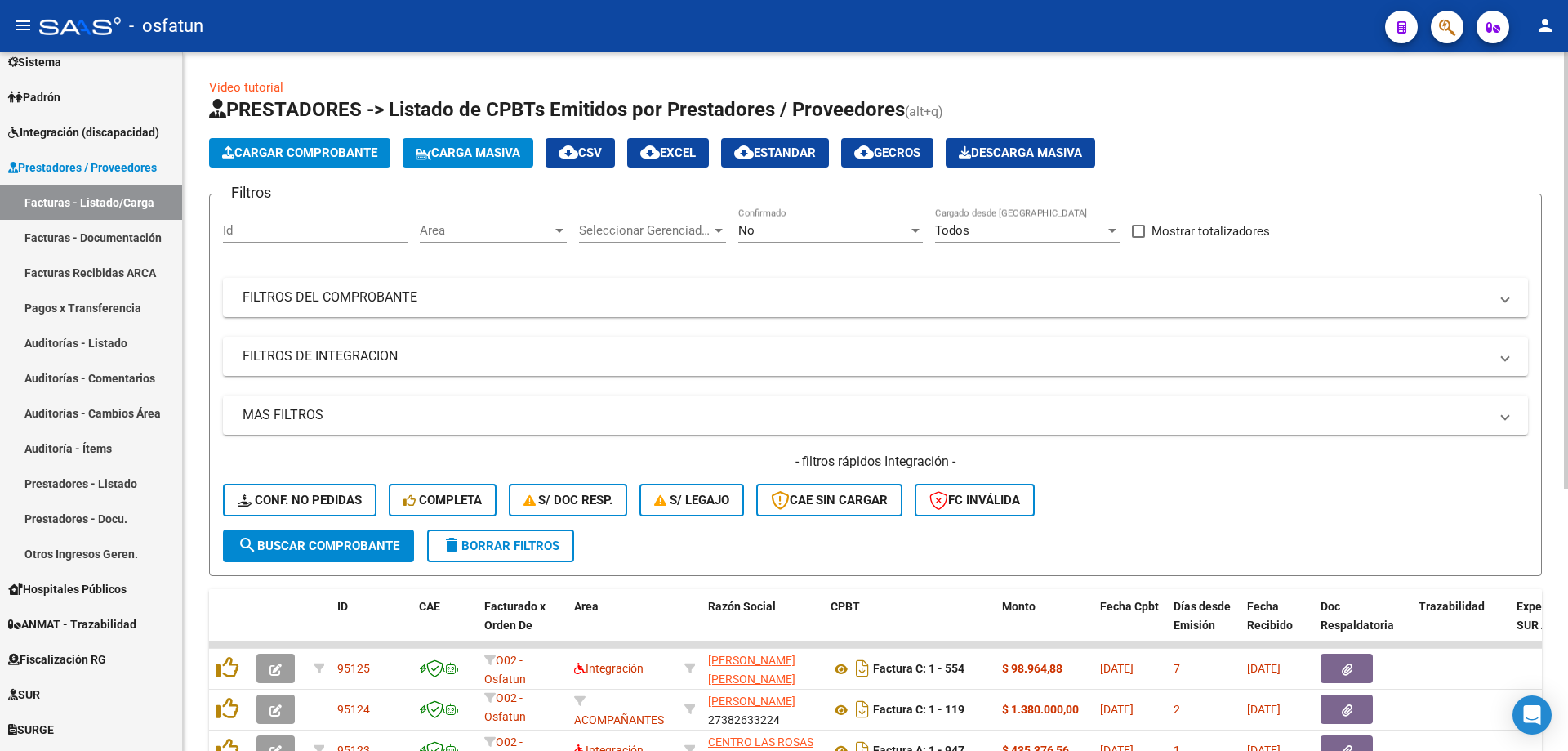
click at [321, 150] on span "Cargar Comprobante" at bounding box center [300, 153] width 155 height 15
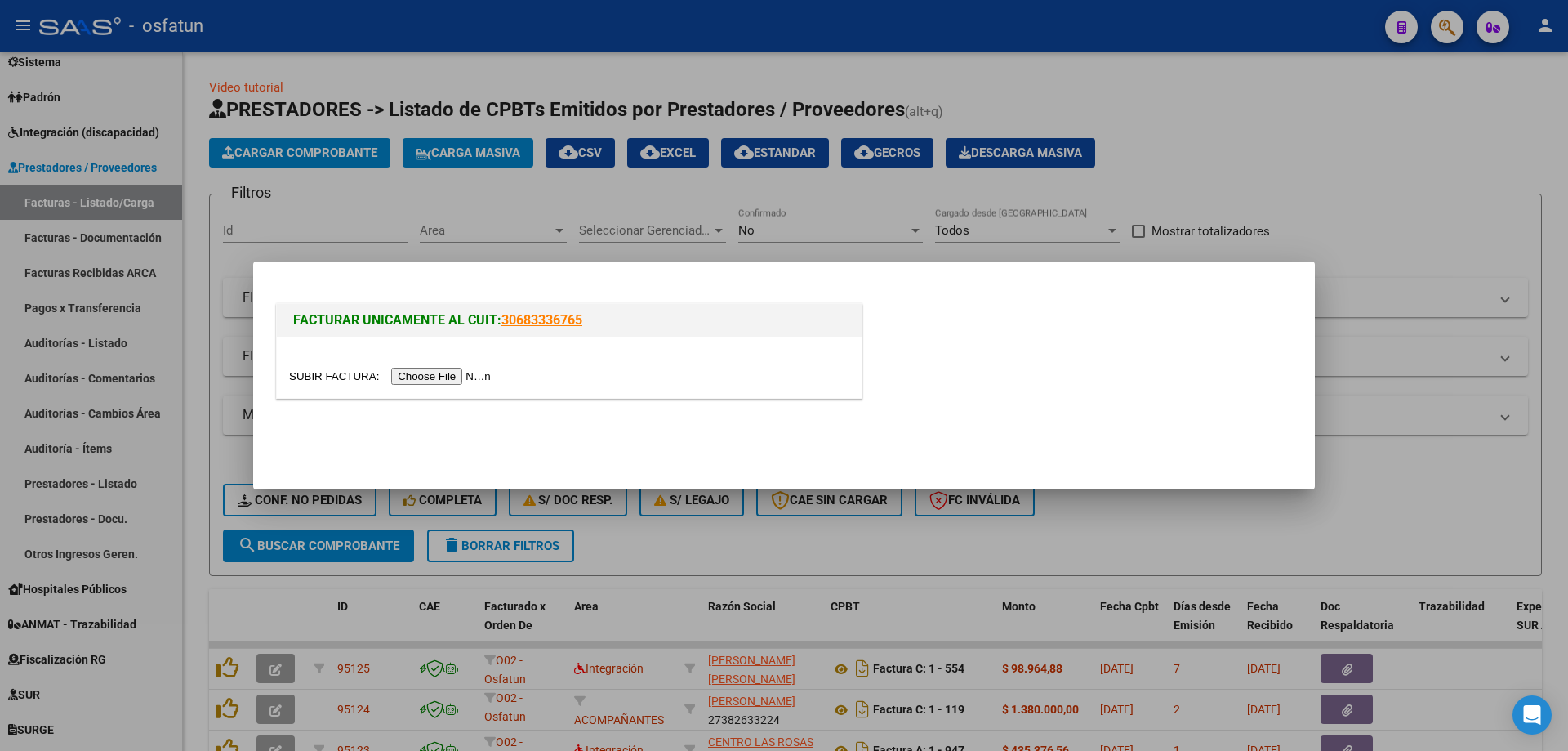
click at [458, 383] on input "file" at bounding box center [392, 376] width 207 height 17
click at [466, 382] on input "file" at bounding box center [392, 376] width 207 height 17
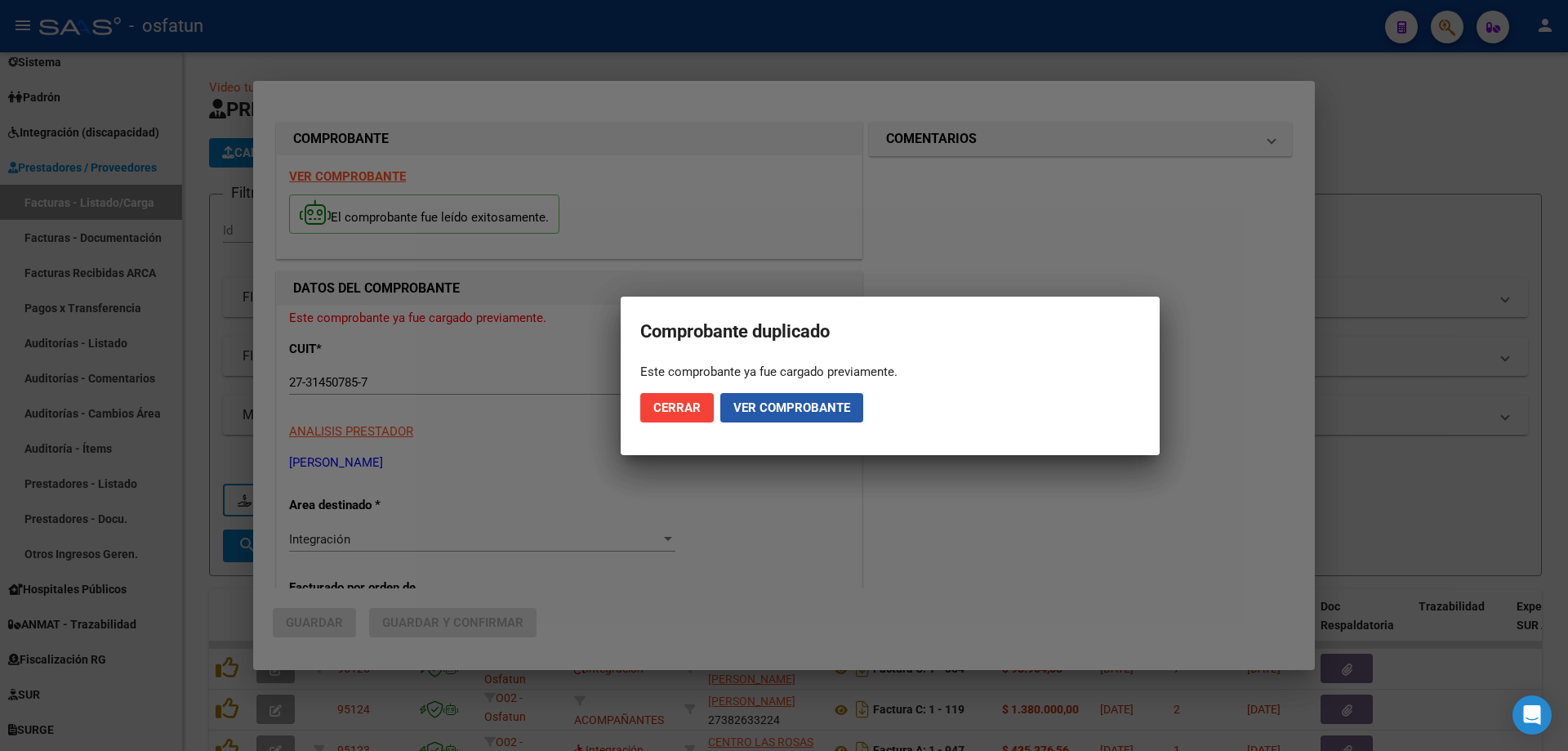
click at [758, 406] on span "Ver comprobante" at bounding box center [791, 407] width 116 height 15
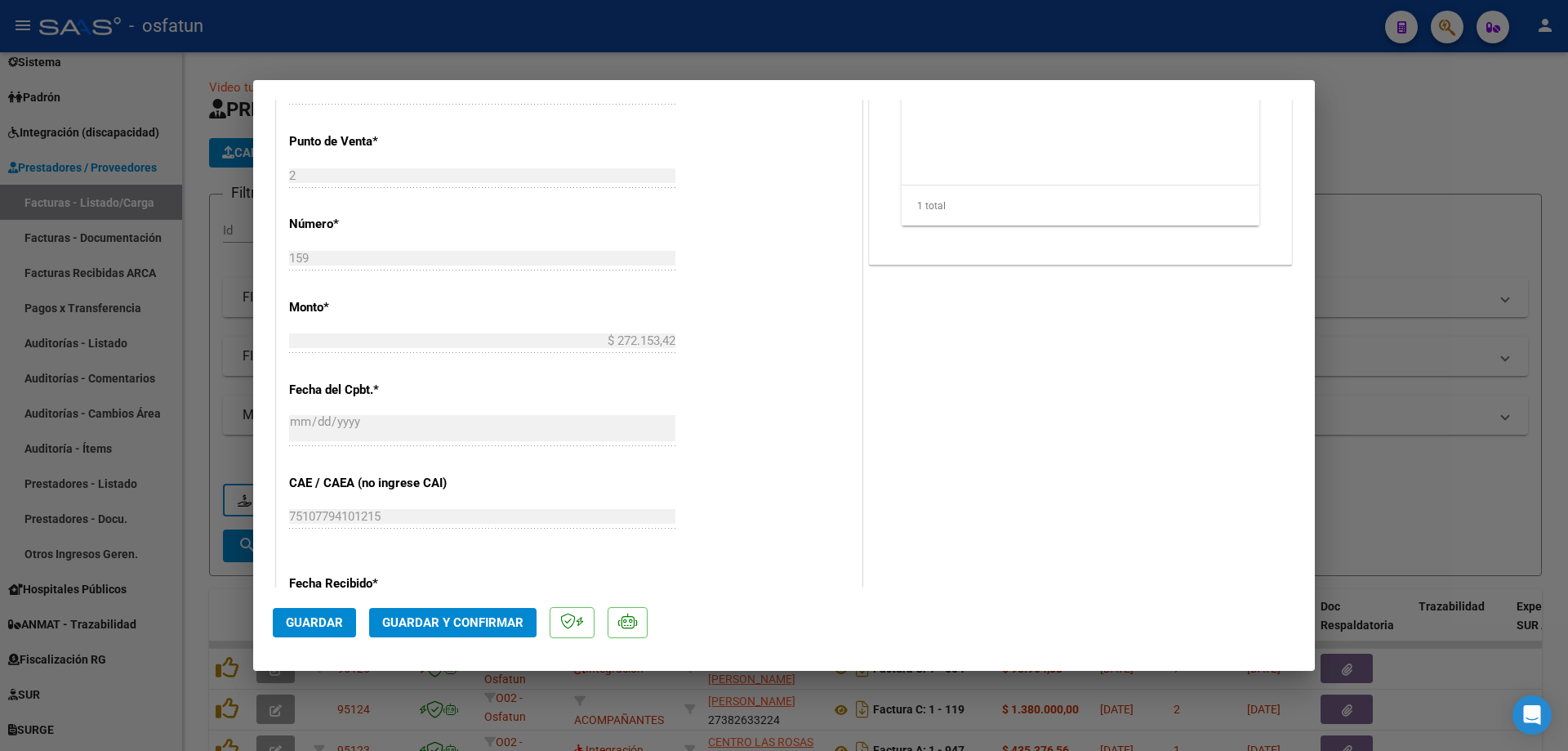
scroll to position [933, 0]
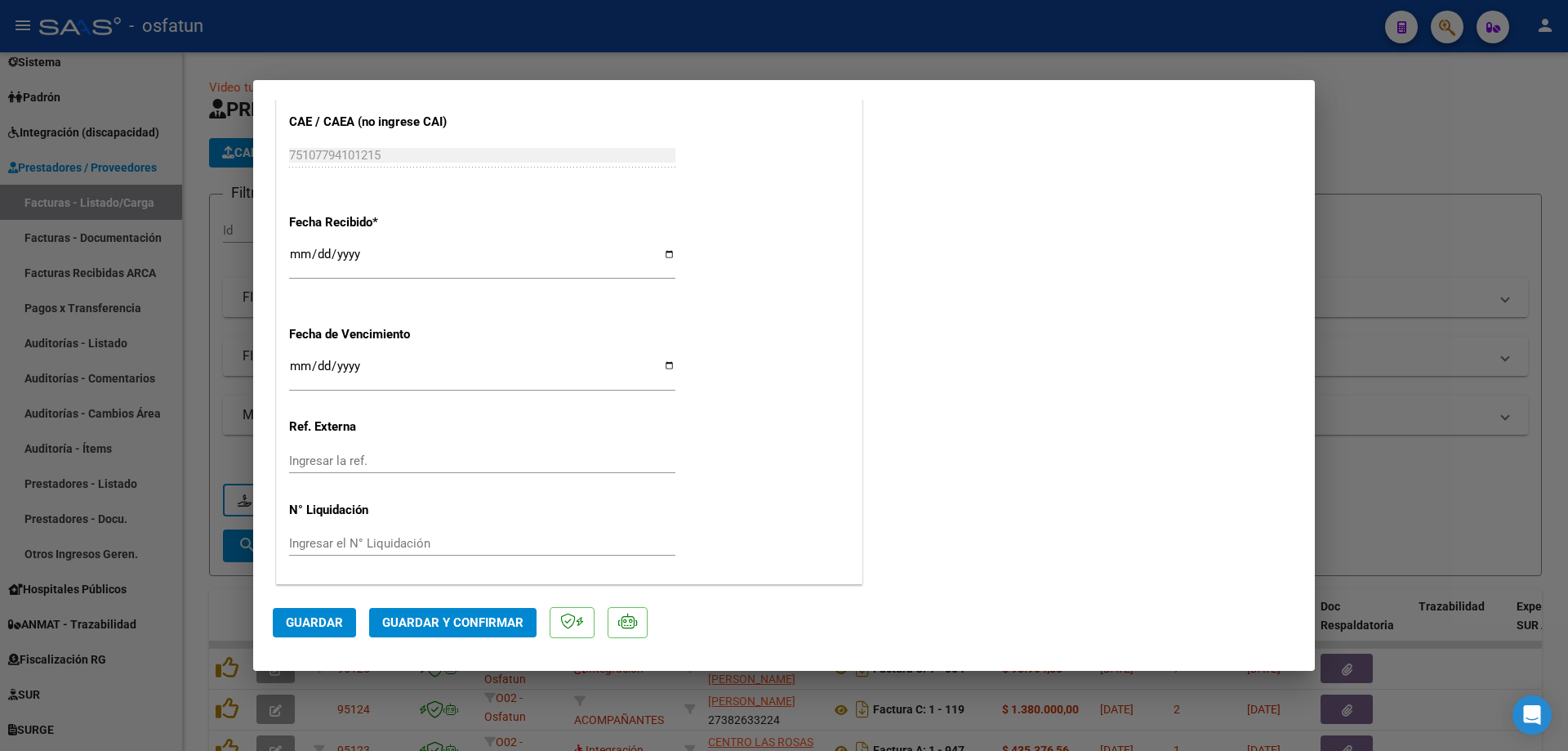
click at [422, 625] on span "Guardar y Confirmar" at bounding box center [453, 623] width 141 height 15
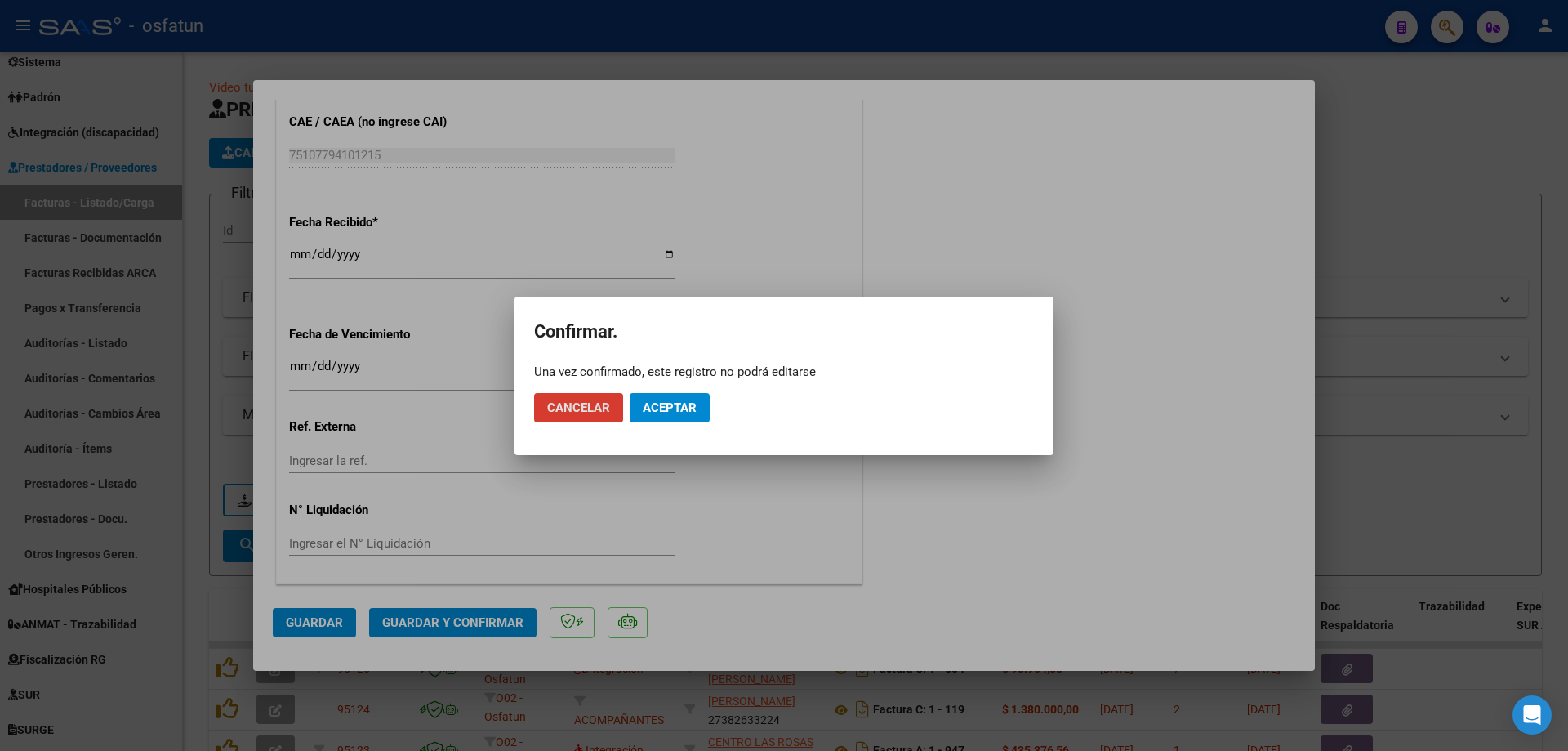
click at [588, 402] on span "Cancelar" at bounding box center [578, 407] width 63 height 15
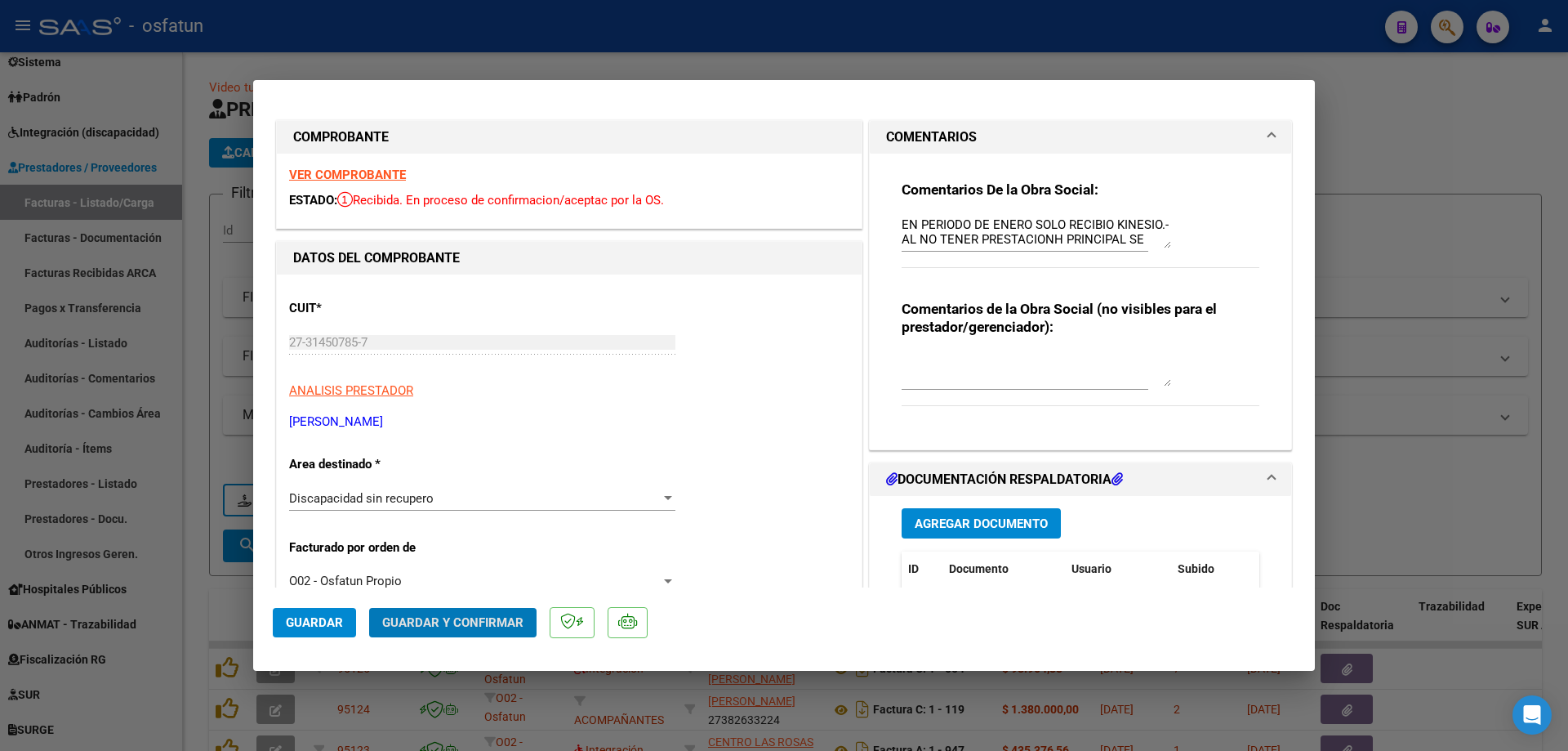
scroll to position [0, 0]
click at [365, 173] on strong "VER COMPROBANTE" at bounding box center [347, 176] width 116 height 15
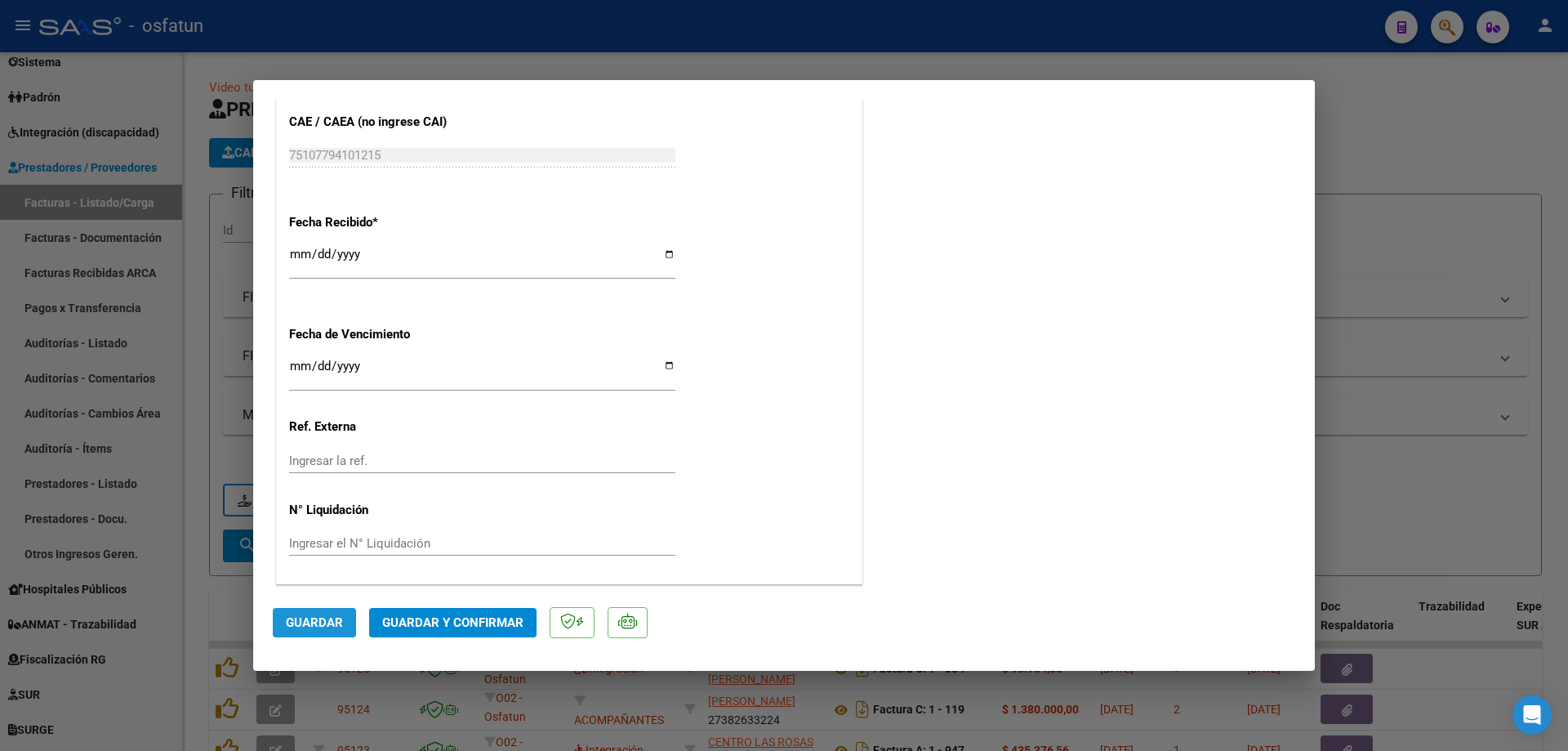
click at [337, 621] on span "Guardar" at bounding box center [314, 623] width 57 height 15
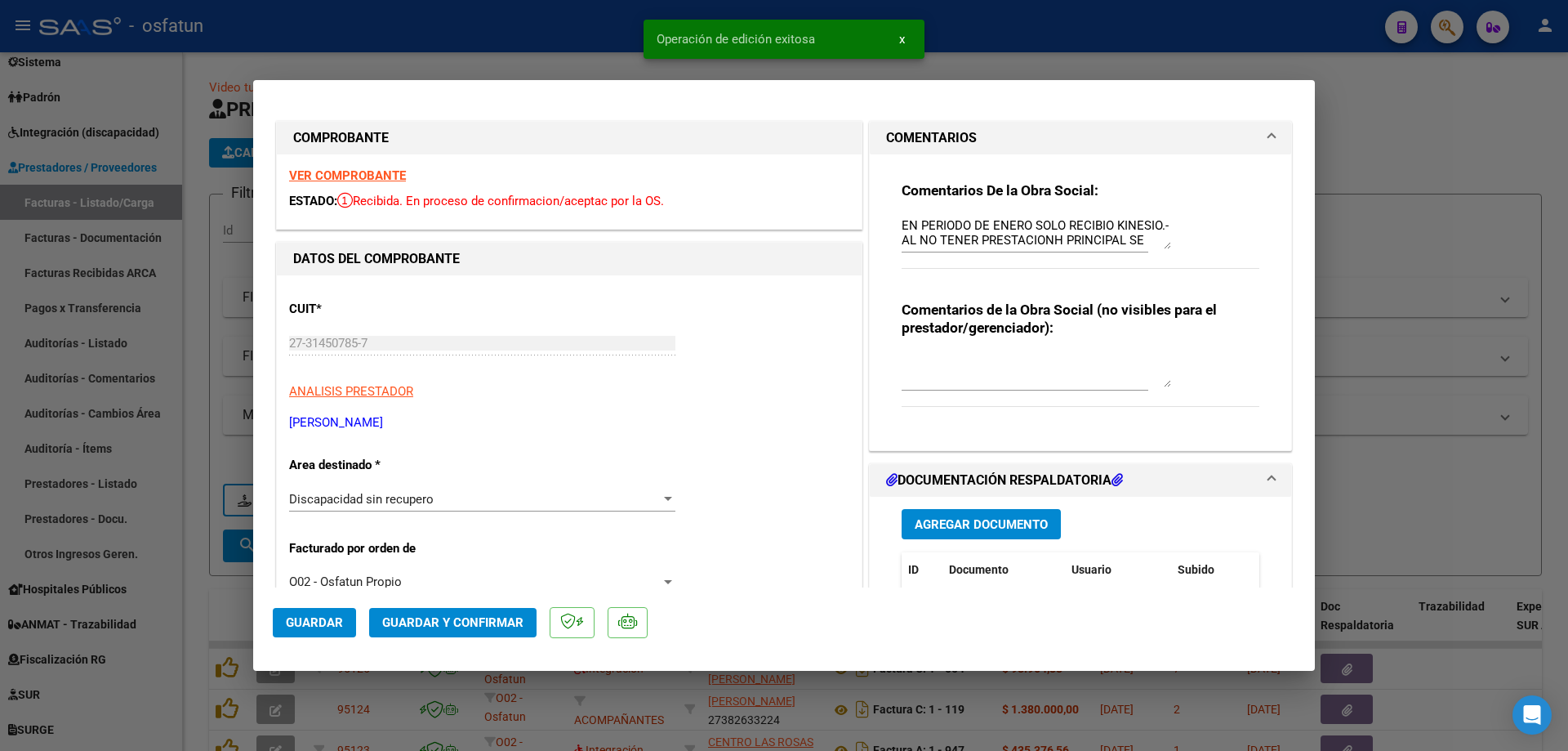
click at [1345, 104] on div at bounding box center [784, 375] width 1568 height 751
type input "$ 0,00"
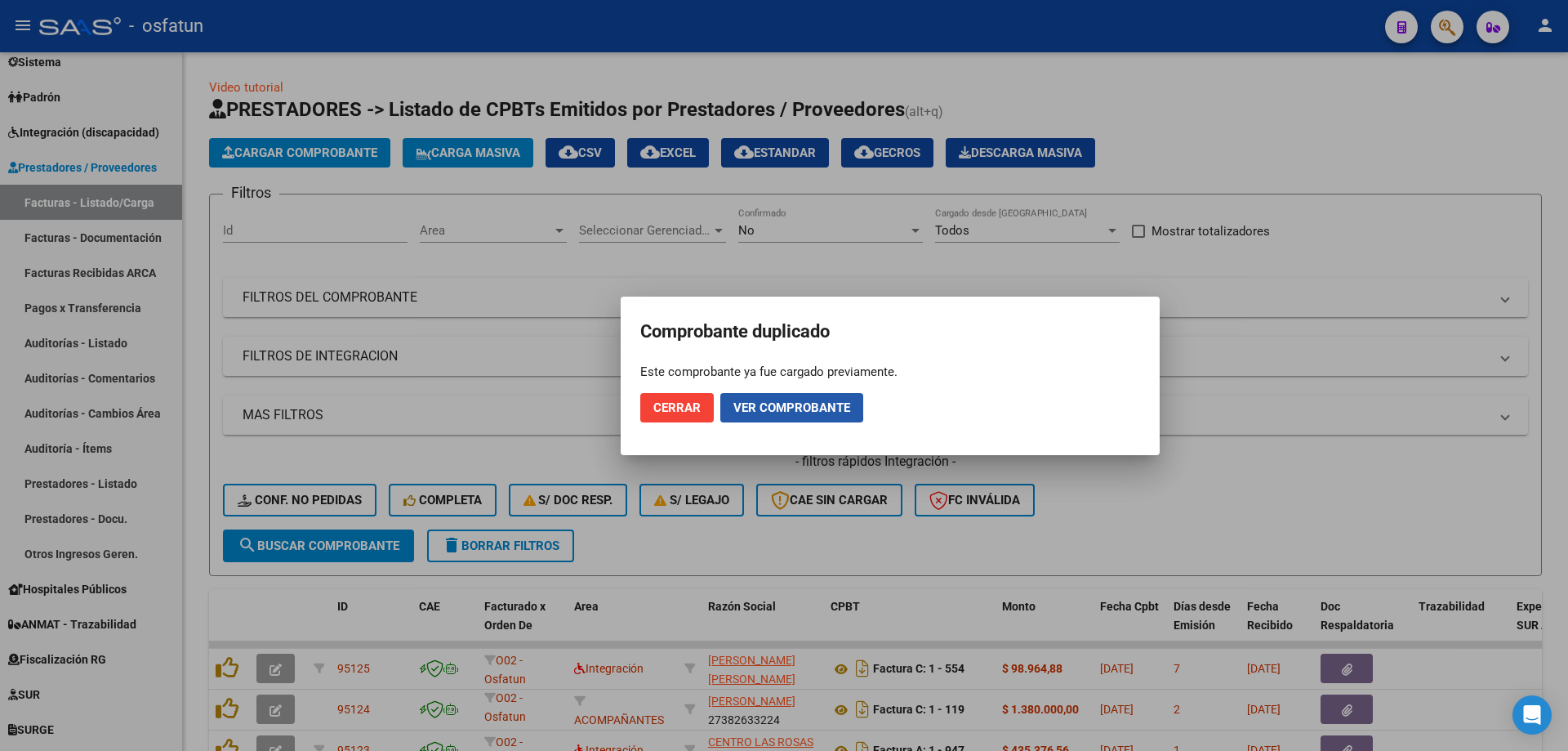
click at [765, 403] on span "Ver comprobante" at bounding box center [791, 407] width 116 height 15
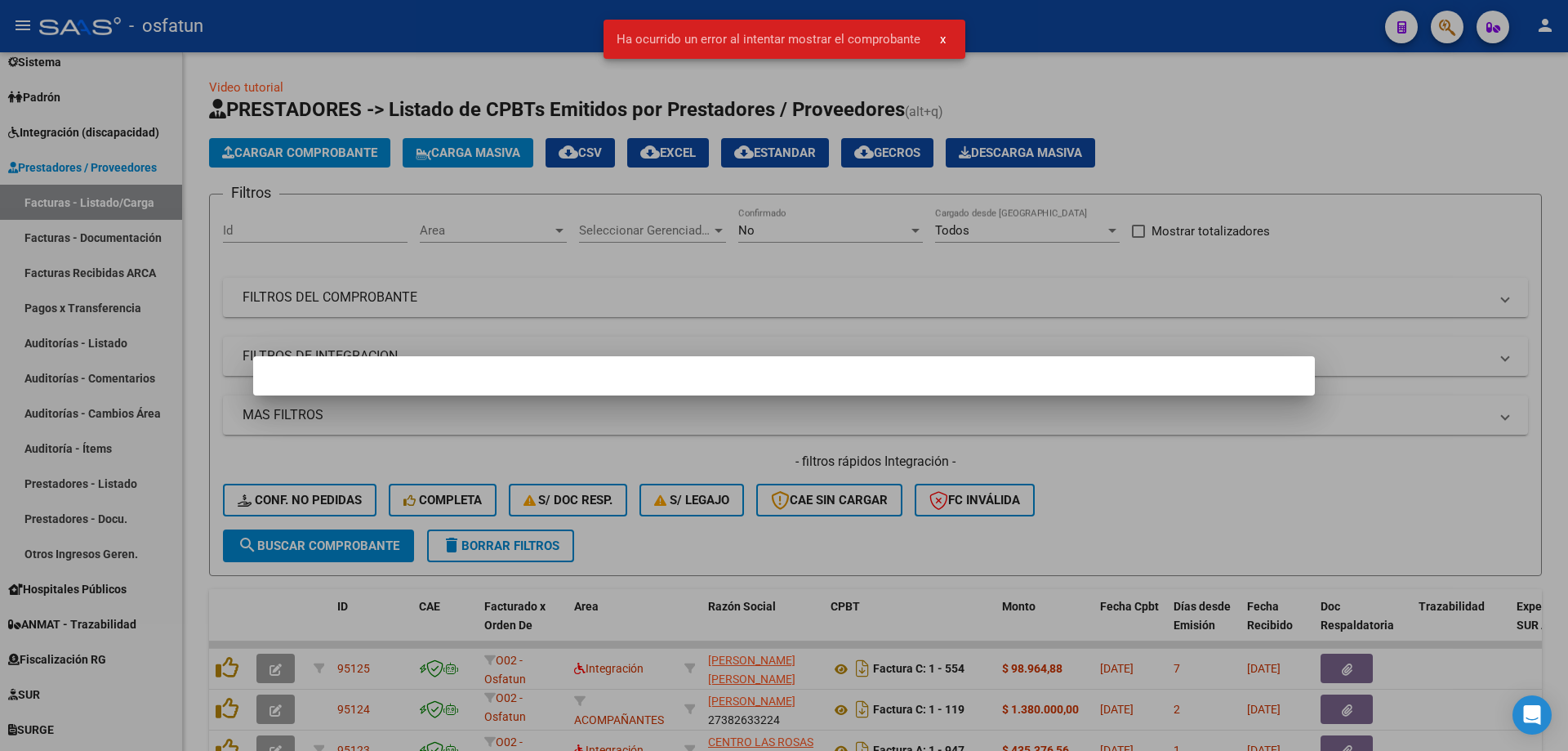
click at [653, 374] on mat-dialog-container at bounding box center [784, 375] width 1062 height 39
click at [628, 327] on div at bounding box center [784, 375] width 1568 height 751
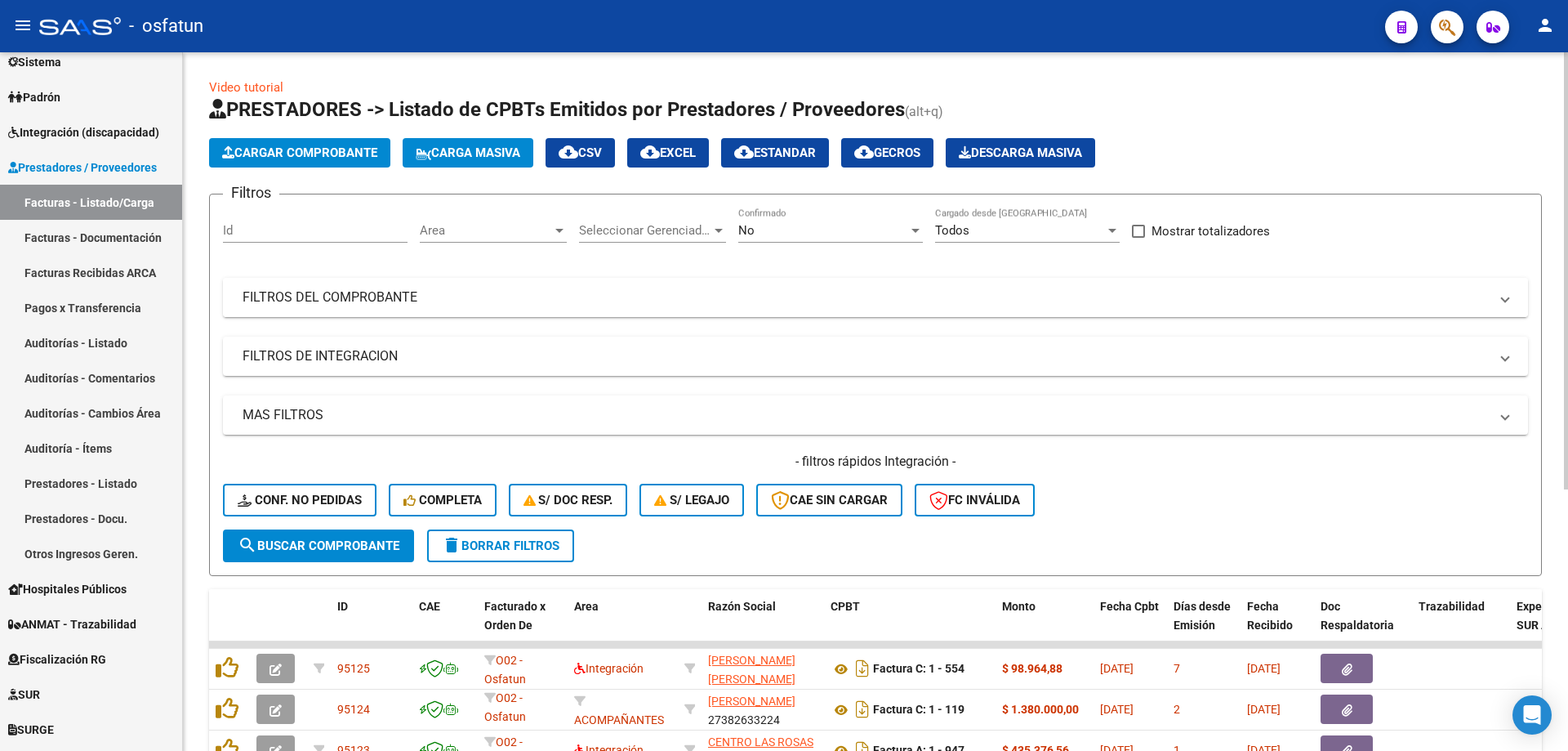
click at [346, 303] on mat-panel-title "FILTROS DEL COMPROBANTE" at bounding box center [866, 297] width 1247 height 18
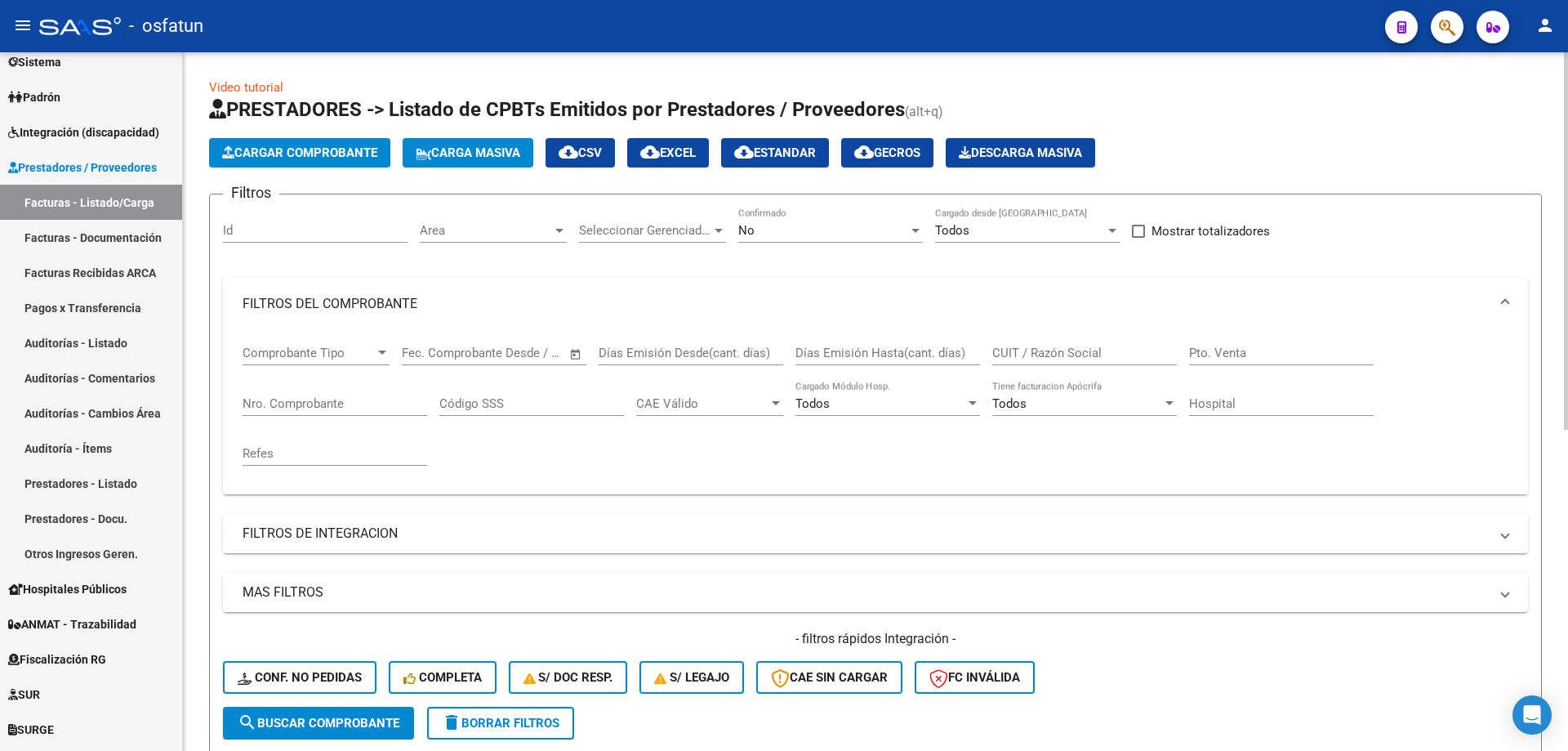
click at [1079, 353] on input "CUIT / Razón Social" at bounding box center [1084, 353] width 184 height 15
click at [1086, 351] on input "CUIT / Razón Social" at bounding box center [1084, 353] width 184 height 15
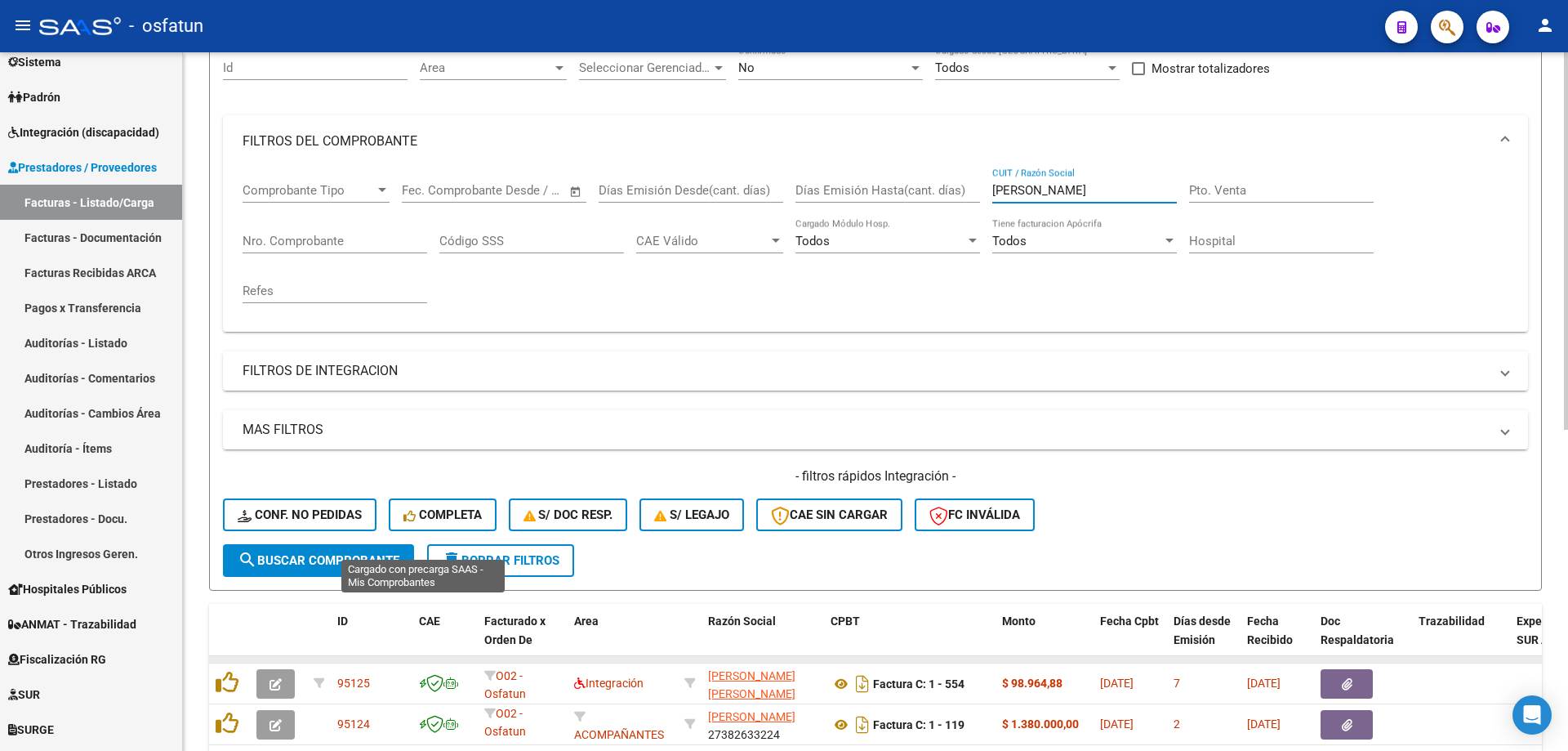
scroll to position [382, 0]
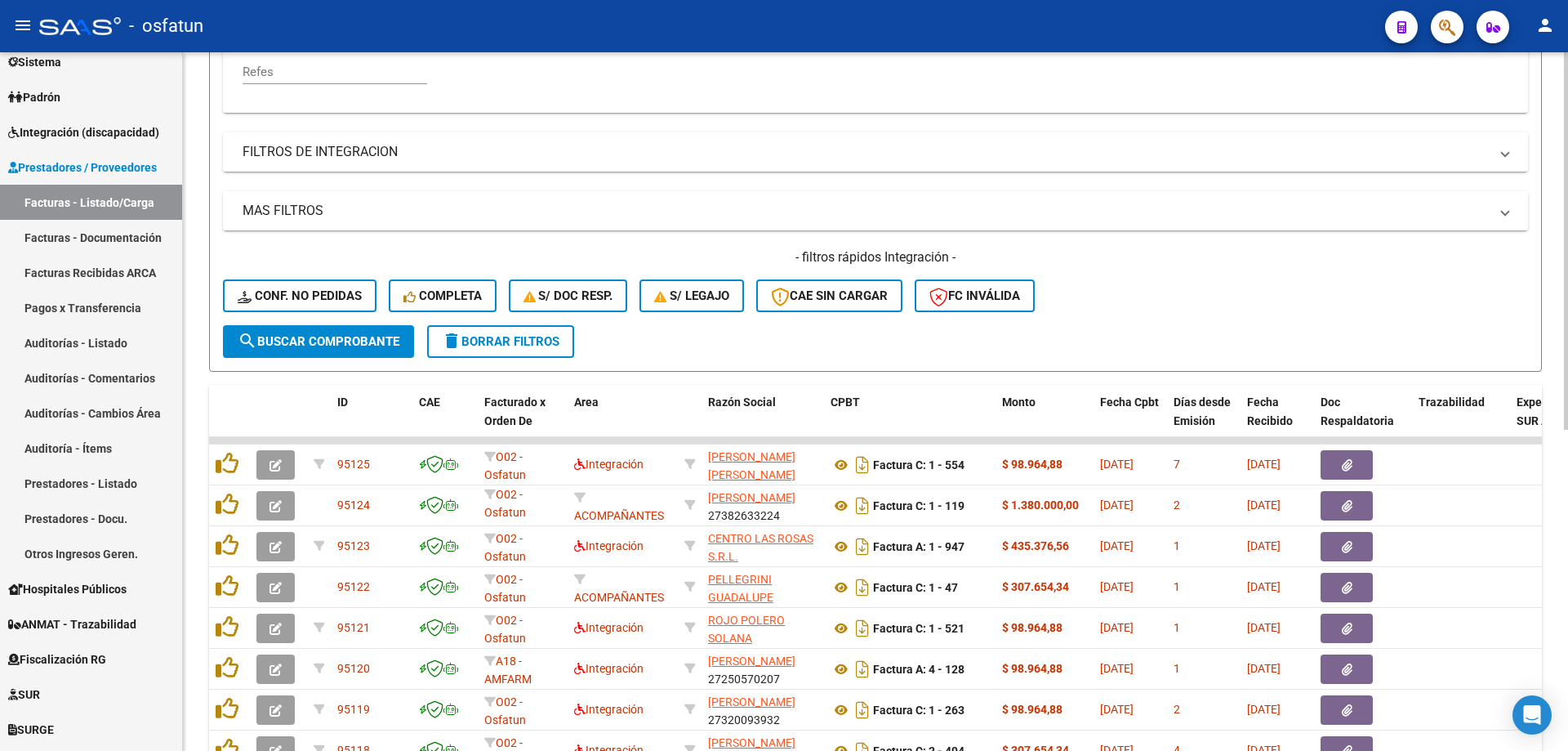
type input "[PERSON_NAME]"
click at [331, 343] on span "search Buscar Comprobante" at bounding box center [319, 341] width 162 height 15
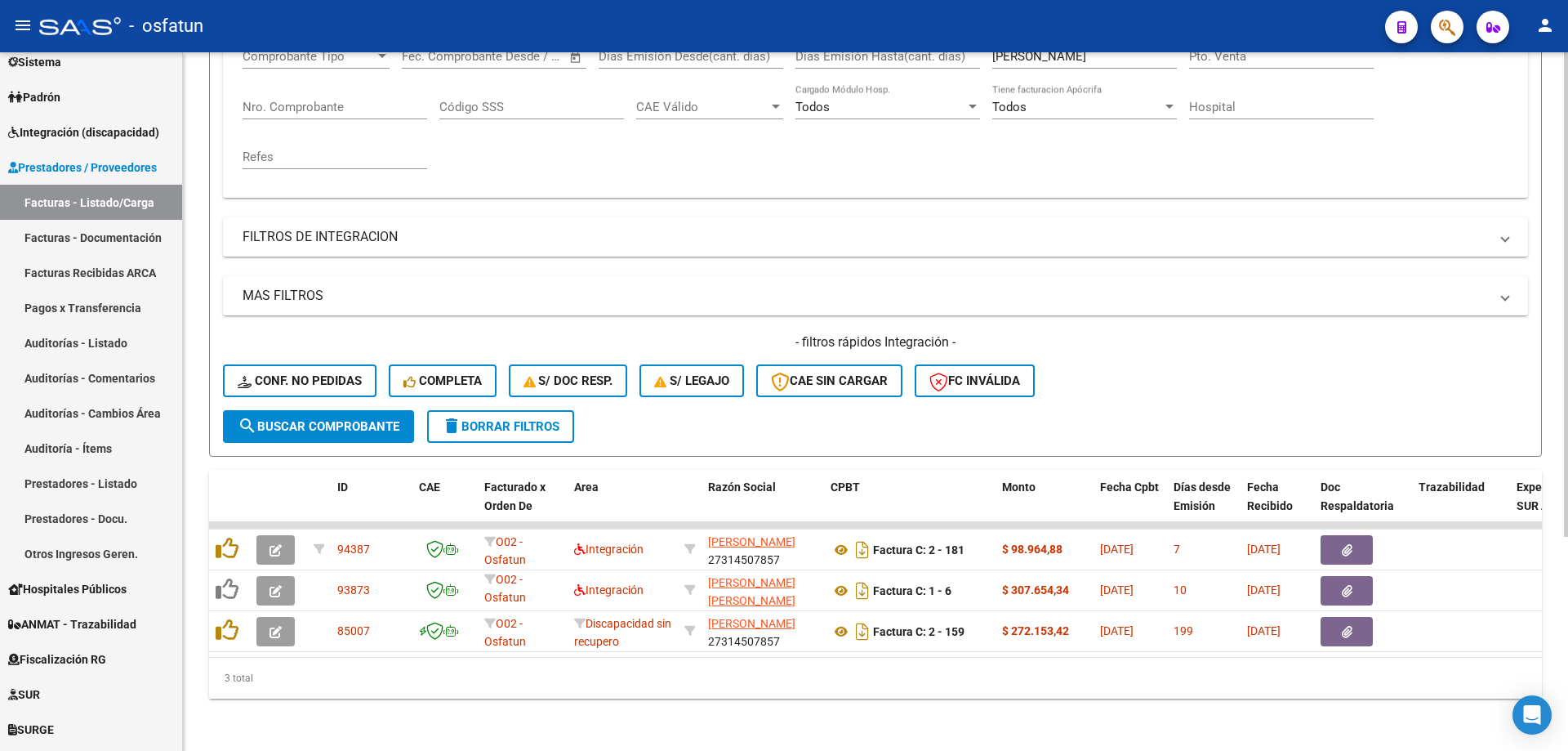
scroll to position [0, 0]
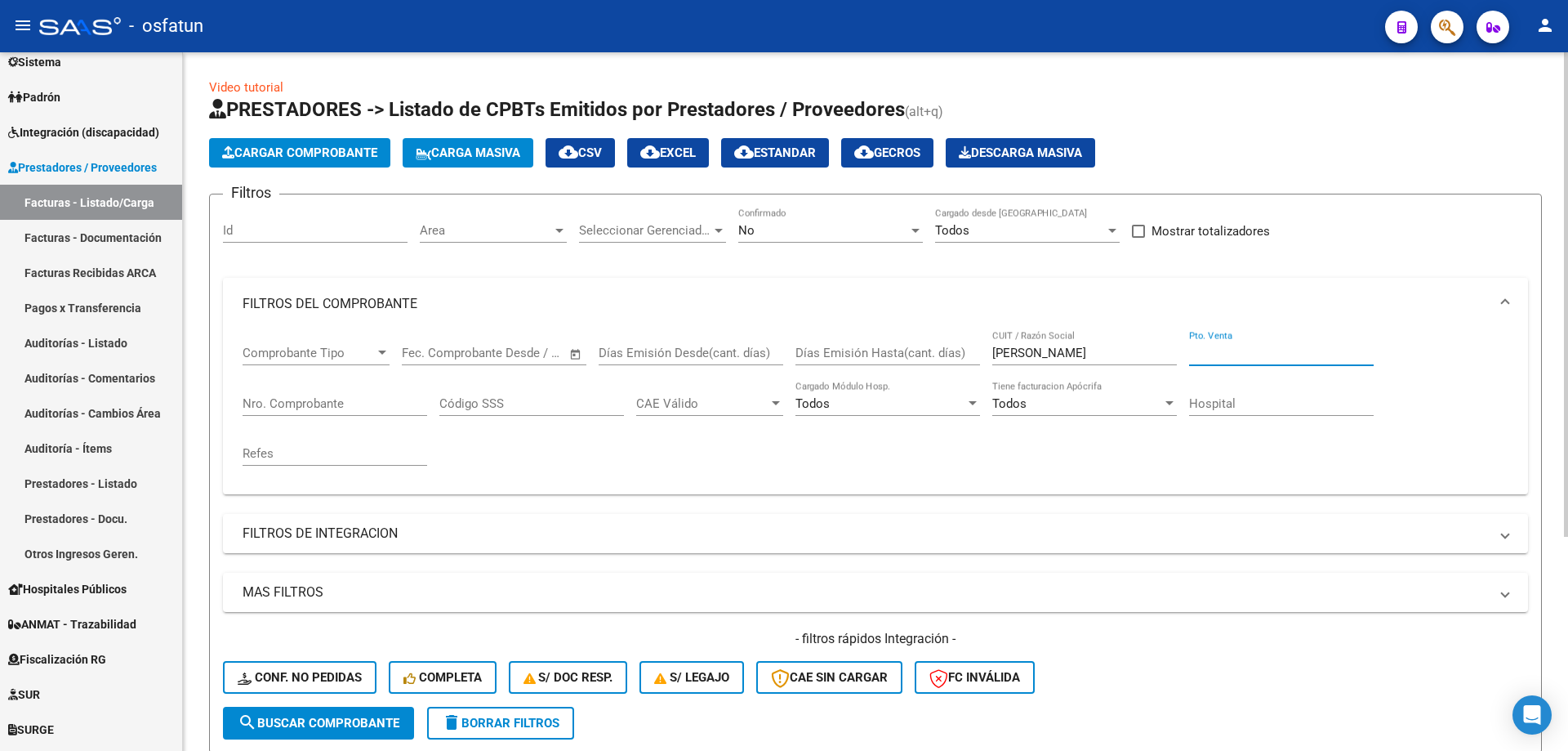
click at [1239, 354] on input "Pto. Venta" at bounding box center [1281, 353] width 184 height 15
click at [320, 409] on input "Nro. Comprobante" at bounding box center [335, 404] width 184 height 15
type input "159"
click at [675, 155] on span "cloud_download EXCEL" at bounding box center [668, 153] width 55 height 15
